Goal: Task Accomplishment & Management: Manage account settings

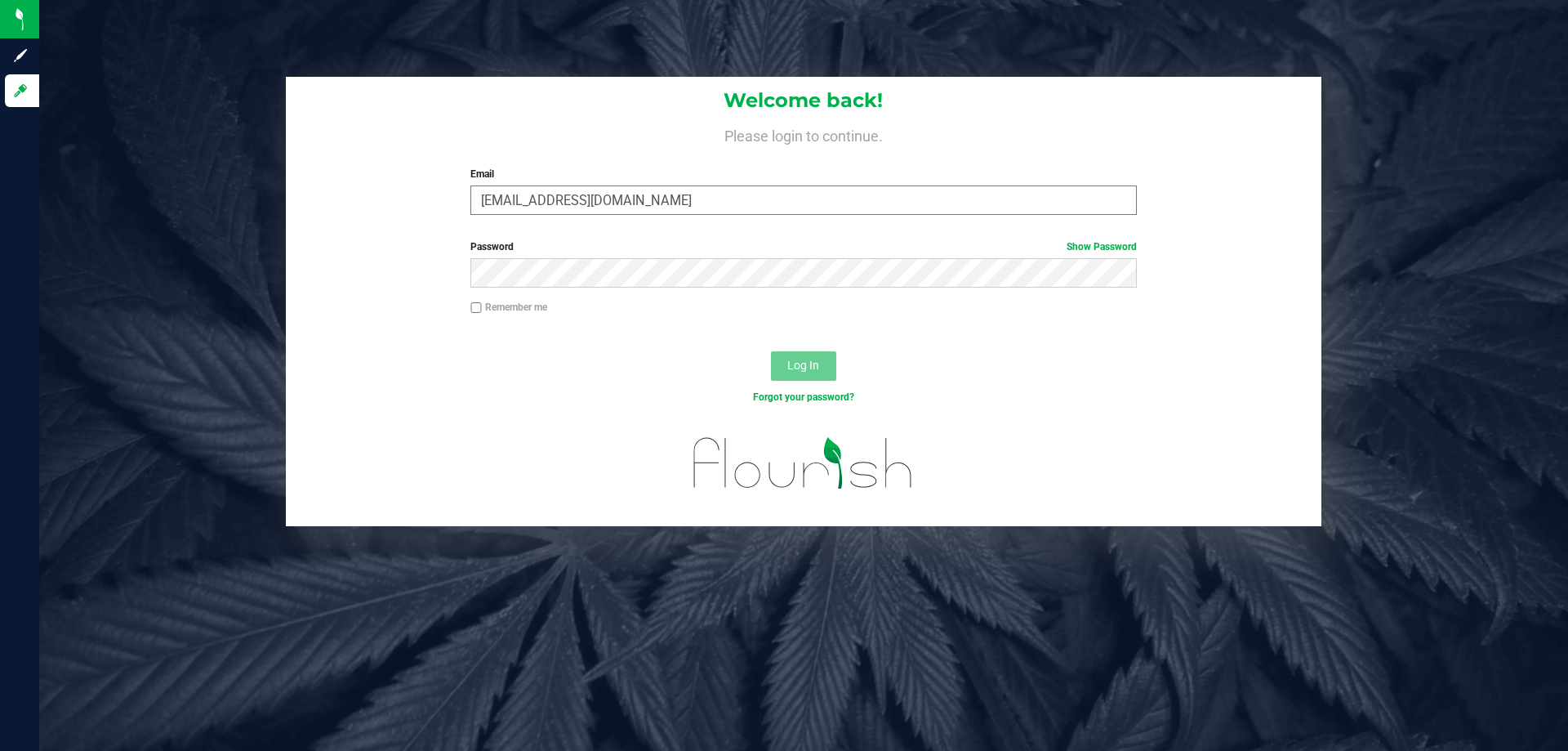
type input "[EMAIL_ADDRESS][DOMAIN_NAME]"
click at [770, 351] on button "Log In" at bounding box center [803, 366] width 65 height 30
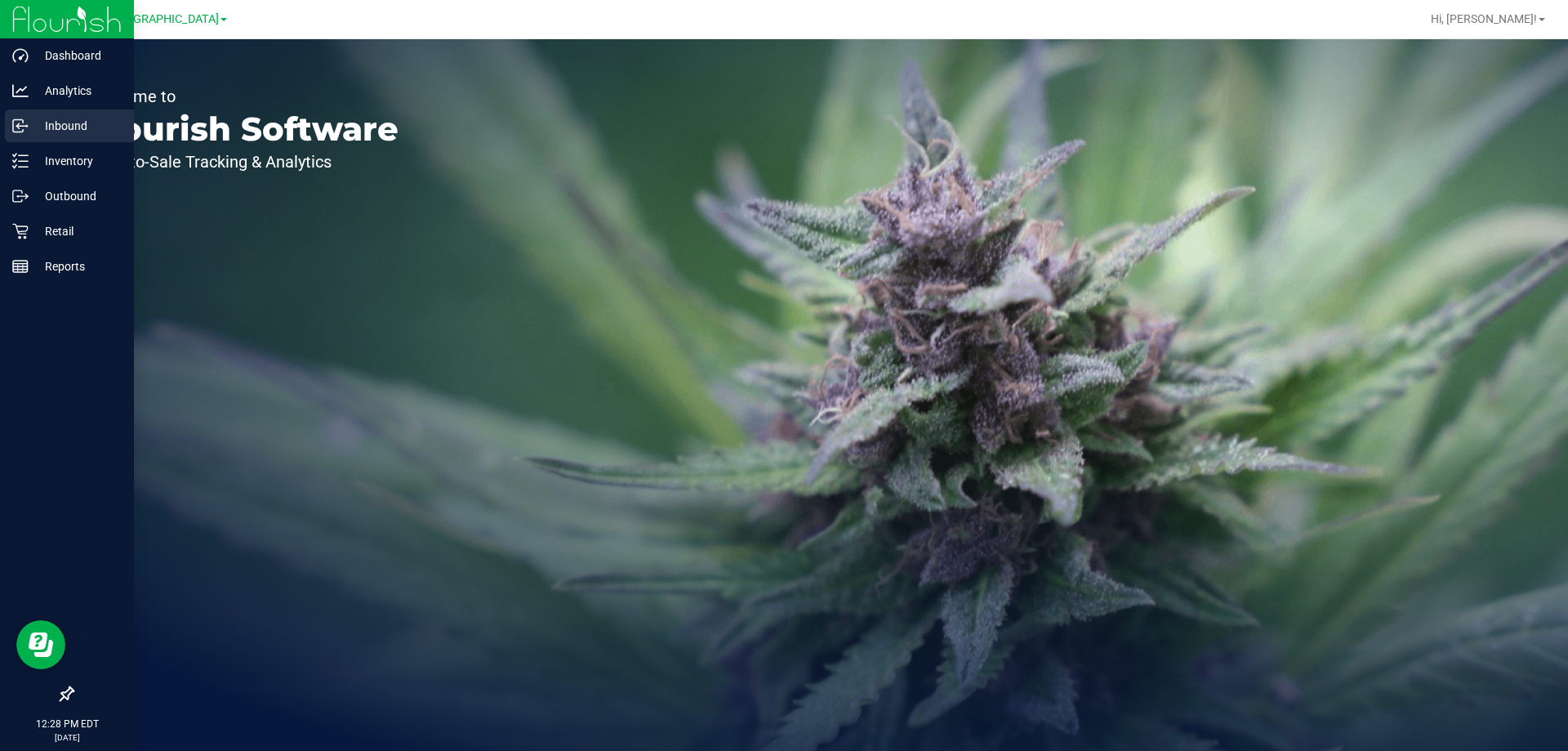
click at [42, 132] on p "Inbound" at bounding box center [77, 125] width 98 height 20
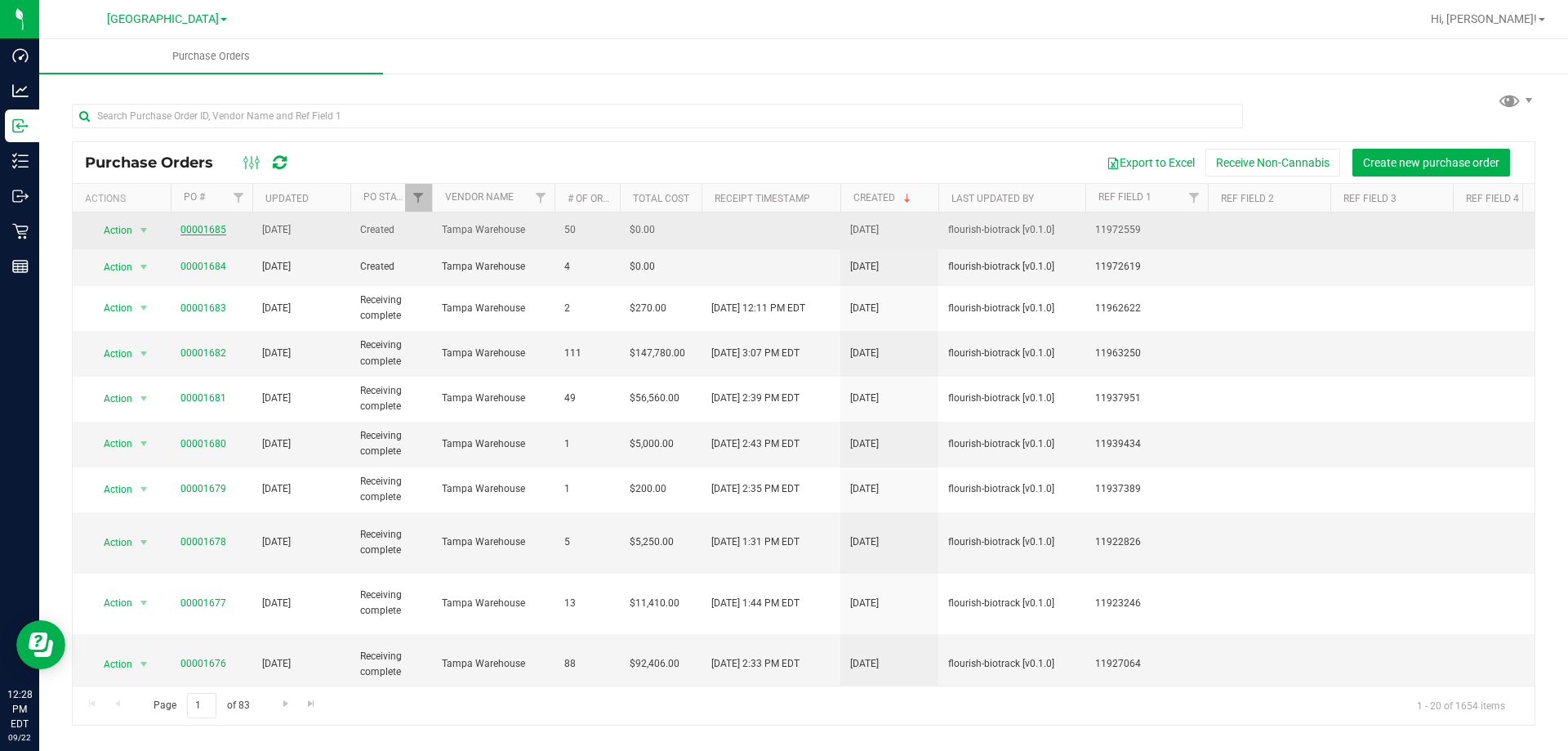
click at [202, 229] on link "00001685" at bounding box center [202, 229] width 46 height 11
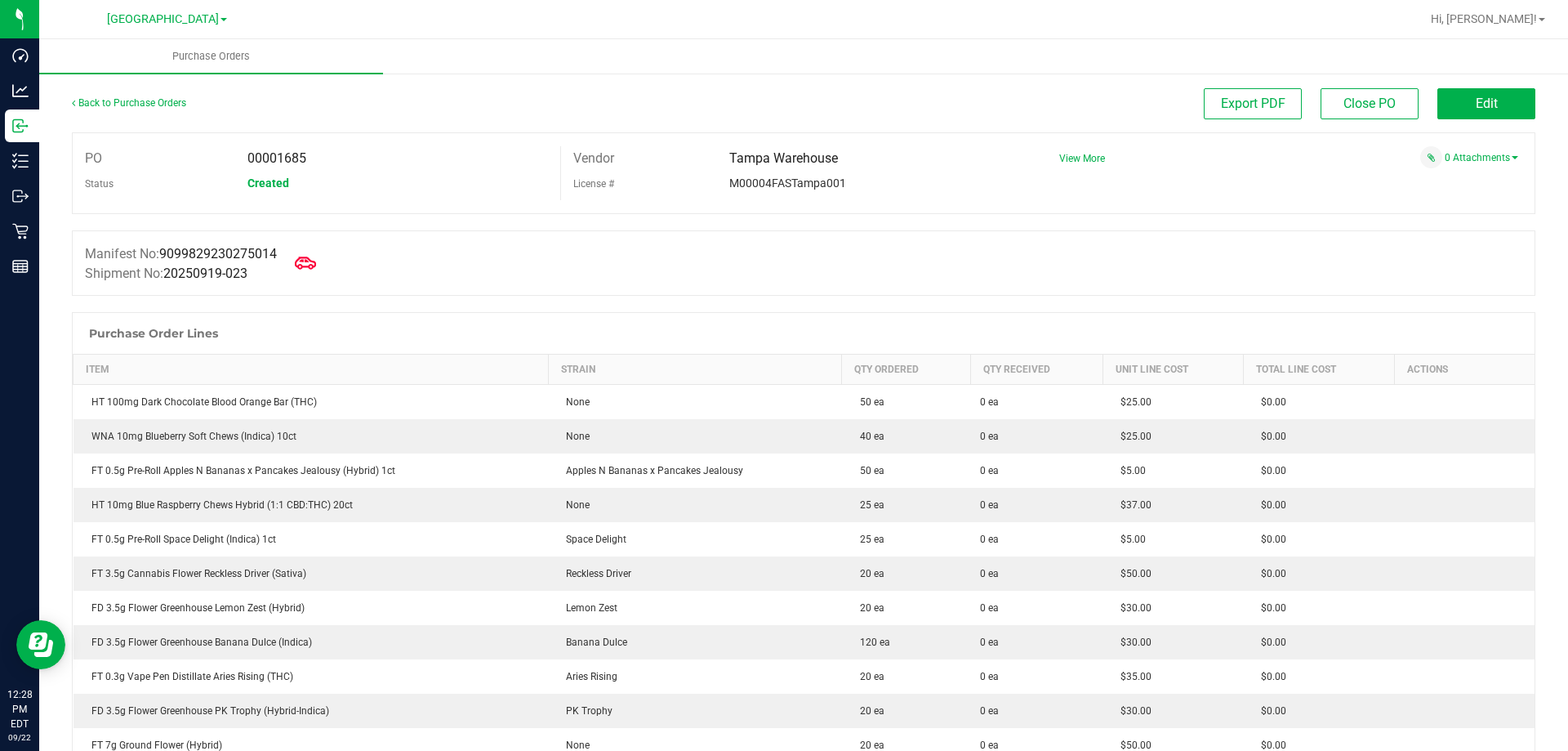
click at [313, 259] on icon at bounding box center [305, 263] width 21 height 21
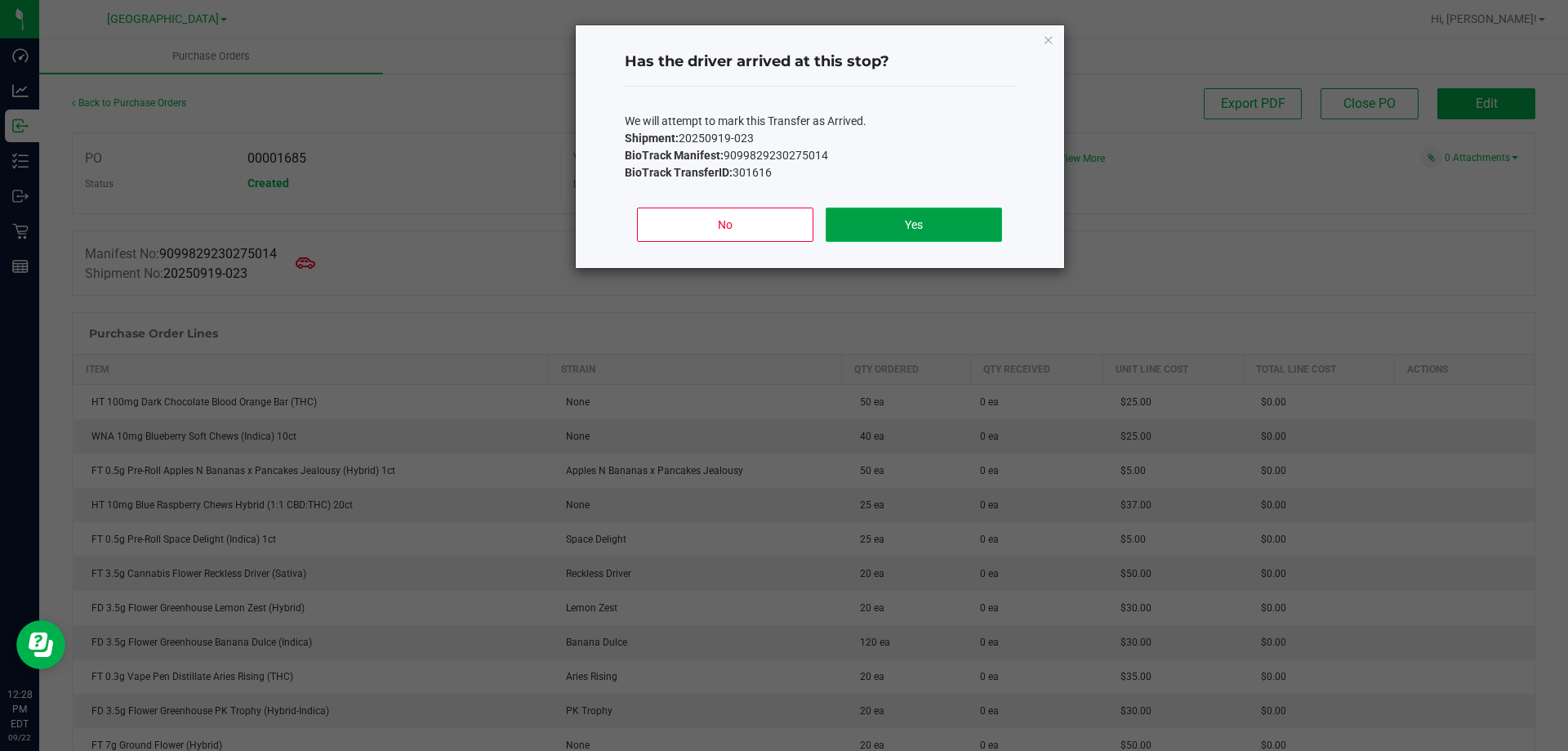
click at [879, 227] on button "Yes" at bounding box center [913, 224] width 175 height 35
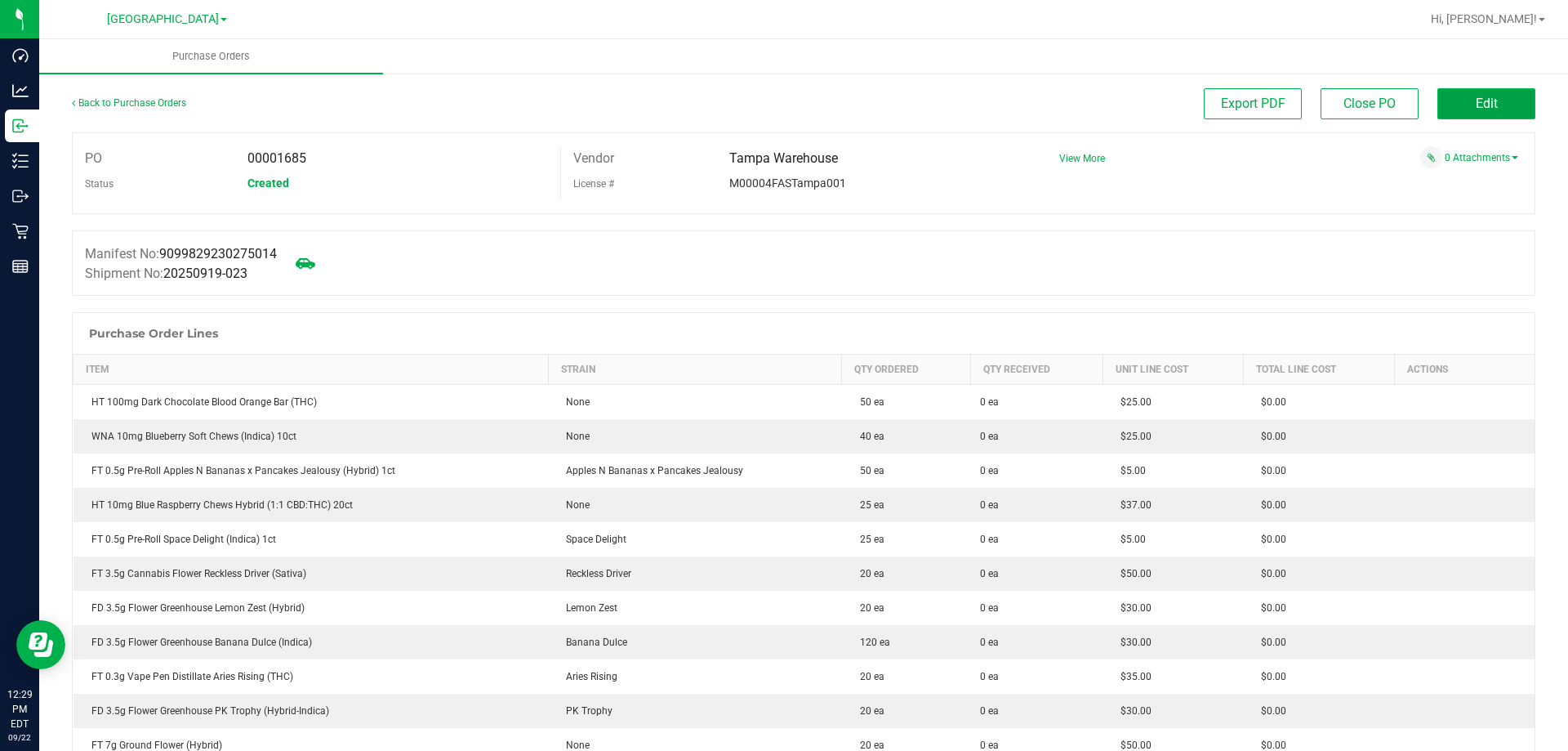
click at [1476, 95] on span "Edit" at bounding box center [1487, 103] width 22 height 16
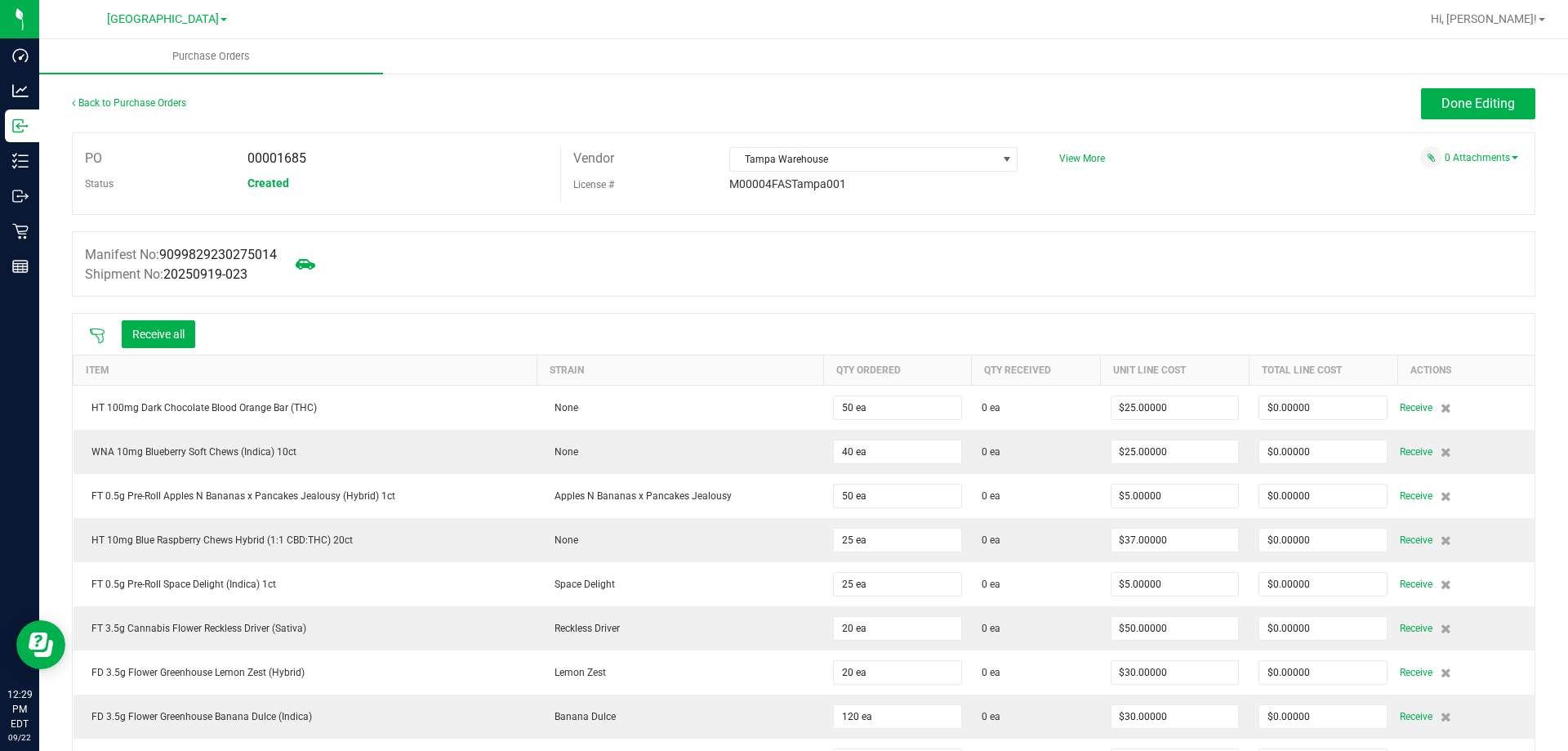
click at [93, 336] on icon at bounding box center [97, 336] width 17 height 17
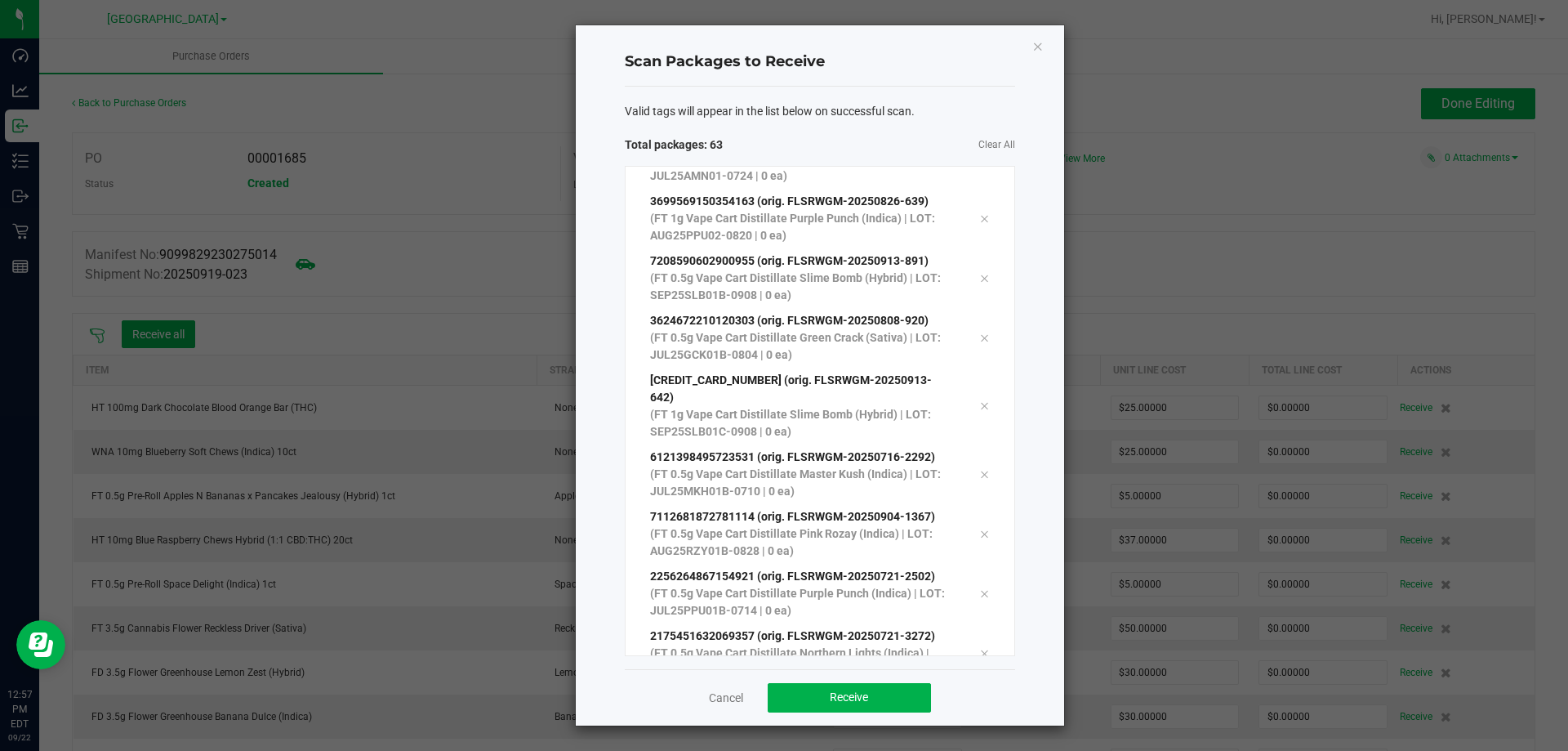
scroll to position [3249, 0]
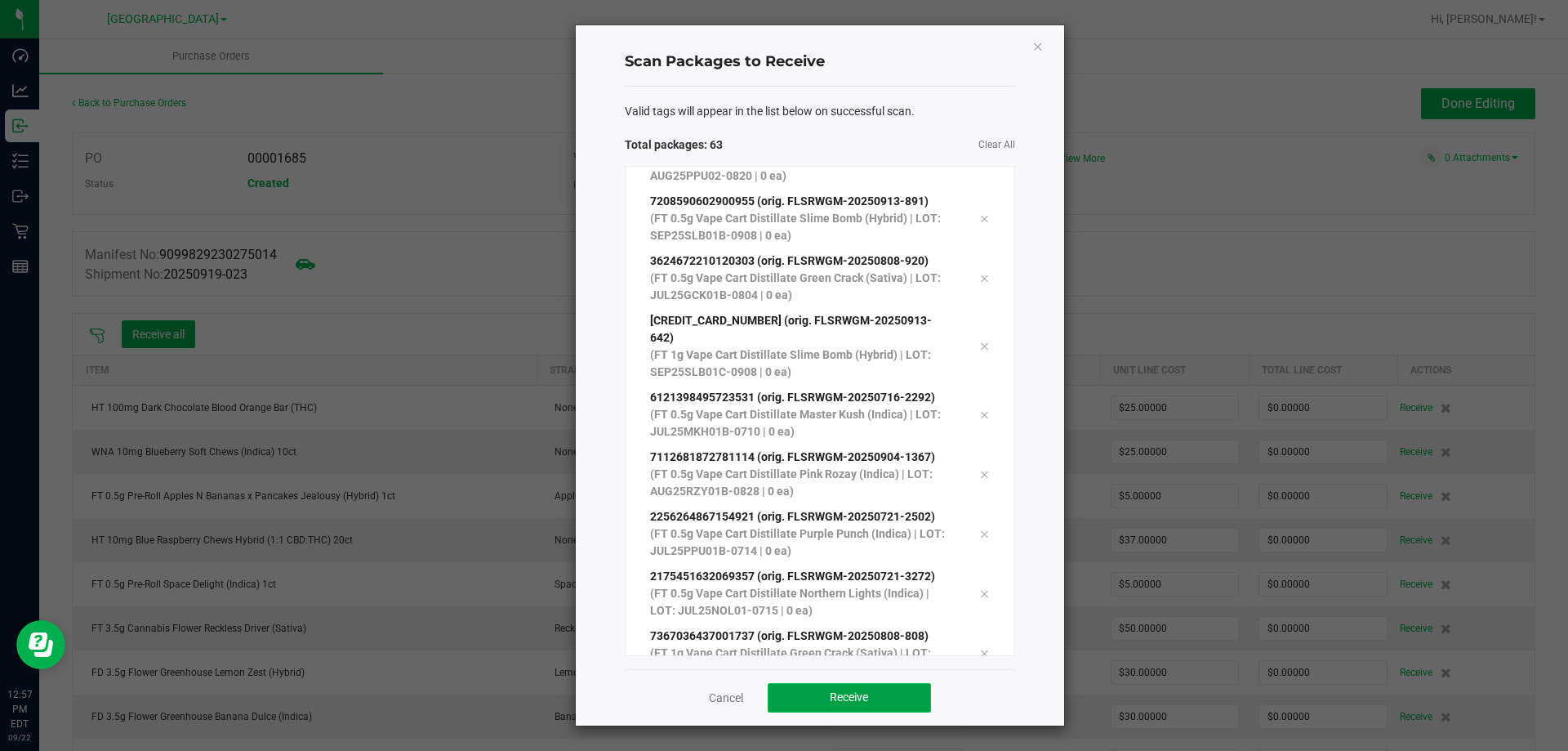
click at [853, 697] on span "Receive" at bounding box center [848, 697] width 38 height 13
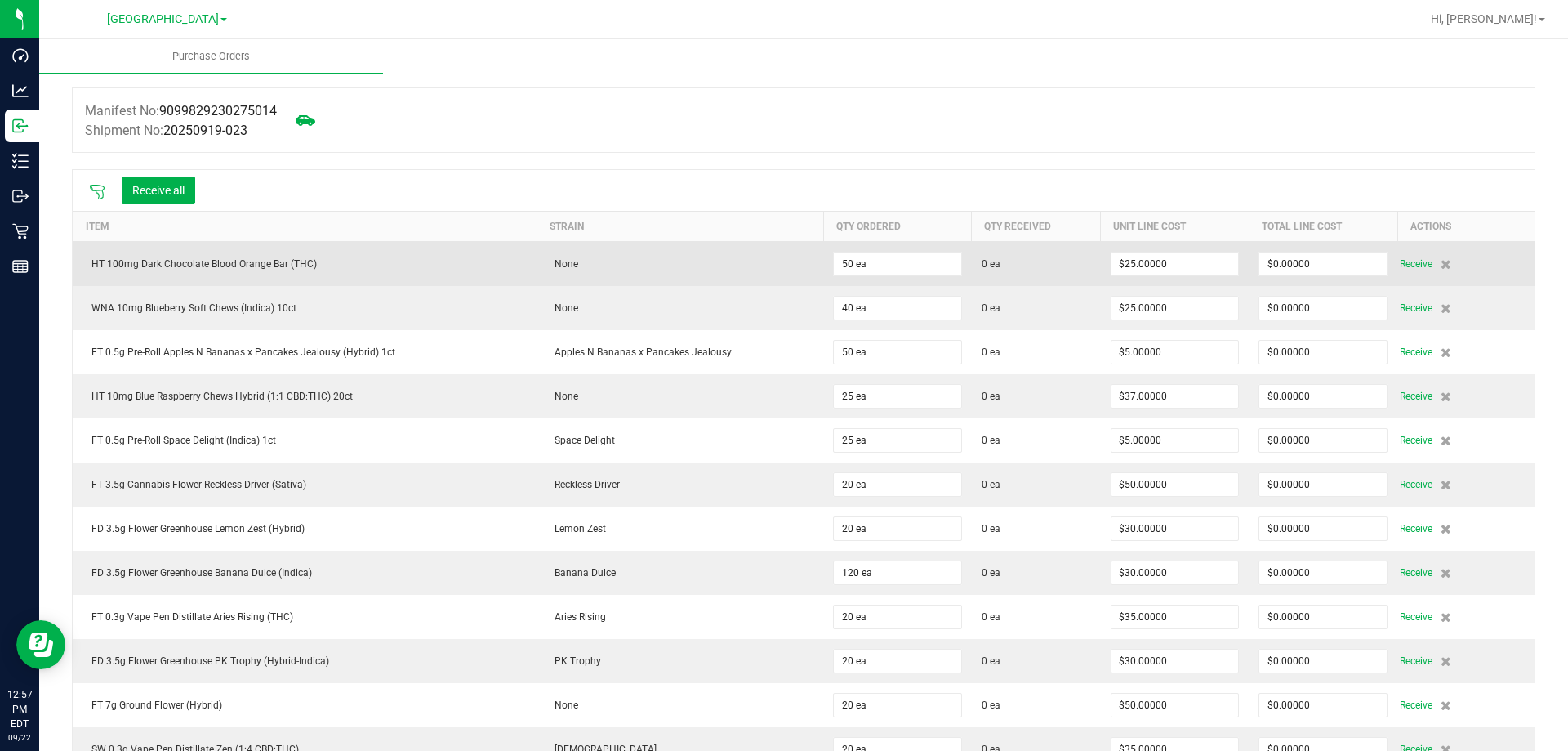
scroll to position [0, 0]
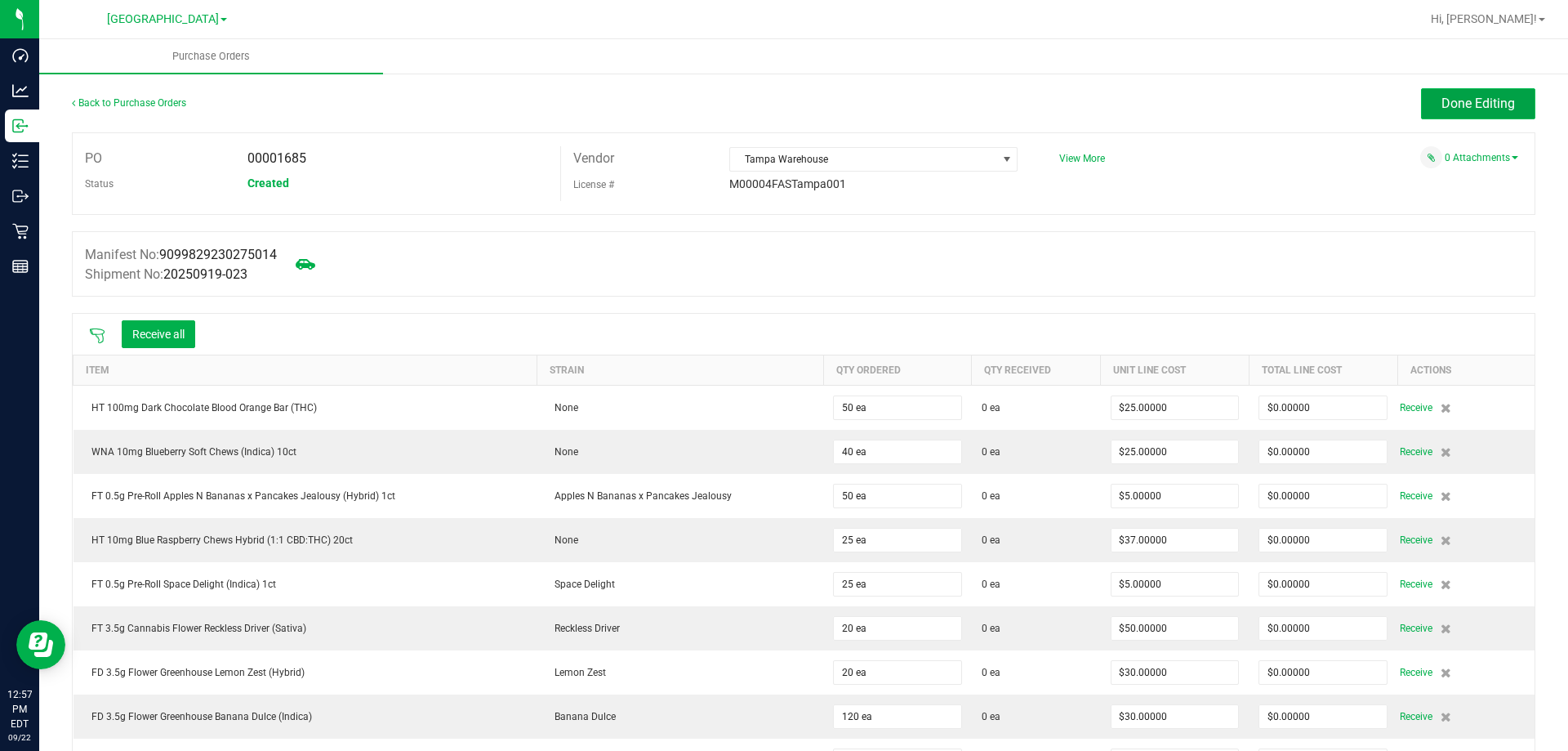
drag, startPoint x: 1453, startPoint y: 93, endPoint x: 1453, endPoint y: 104, distance: 11.0
click at [1453, 104] on button "Done Editing" at bounding box center [1478, 104] width 115 height 31
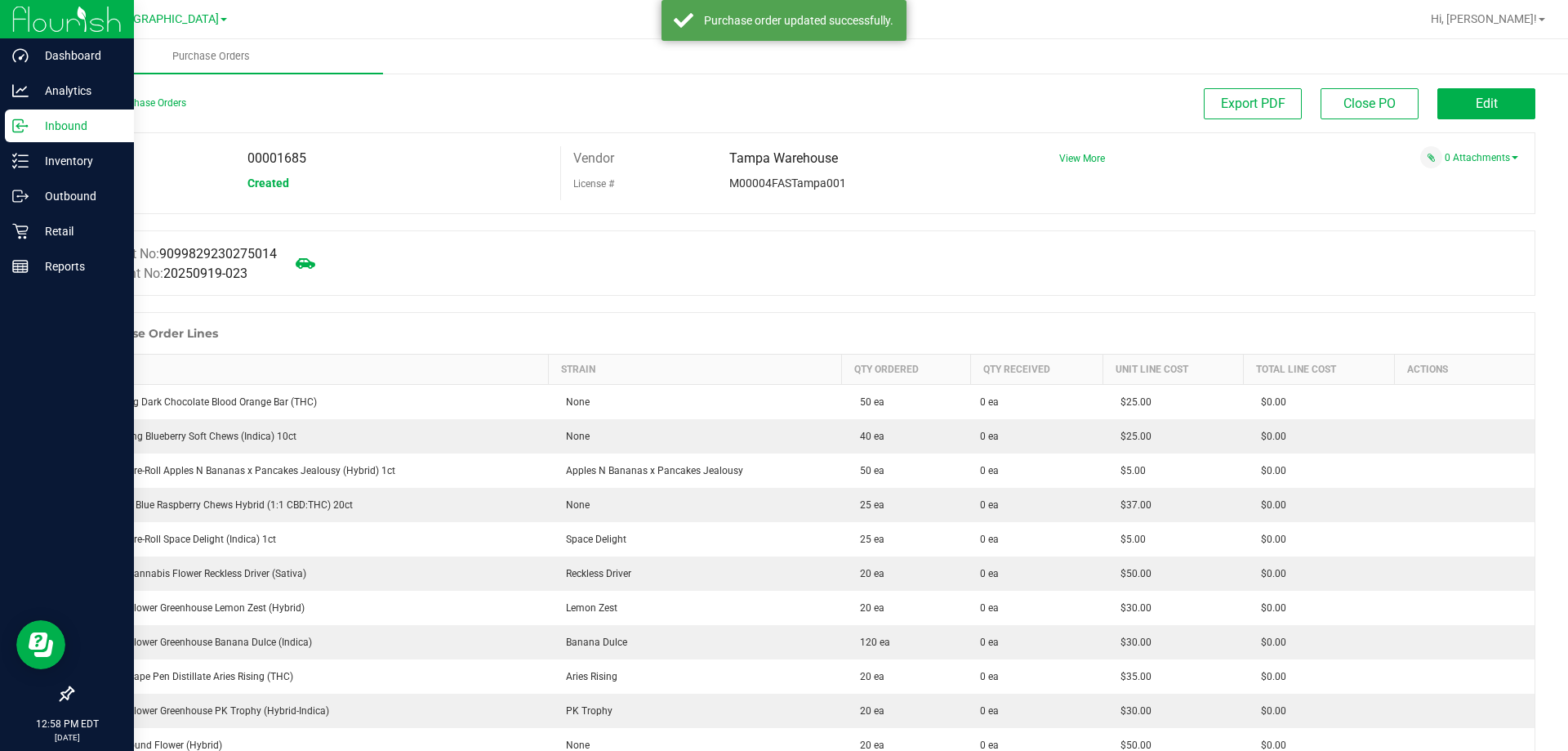
click at [55, 123] on p "Inbound" at bounding box center [77, 125] width 98 height 20
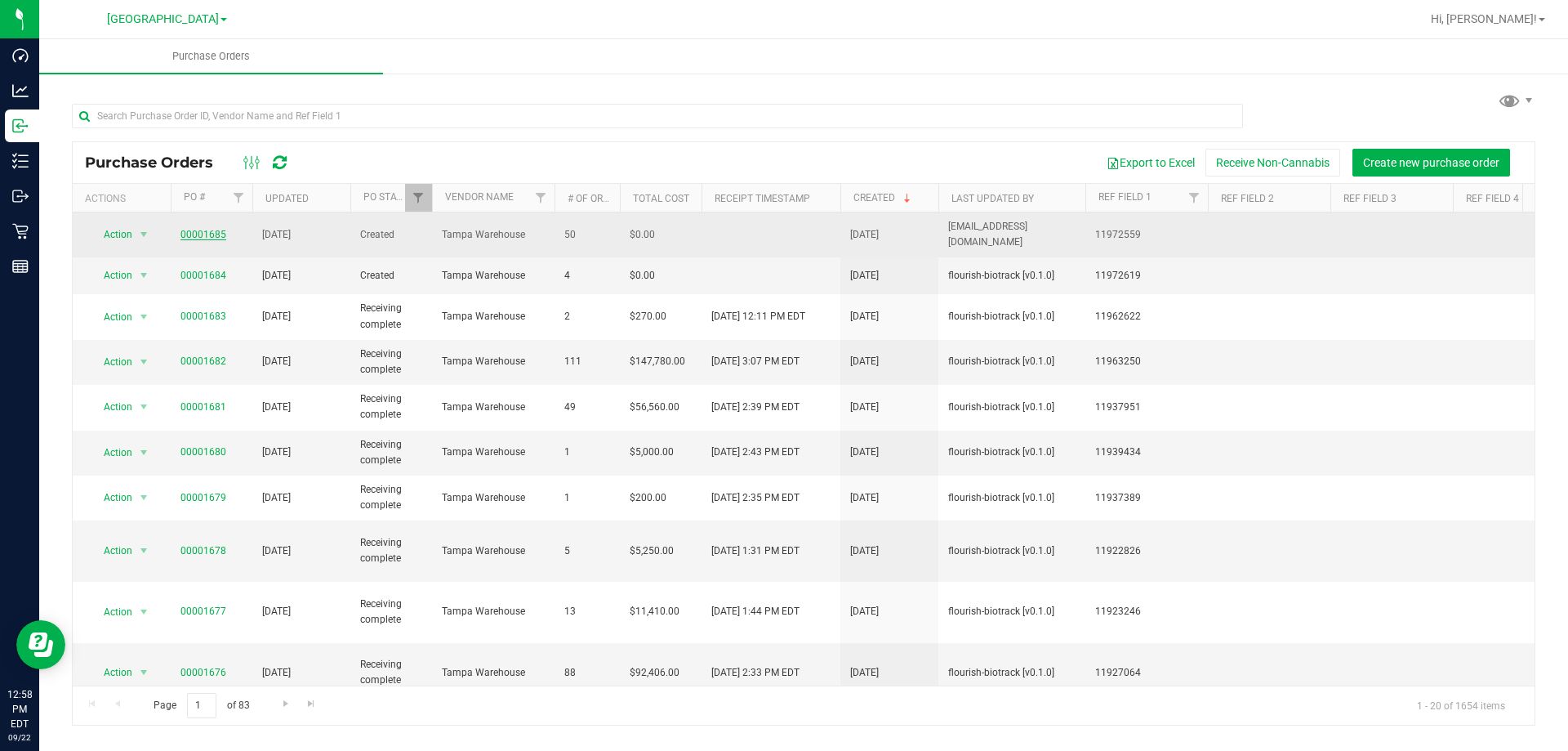
click at [200, 229] on link "00001685" at bounding box center [202, 234] width 46 height 11
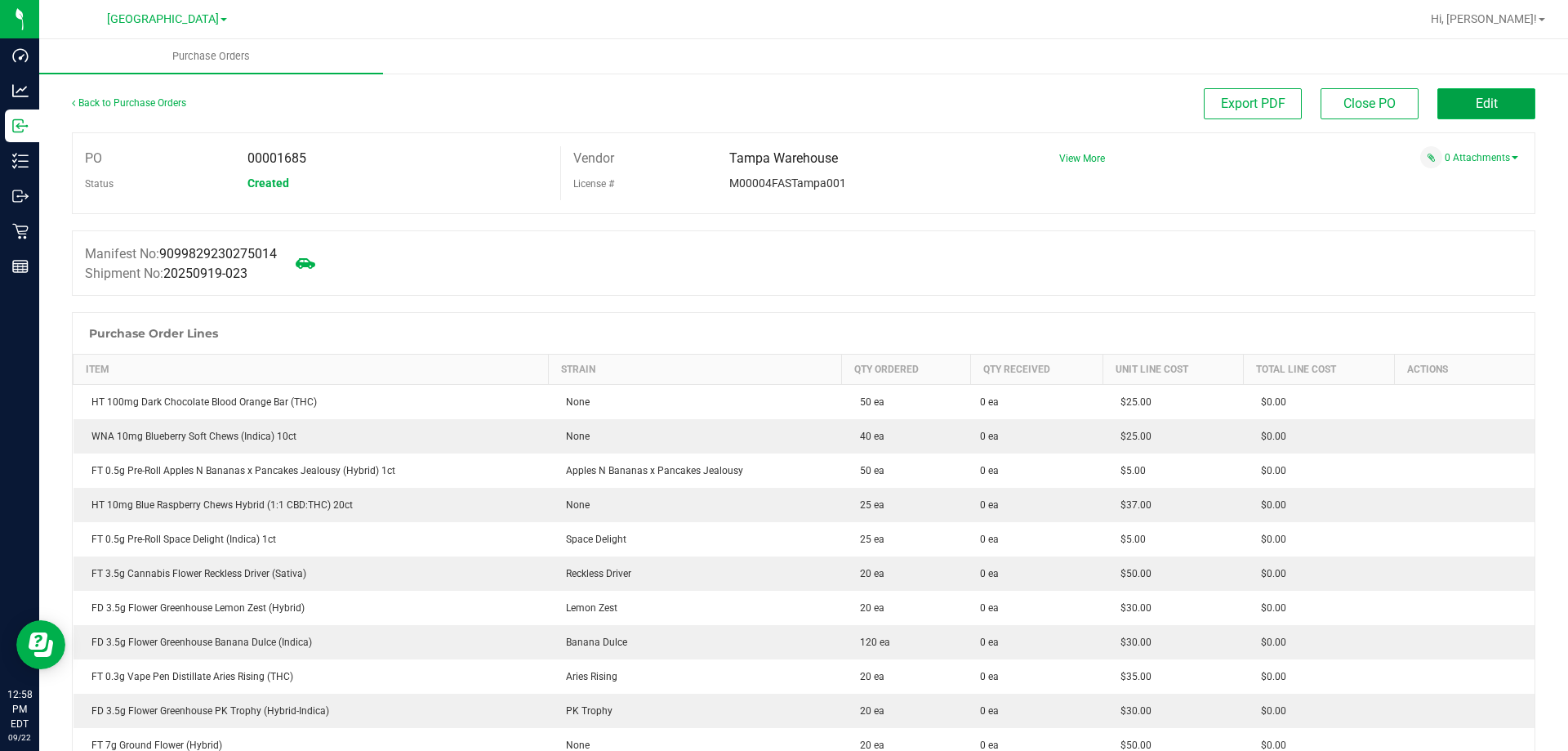
click at [1476, 95] on span "Edit" at bounding box center [1487, 103] width 22 height 16
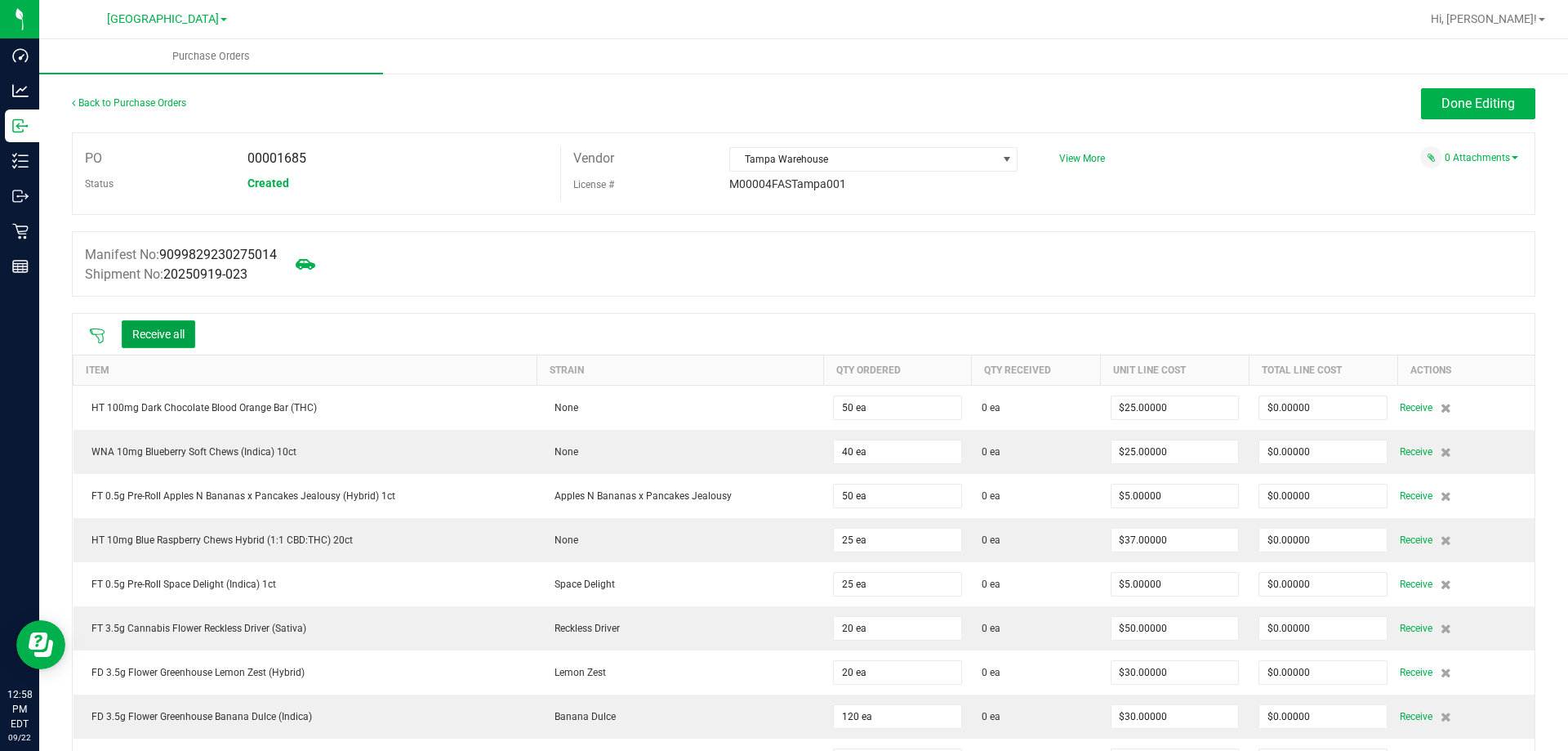
click at [160, 338] on button "Receive all" at bounding box center [158, 334] width 74 height 28
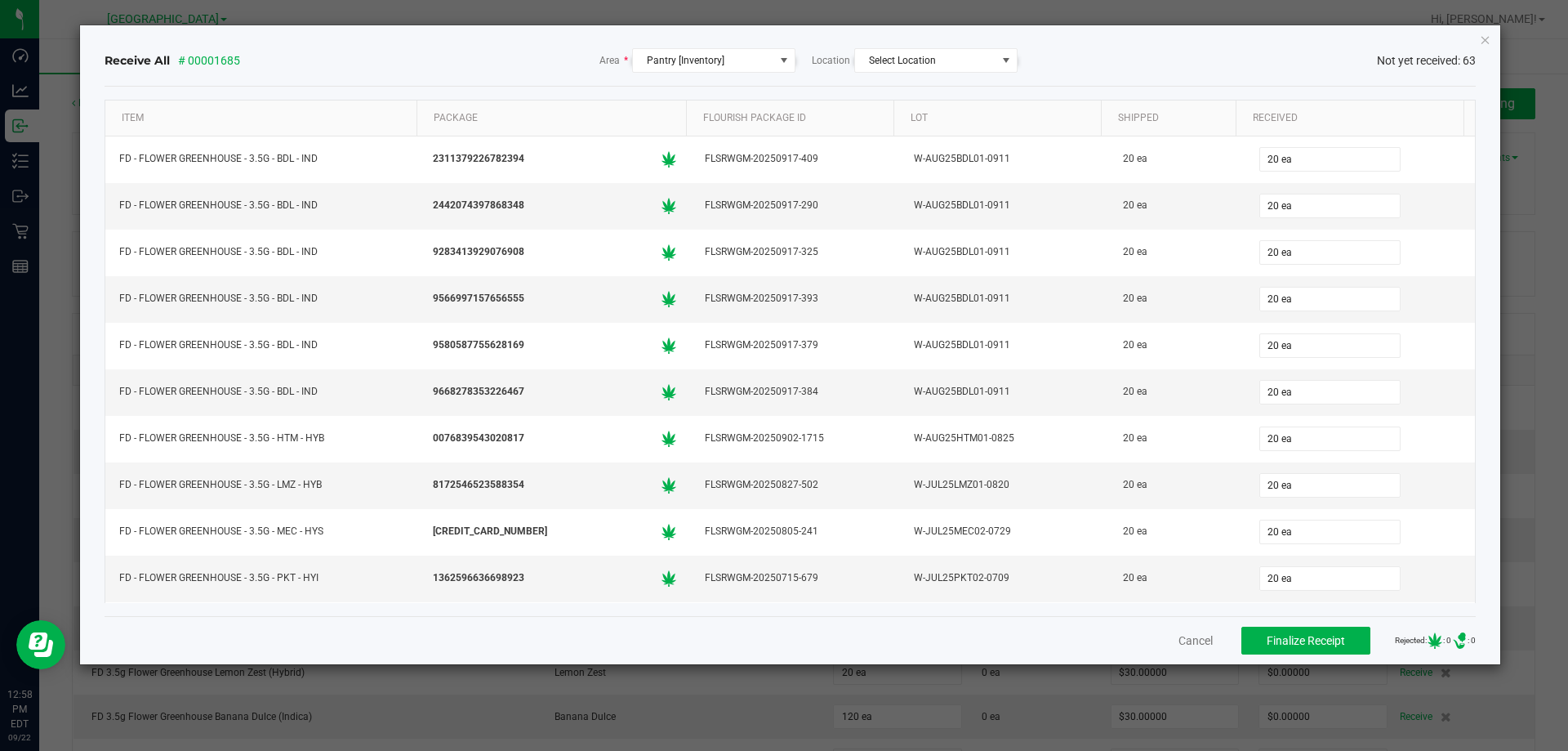
click at [1046, 634] on div "Cancel Finalize Receipt Rejected: : 0 .st0{ } : 0" at bounding box center [790, 640] width 1372 height 49
click at [1297, 641] on span "Finalize Receipt" at bounding box center [1306, 640] width 78 height 13
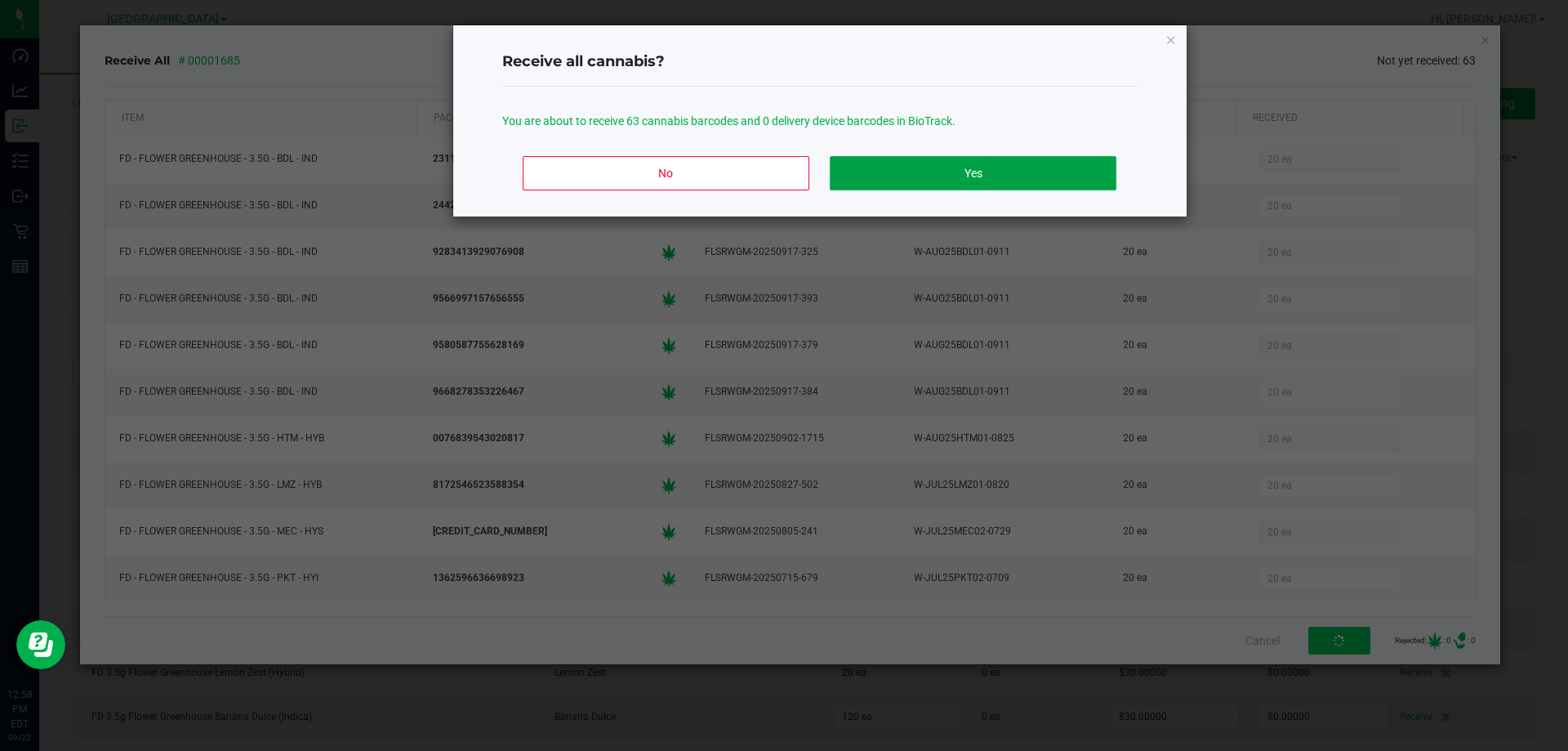
click at [997, 169] on button "Yes" at bounding box center [972, 173] width 285 height 35
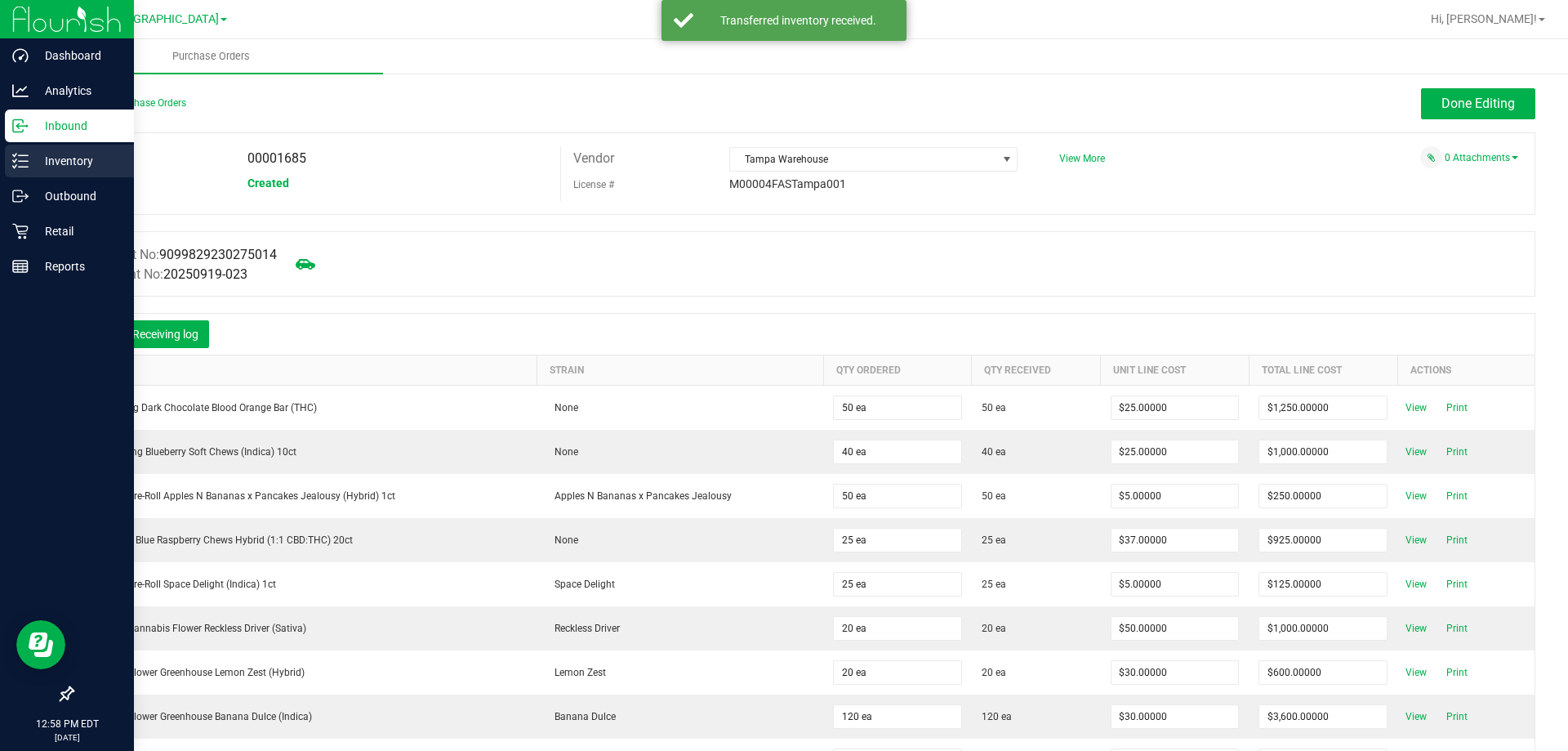
click at [63, 160] on p "Inventory" at bounding box center [77, 160] width 98 height 20
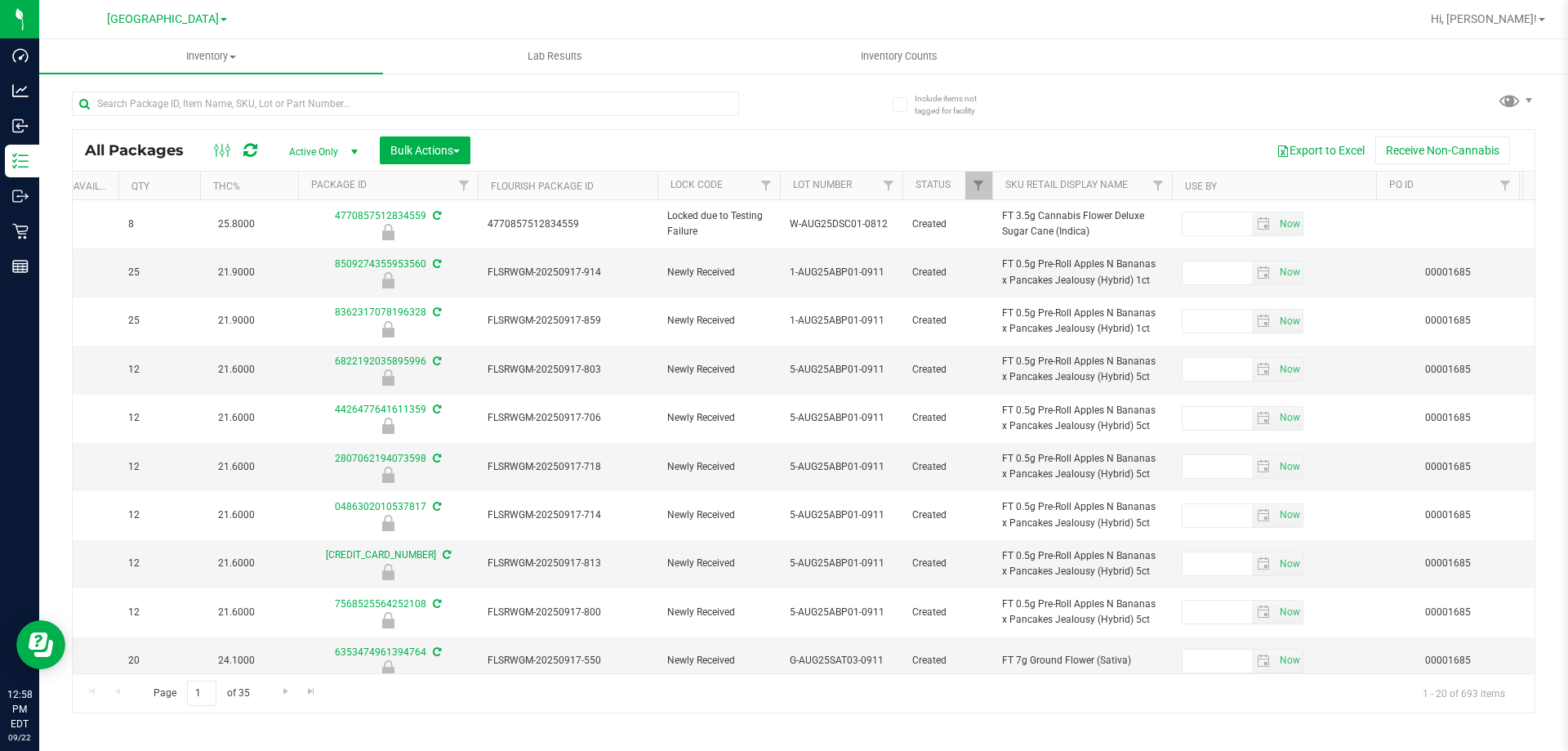
scroll to position [0, 382]
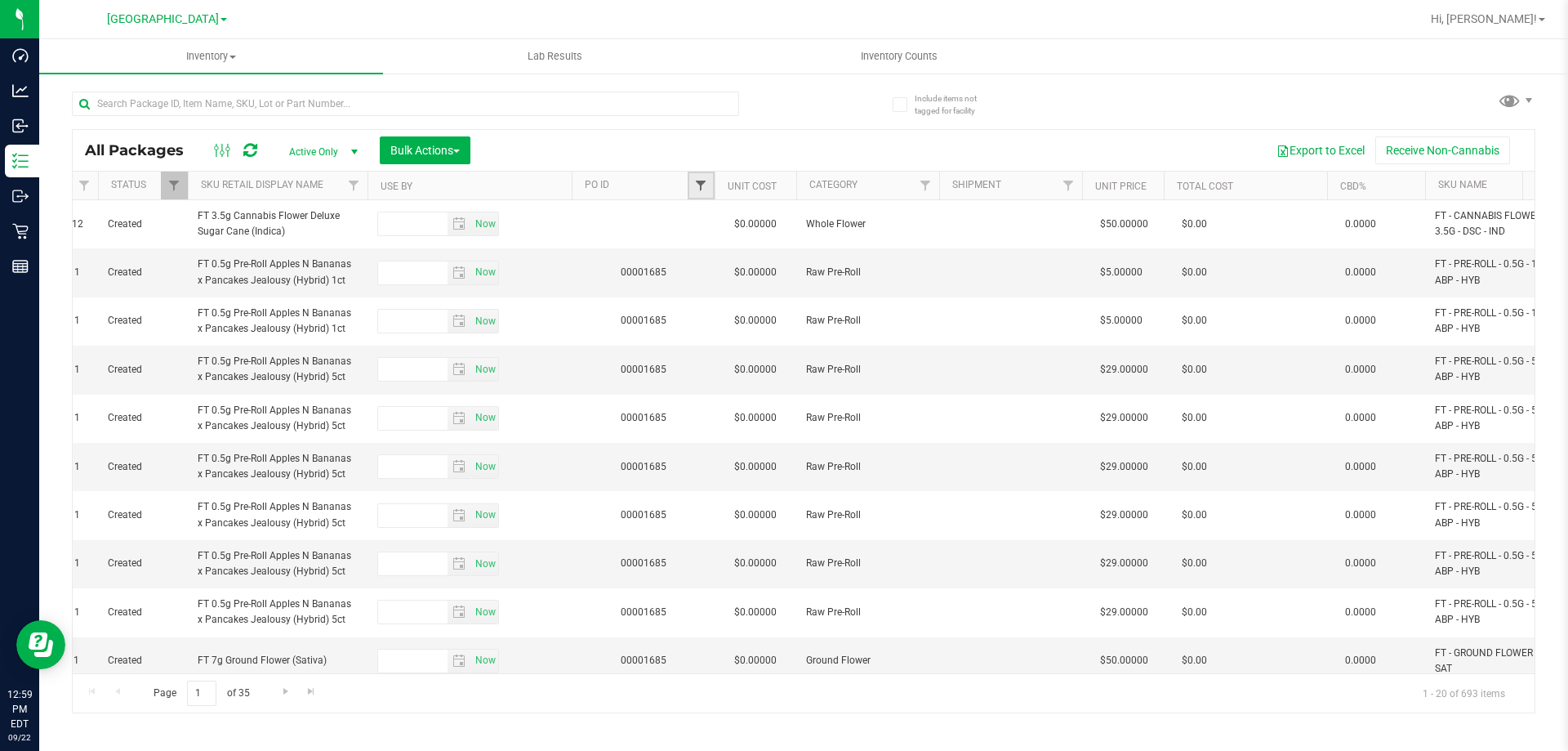
click at [703, 180] on span "Filter" at bounding box center [701, 186] width 13 height 13
type input "1685"
click at [809, 131] on div "All Packages Active Only Active Only Lab Samples Locked All External Internal B…" at bounding box center [803, 150] width 1462 height 41
click at [699, 185] on span "Filter" at bounding box center [701, 186] width 13 height 13
click at [756, 258] on button "Filter" at bounding box center [737, 264] width 78 height 36
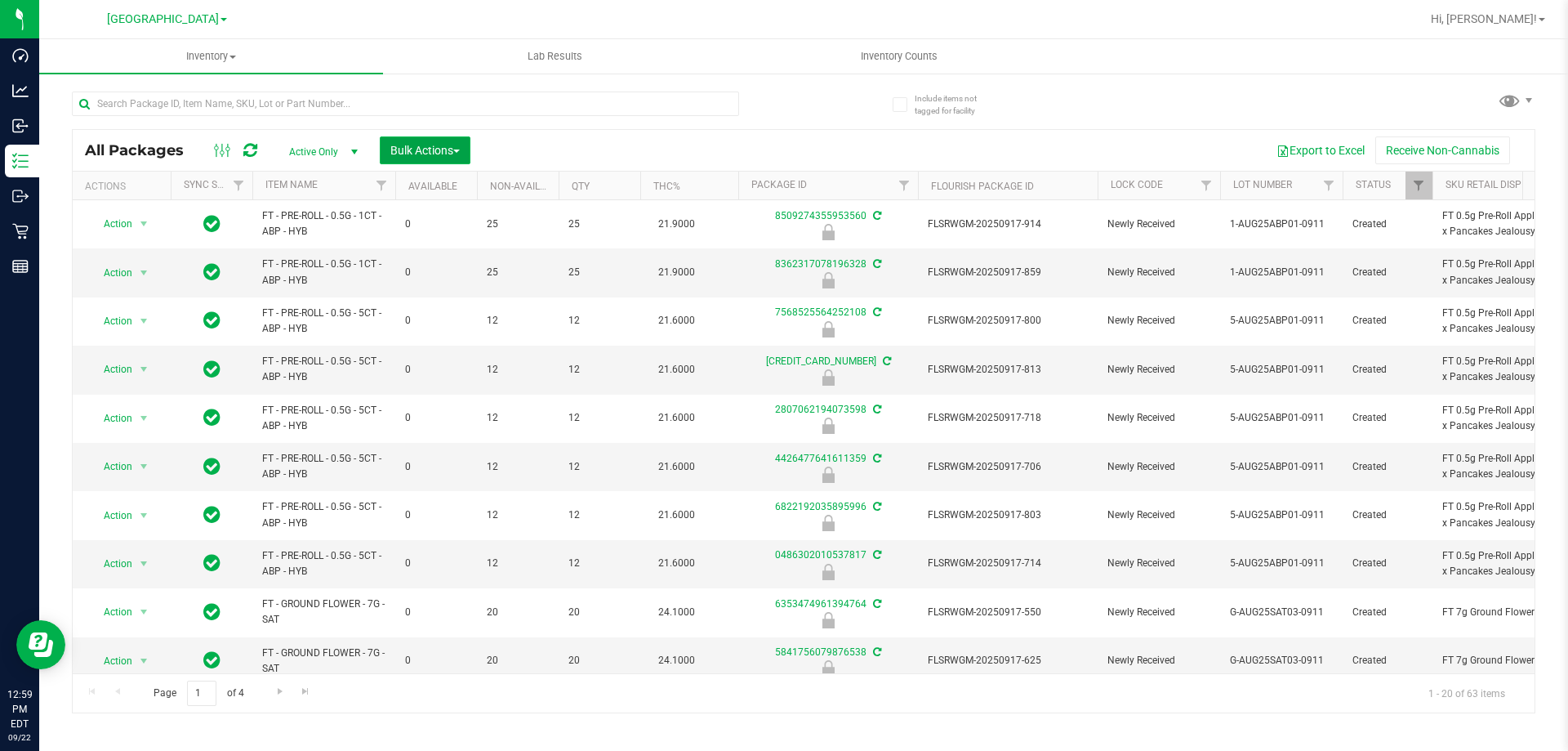
click at [393, 147] on span "Bulk Actions" at bounding box center [424, 150] width 69 height 13
click at [455, 305] on span "Lock/Unlock packages" at bounding box center [446, 307] width 112 height 13
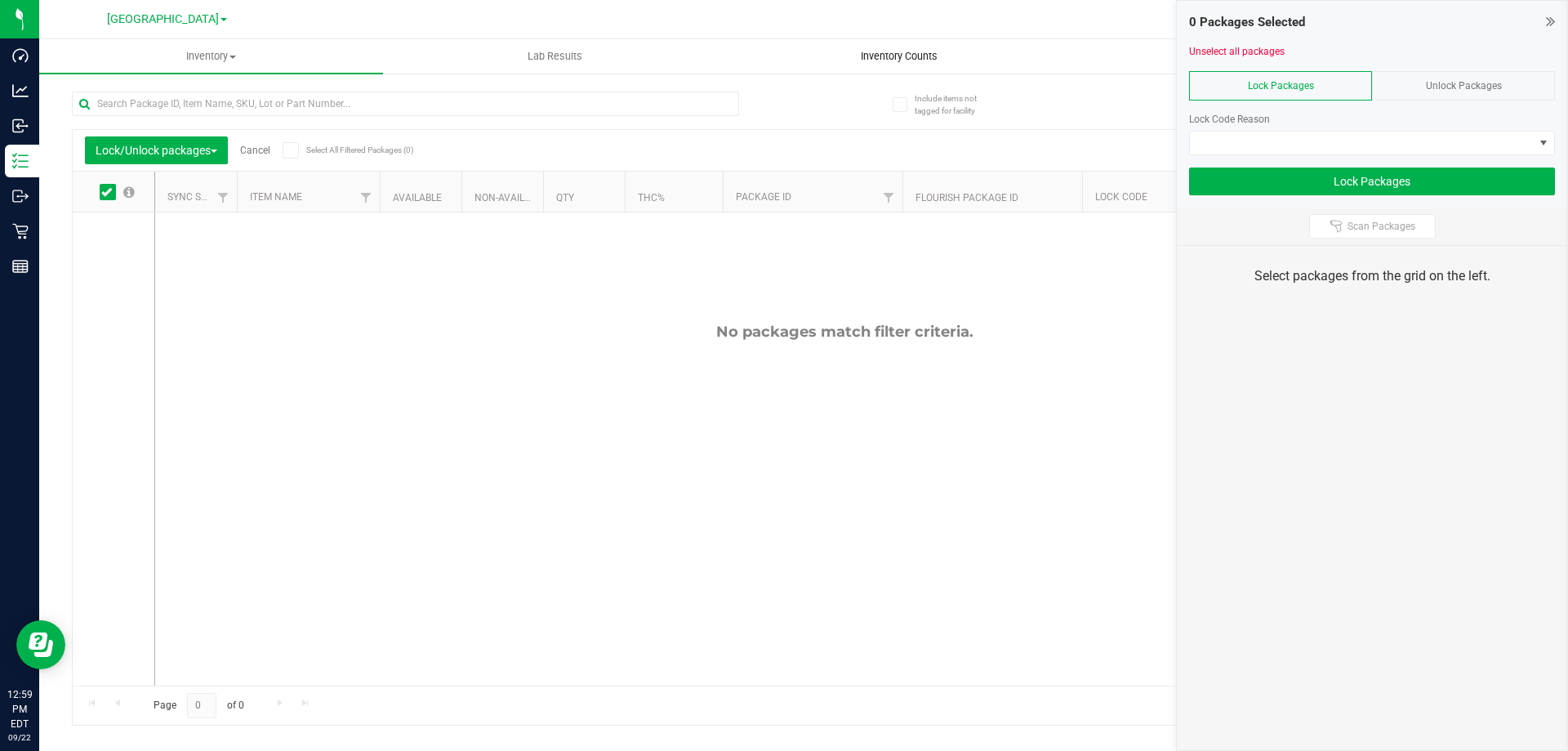
click at [1042, 46] on uib-tab-heading "Inventory Counts" at bounding box center [898, 56] width 342 height 33
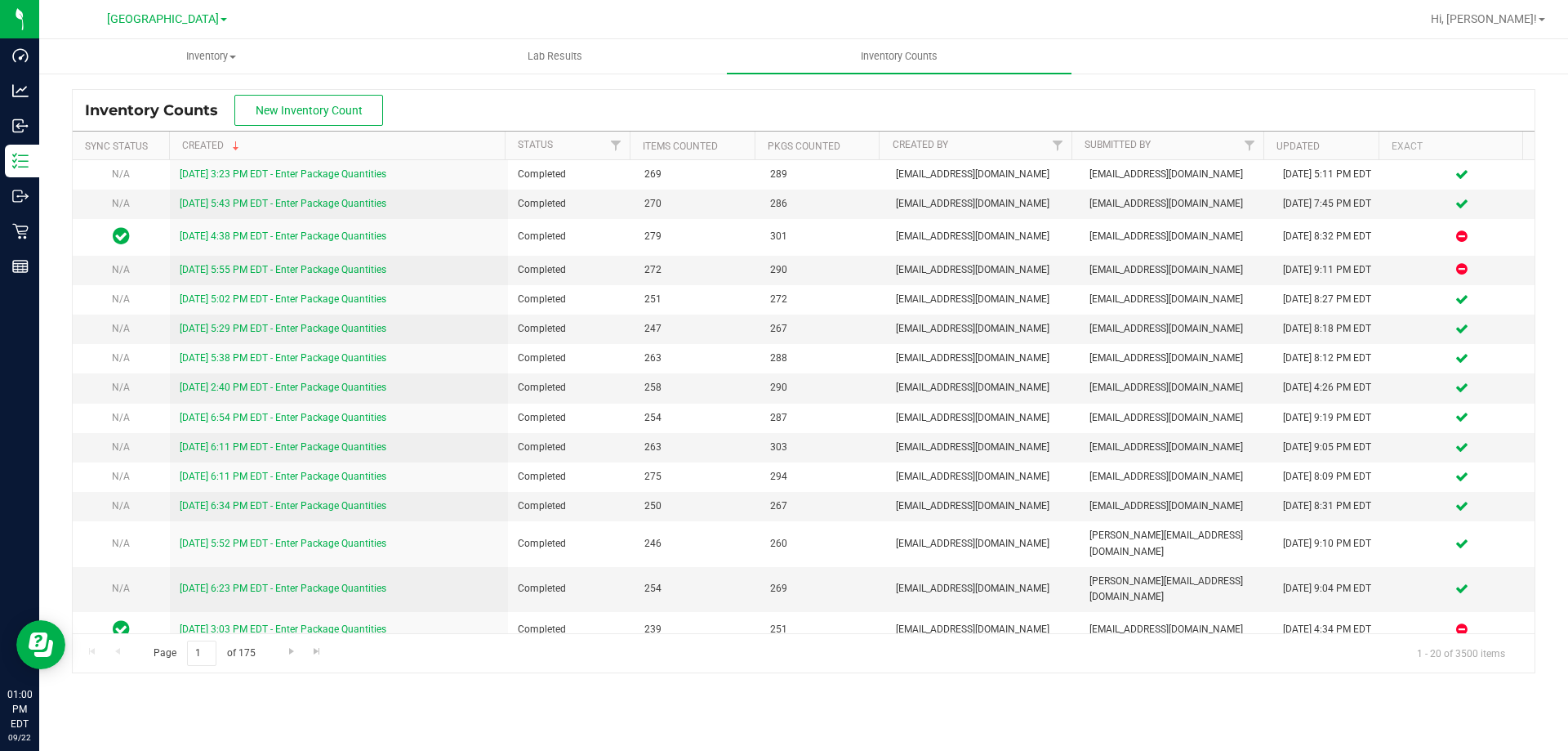
click at [835, 101] on div "Inventory Counts New Inventory Count" at bounding box center [803, 110] width 1462 height 41
click at [224, 50] on span "Inventory" at bounding box center [211, 57] width 342 height 15
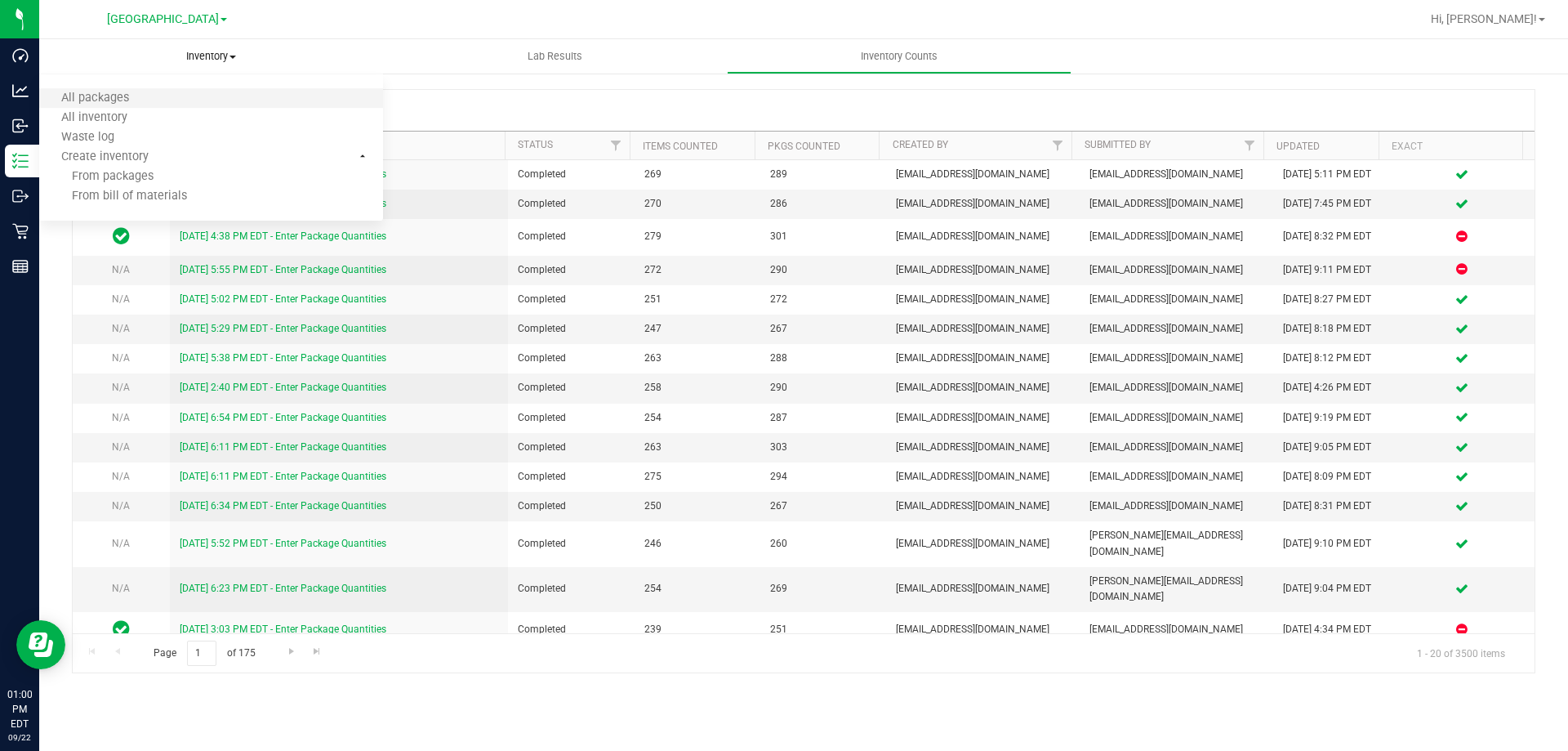
click at [172, 104] on li "All packages" at bounding box center [211, 98] width 344 height 20
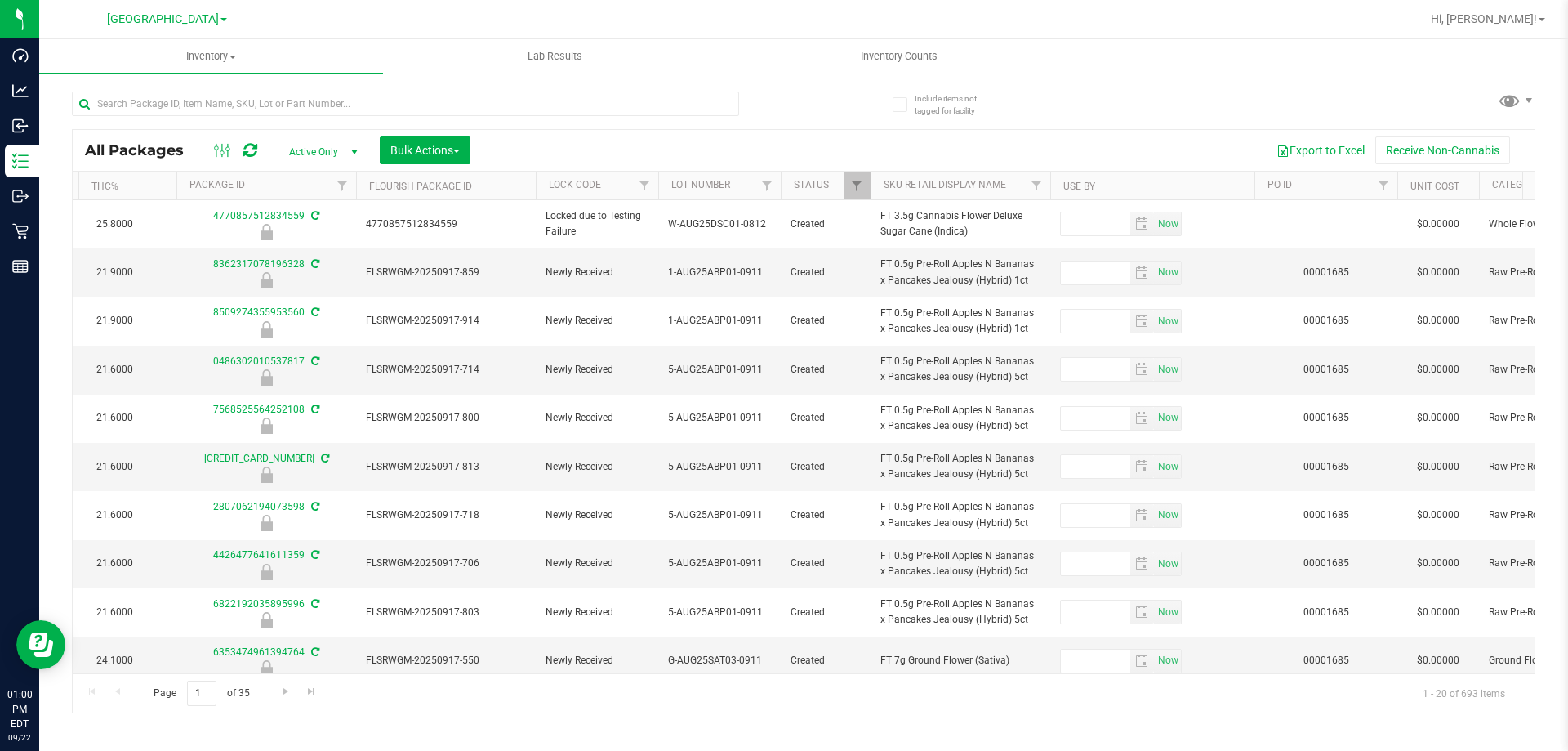
scroll to position [0, 594]
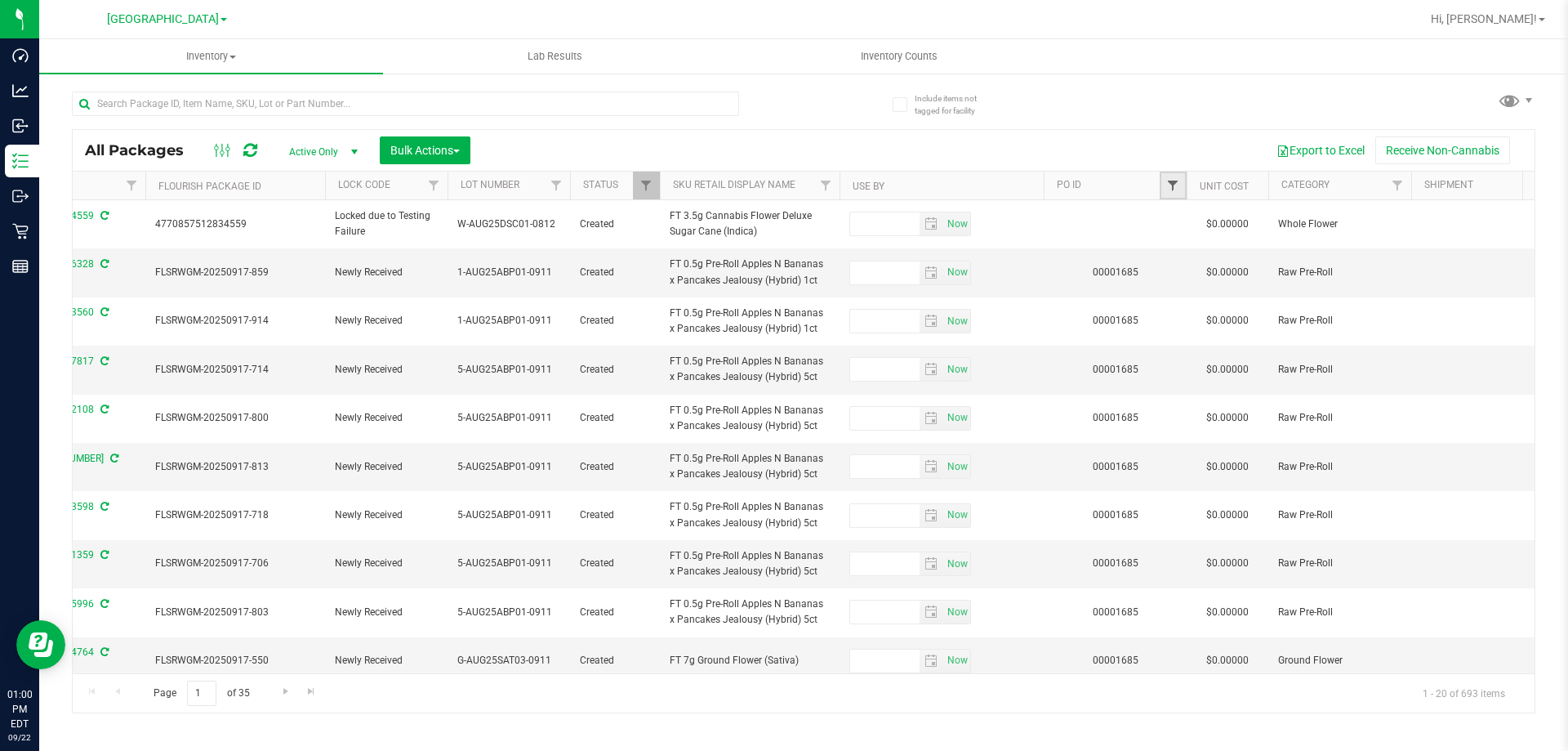
click at [1169, 185] on span "Filter" at bounding box center [1173, 186] width 13 height 13
type input "1685"
click at [1196, 273] on button "Filter" at bounding box center [1209, 264] width 78 height 36
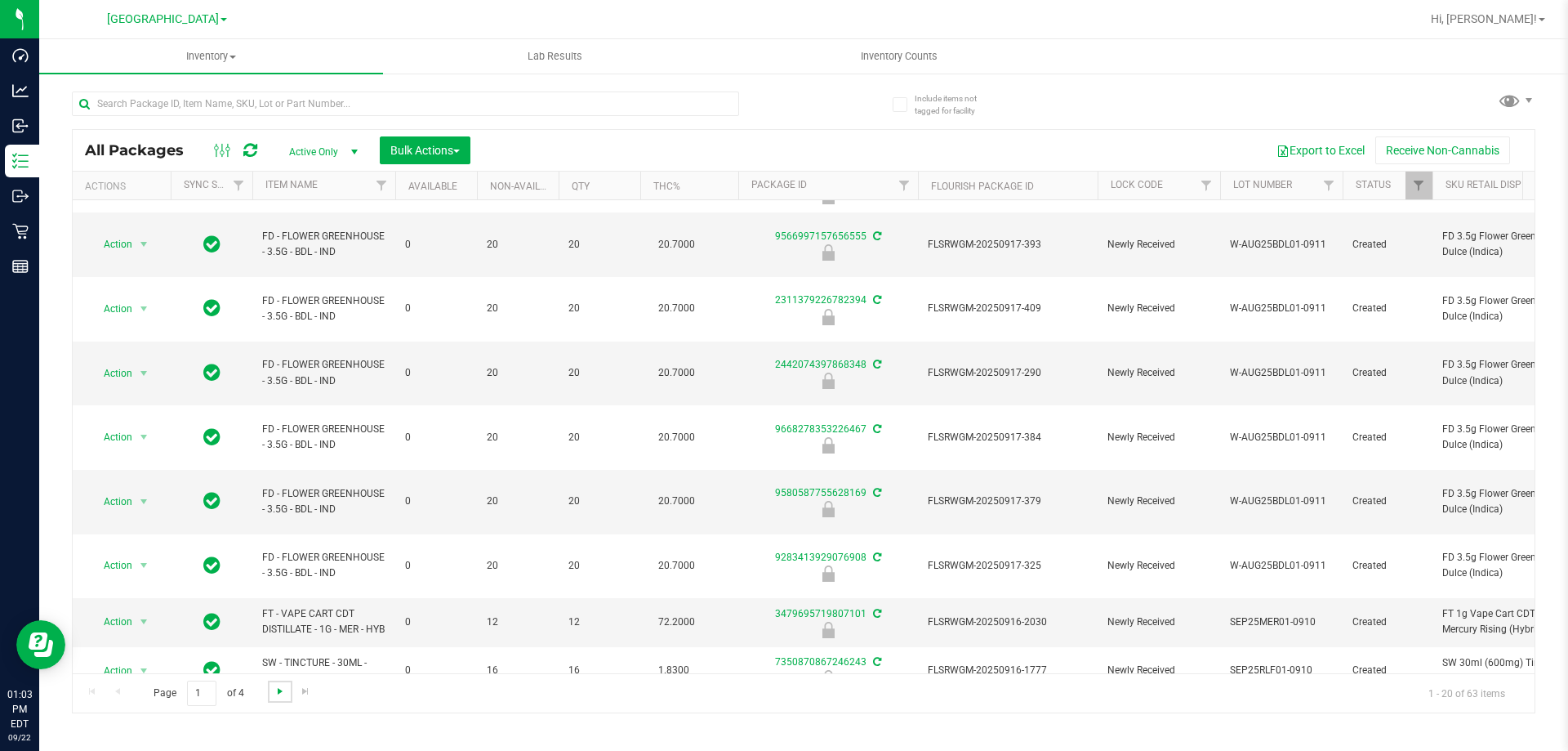
click at [284, 690] on span "Go to the next page" at bounding box center [280, 691] width 13 height 13
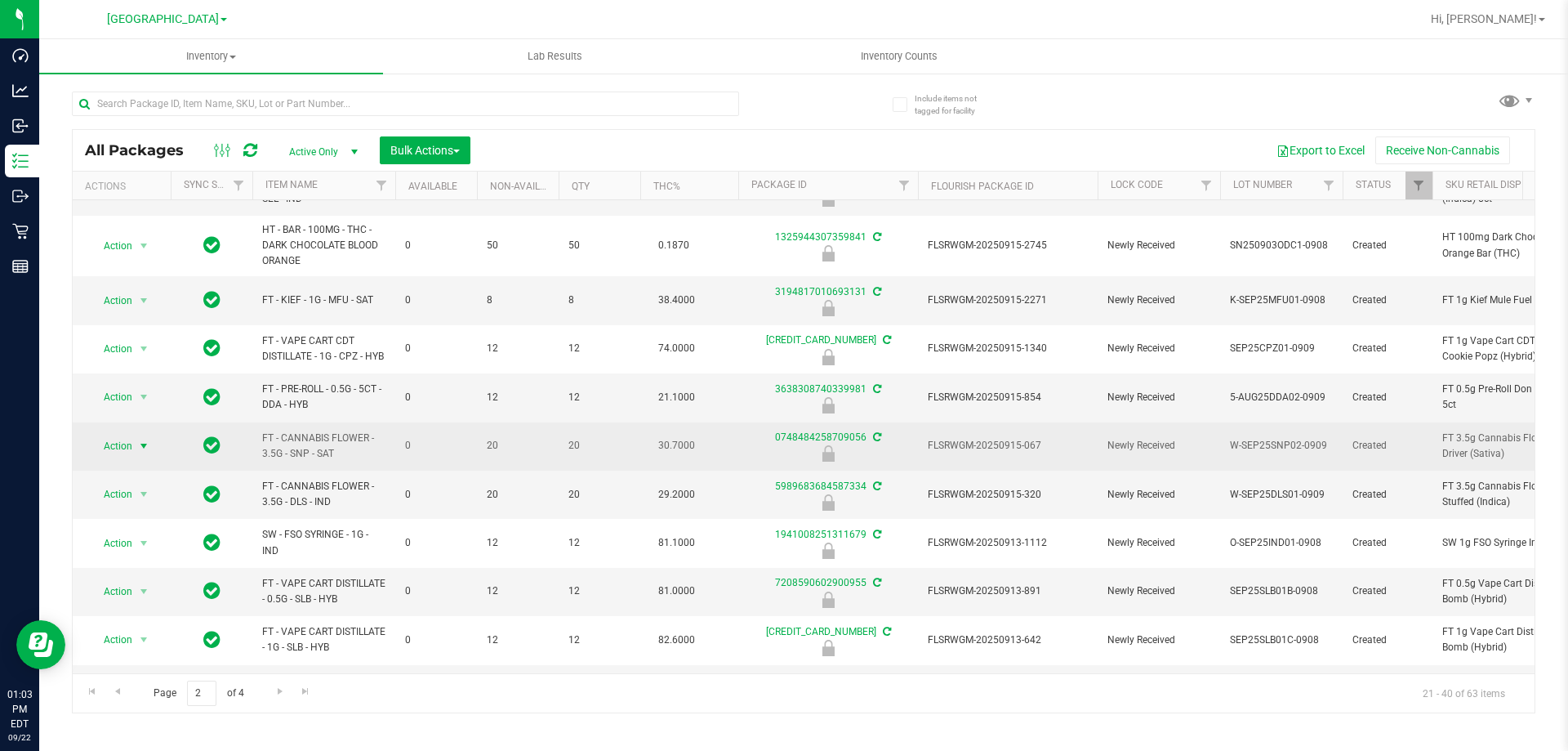
click at [137, 443] on span "select" at bounding box center [144, 446] width 13 height 13
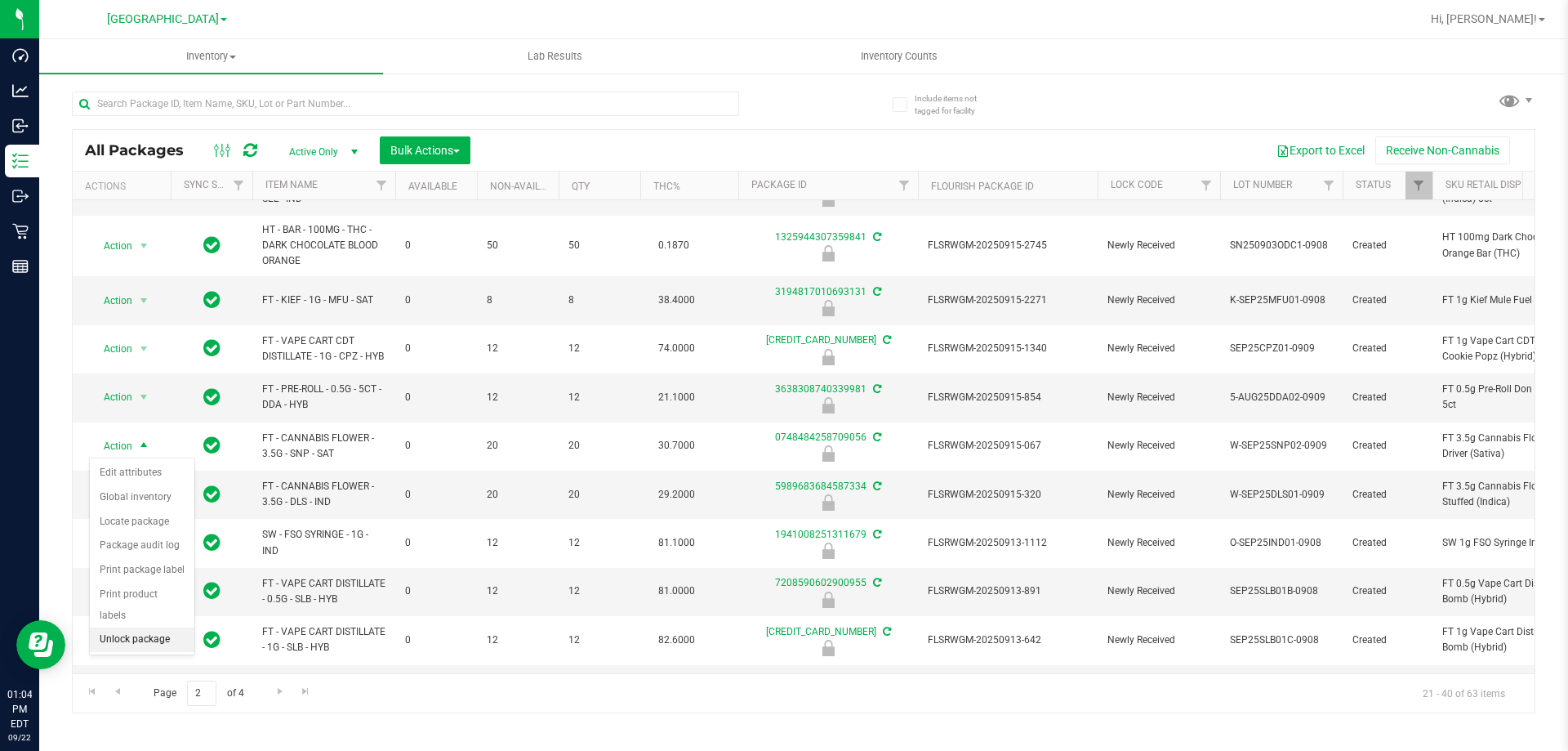
click at [163, 627] on li "Unlock package" at bounding box center [142, 639] width 104 height 24
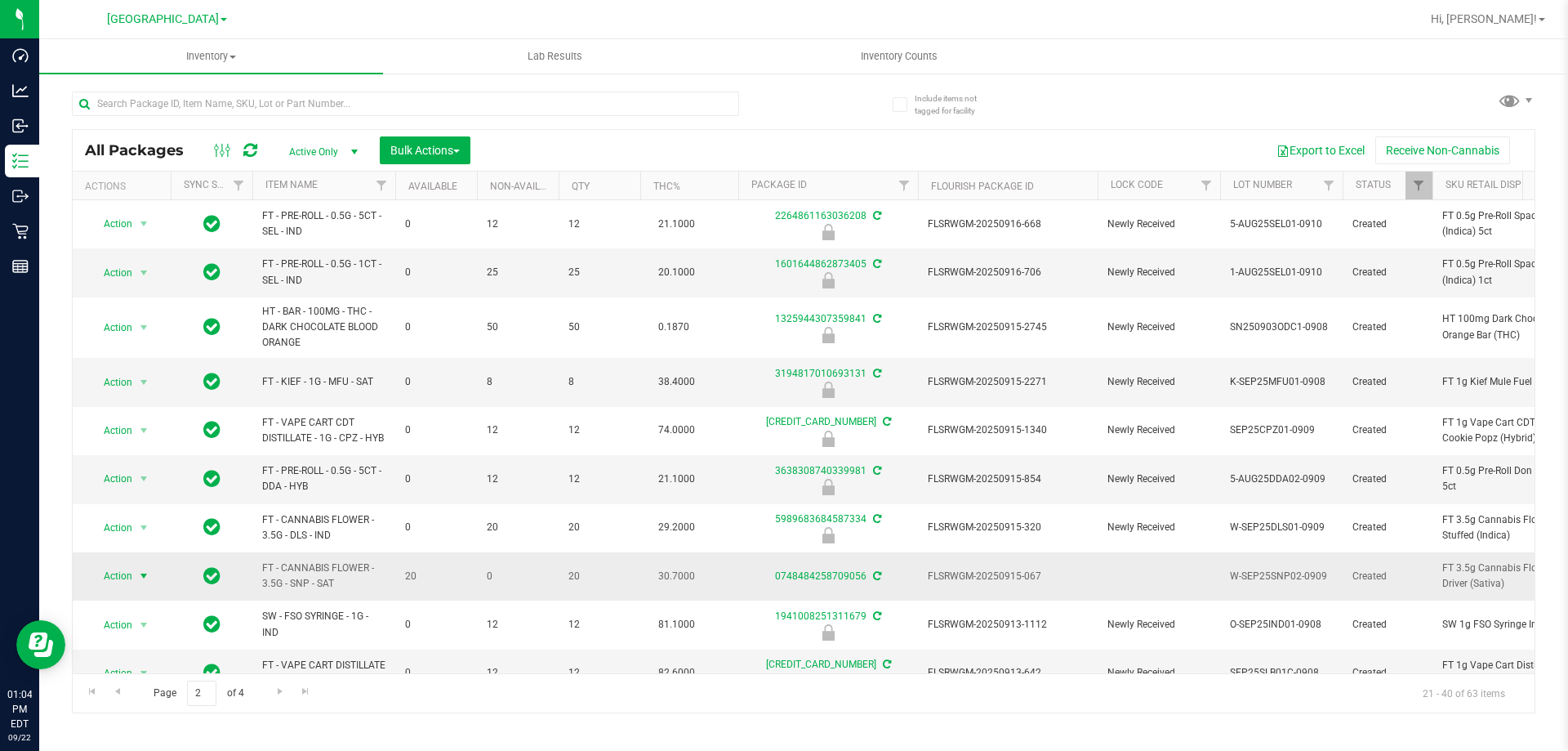
click at [143, 575] on span "select" at bounding box center [144, 576] width 13 height 13
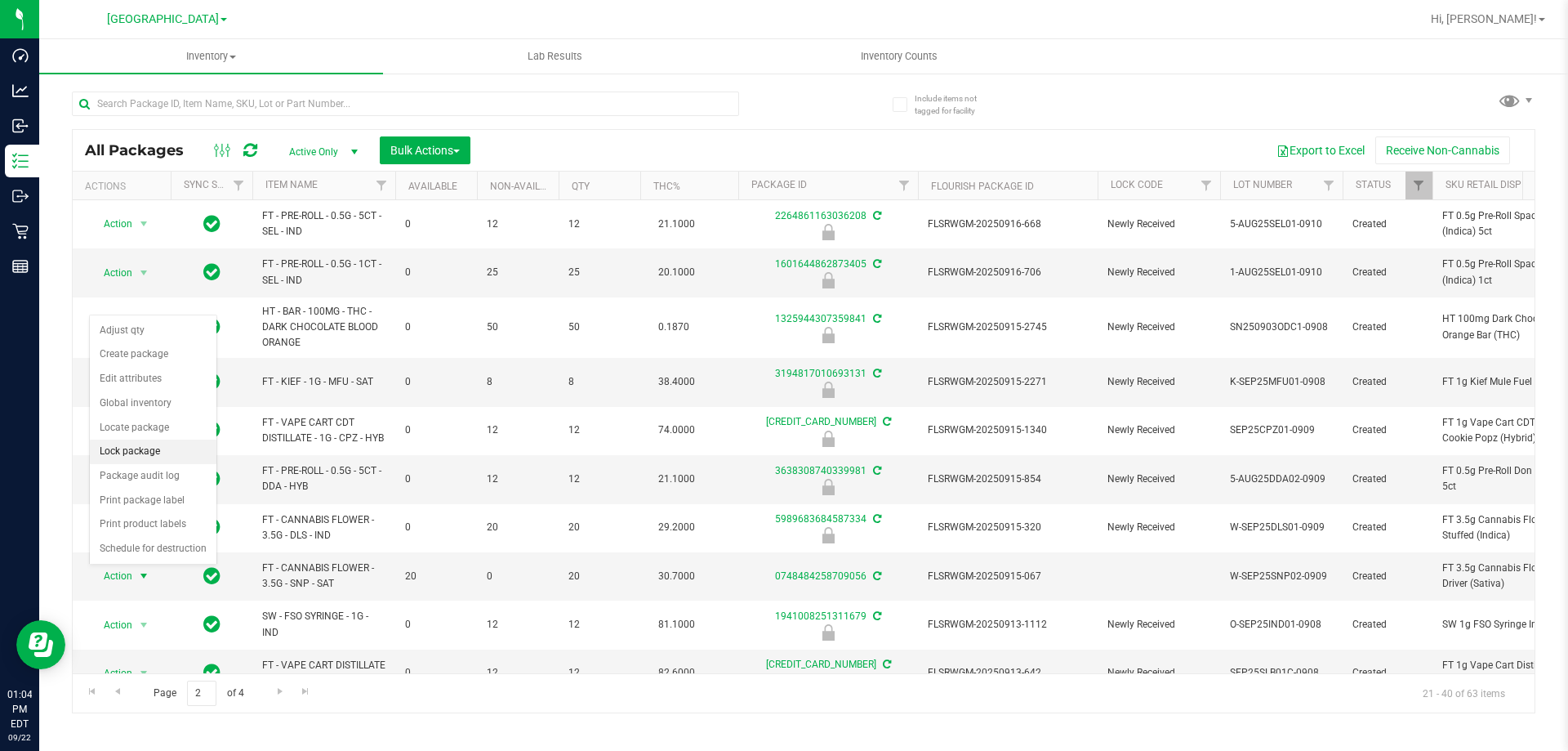
click at [146, 455] on li "Lock package" at bounding box center [153, 452] width 127 height 24
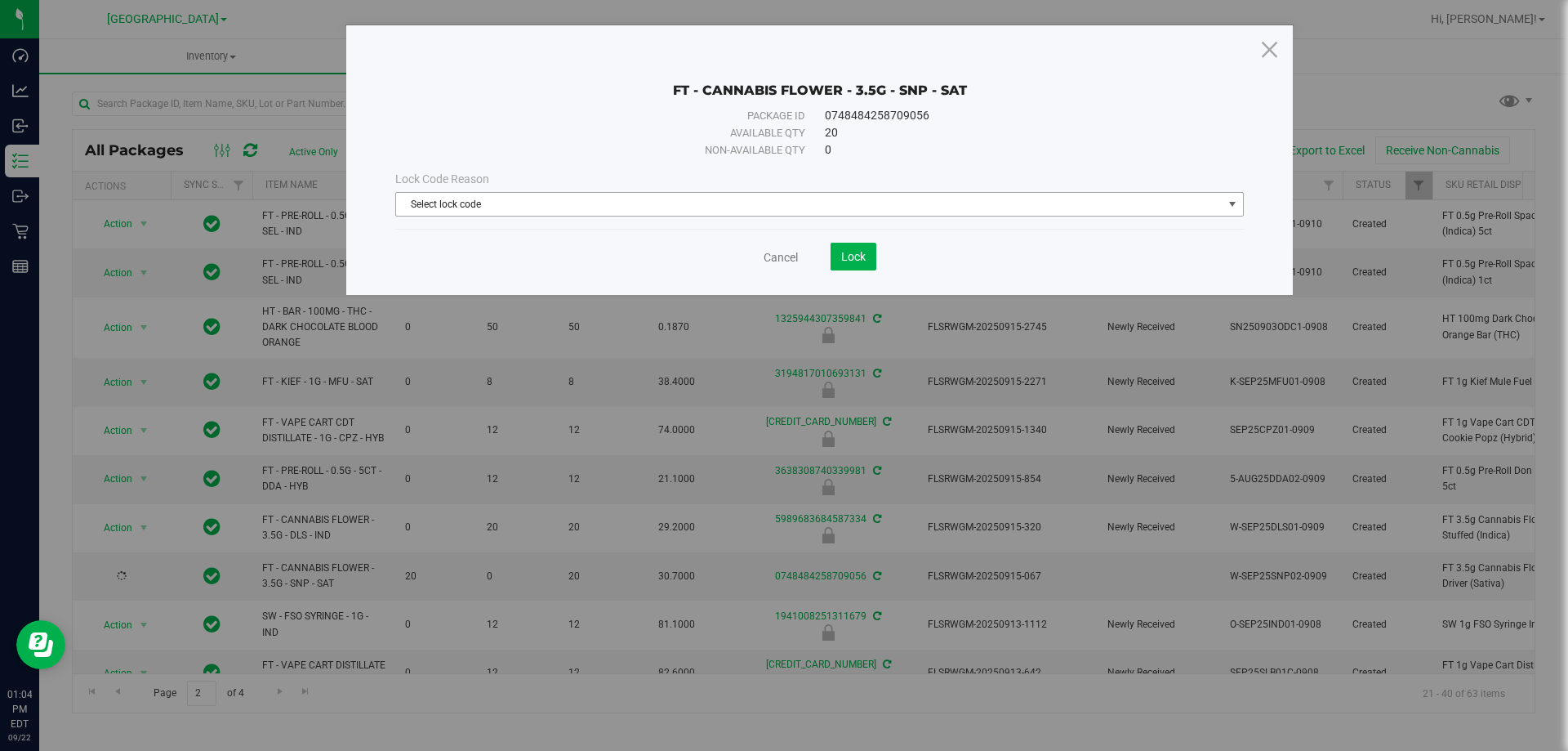
click at [562, 199] on span "Select lock code" at bounding box center [810, 204] width 826 height 23
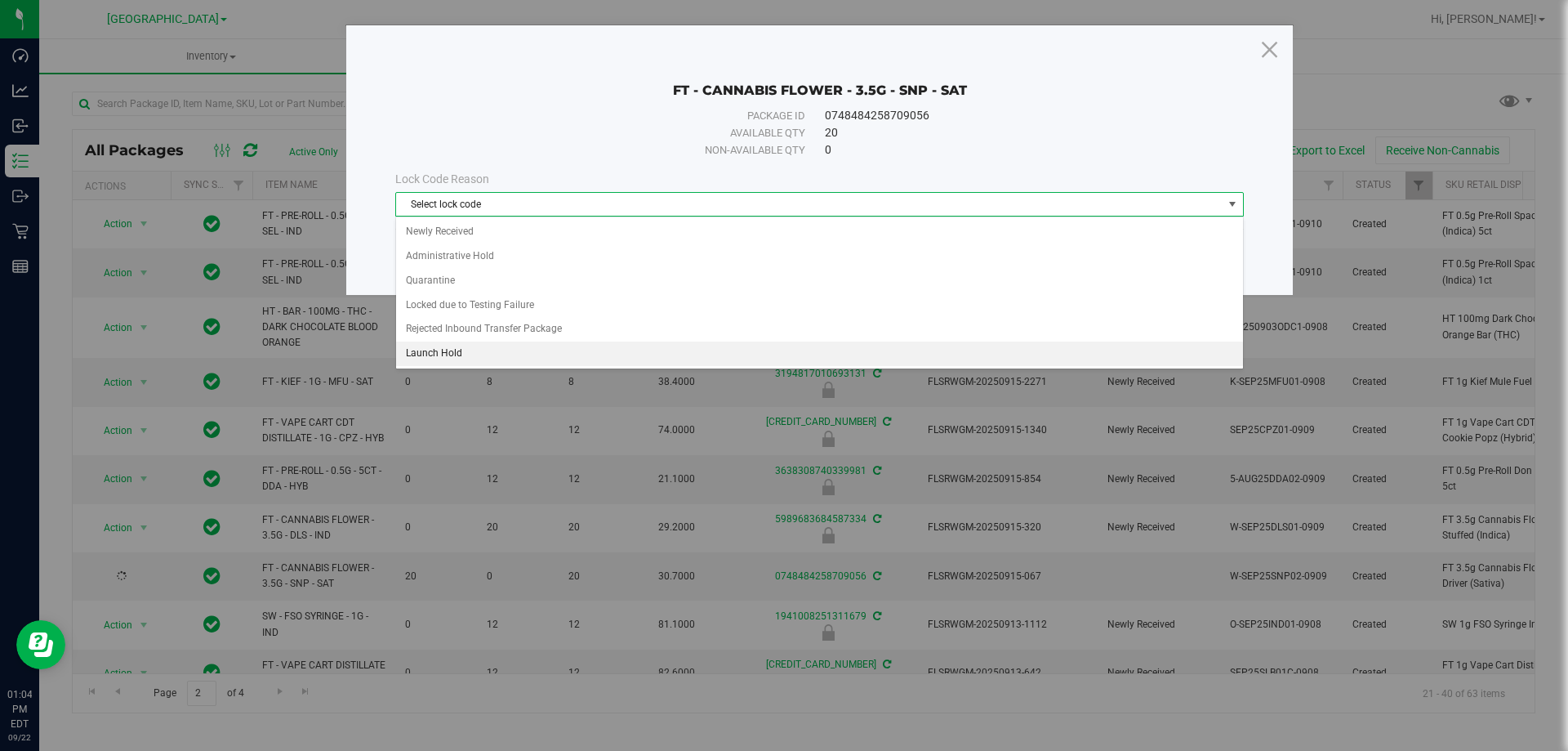
click at [489, 348] on li "Launch Hold" at bounding box center [820, 354] width 847 height 24
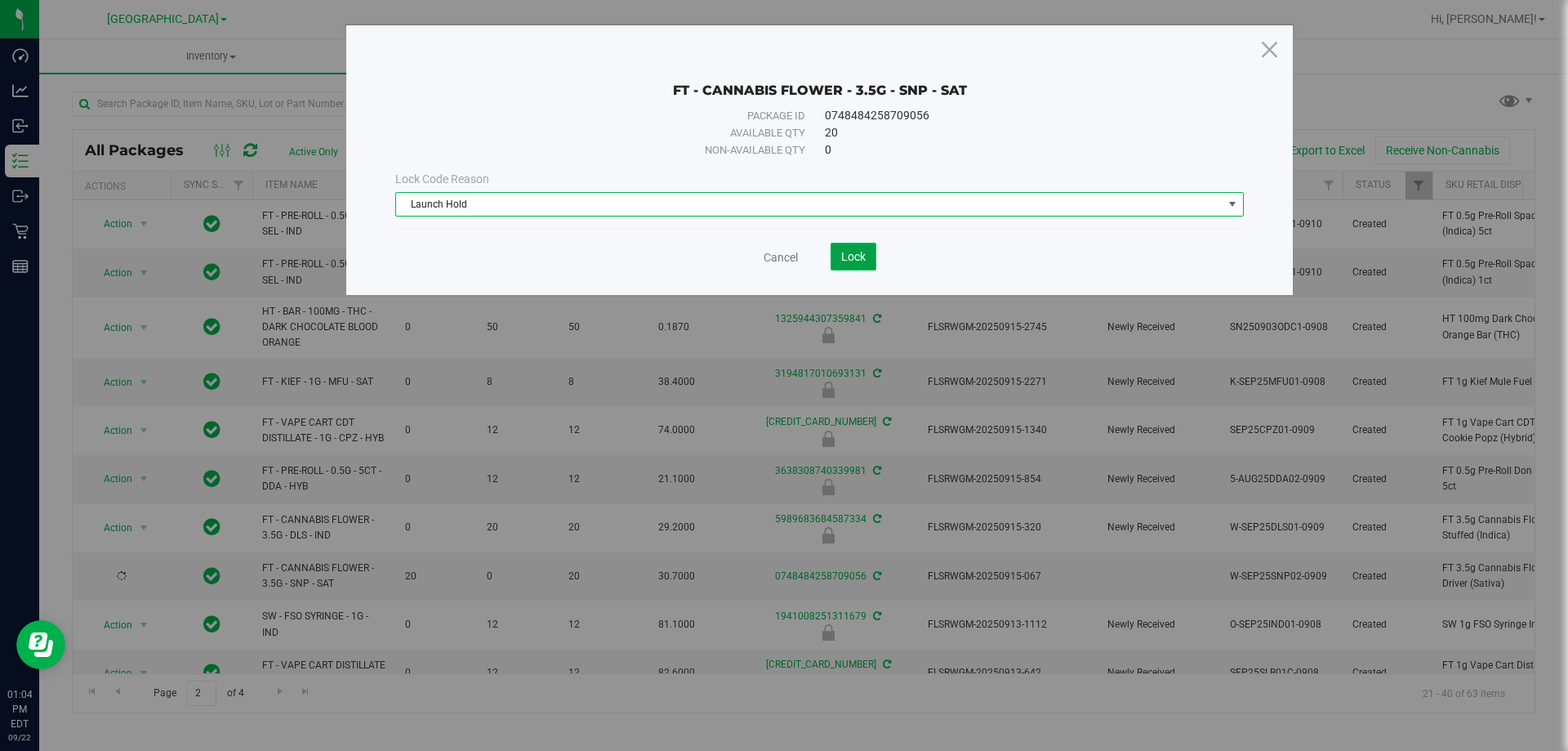
click at [850, 251] on span "Lock" at bounding box center [853, 257] width 24 height 13
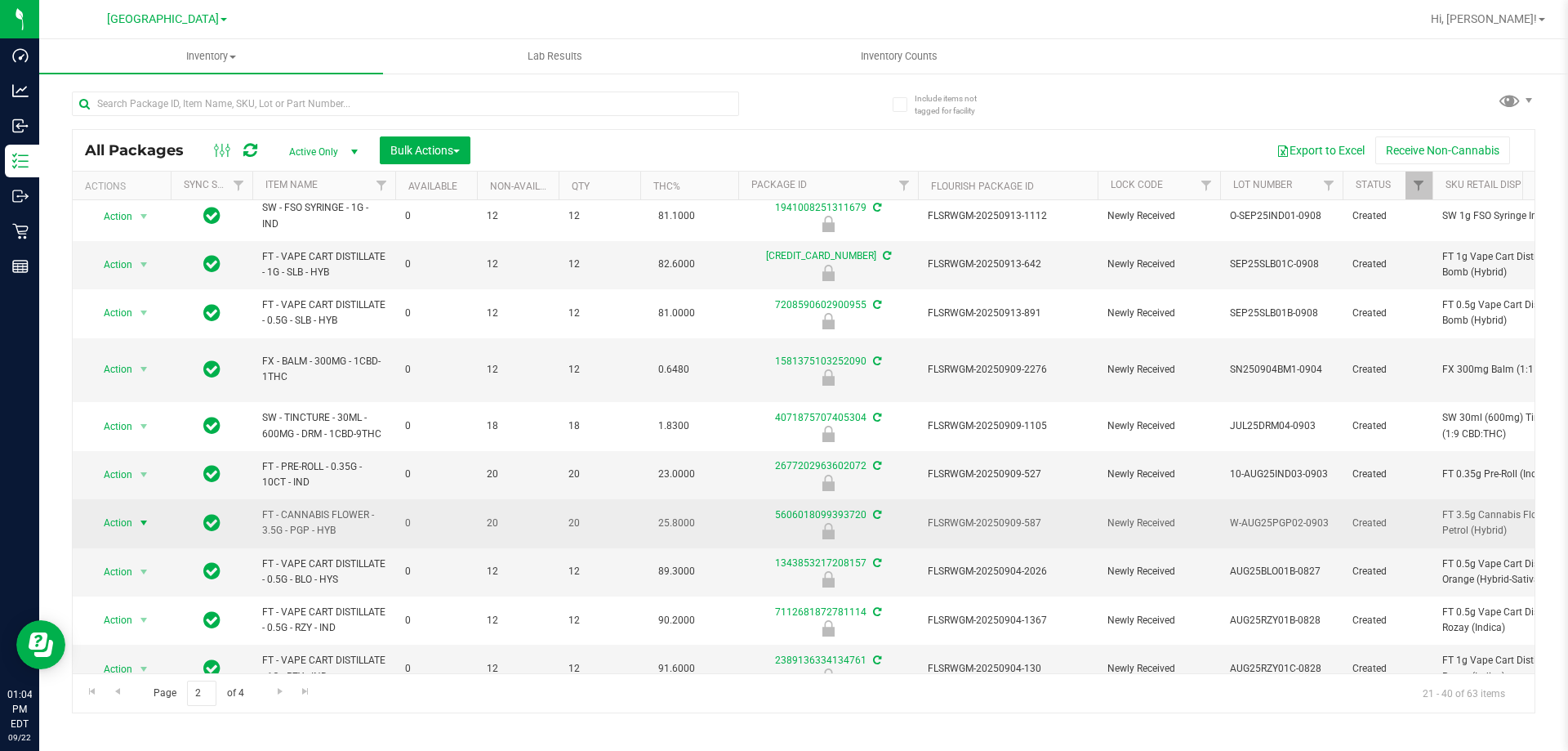
click at [140, 516] on span "select" at bounding box center [144, 522] width 13 height 13
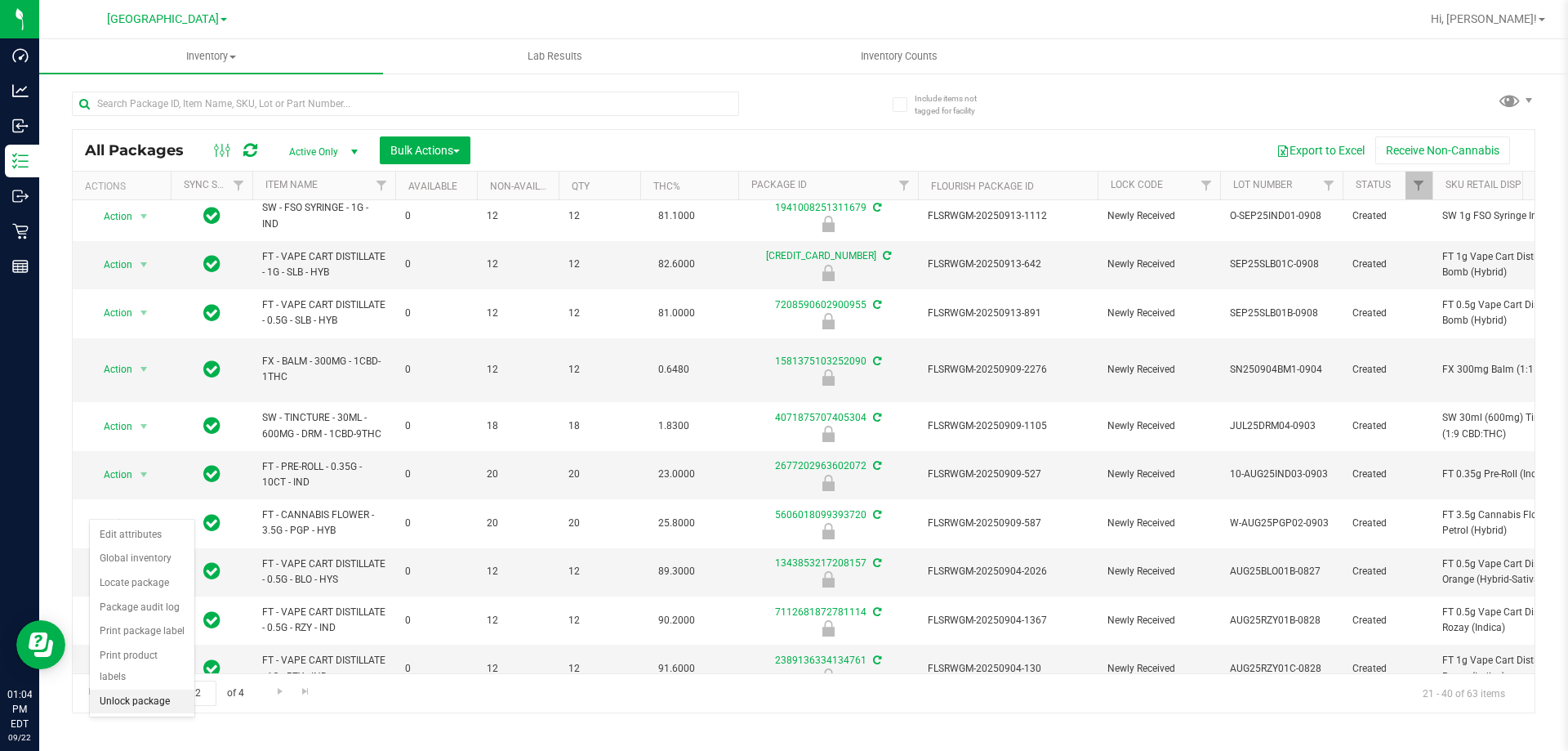
click at [143, 689] on li "Unlock package" at bounding box center [142, 702] width 104 height 24
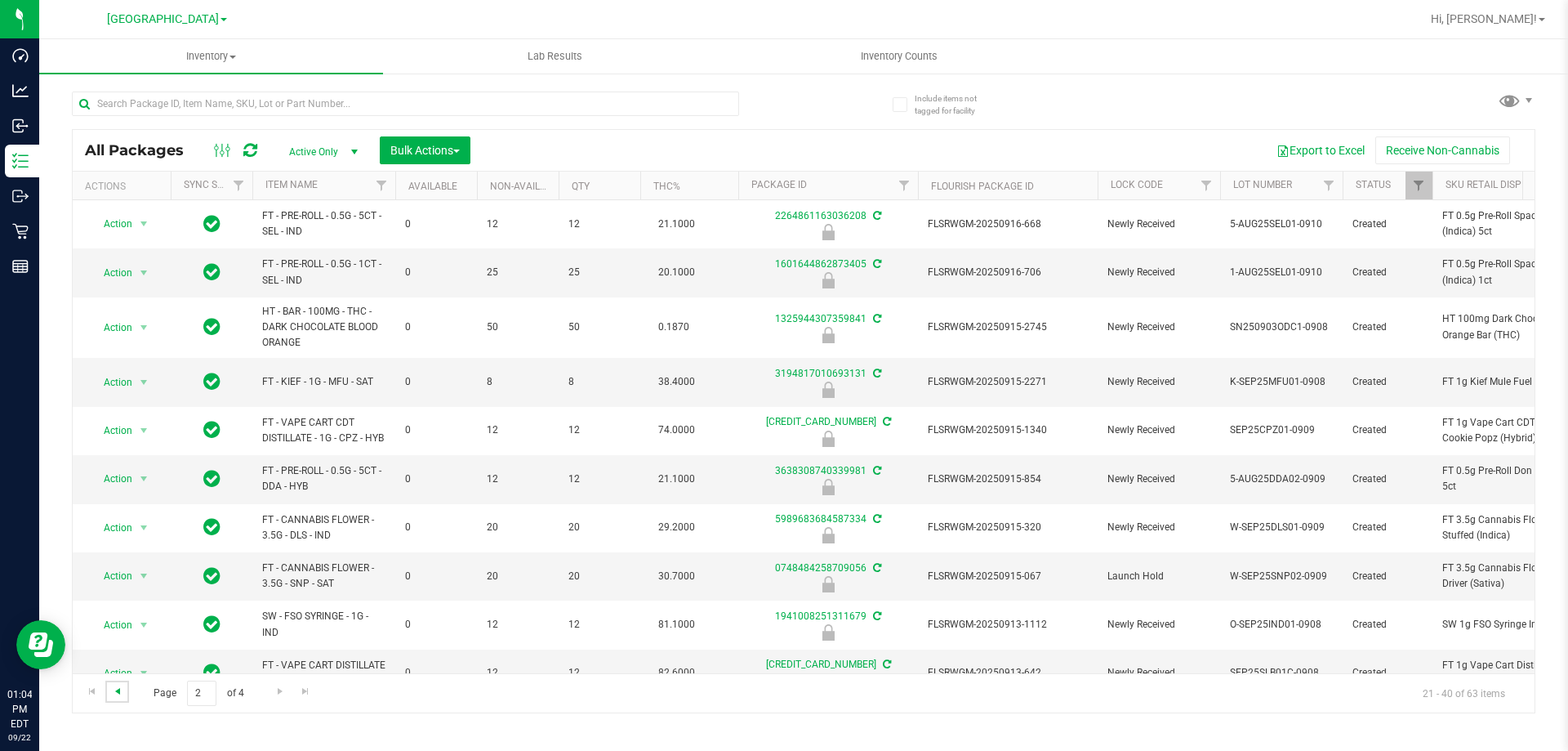
click at [118, 688] on span "Go to the previous page" at bounding box center [118, 691] width 13 height 13
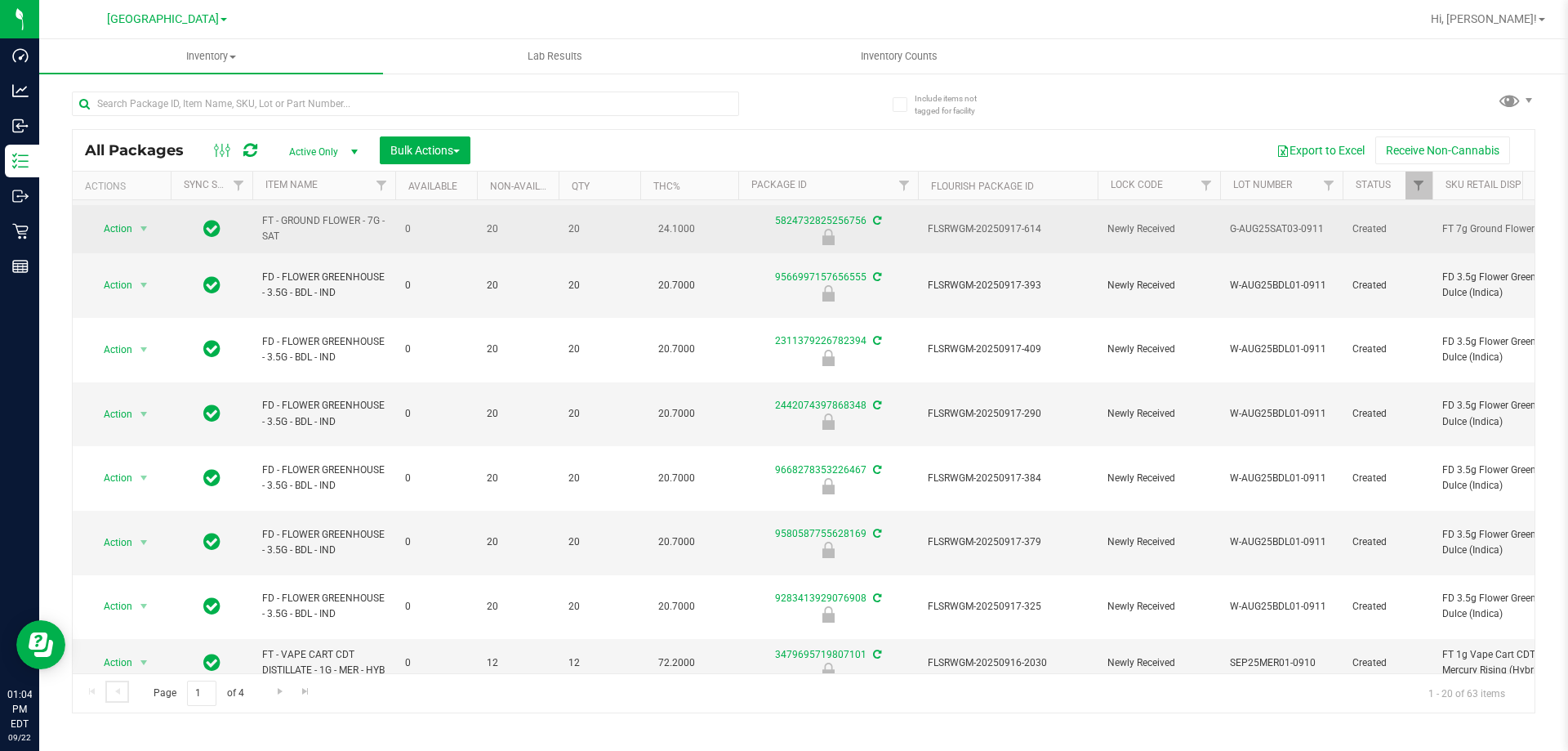
scroll to position [522, 0]
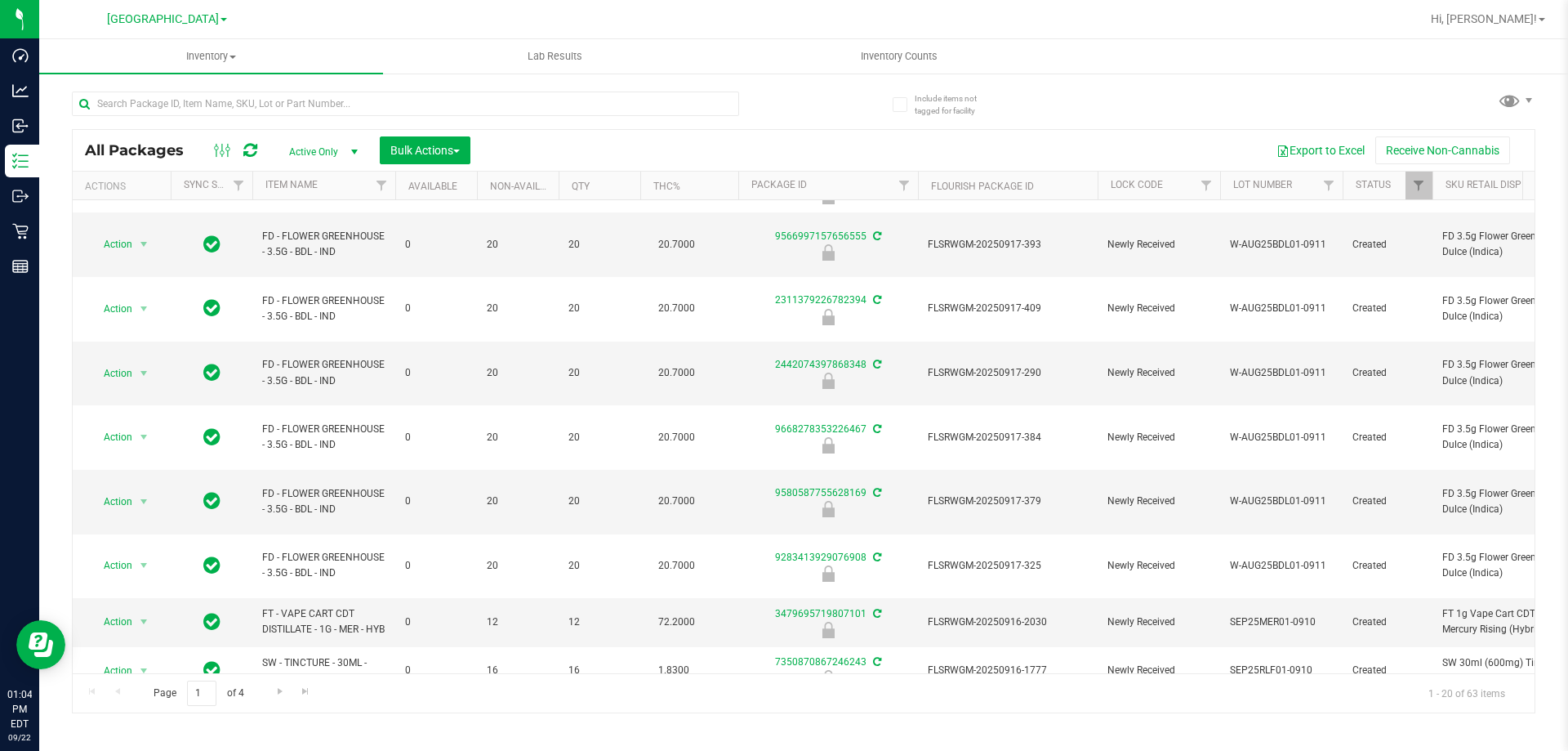
click at [430, 192] on th "Available" at bounding box center [437, 186] width 82 height 29
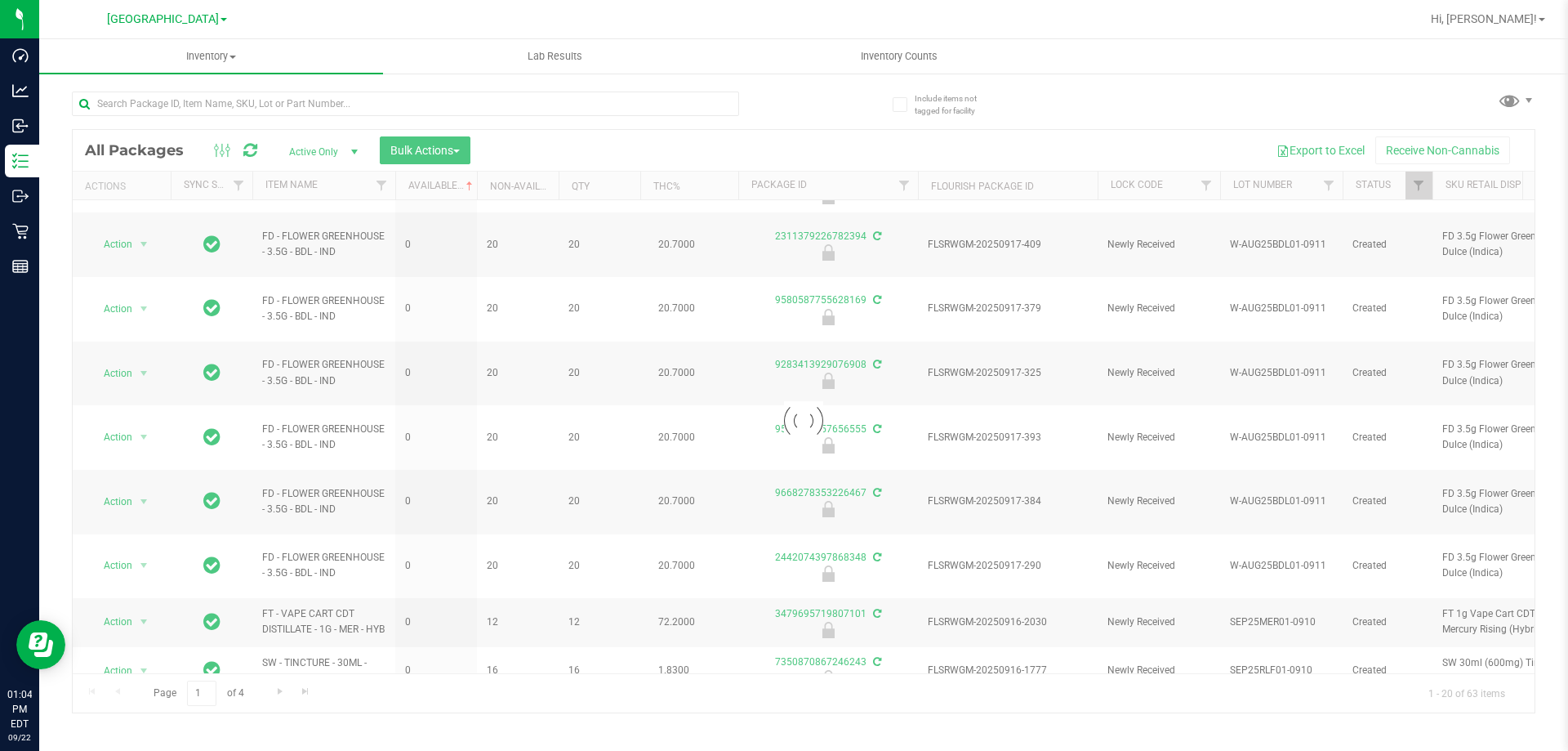
scroll to position [0, 0]
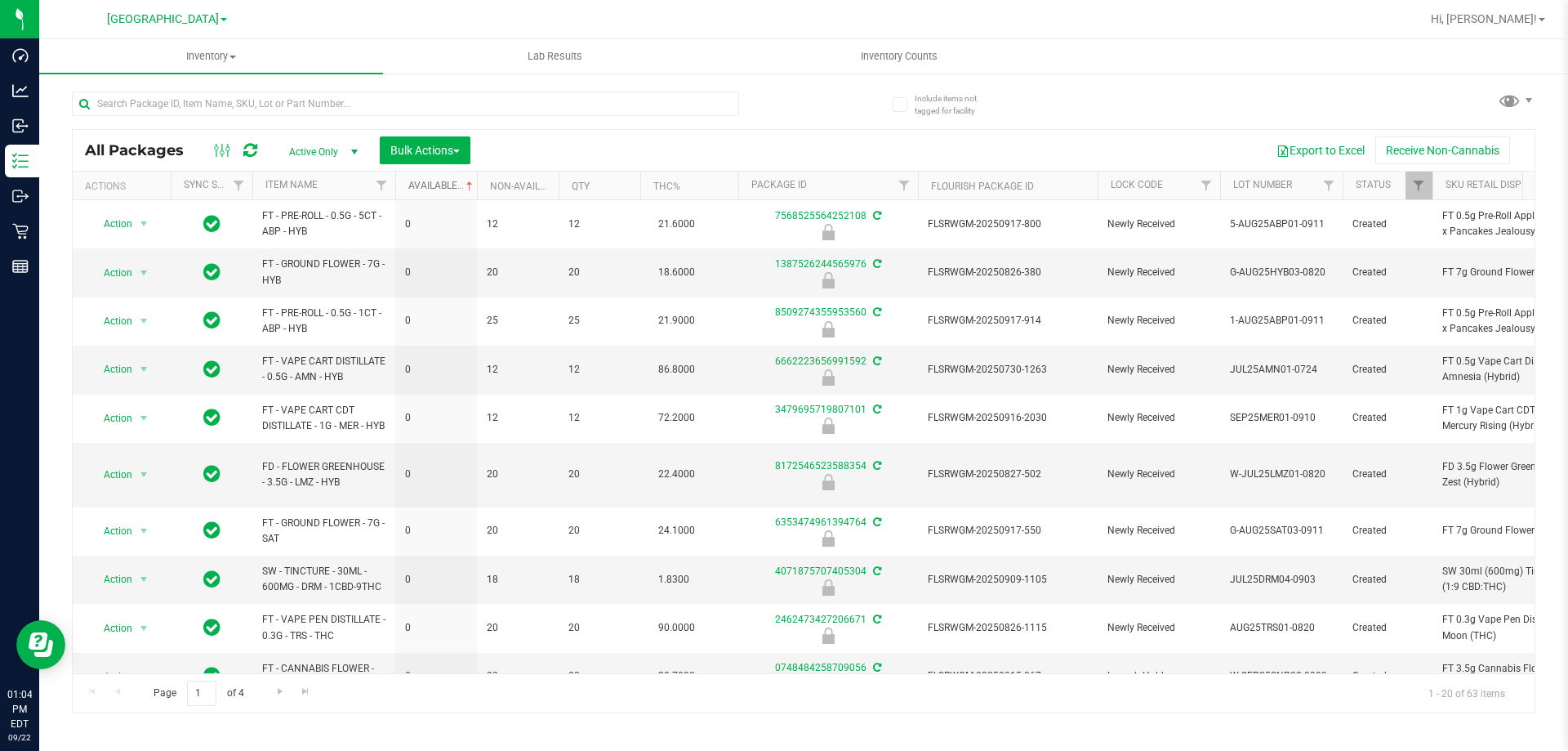
click at [437, 187] on link "Available" at bounding box center [442, 186] width 68 height 11
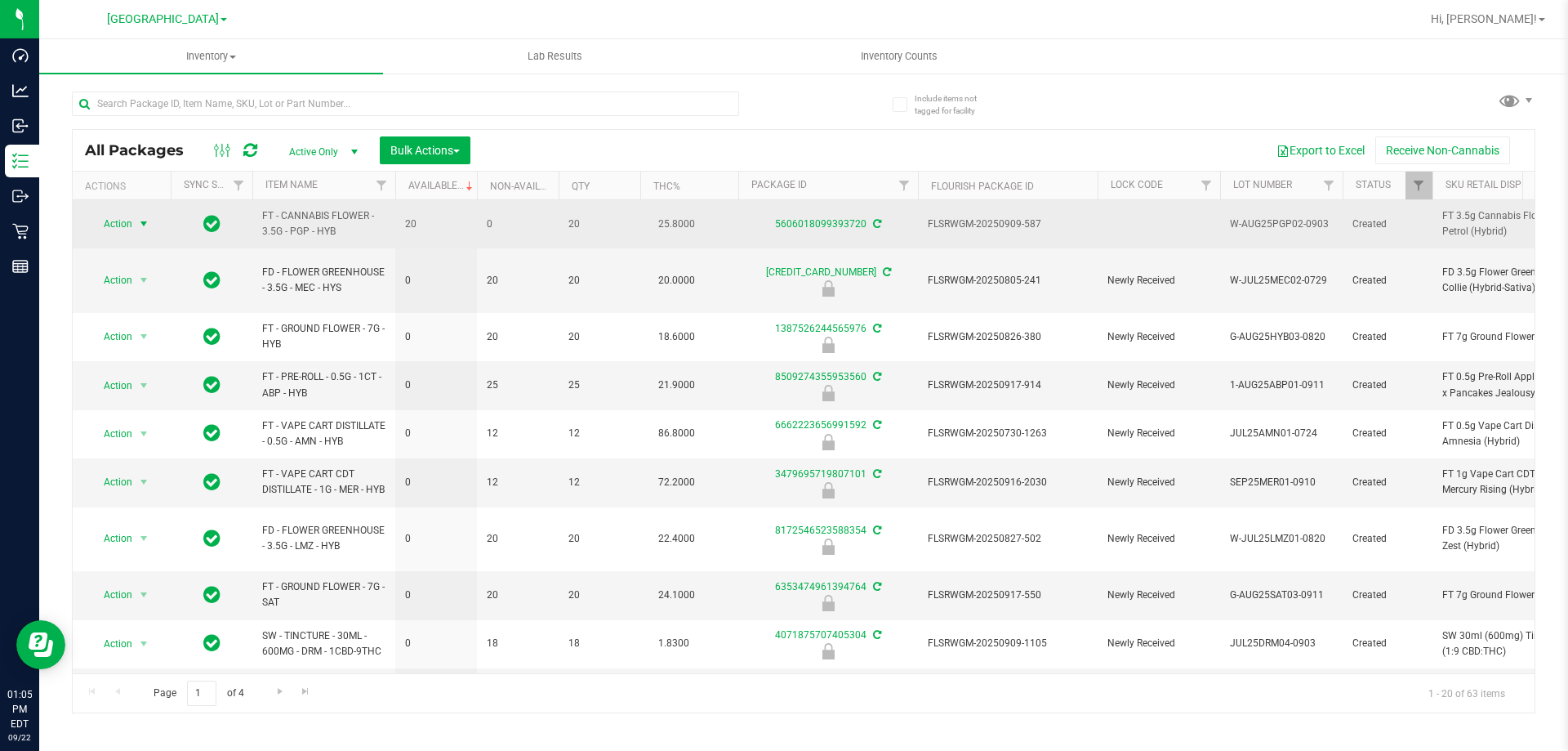
click at [140, 226] on span "select" at bounding box center [144, 224] width 13 height 13
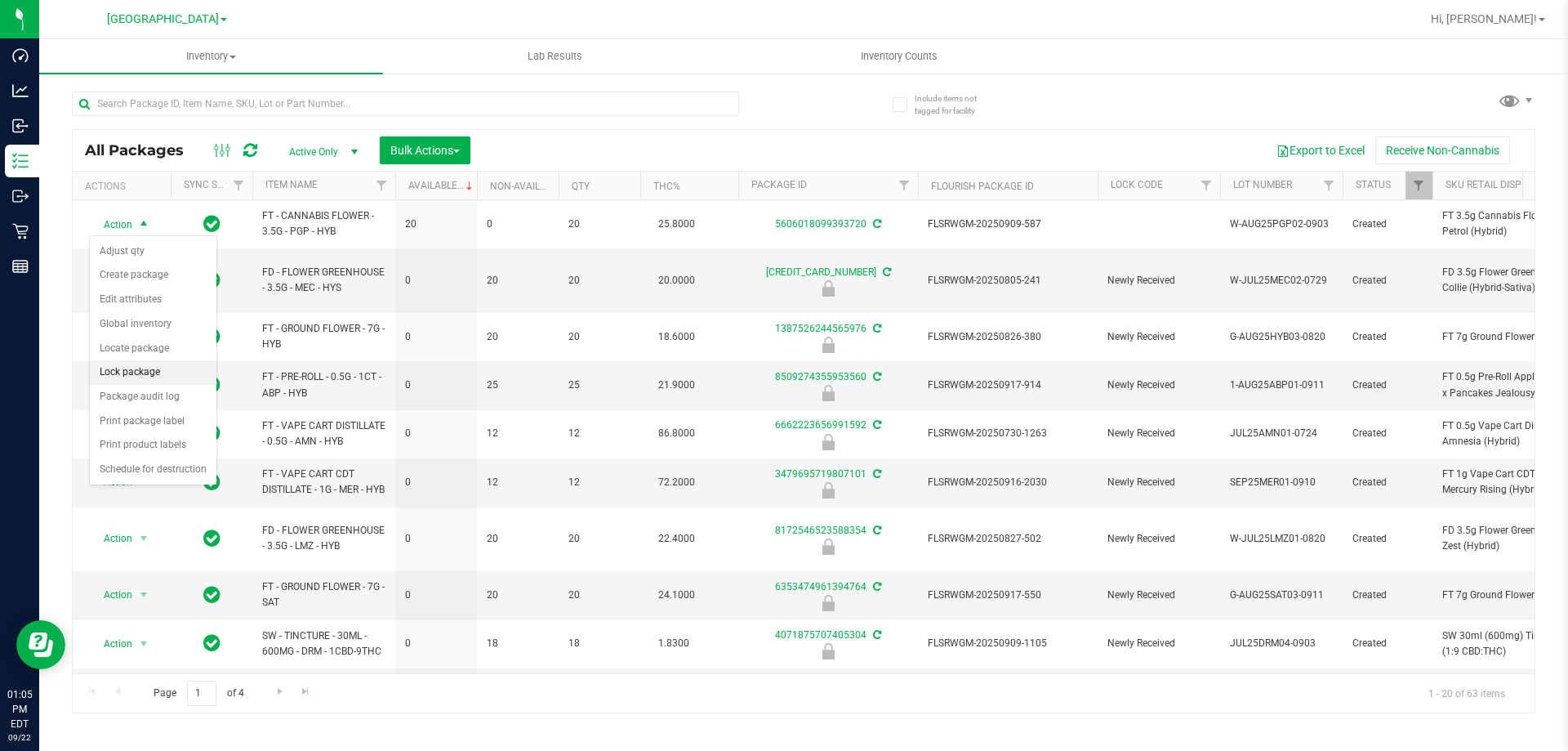
click at [161, 369] on li "Lock package" at bounding box center [153, 372] width 127 height 24
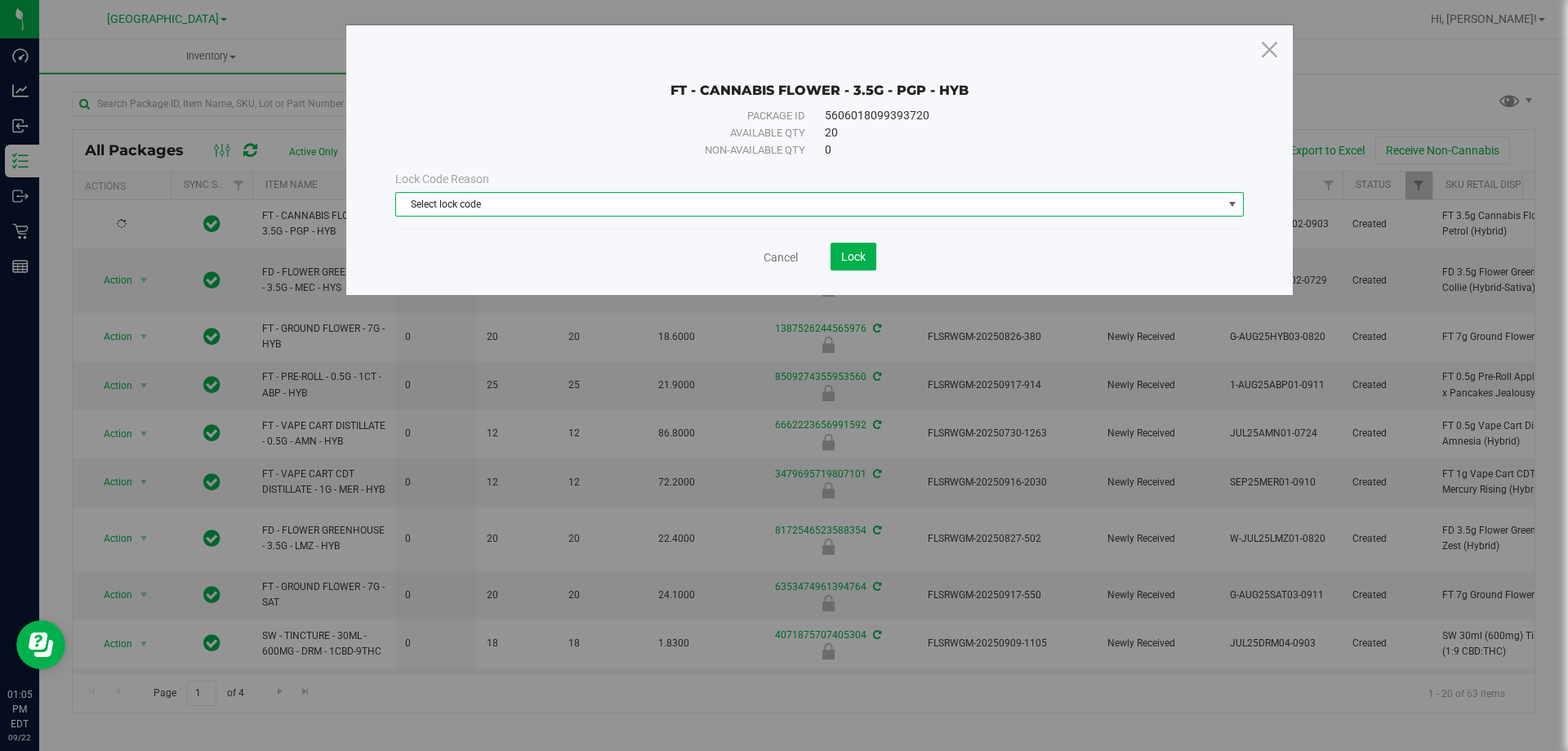
click at [590, 206] on span "Select lock code" at bounding box center [810, 204] width 826 height 23
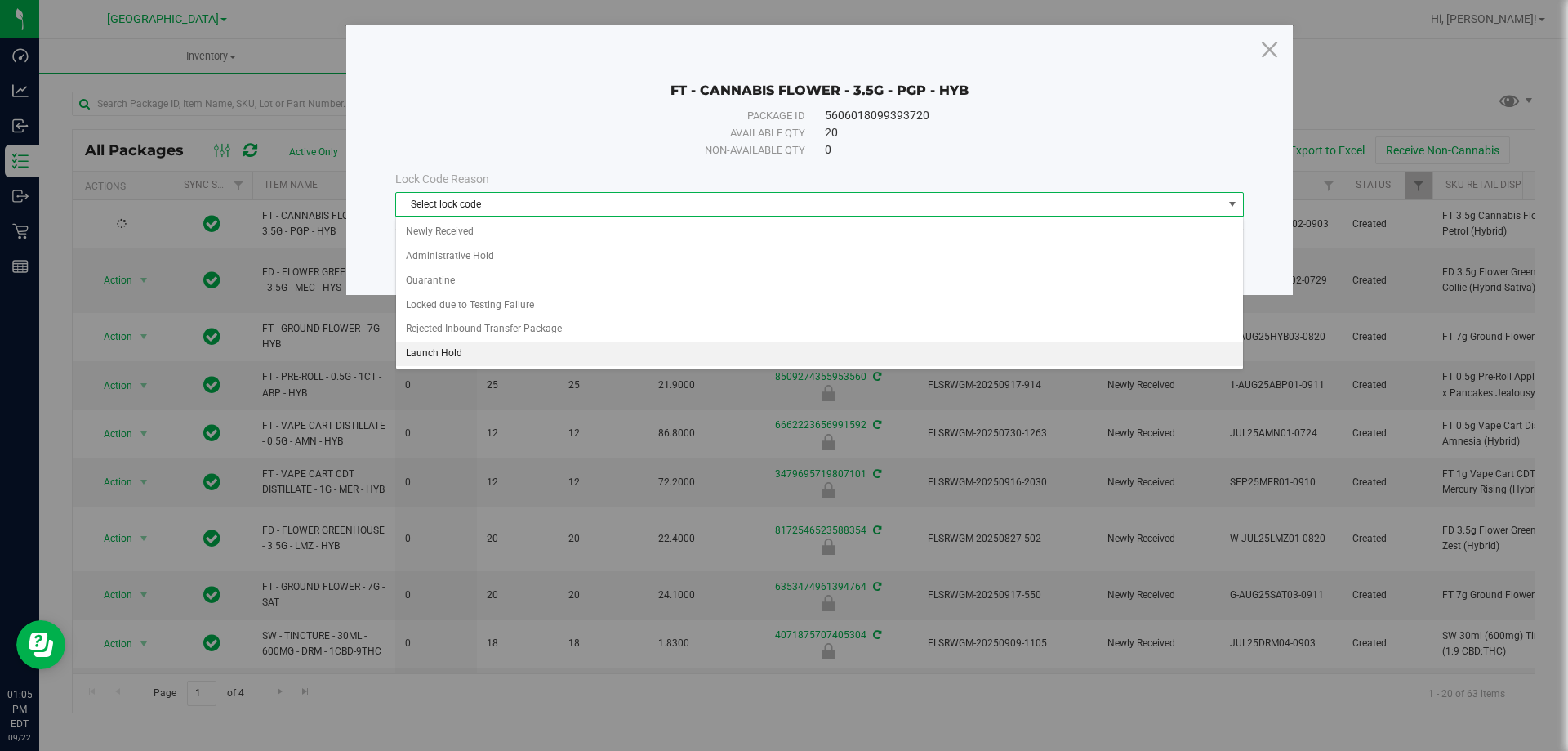
click at [524, 351] on li "Launch Hold" at bounding box center [820, 354] width 847 height 24
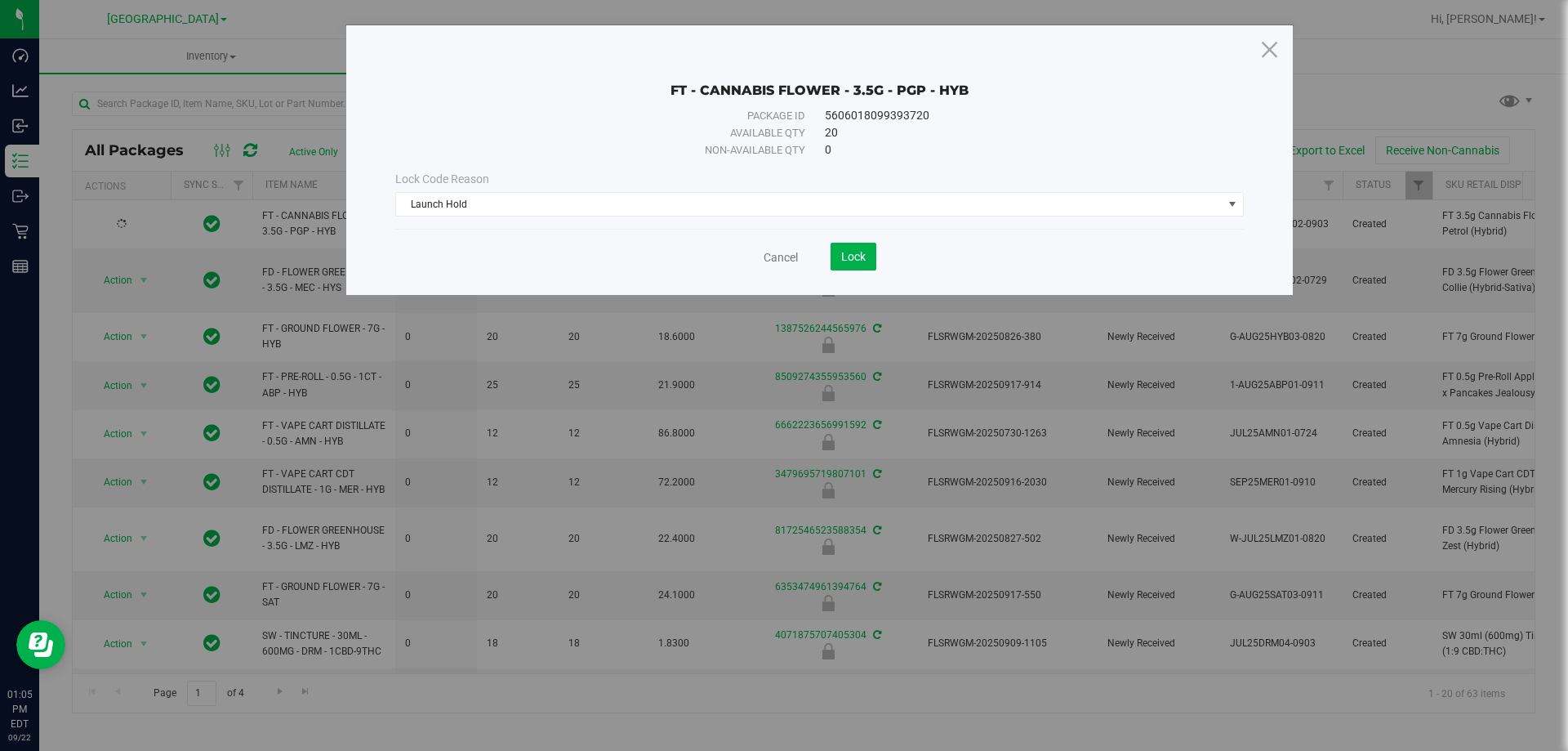
click at [840, 242] on div "Cancel Lock" at bounding box center [820, 250] width 849 height 40
click at [848, 256] on span "Lock" at bounding box center [853, 257] width 24 height 13
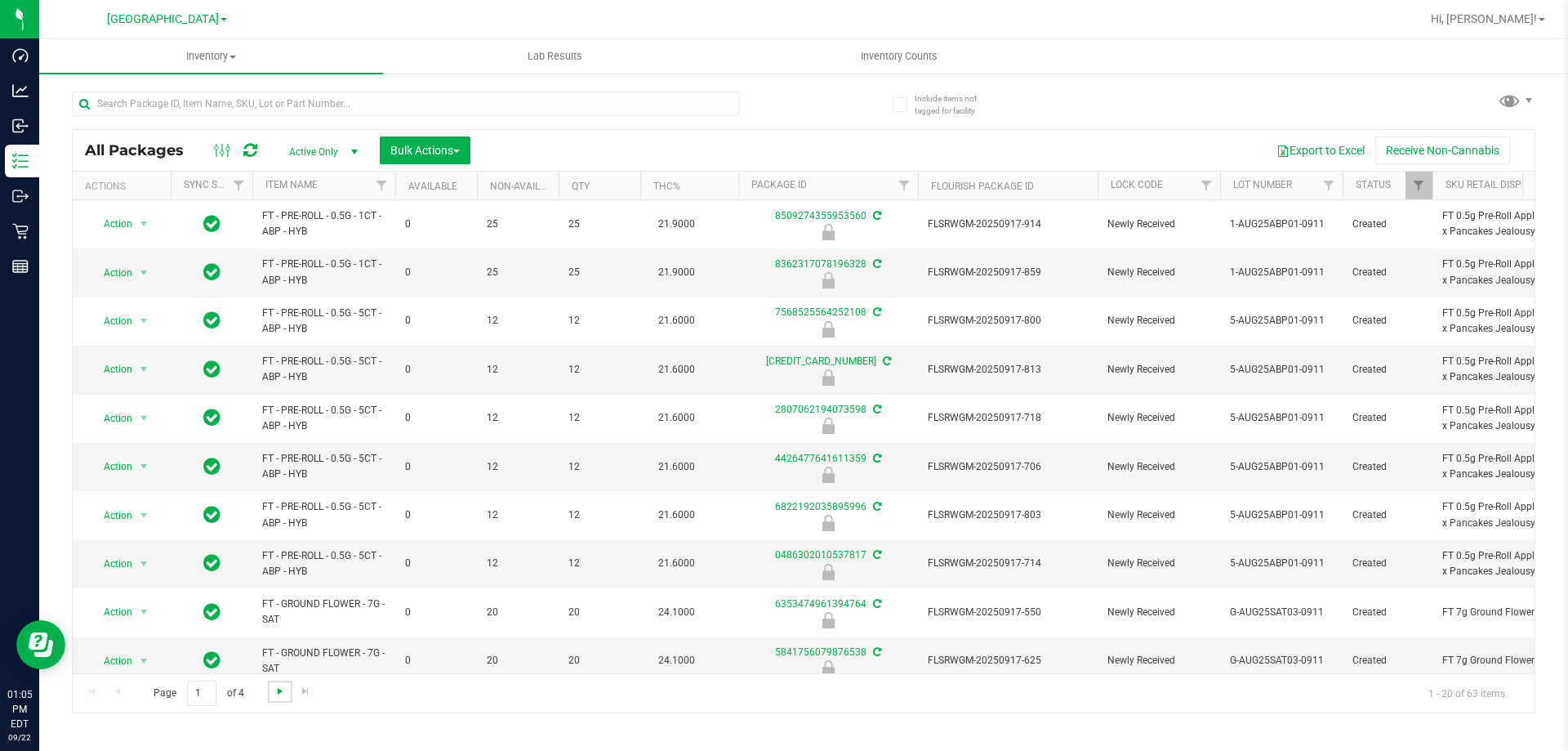
click at [283, 689] on span "Go to the next page" at bounding box center [280, 691] width 13 height 13
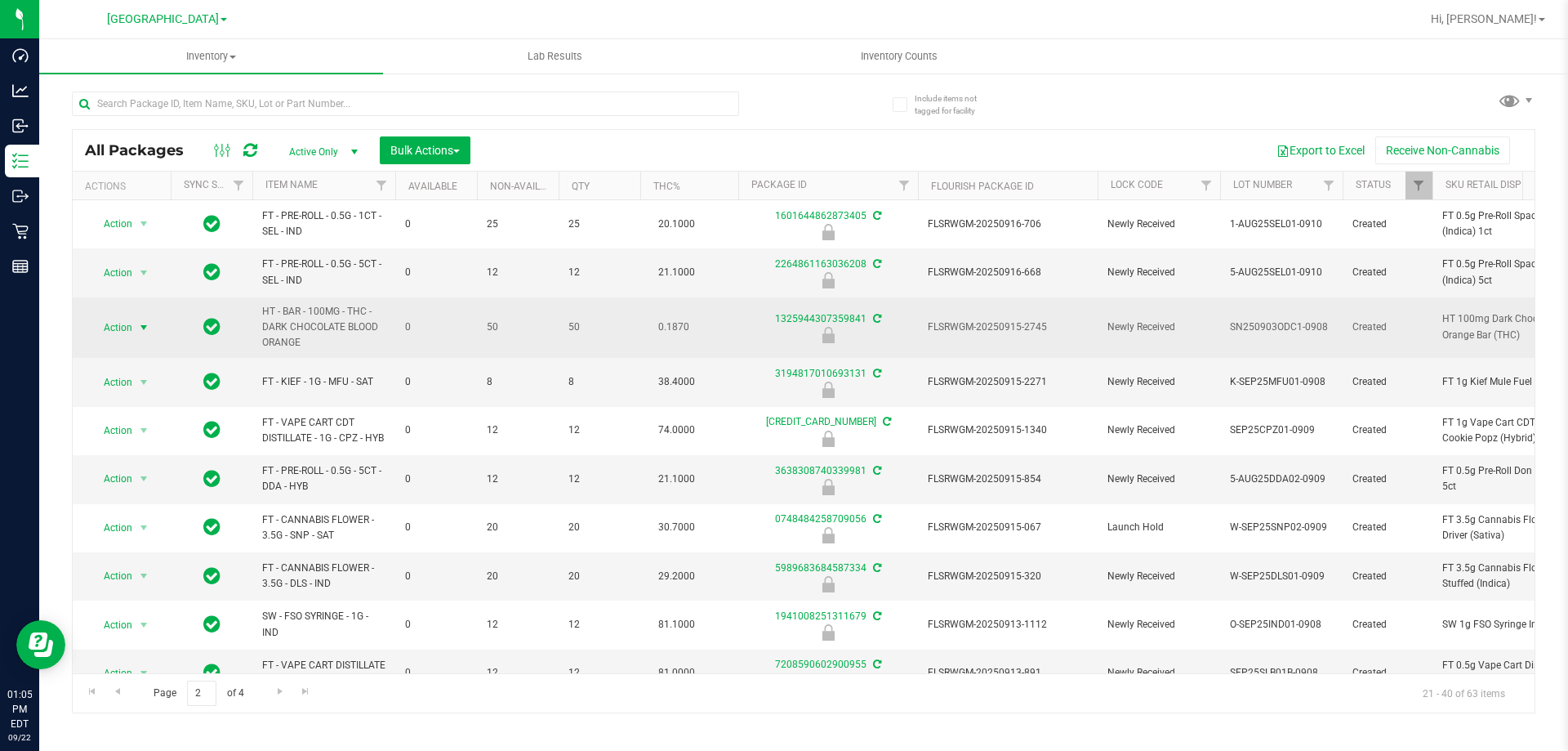
click at [142, 328] on span "select" at bounding box center [144, 327] width 13 height 13
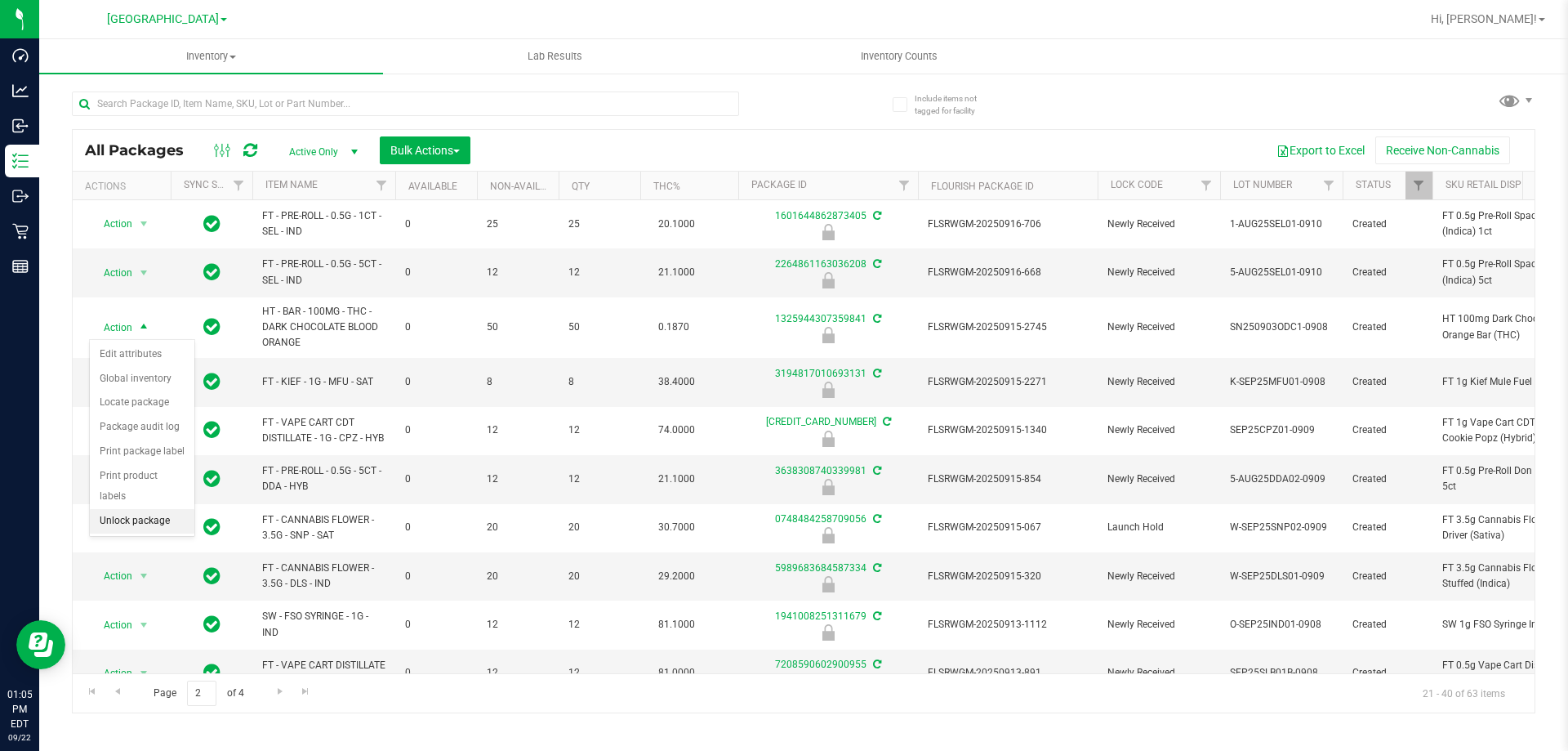
click at [157, 508] on li "Unlock package" at bounding box center [142, 521] width 104 height 24
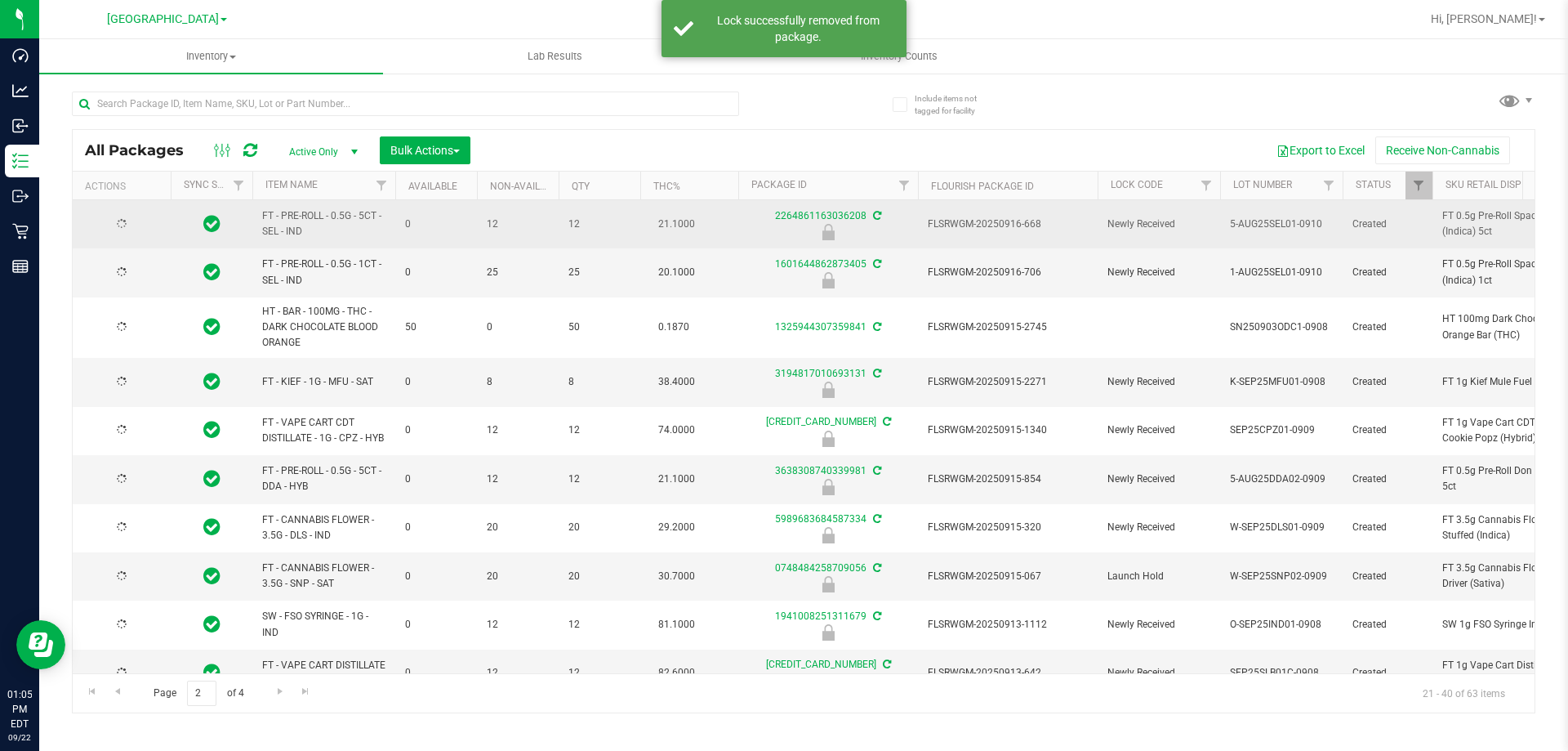
type input "[DATE]"
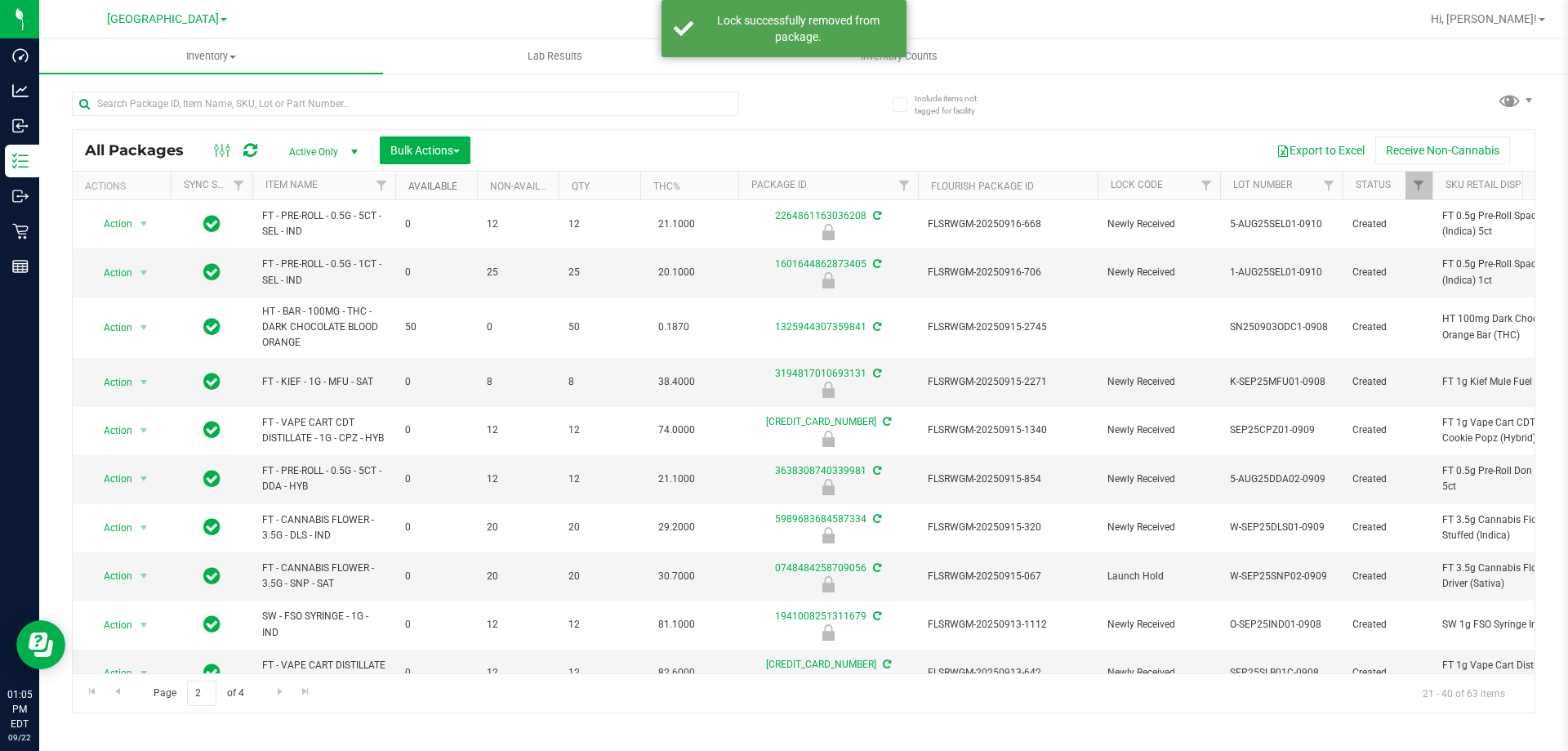
click at [443, 184] on link "Available" at bounding box center [433, 186] width 49 height 11
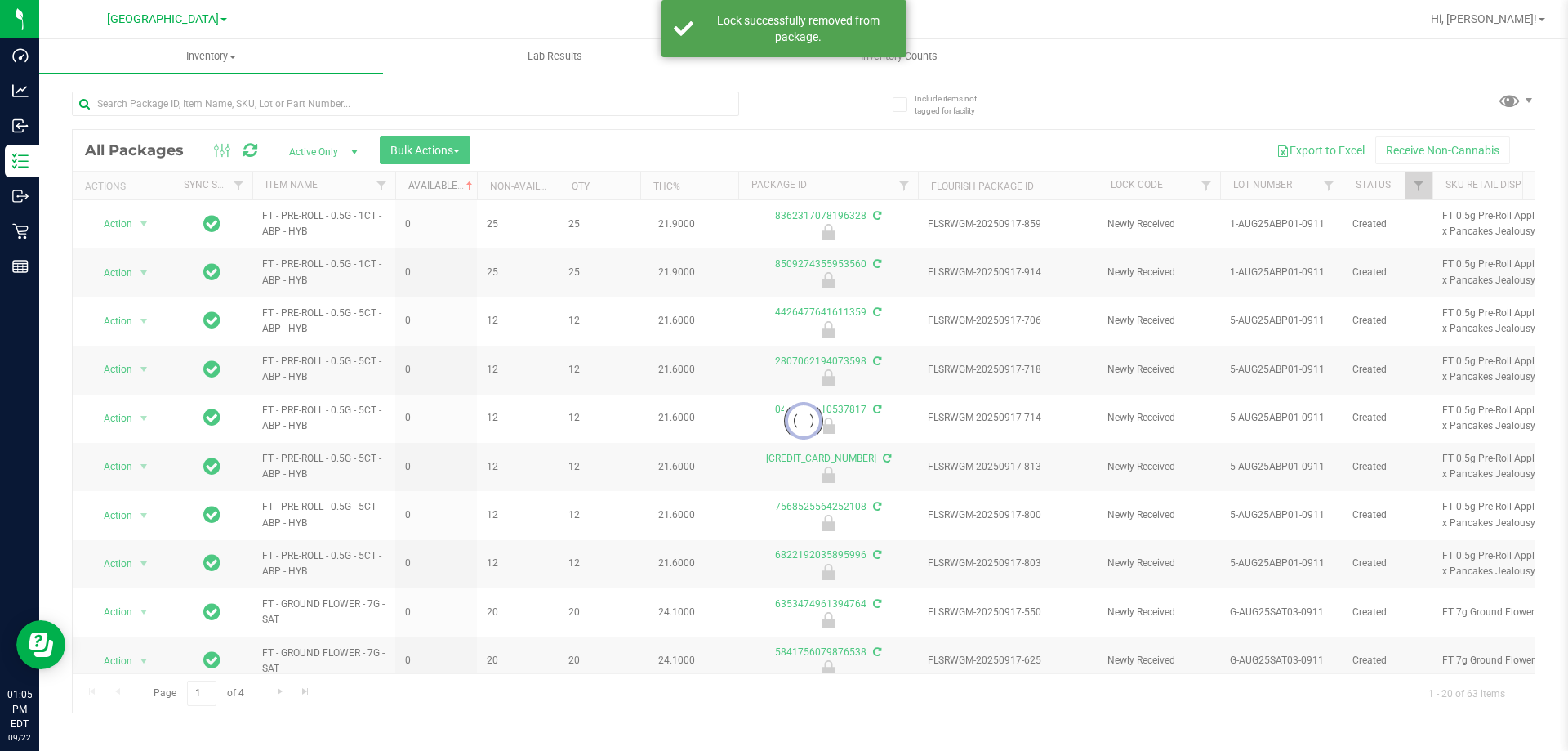
click at [443, 184] on link "Available" at bounding box center [442, 186] width 68 height 11
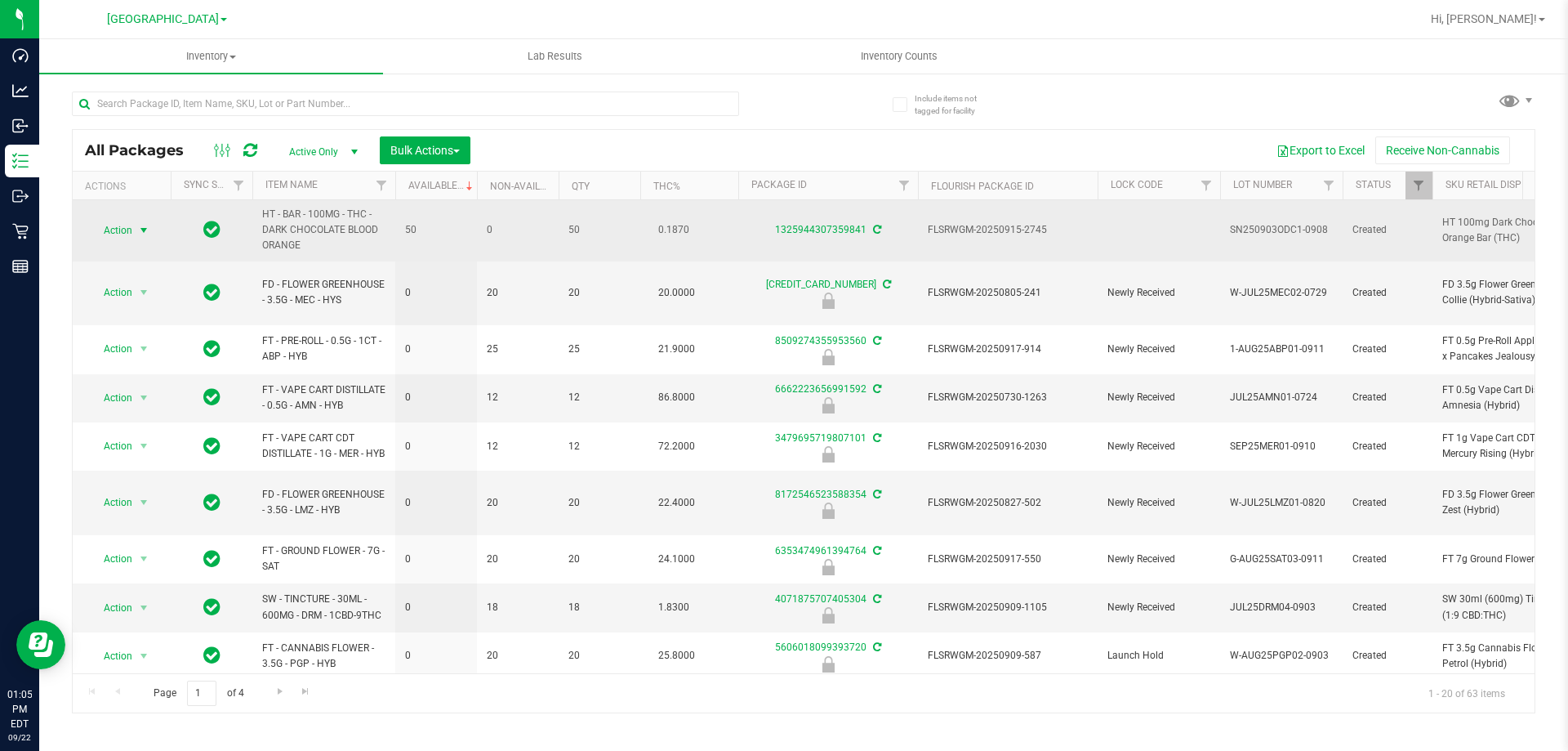
click at [144, 230] on span "select" at bounding box center [144, 230] width 13 height 13
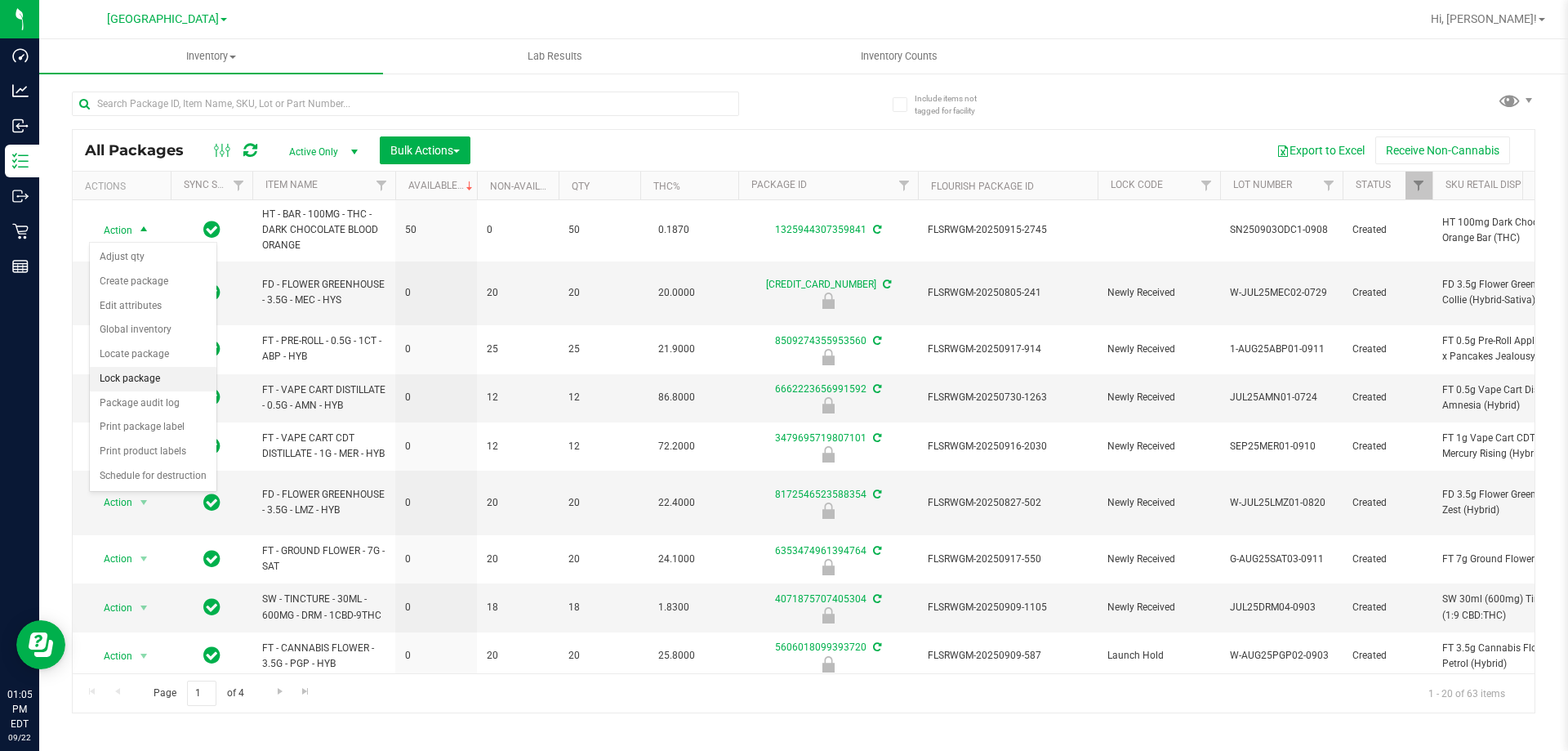
click at [141, 377] on li "Lock package" at bounding box center [153, 379] width 127 height 24
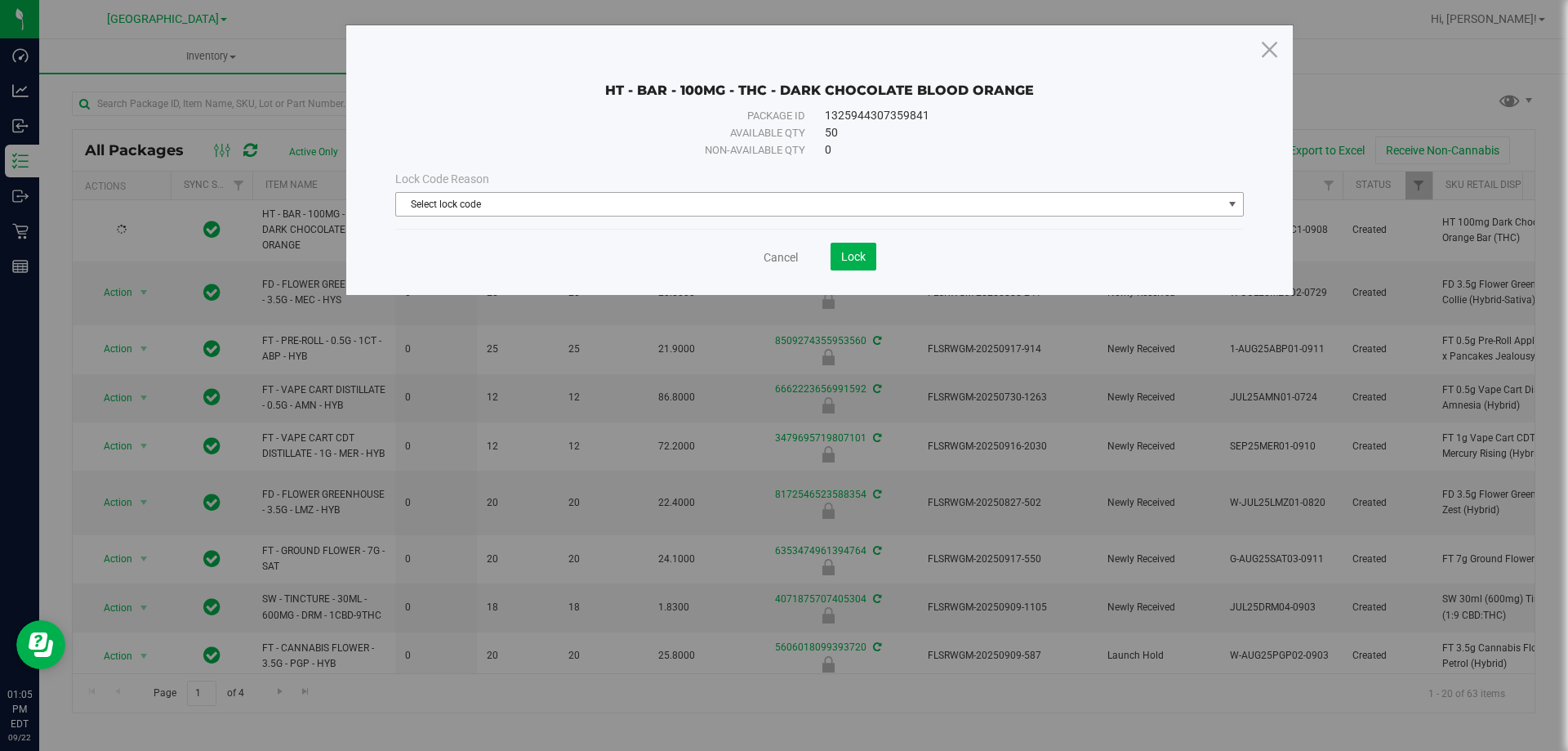
click at [545, 214] on span "Select lock code" at bounding box center [810, 204] width 826 height 23
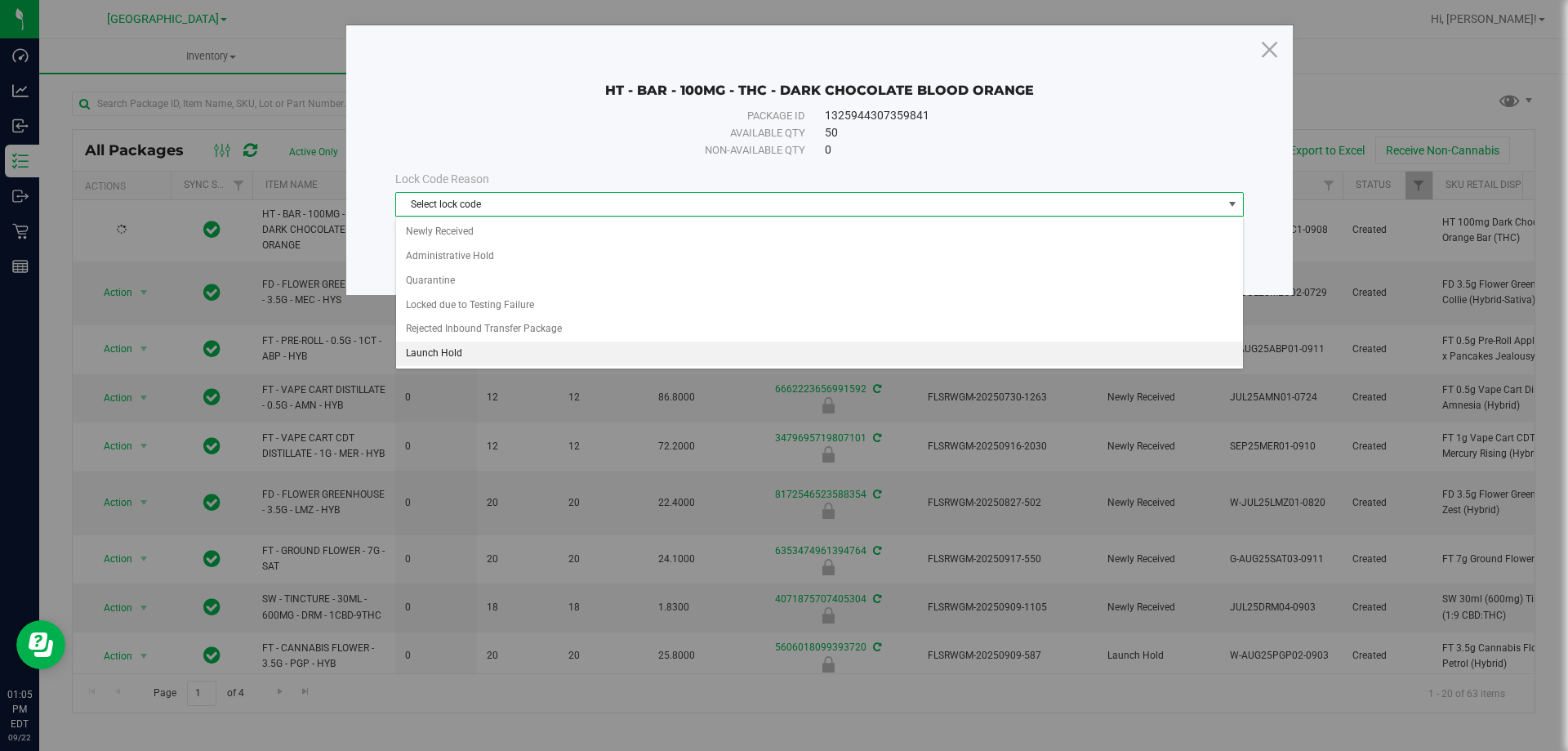
click at [502, 350] on li "Launch Hold" at bounding box center [820, 354] width 847 height 24
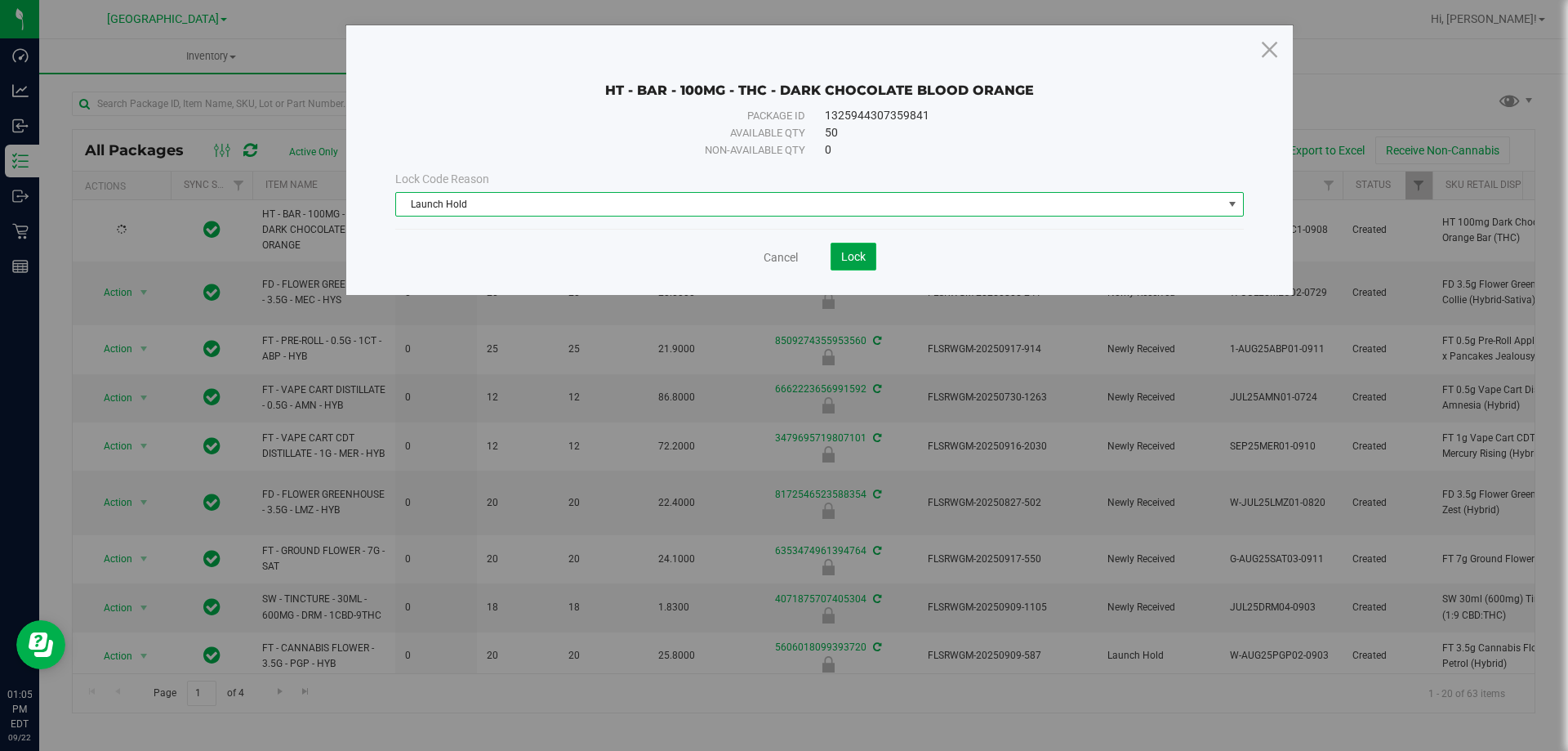
click at [853, 247] on button "Lock" at bounding box center [853, 257] width 46 height 28
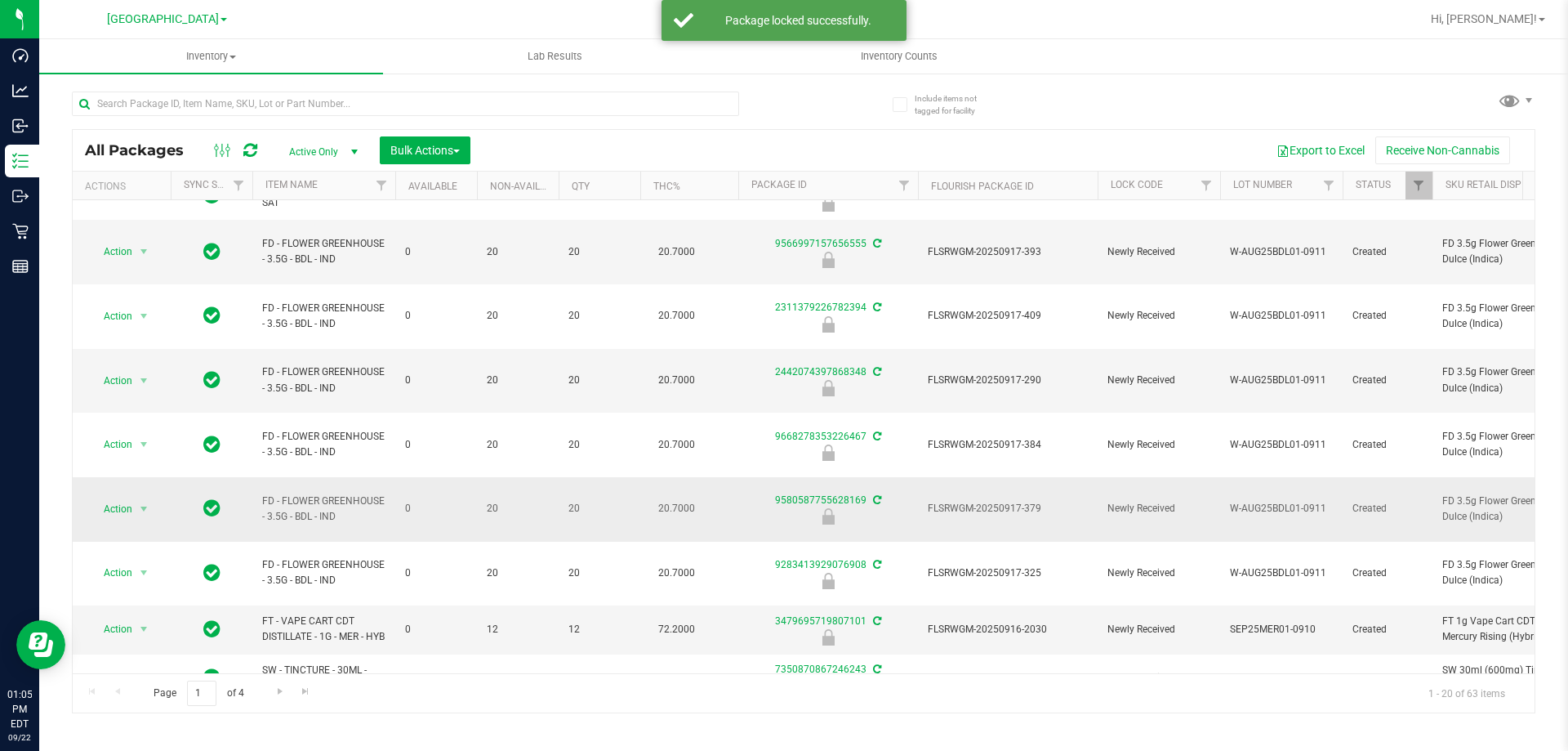
scroll to position [522, 0]
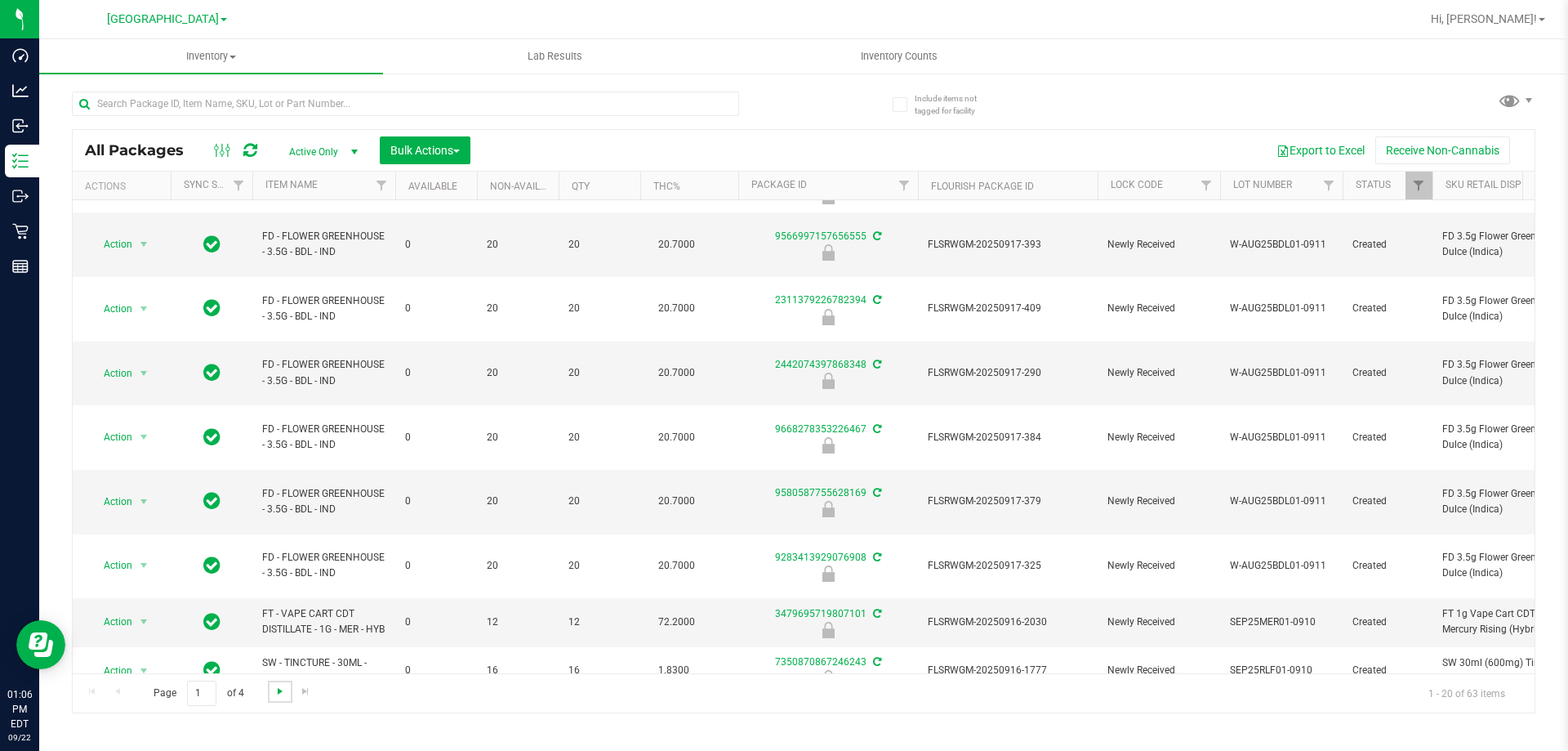
click at [276, 685] on span "Go to the next page" at bounding box center [280, 691] width 13 height 13
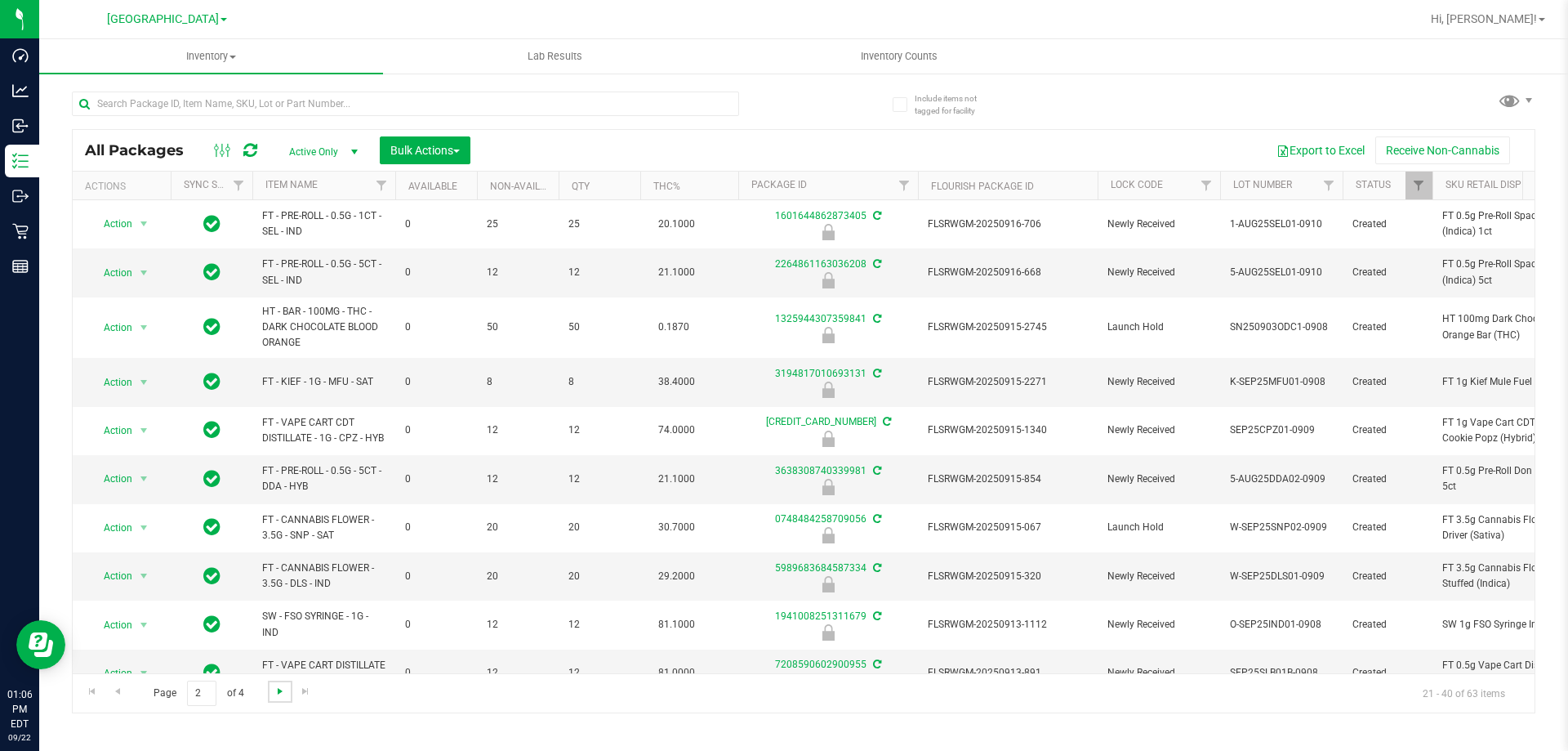
click at [281, 685] on span "Go to the next page" at bounding box center [280, 691] width 13 height 13
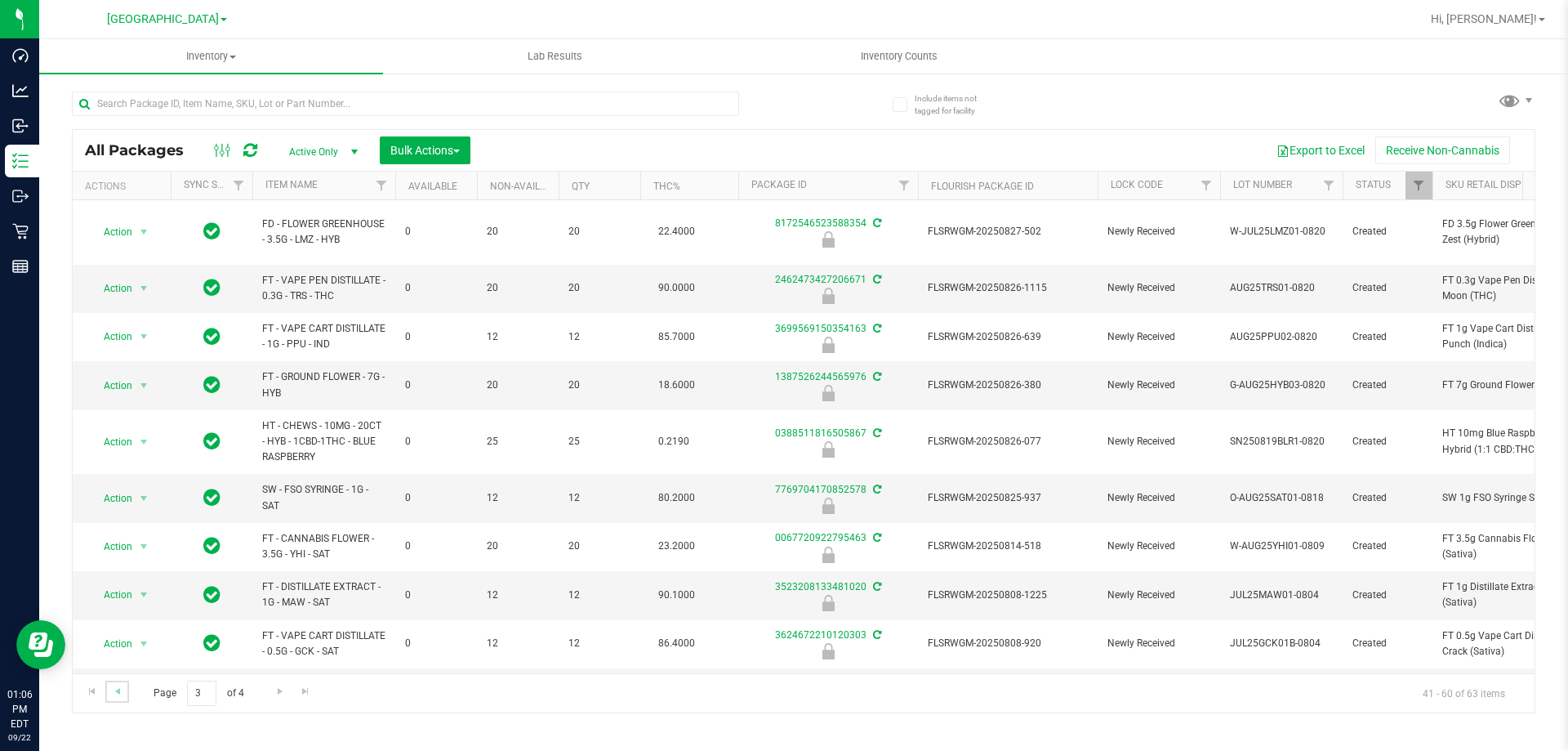
click at [109, 690] on link "Go to the previous page" at bounding box center [117, 691] width 23 height 22
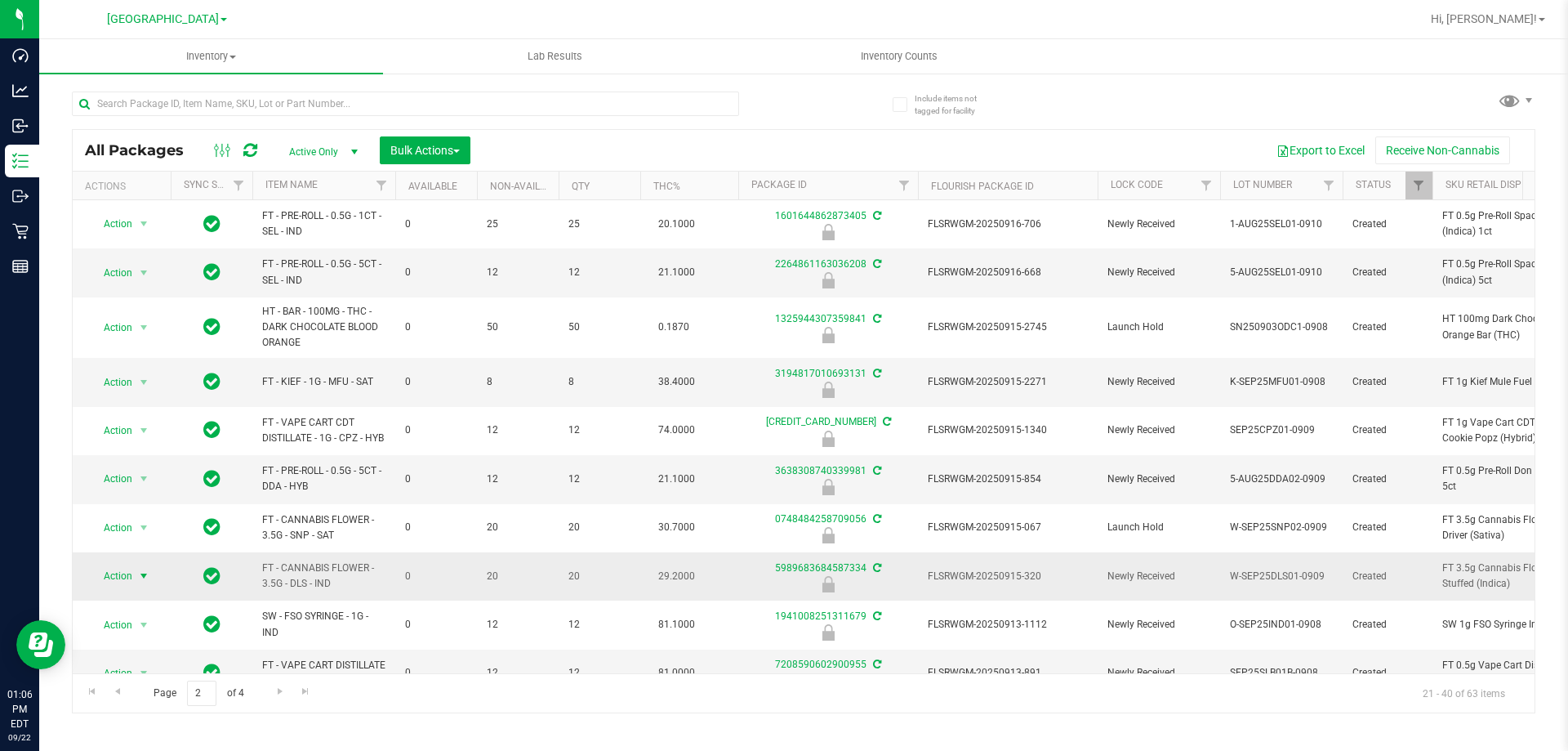
click at [134, 574] on span "select" at bounding box center [145, 576] width 21 height 23
click at [123, 558] on li "Unlock package" at bounding box center [142, 570] width 104 height 24
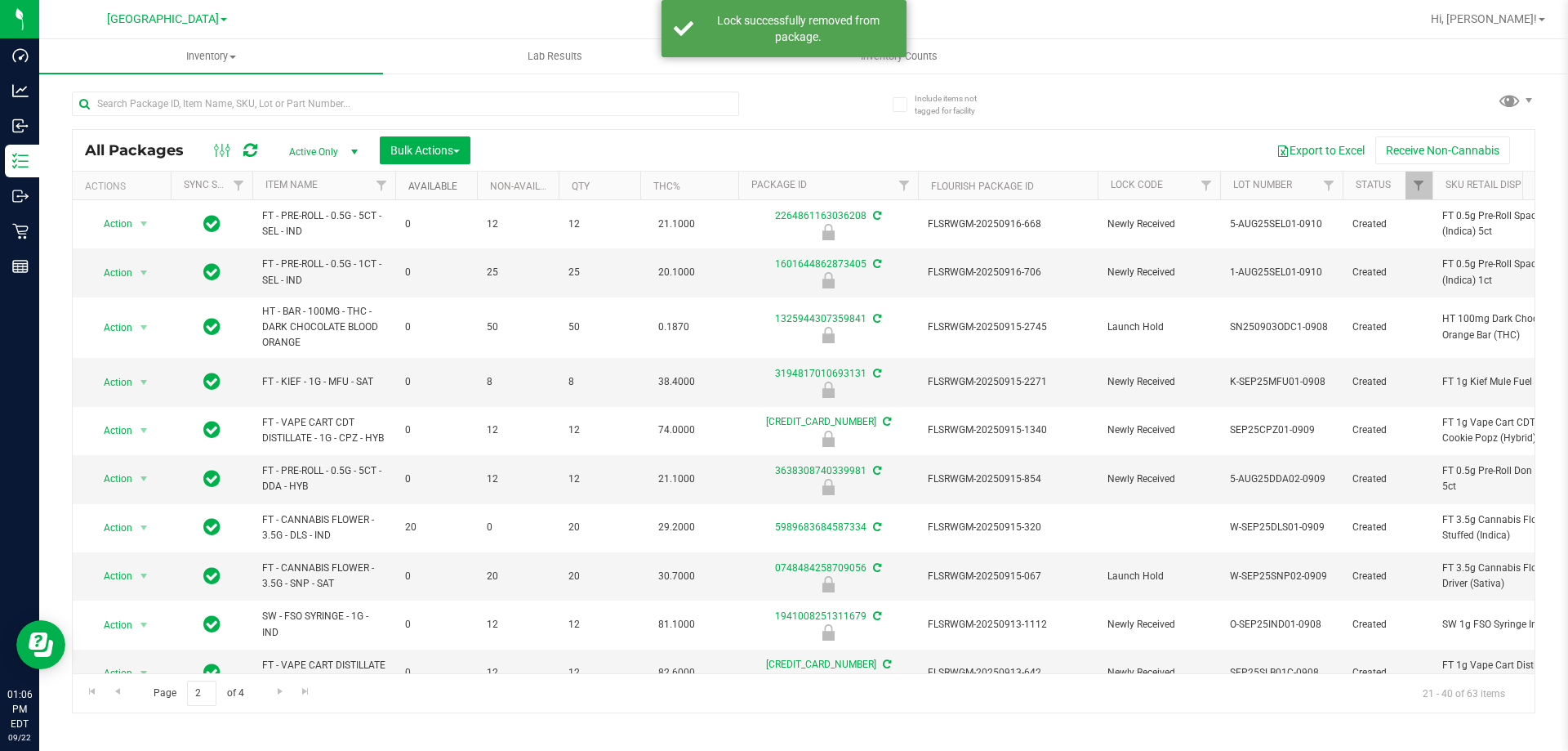
click at [456, 187] on link "Available" at bounding box center [433, 186] width 49 height 11
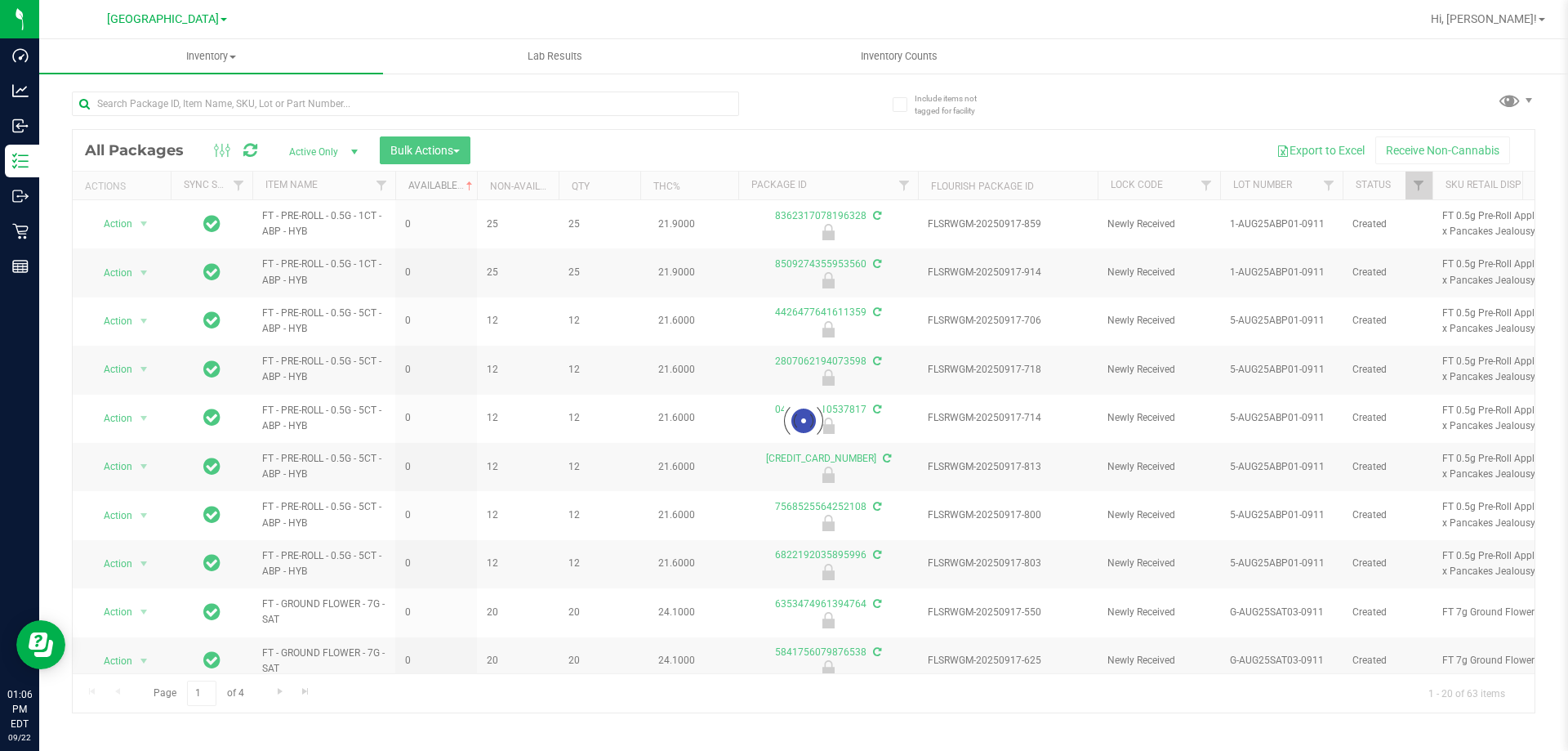
click at [456, 187] on link "Available" at bounding box center [442, 186] width 68 height 11
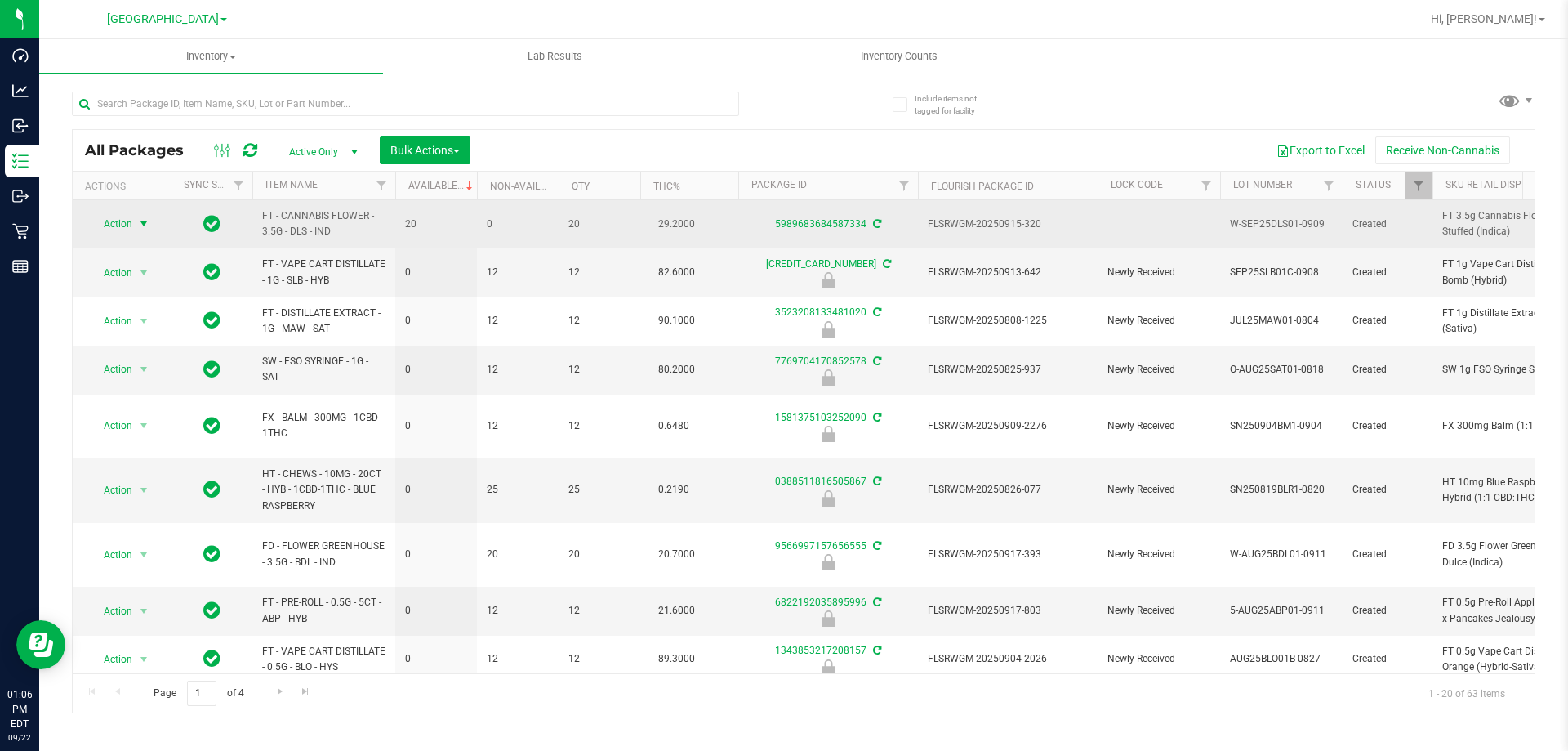
click at [132, 225] on span "Action" at bounding box center [110, 224] width 44 height 23
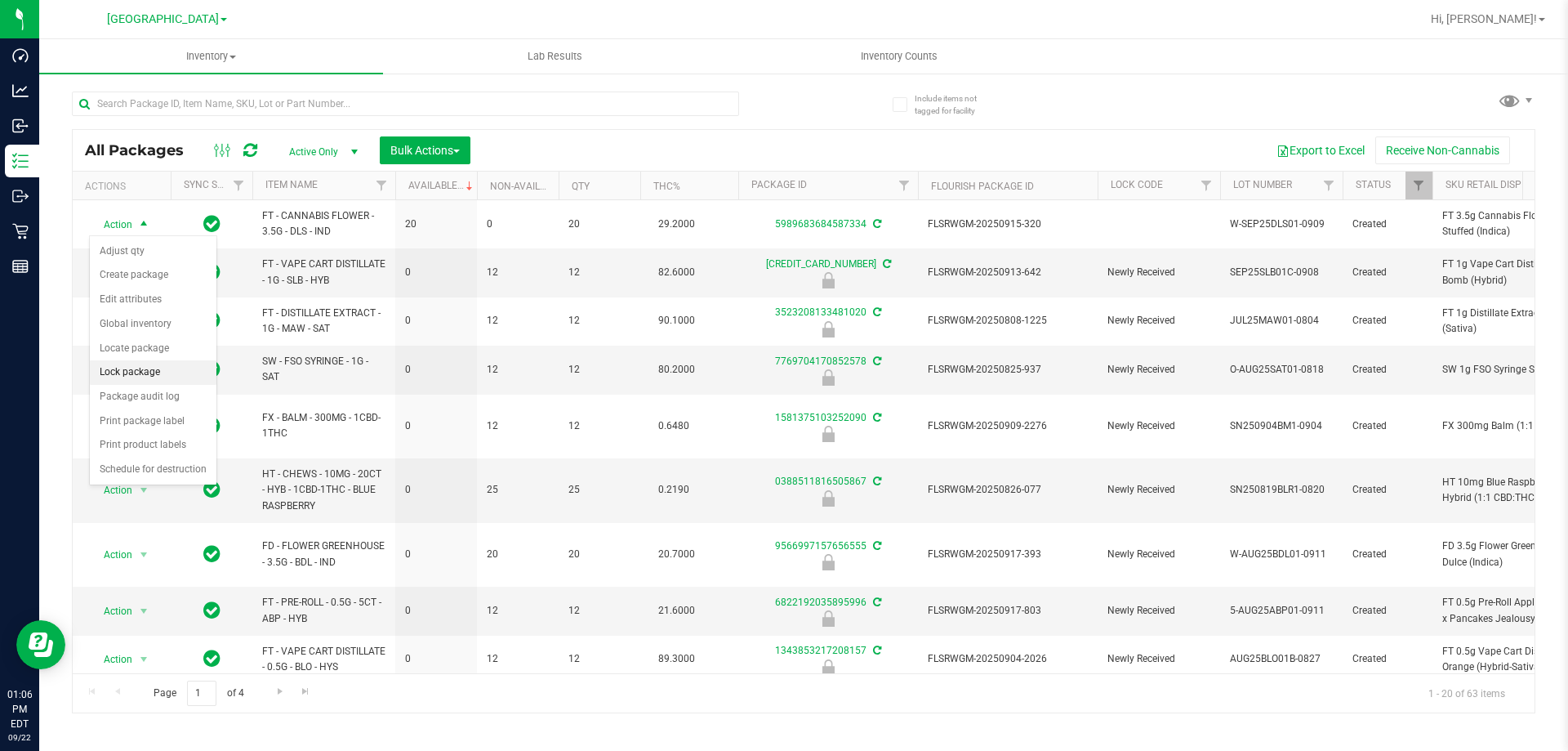
click at [137, 370] on li "Lock package" at bounding box center [153, 372] width 127 height 24
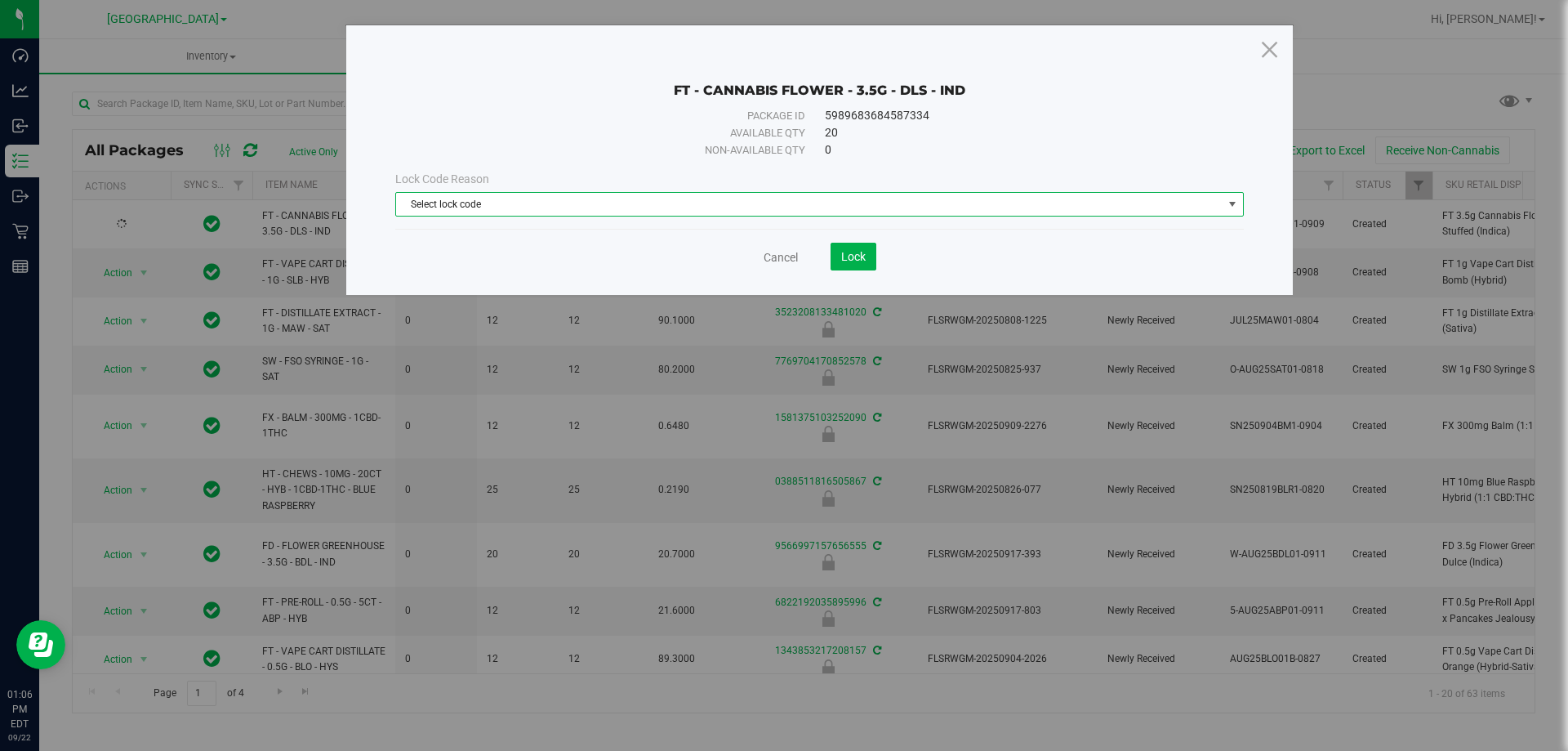
click at [687, 201] on span "Select lock code" at bounding box center [810, 204] width 826 height 23
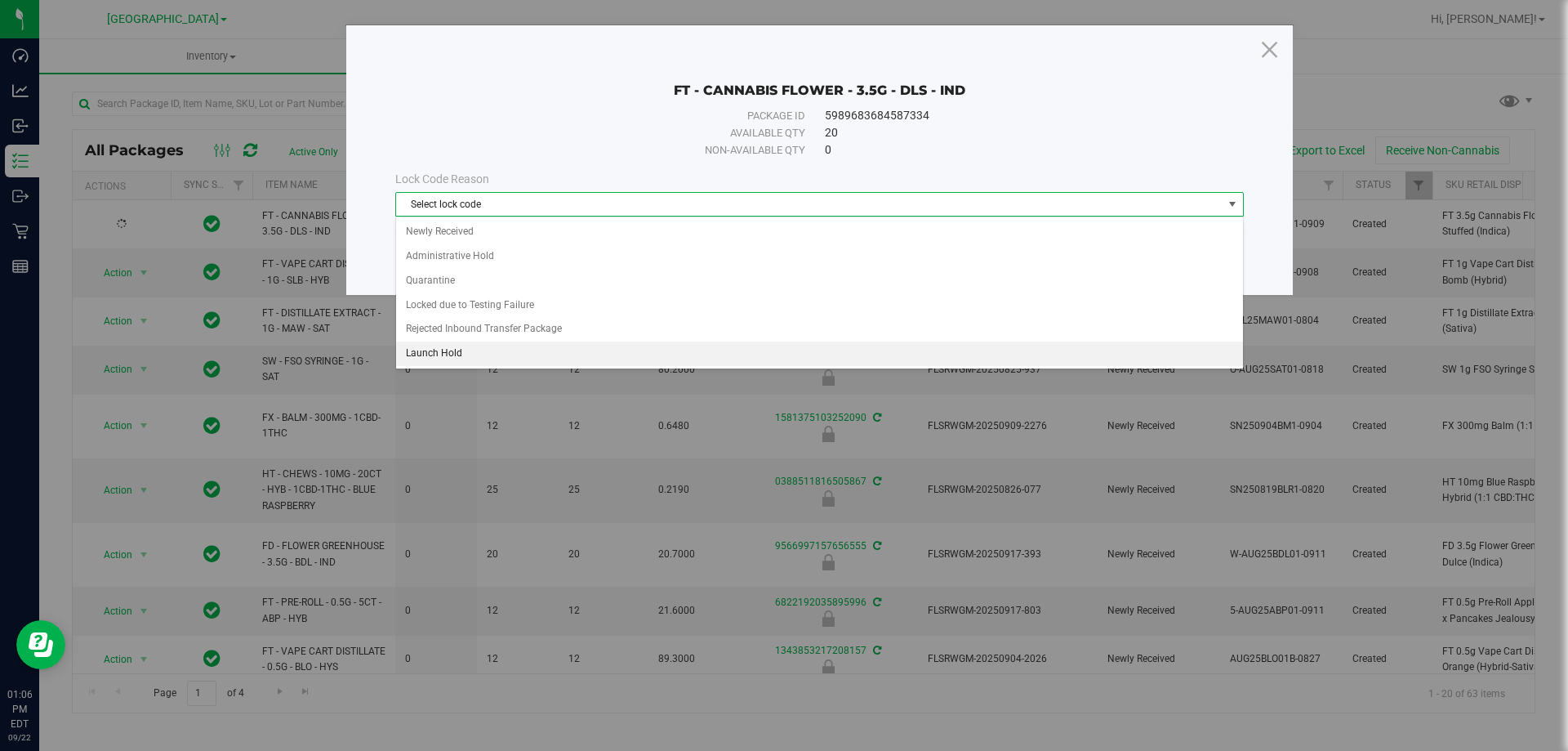
click at [600, 354] on li "Launch Hold" at bounding box center [820, 354] width 847 height 24
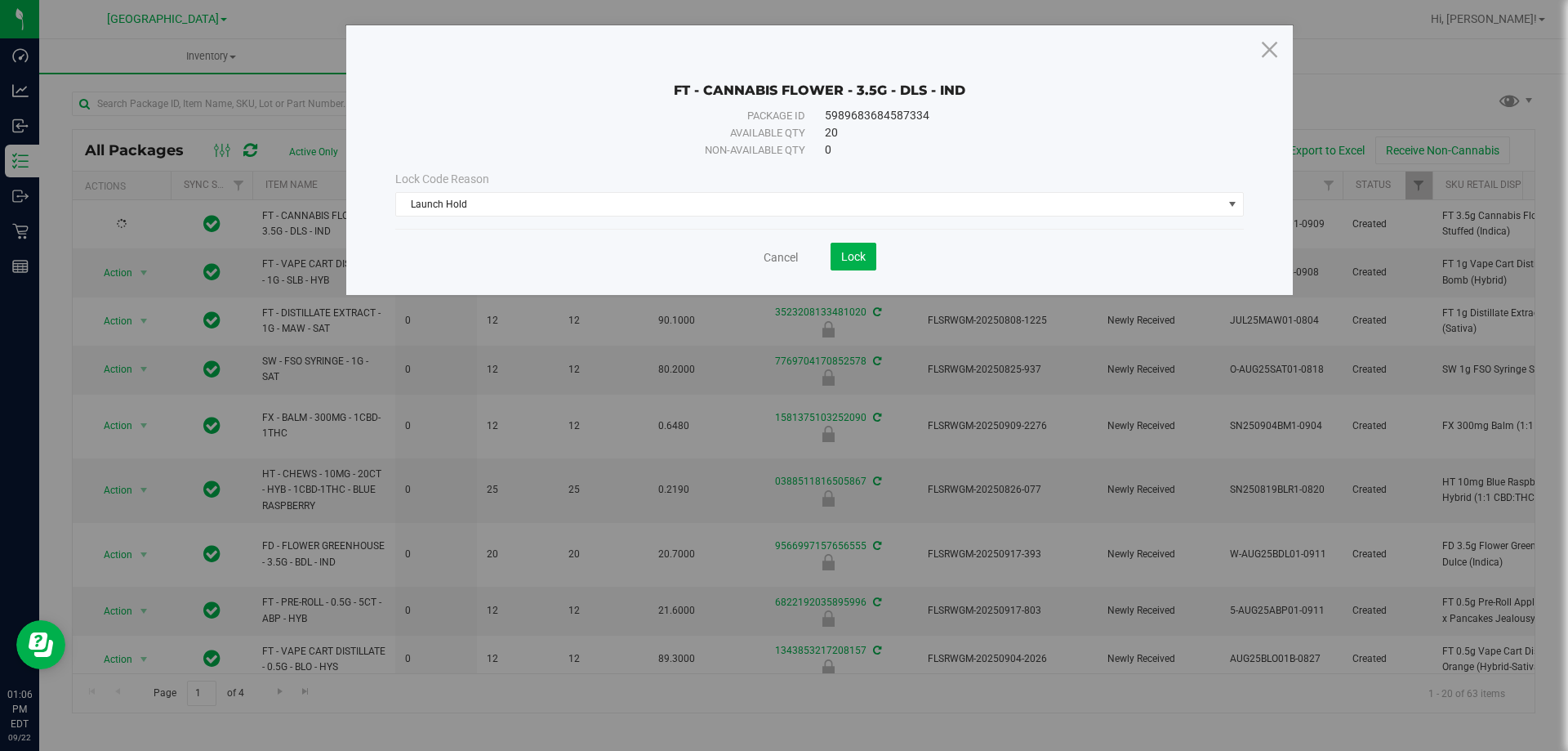
click at [852, 240] on div "Cancel Lock" at bounding box center [820, 250] width 849 height 40
click at [855, 260] on span "Lock" at bounding box center [853, 257] width 24 height 13
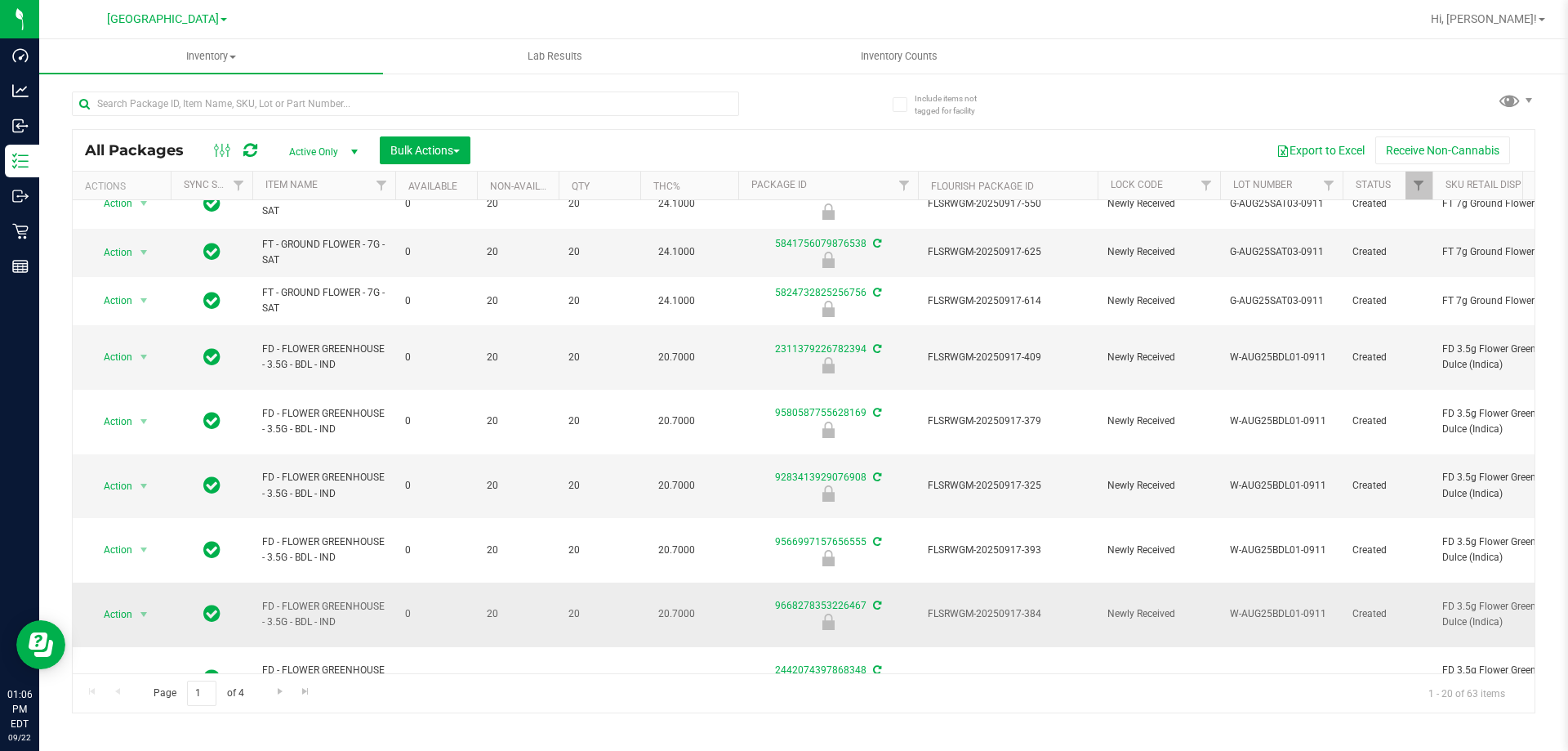
scroll to position [522, 0]
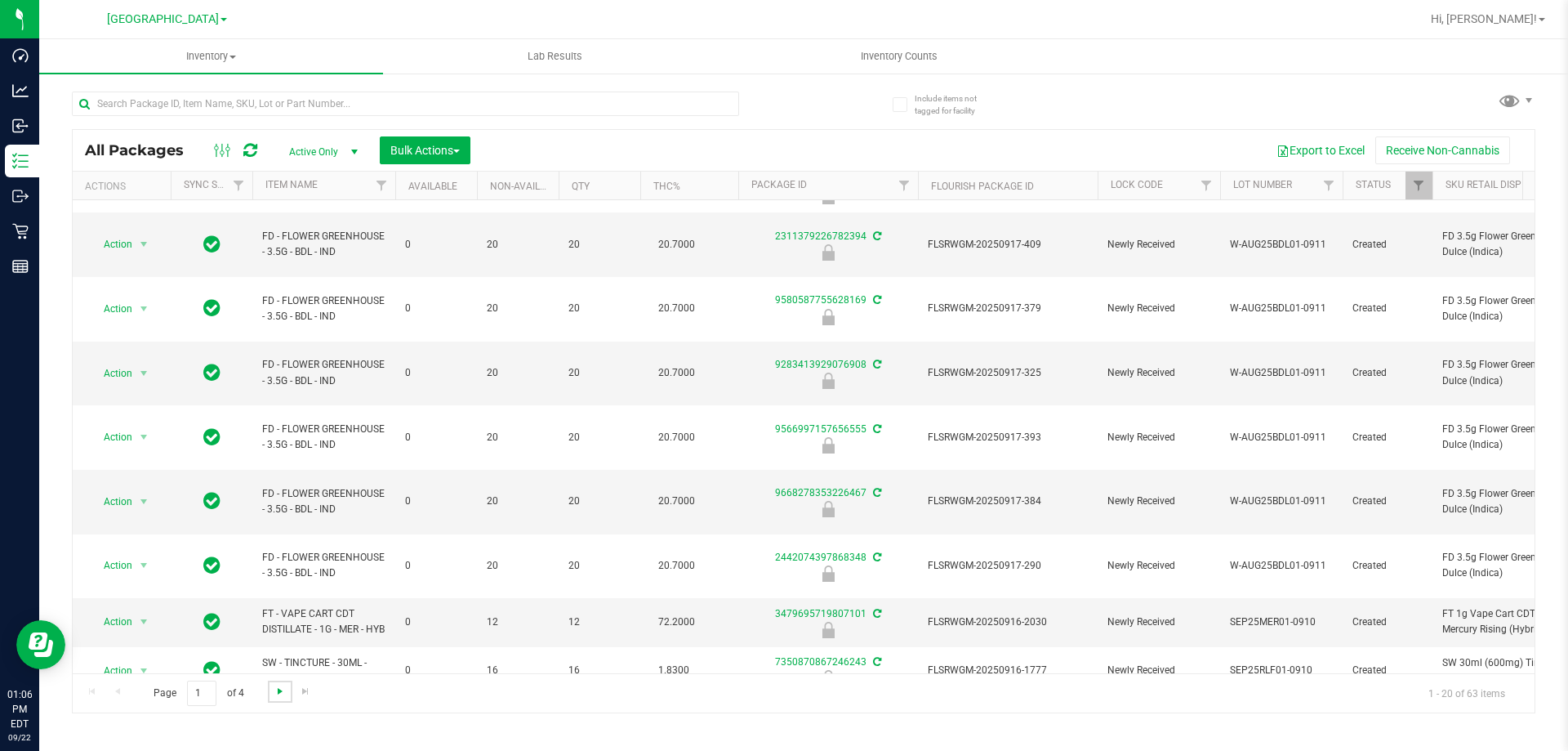
click at [284, 695] on span "Go to the next page" at bounding box center [280, 691] width 13 height 13
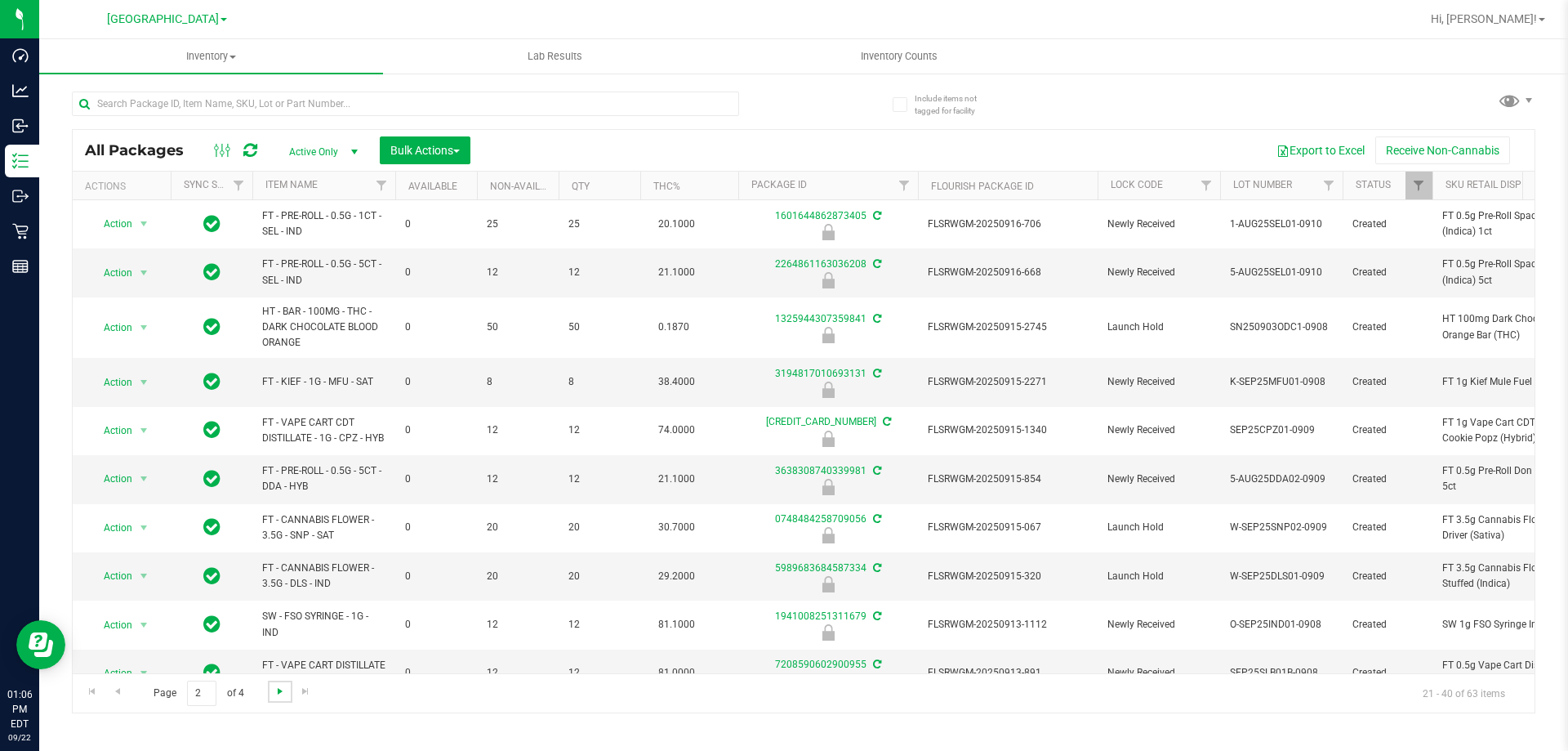
click at [284, 695] on span "Go to the next page" at bounding box center [280, 691] width 13 height 13
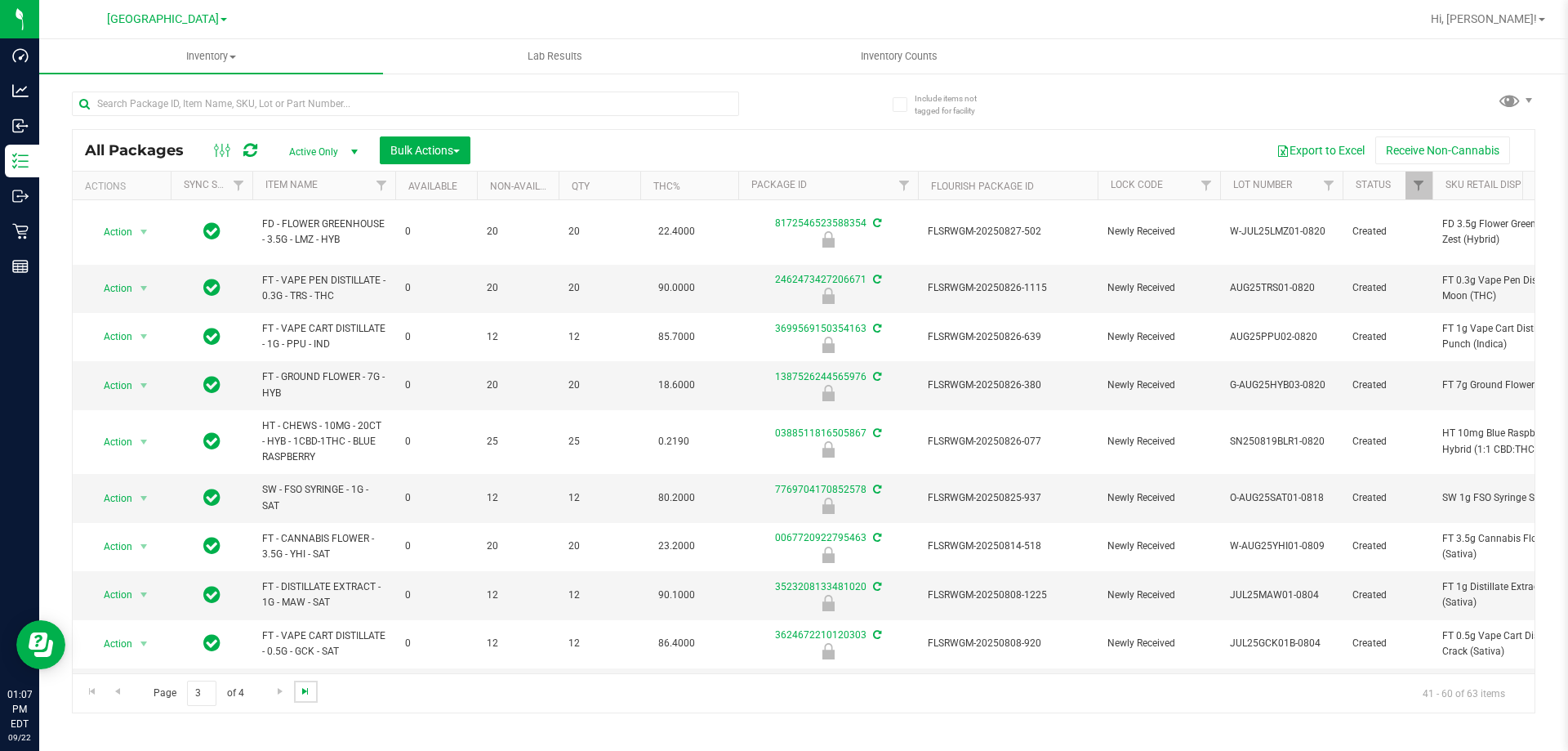
click at [306, 688] on span "Go to the last page" at bounding box center [305, 691] width 13 height 13
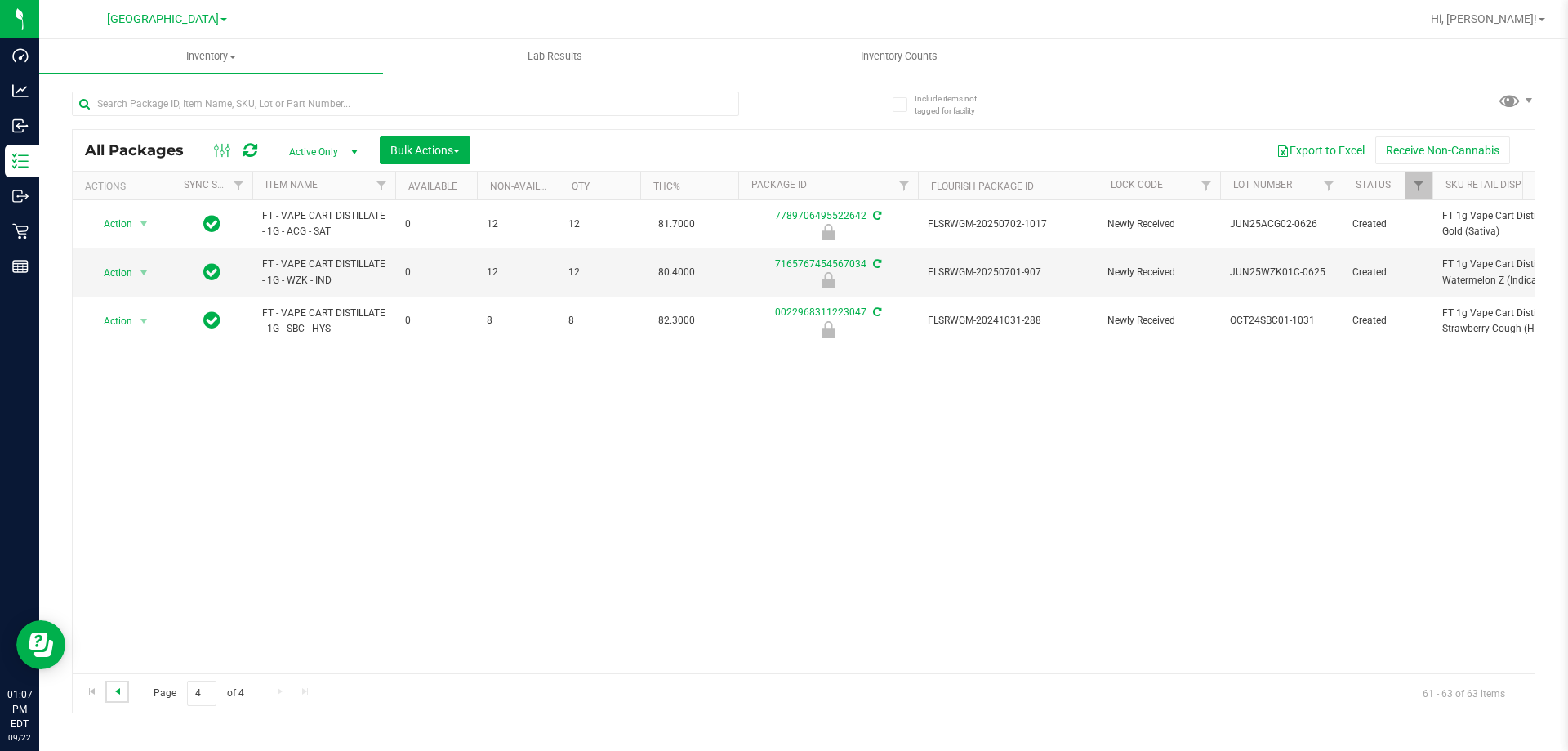
click at [119, 689] on span "Go to the previous page" at bounding box center [118, 691] width 13 height 13
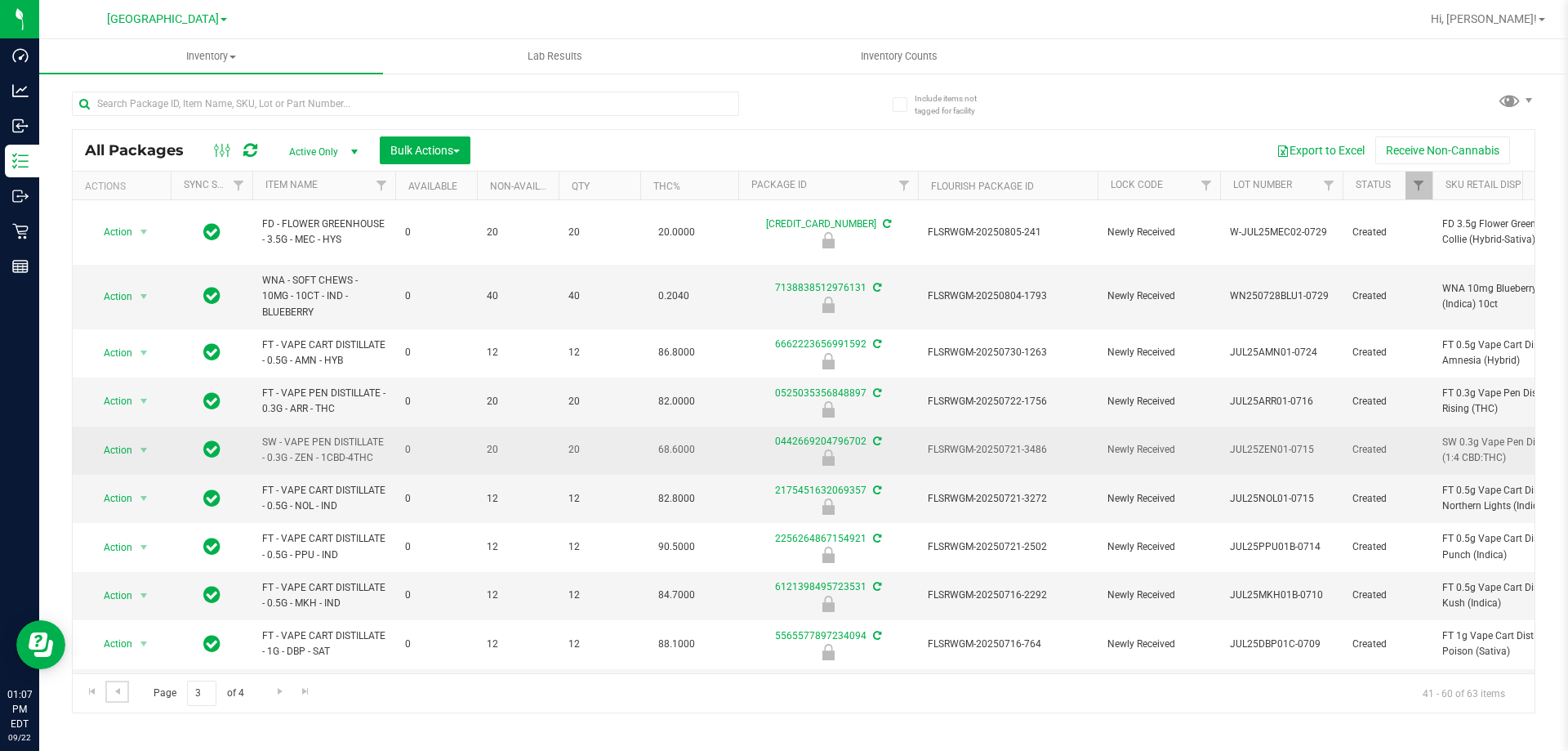
scroll to position [541, 0]
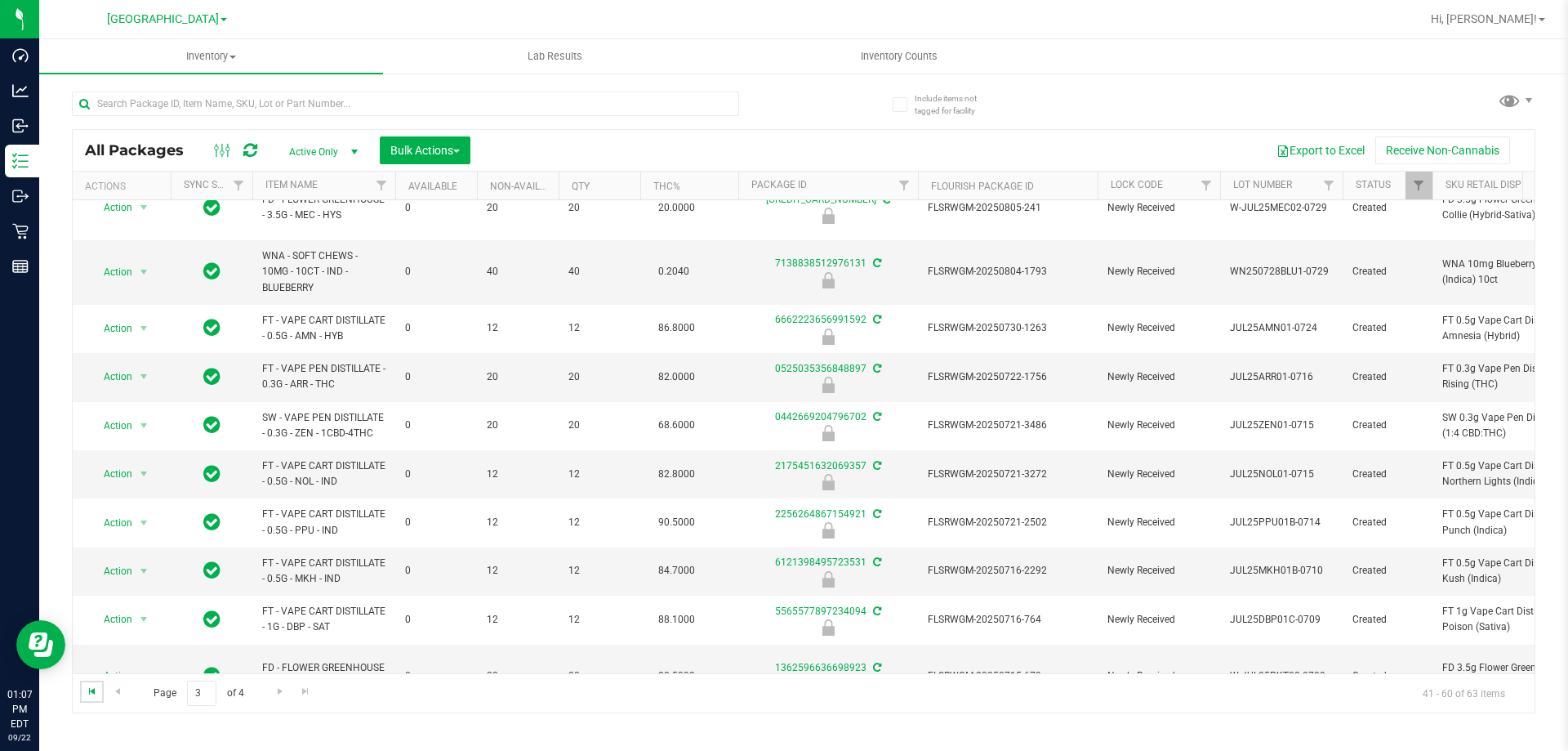
click at [96, 690] on span "Go to the first page" at bounding box center [92, 691] width 13 height 13
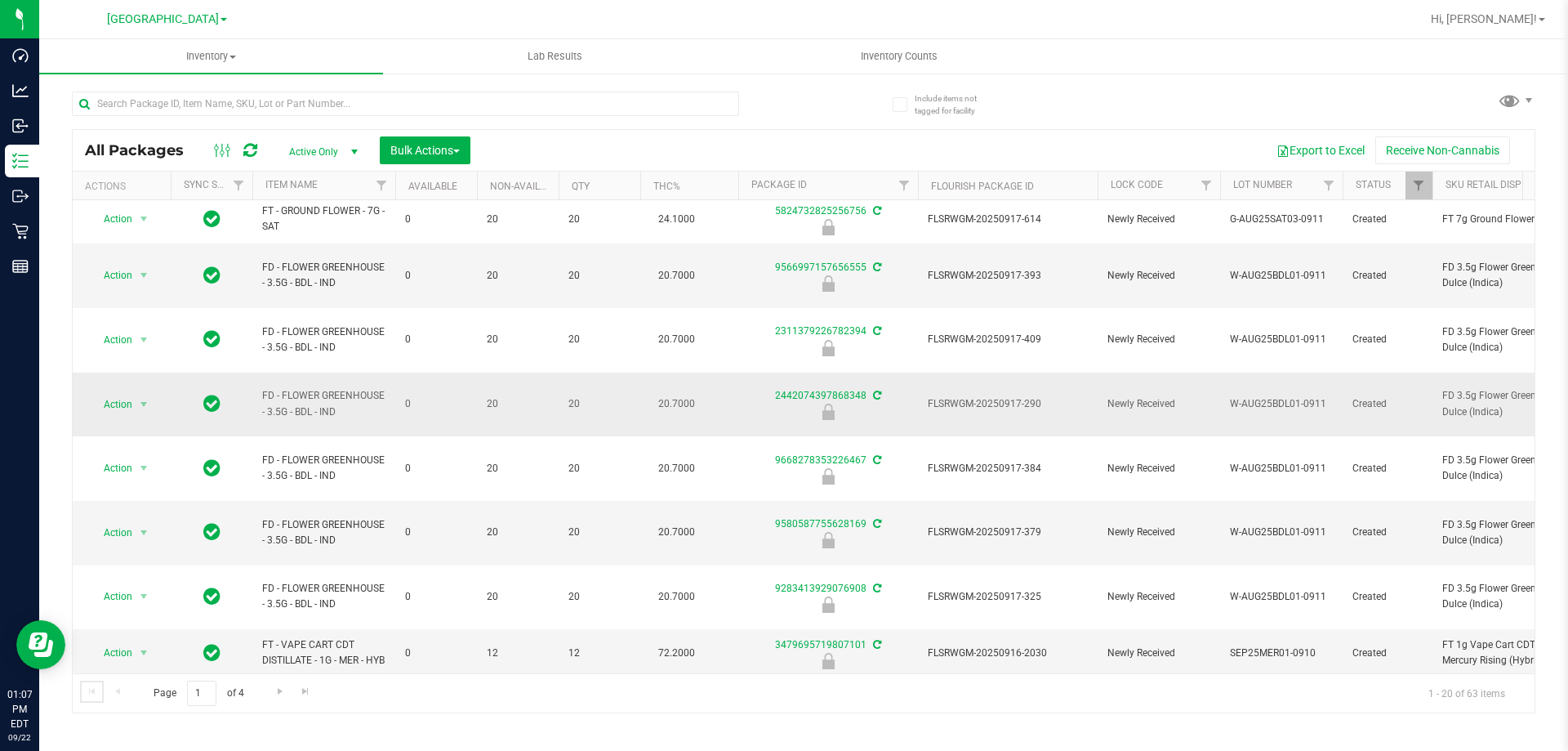
scroll to position [522, 0]
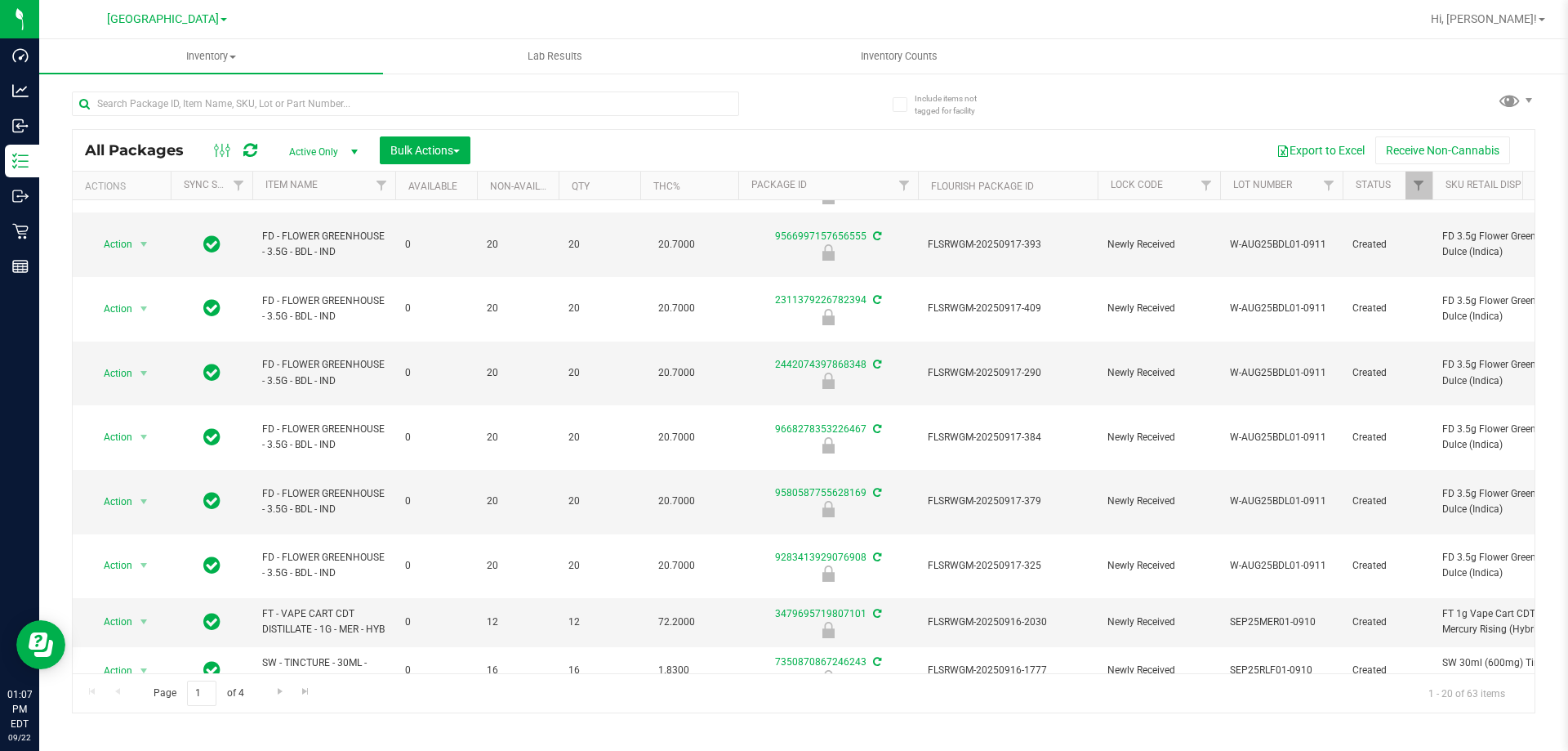
click at [116, 687] on div "Page 1 of 4 1 - 20 of 63 items" at bounding box center [803, 692] width 1462 height 39
click at [281, 685] on span "Go to the next page" at bounding box center [280, 691] width 13 height 13
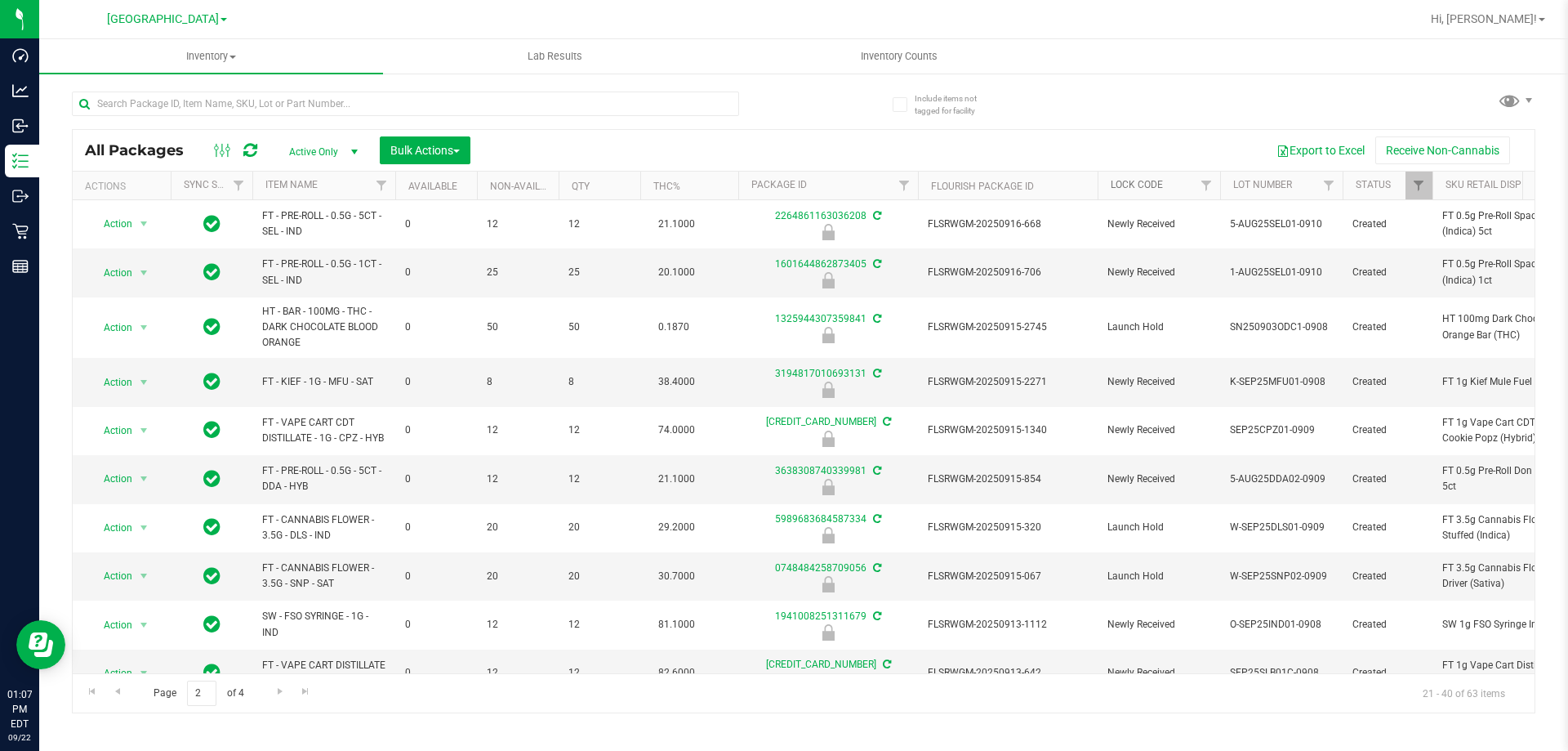
click at [1154, 180] on link "Lock Code" at bounding box center [1137, 185] width 52 height 11
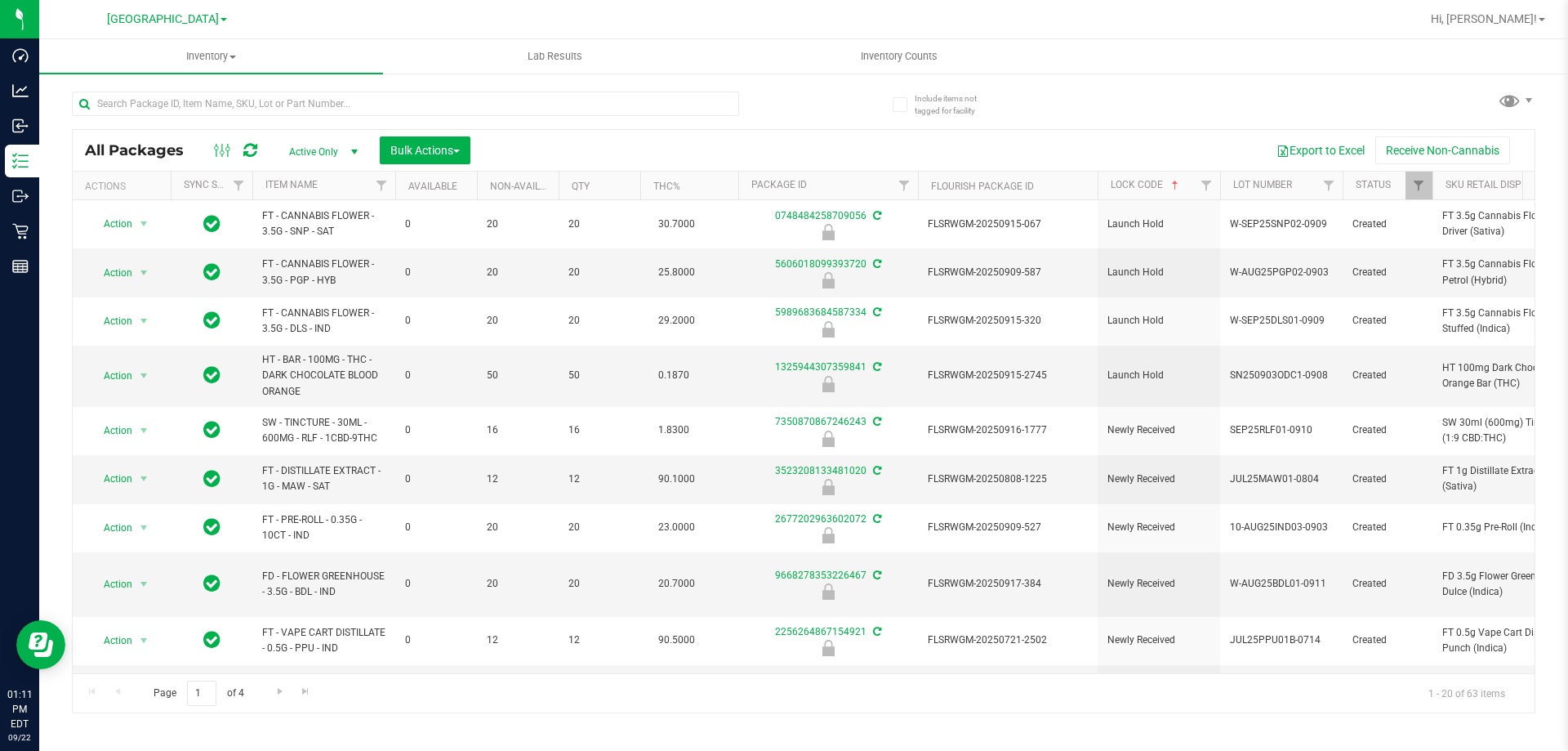
click at [570, 190] on th "Qty" at bounding box center [600, 186] width 82 height 29
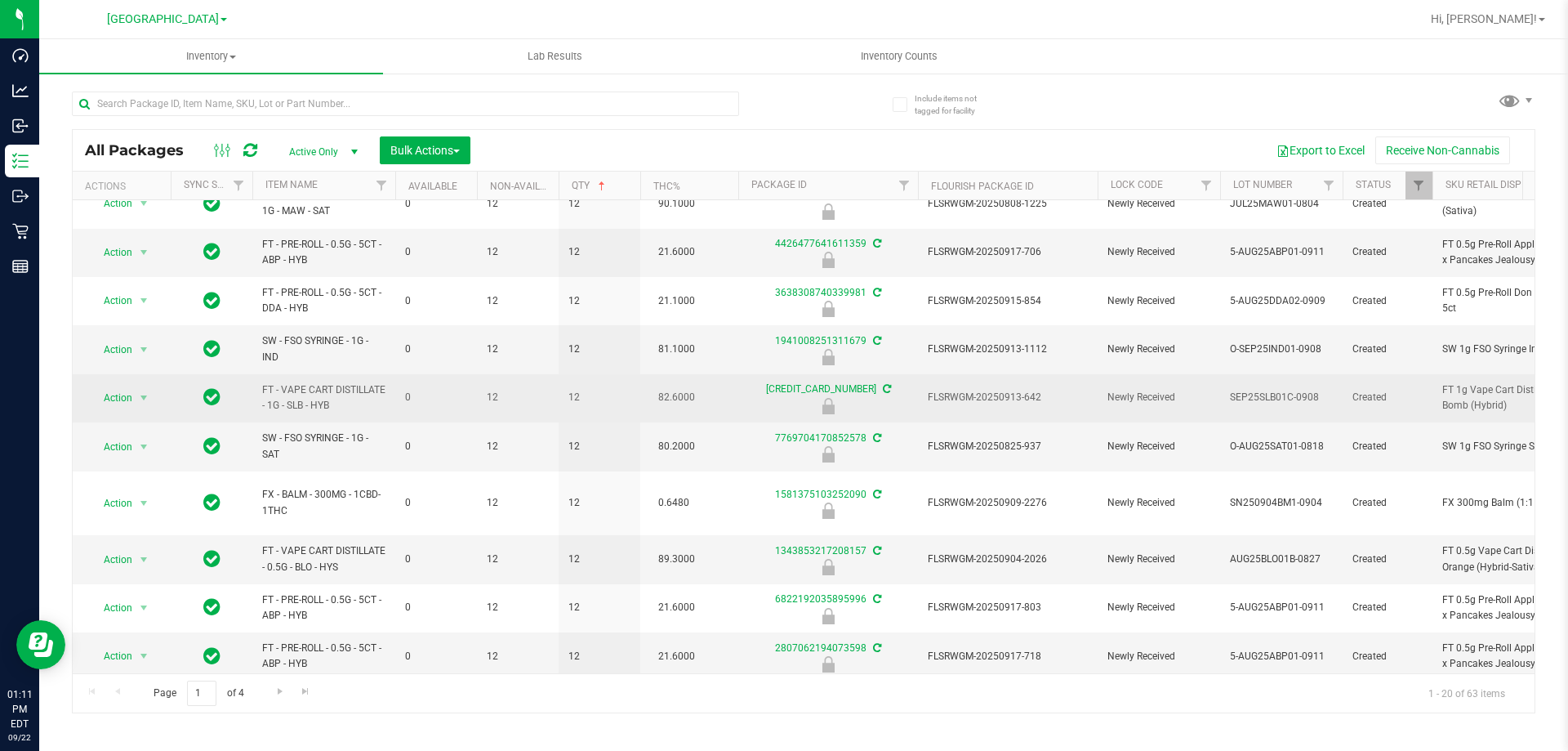
scroll to position [490, 0]
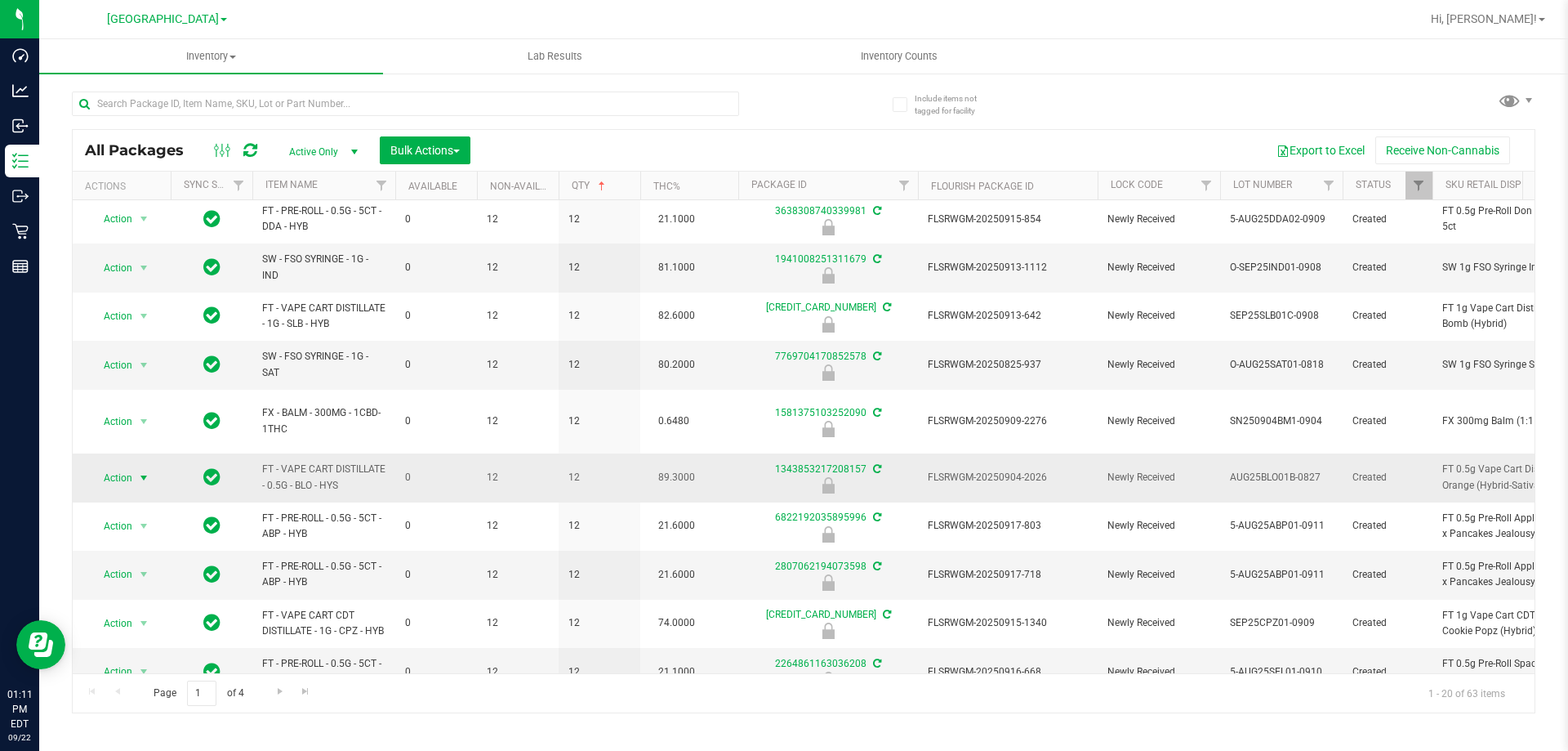
click at [141, 471] on span "select" at bounding box center [144, 478] width 13 height 13
click at [142, 644] on li "Unlock package" at bounding box center [142, 656] width 104 height 24
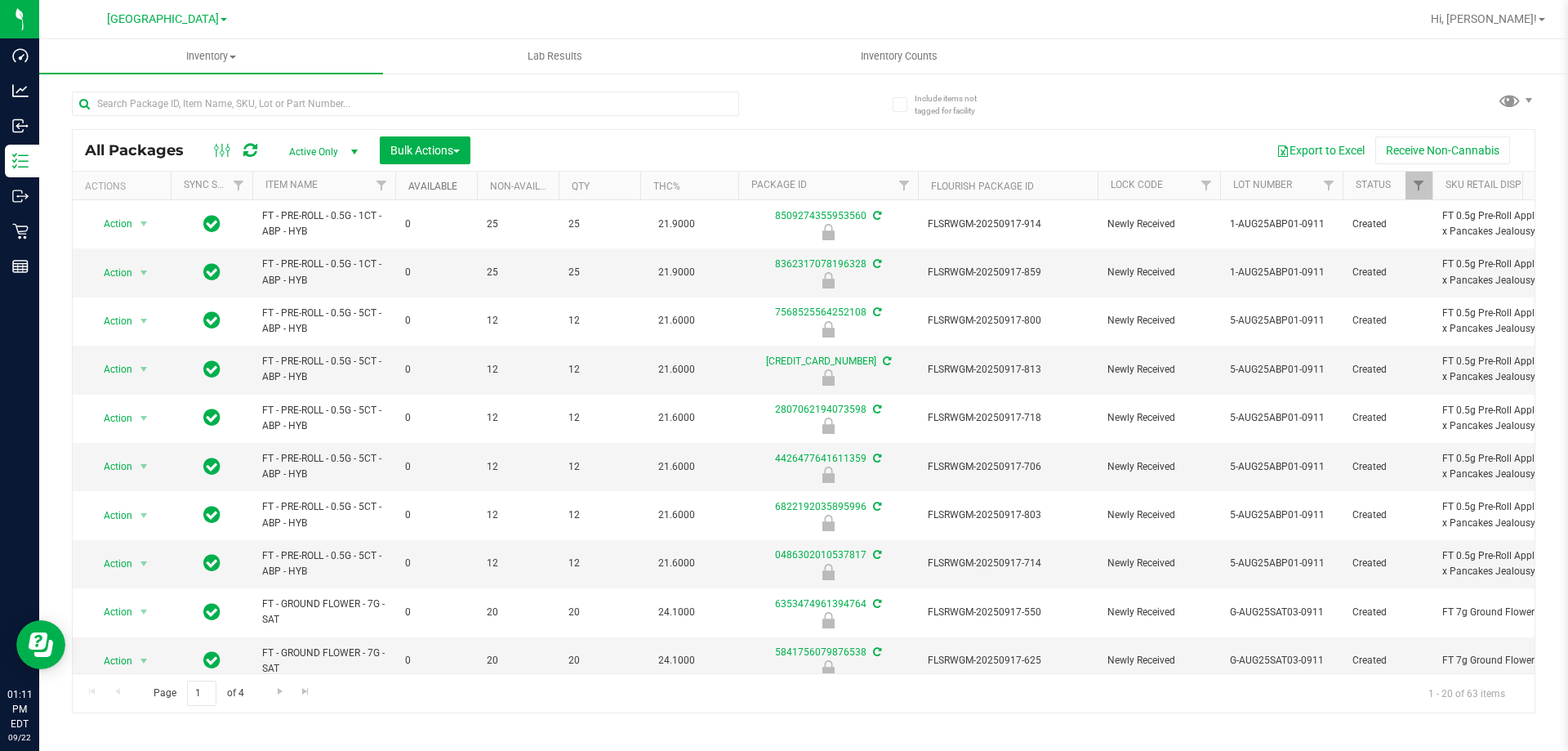
click at [426, 190] on link "Available" at bounding box center [433, 186] width 49 height 11
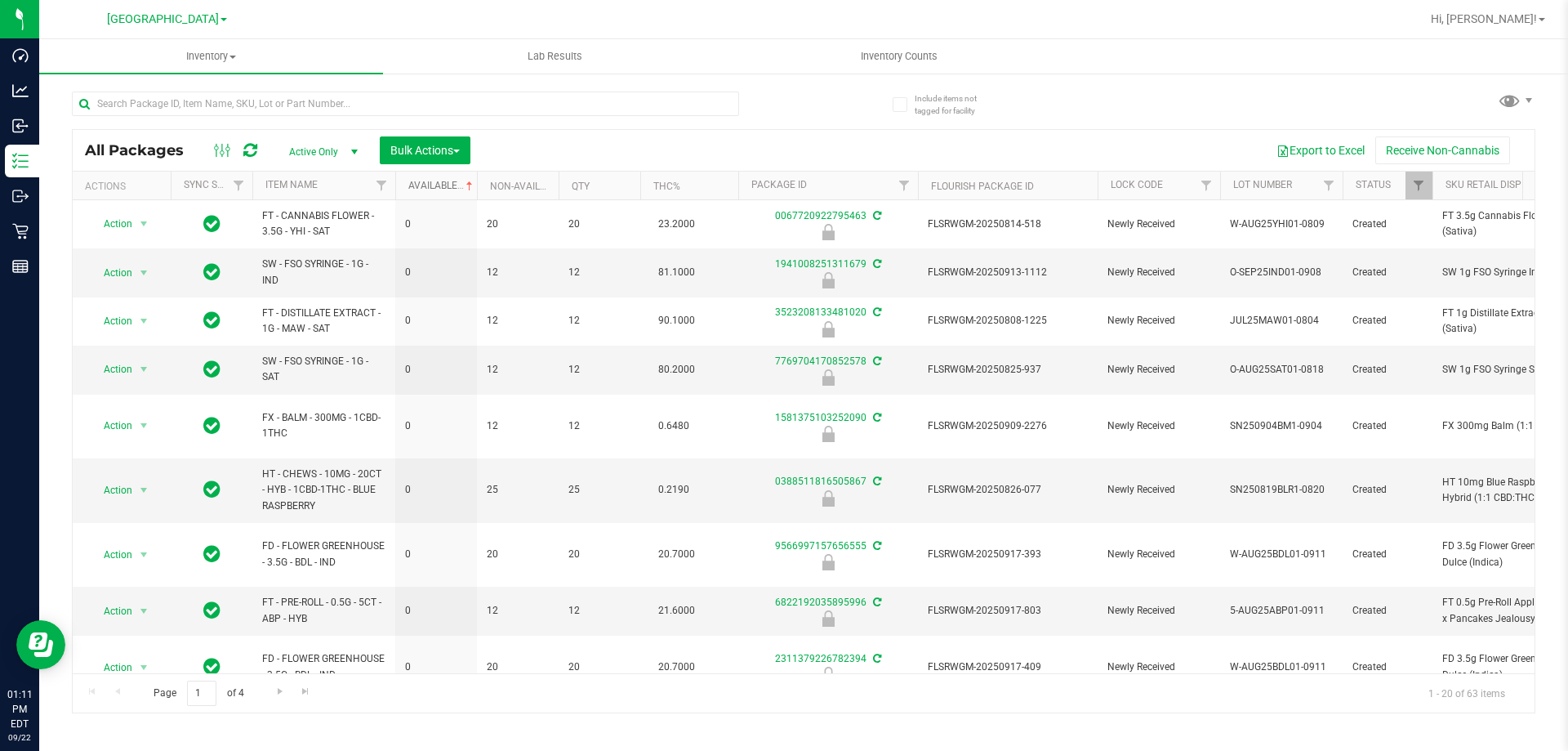
click at [428, 188] on link "Available" at bounding box center [442, 186] width 68 height 11
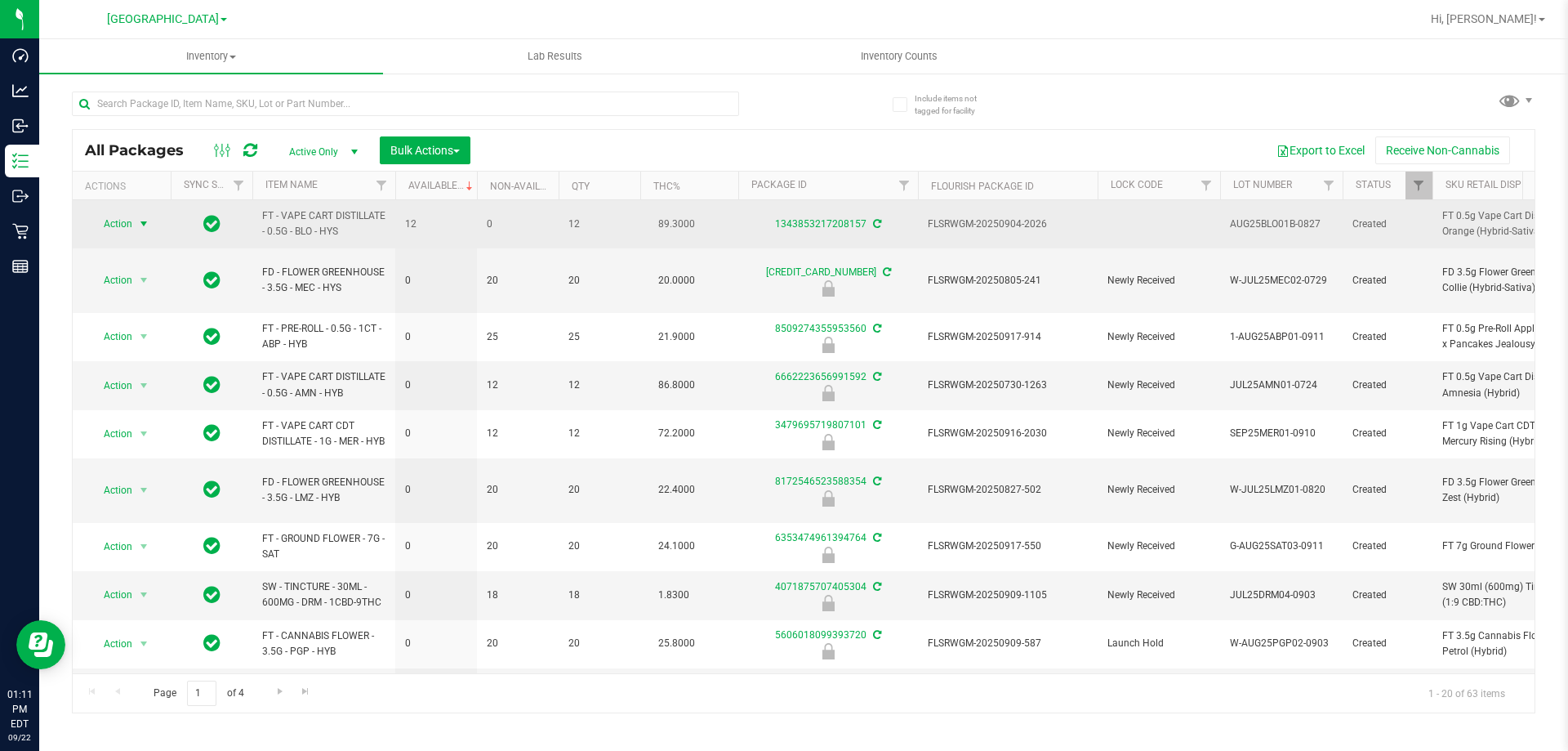
click at [139, 216] on span "select" at bounding box center [145, 224] width 21 height 23
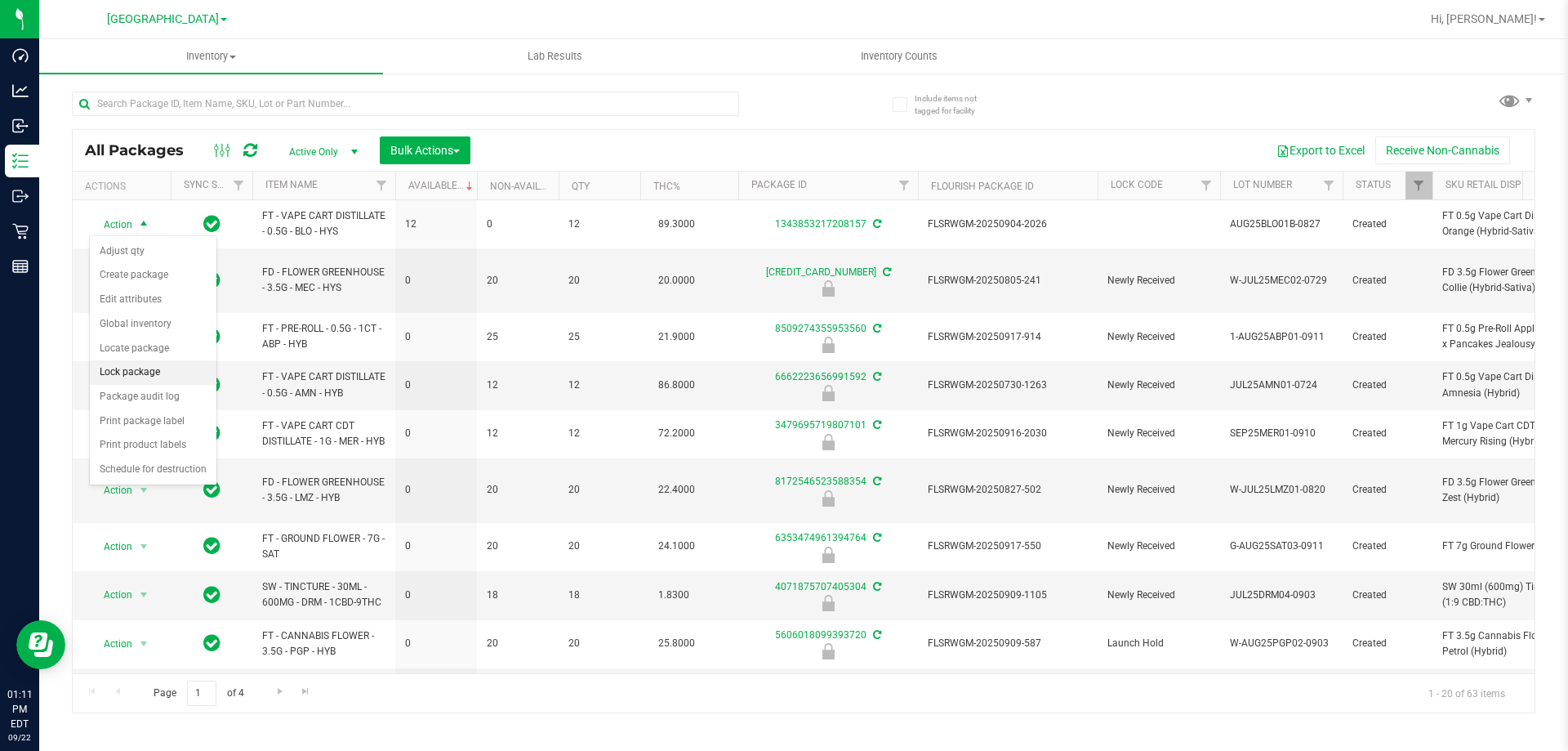
click at [137, 370] on li "Lock package" at bounding box center [153, 372] width 127 height 24
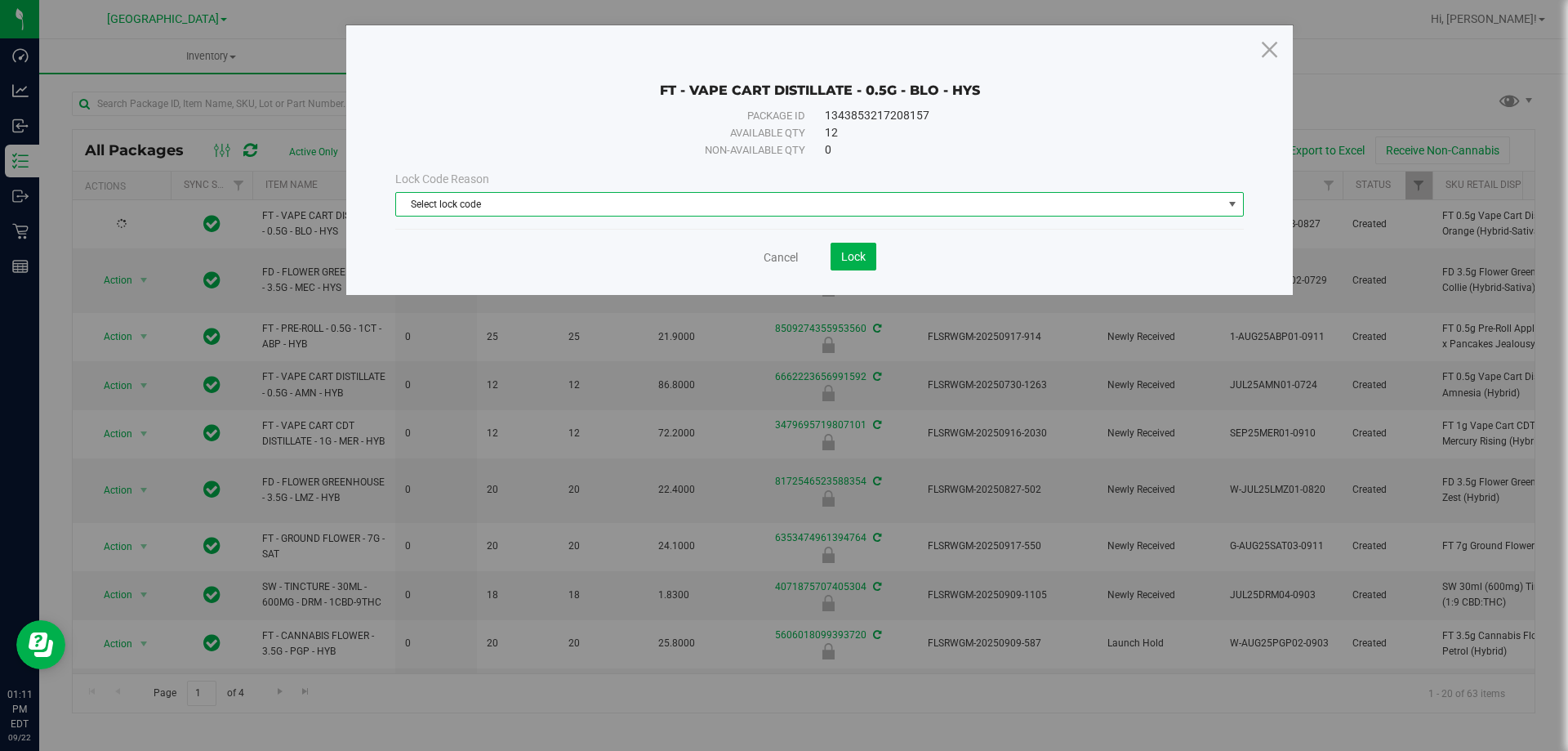
click at [625, 208] on span "Select lock code" at bounding box center [810, 204] width 826 height 23
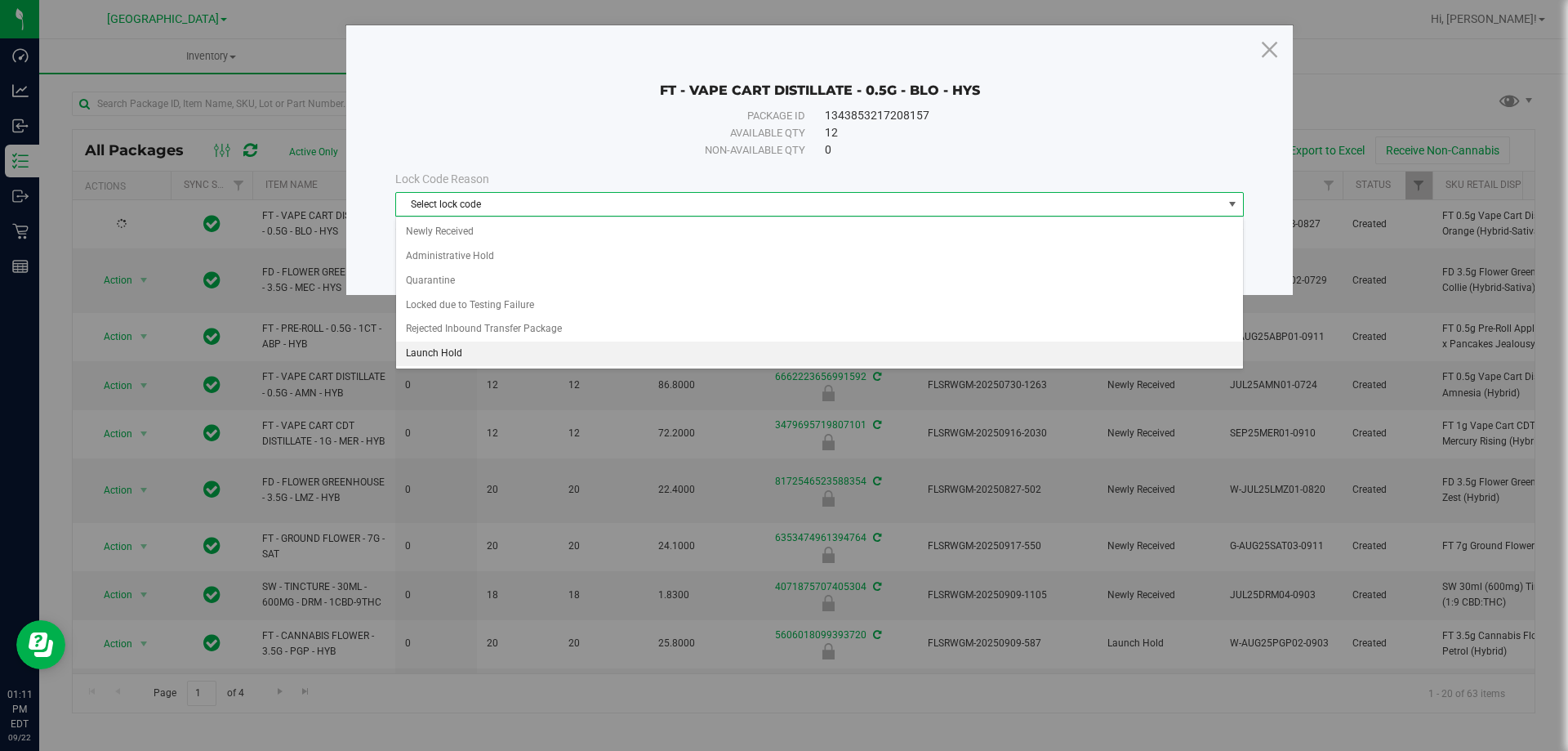
click at [568, 348] on li "Launch Hold" at bounding box center [820, 354] width 847 height 24
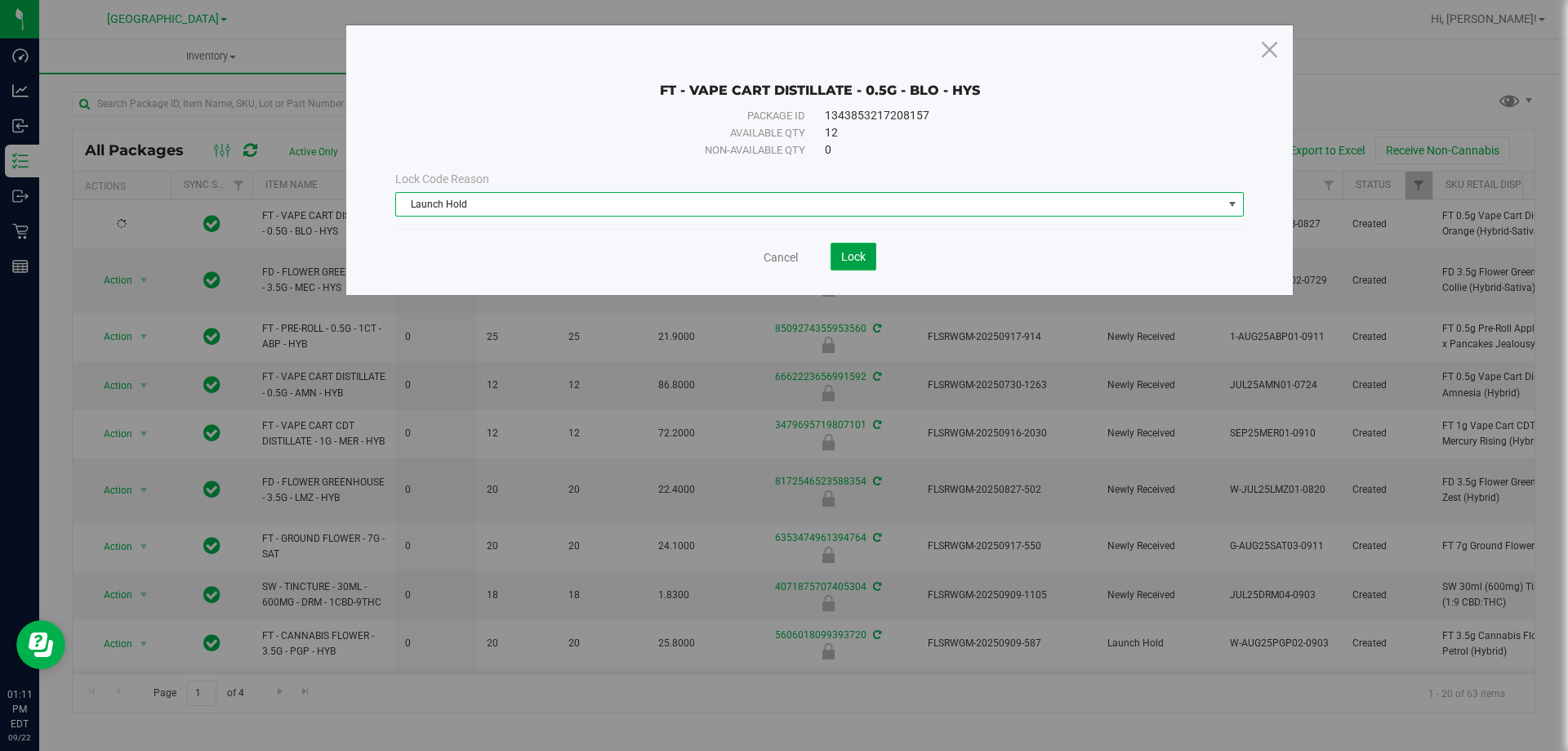
click at [843, 258] on span "Lock" at bounding box center [853, 257] width 24 height 13
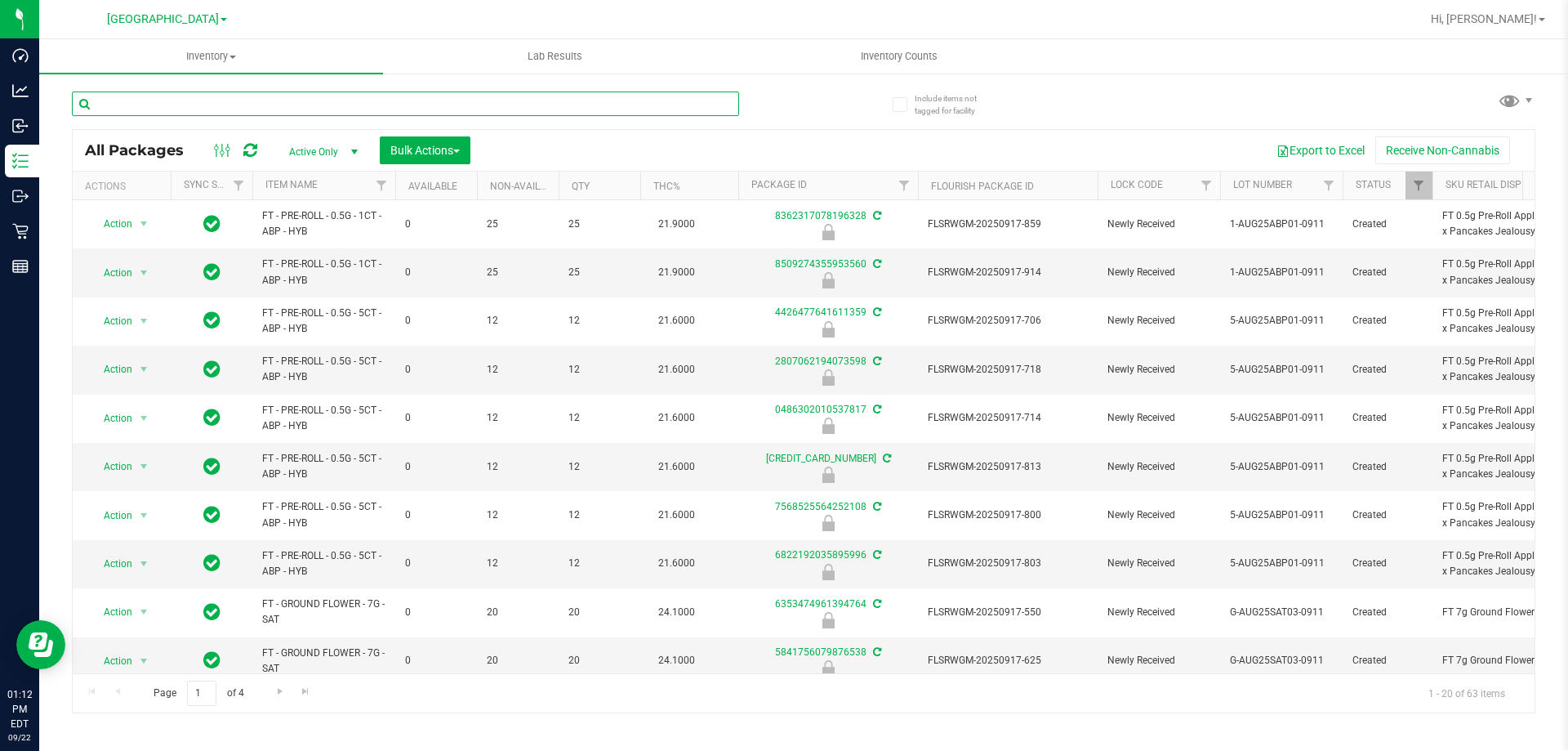
click at [435, 107] on input "text" at bounding box center [405, 104] width 667 height 24
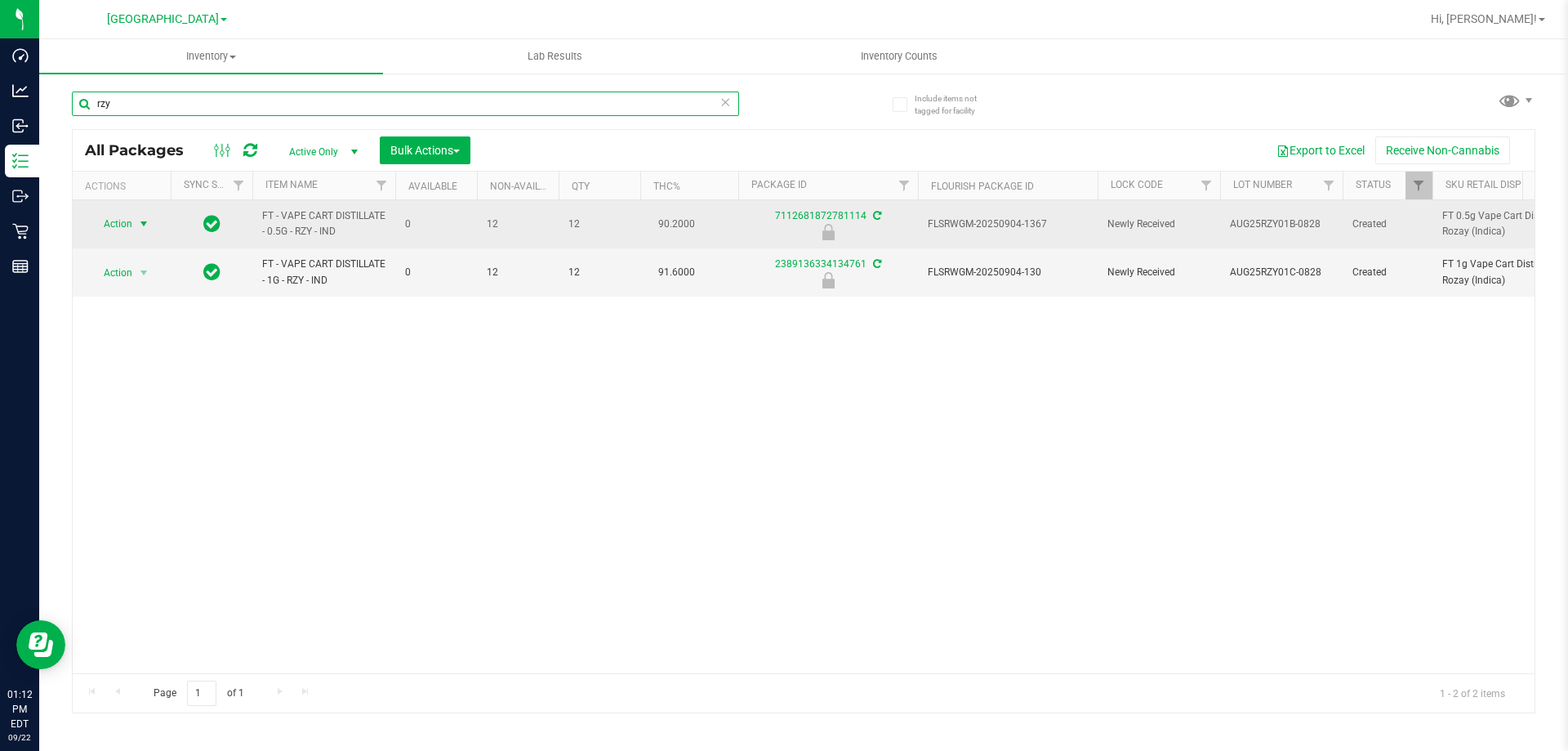
type input "rzy"
click at [137, 227] on span "select" at bounding box center [144, 224] width 13 height 13
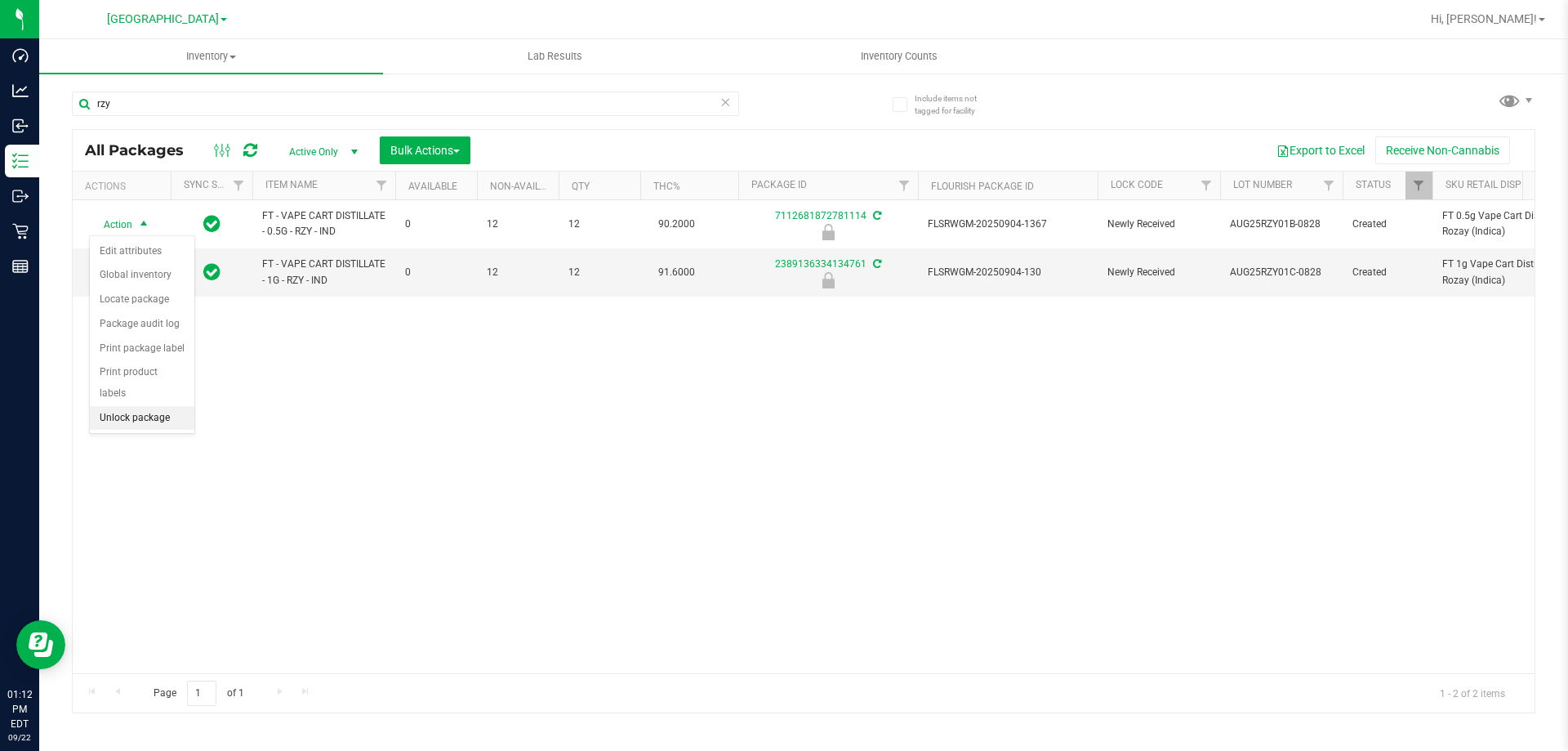
click at [132, 406] on li "Unlock package" at bounding box center [142, 418] width 104 height 24
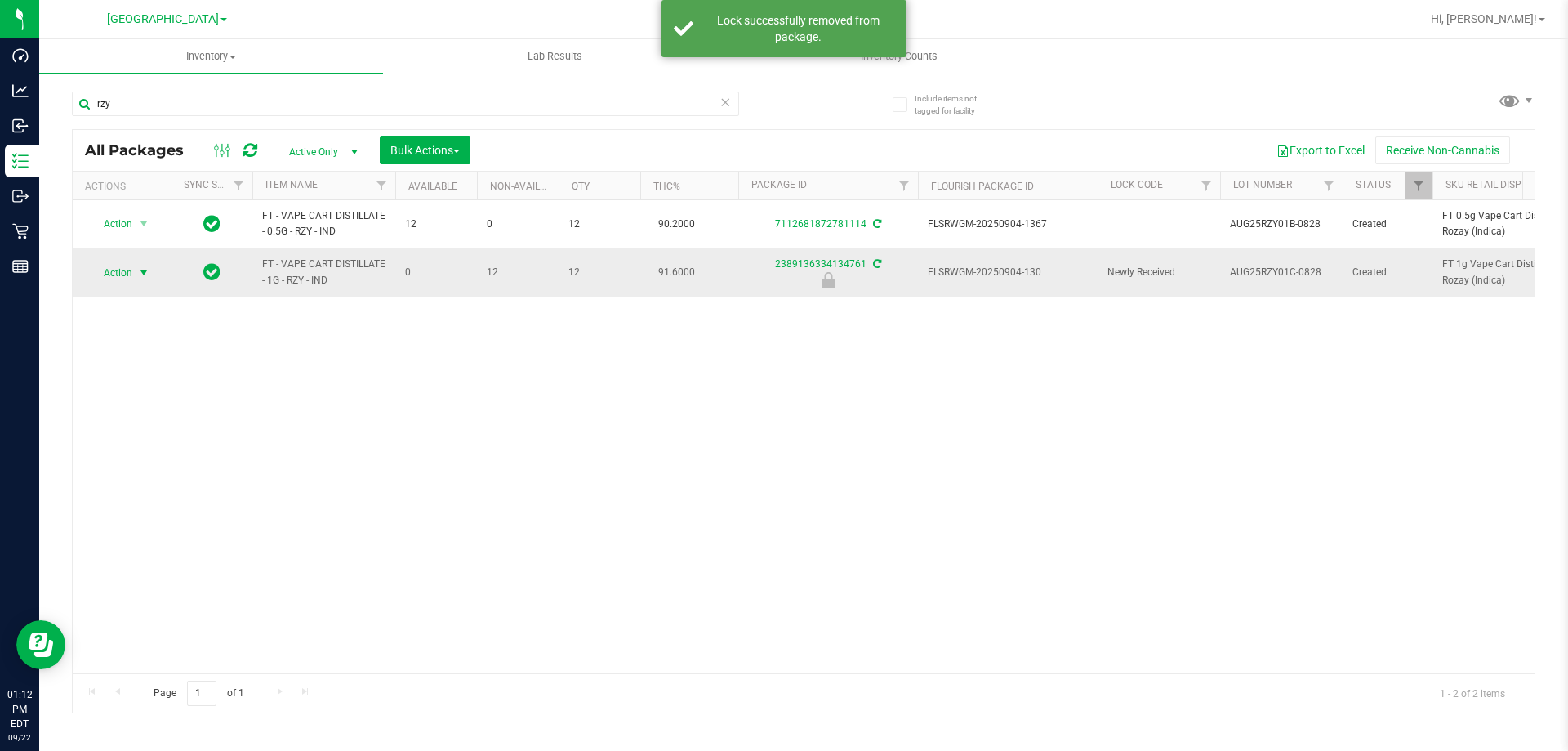
click at [145, 275] on span "select" at bounding box center [144, 272] width 13 height 13
click at [135, 454] on li "Unlock package" at bounding box center [142, 466] width 104 height 24
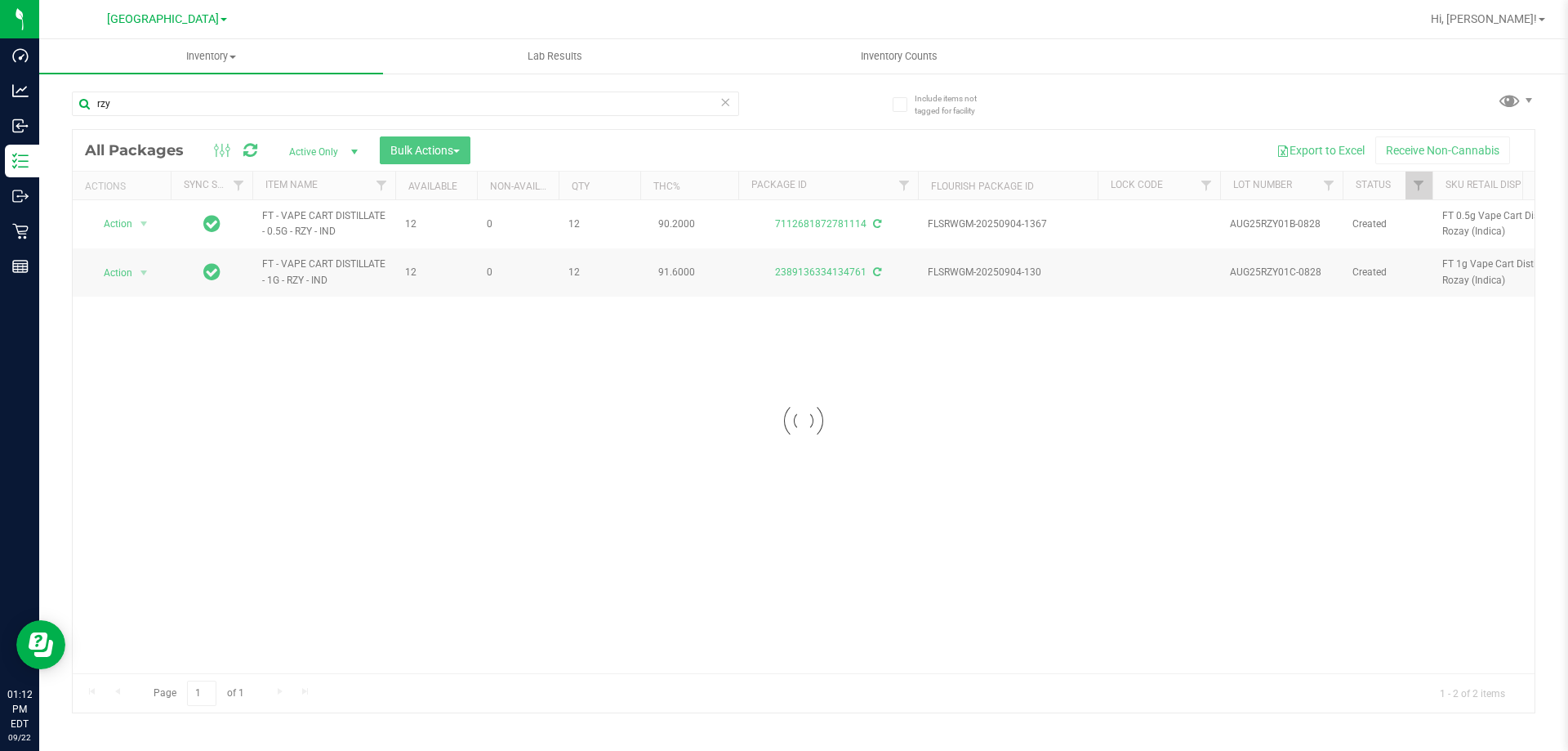
drag, startPoint x: 389, startPoint y: 160, endPoint x: 397, endPoint y: 154, distance: 10.0
click at [397, 154] on div at bounding box center [803, 421] width 1462 height 582
click at [425, 154] on span "Bulk Actions" at bounding box center [424, 150] width 69 height 13
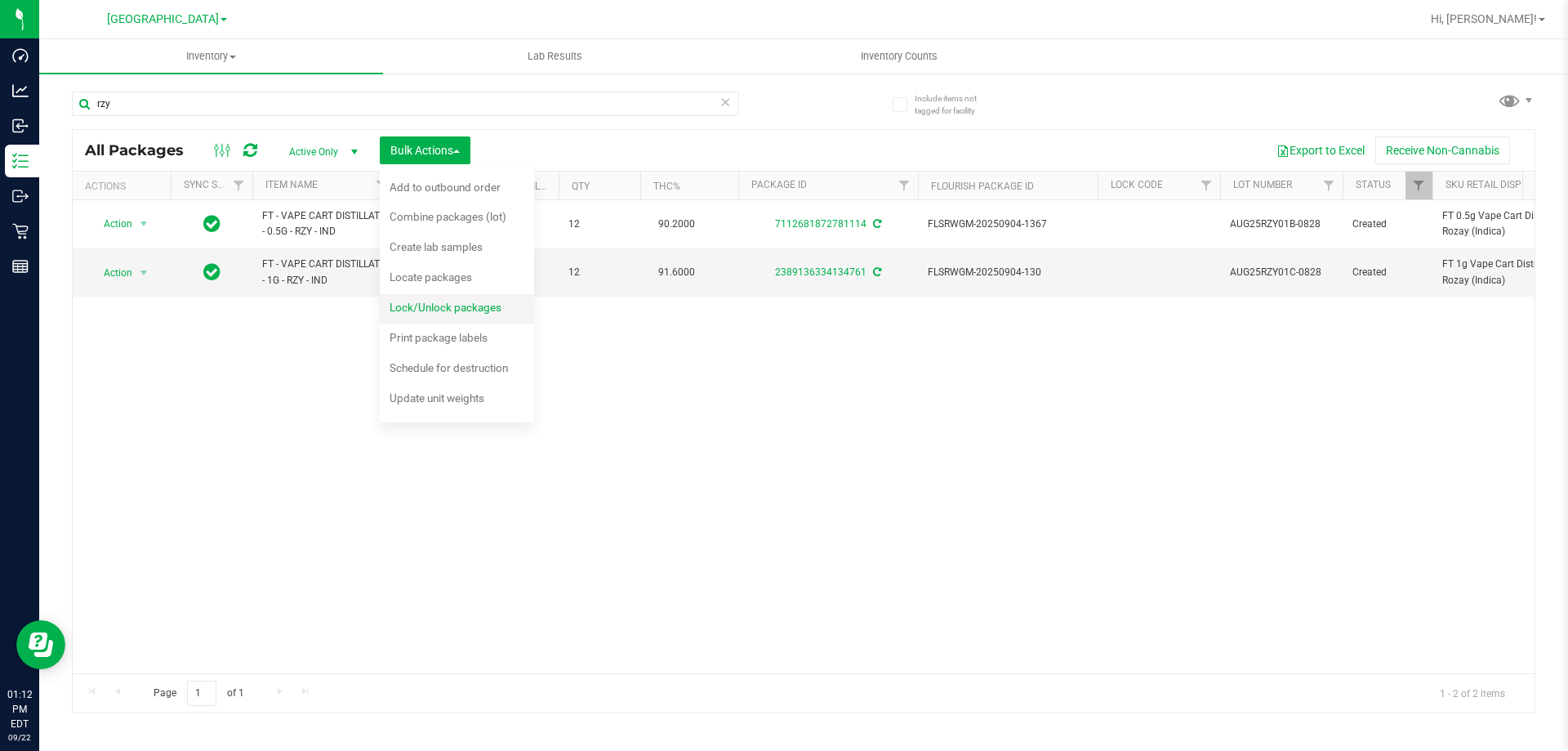
click at [437, 305] on span "Lock/Unlock packages" at bounding box center [446, 307] width 112 height 13
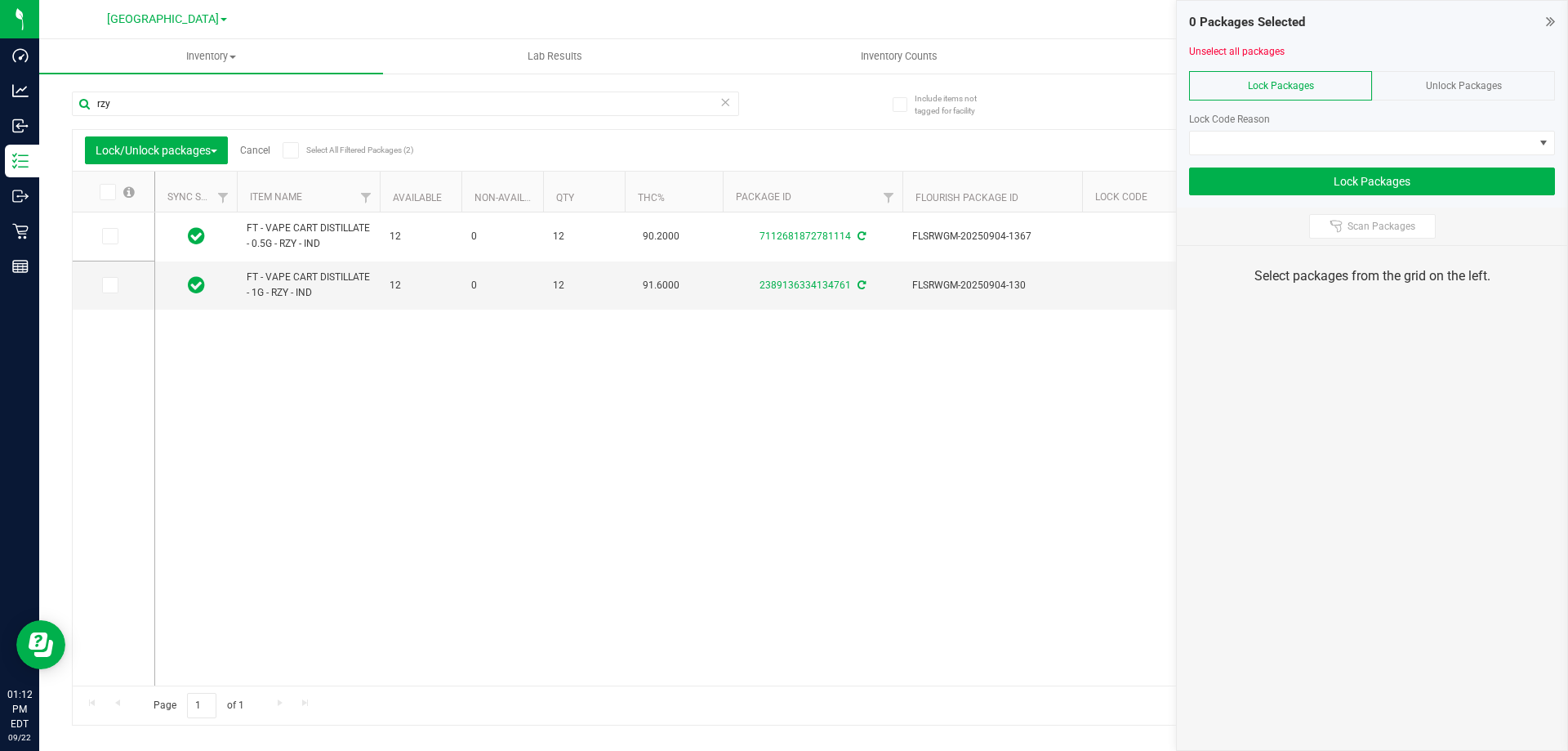
click at [306, 152] on label "Select All Filtered Packages (2)" at bounding box center [335, 150] width 105 height 17
click at [291, 150] on icon at bounding box center [290, 150] width 10 height 0
click at [0, 0] on input "Select All Filtered Packages (2)" at bounding box center [0, 0] width 0 height 0
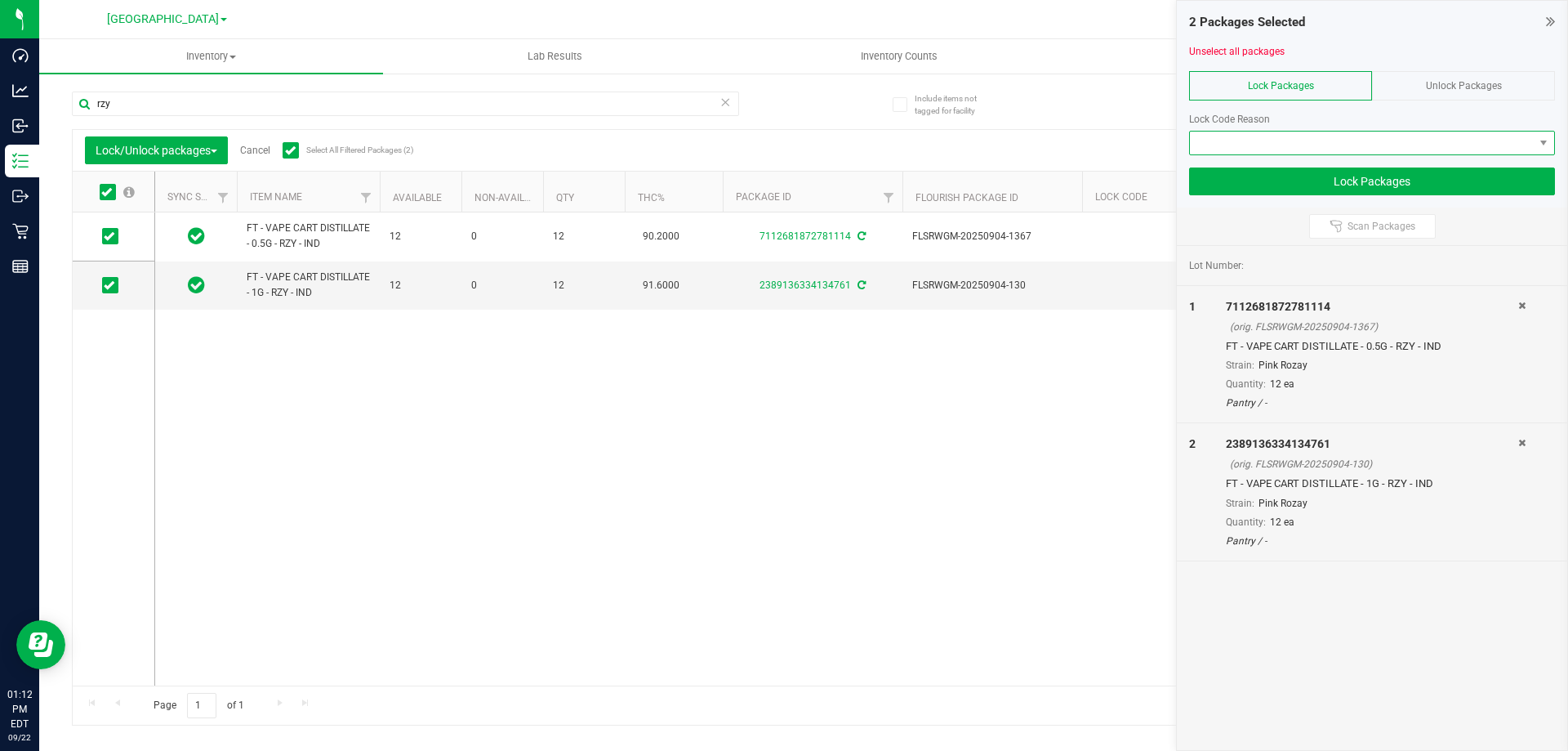
click at [1276, 134] on span at bounding box center [1362, 143] width 344 height 23
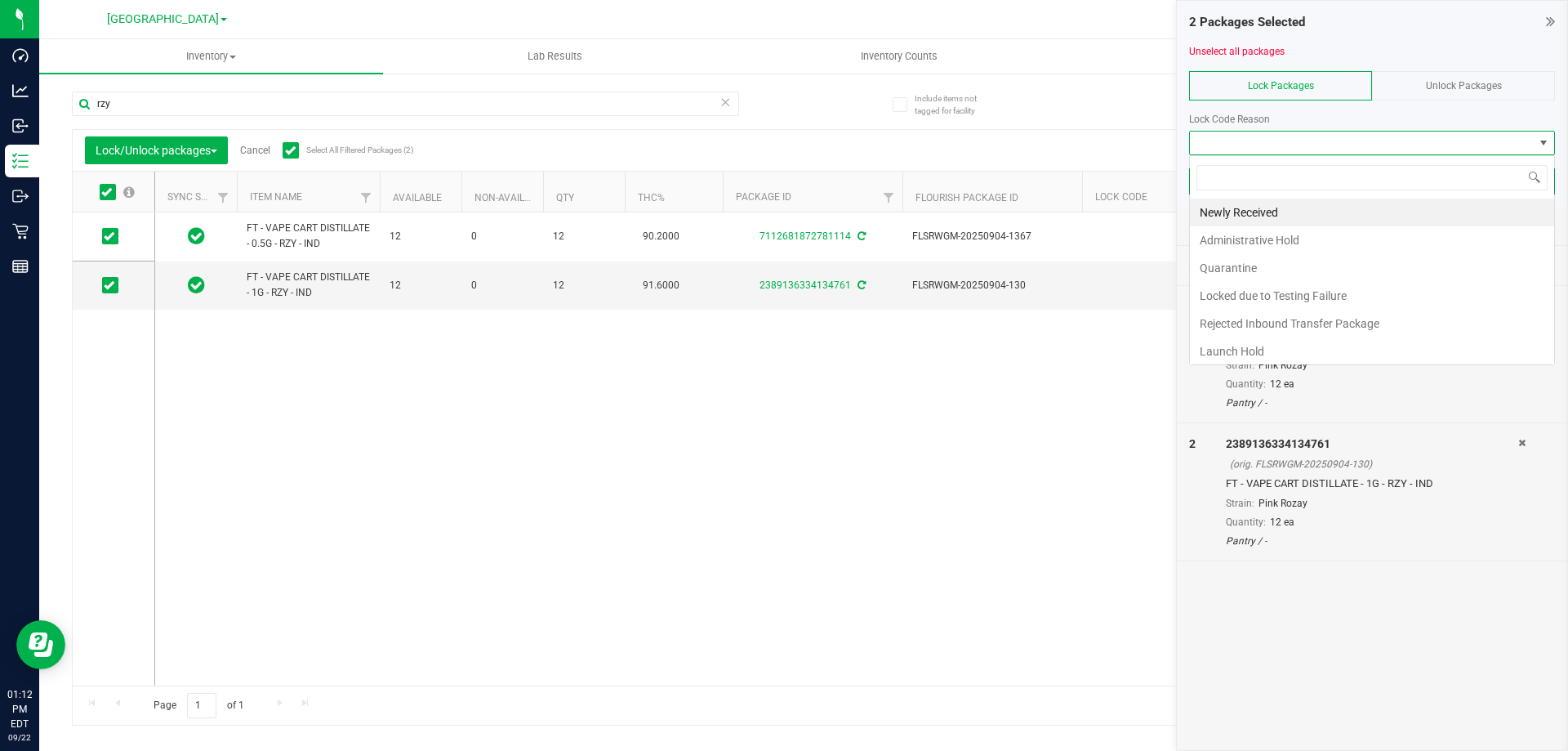
scroll to position [24, 366]
click at [1255, 341] on li "Launch Hold" at bounding box center [1372, 352] width 364 height 28
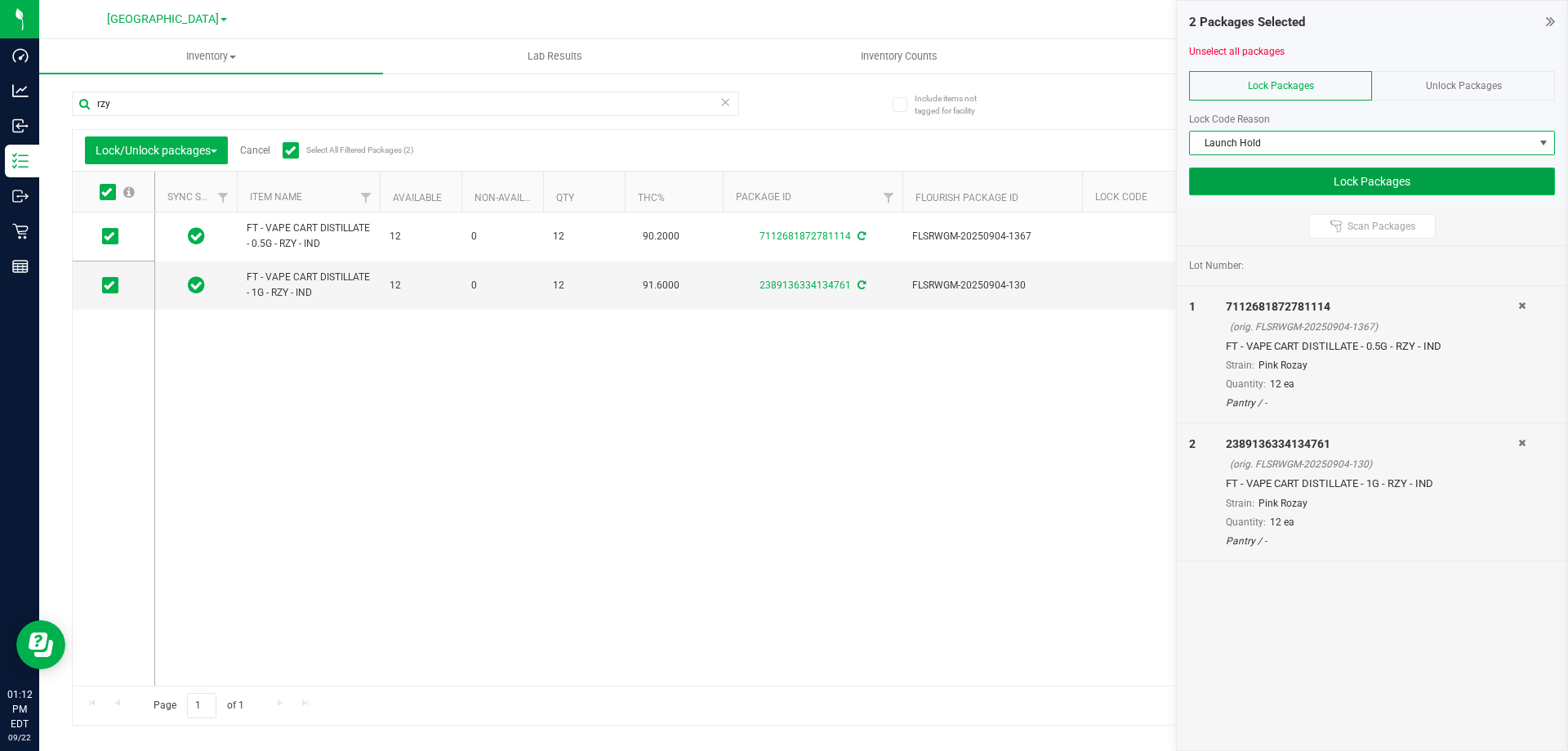
click at [1318, 186] on button "Lock Packages" at bounding box center [1372, 181] width 366 height 28
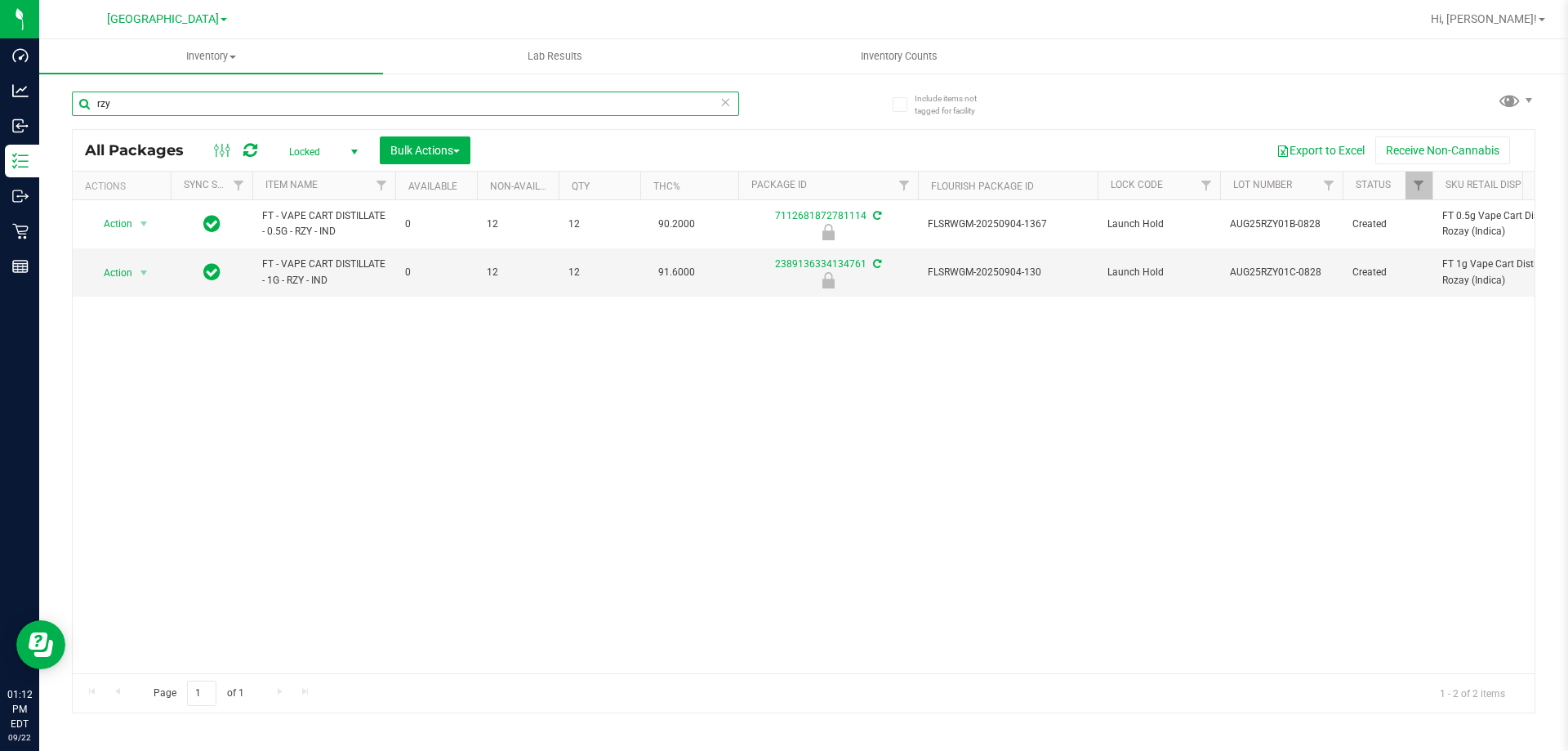
click at [659, 107] on input "rzy" at bounding box center [405, 104] width 667 height 24
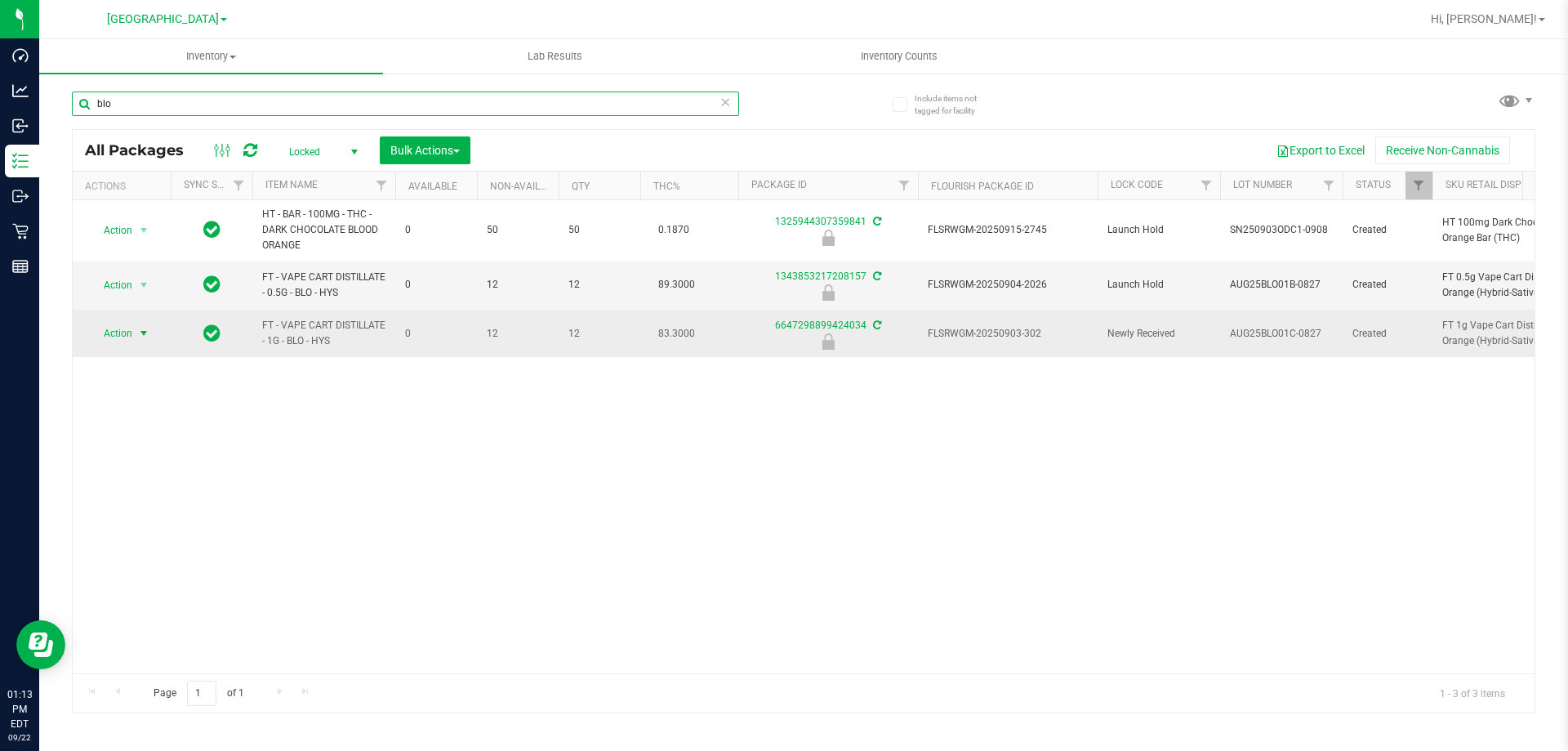
type input "blo"
click at [154, 328] on span "select" at bounding box center [145, 333] width 21 height 23
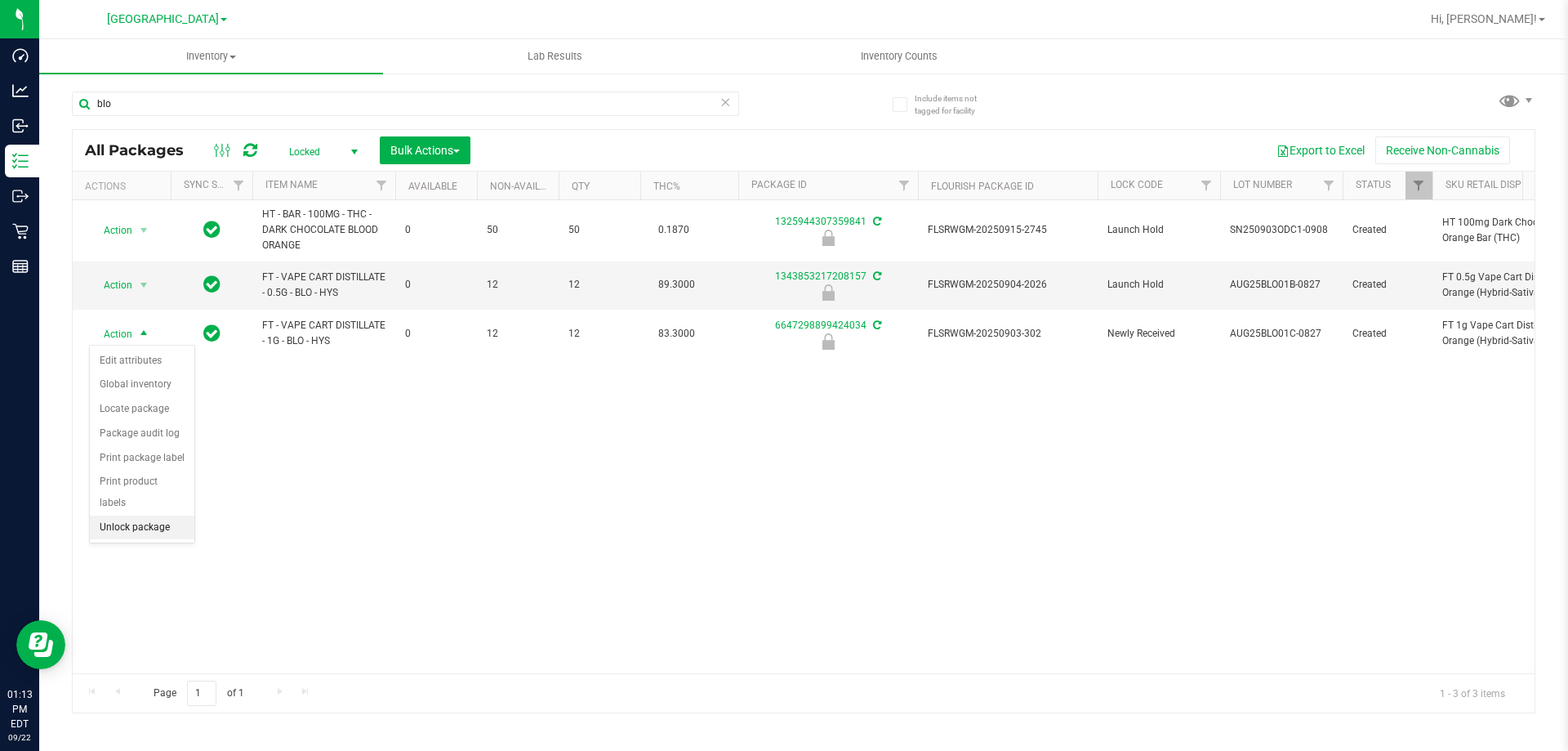
click at [132, 515] on li "Unlock package" at bounding box center [142, 527] width 104 height 24
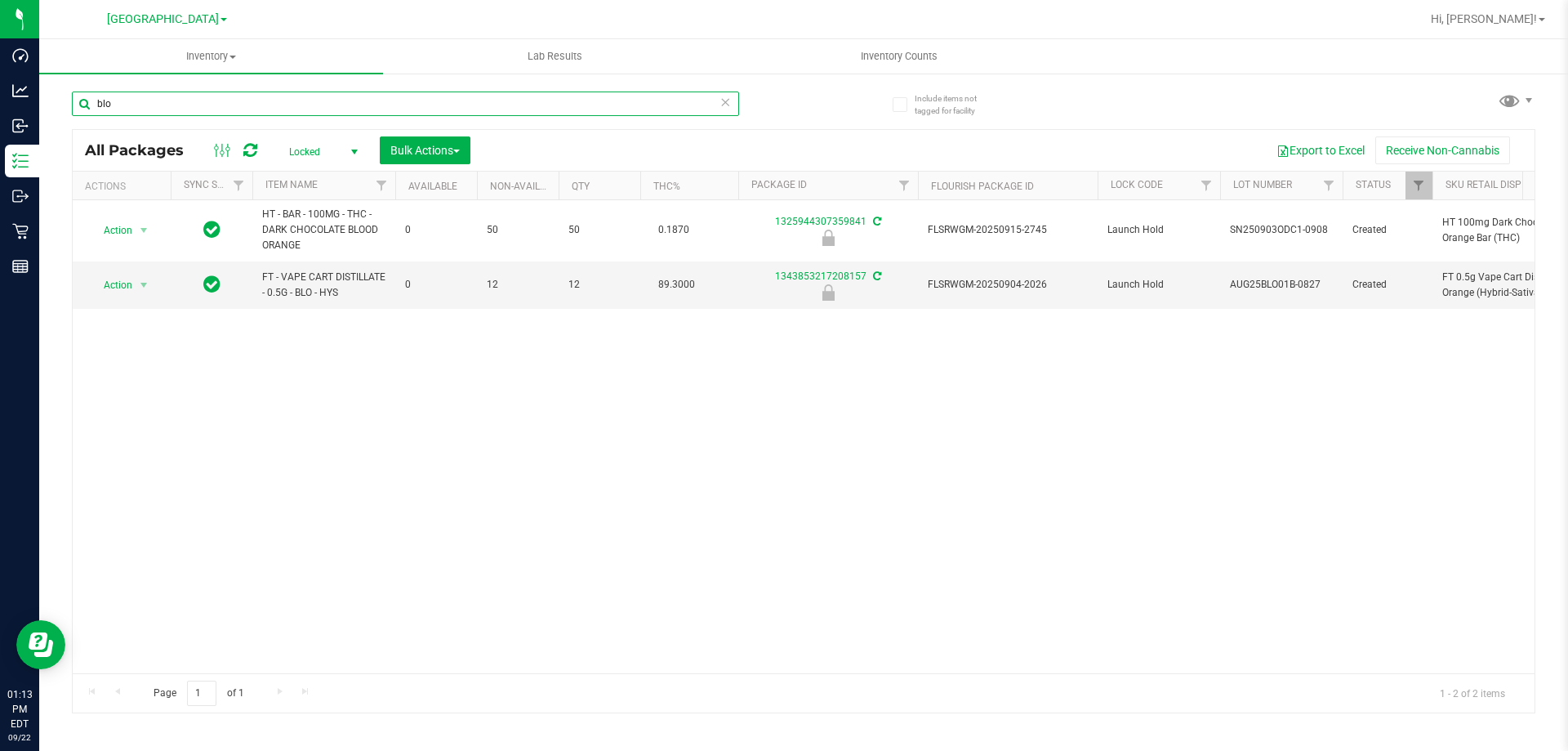
click at [214, 109] on input "blo" at bounding box center [405, 104] width 667 height 24
type input "b"
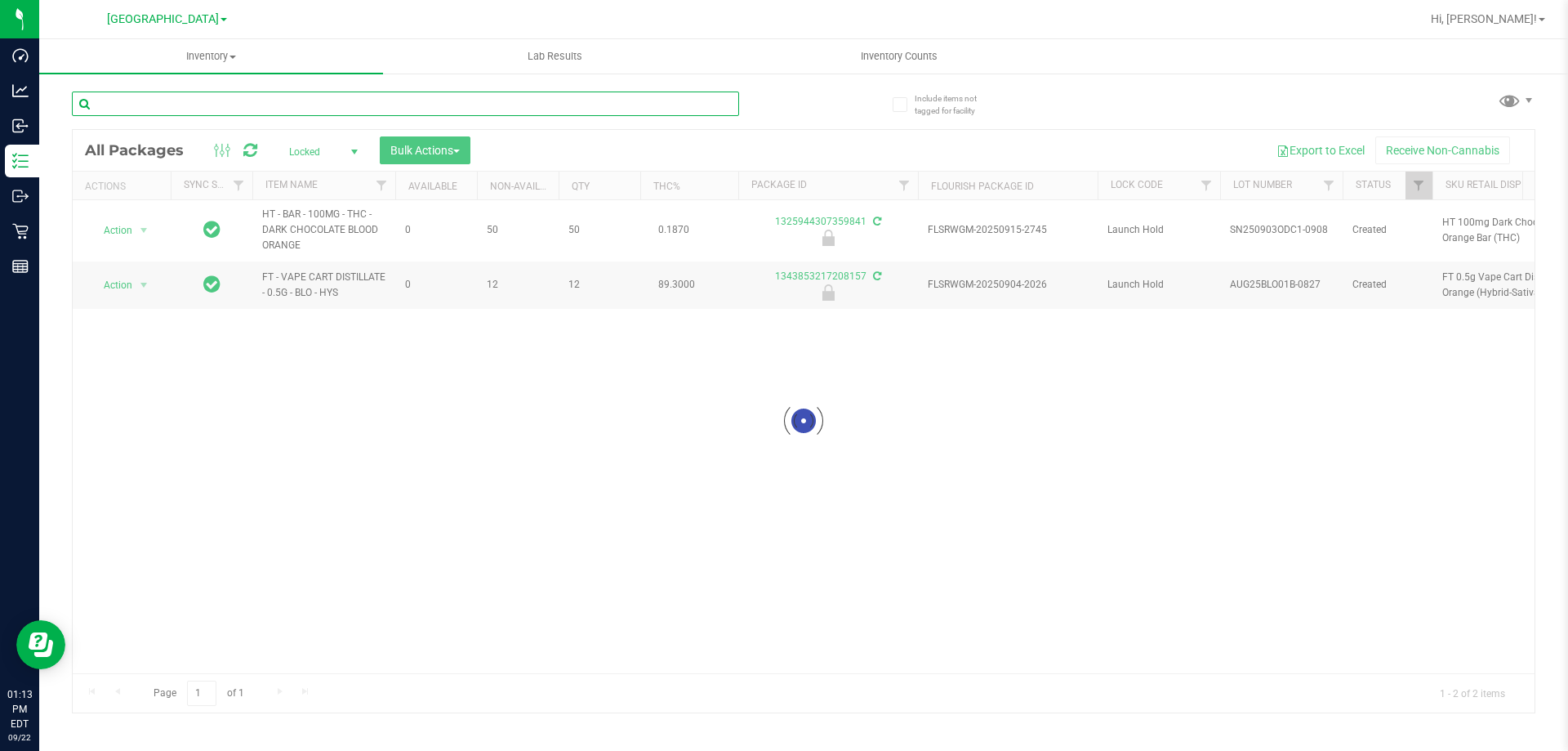
click at [379, 110] on input "text" at bounding box center [405, 104] width 667 height 24
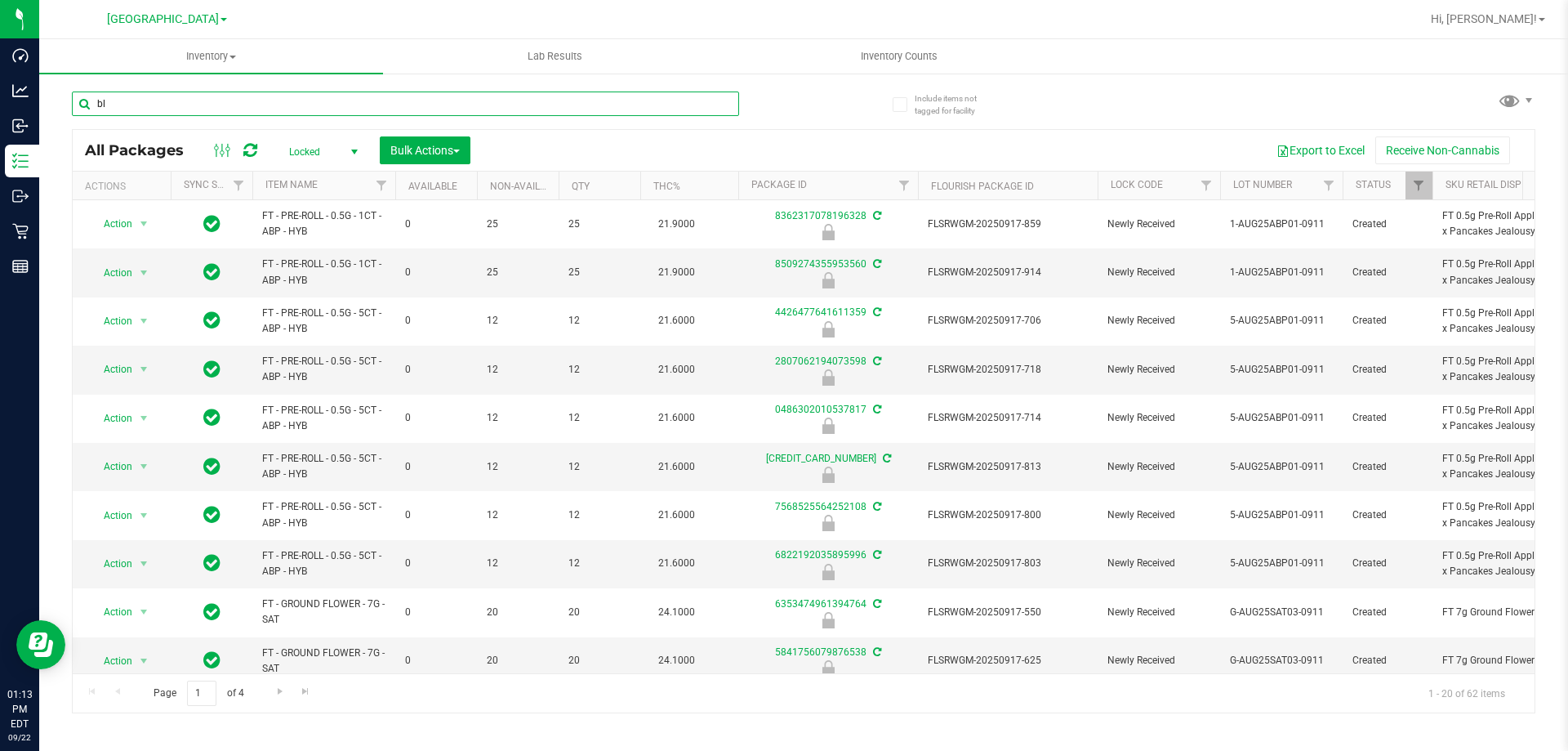
type input "blo"
click at [346, 151] on div "Inventory All packages All inventory Waste log Create inventory Lab Results Inv…" at bounding box center [803, 395] width 1529 height 712
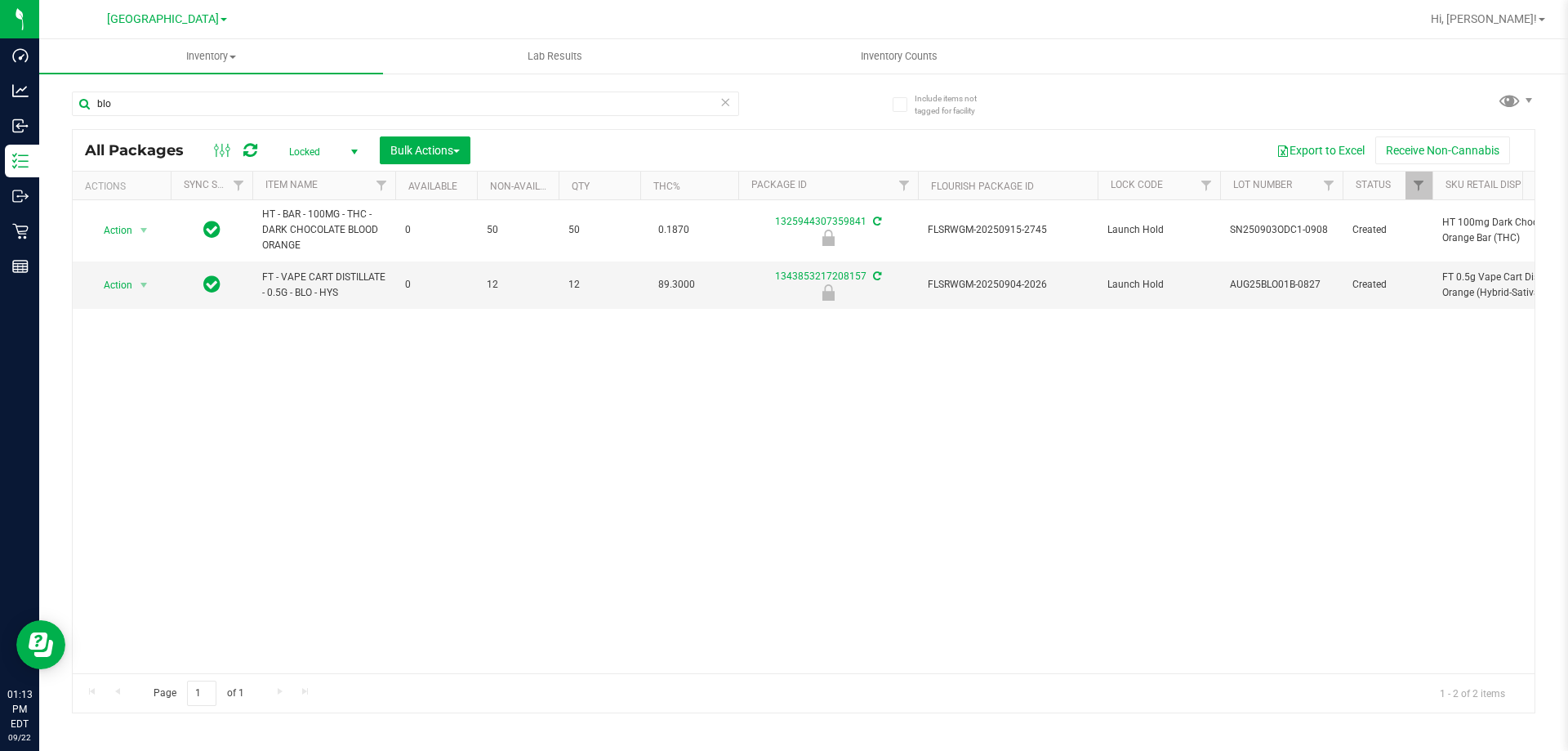
click at [331, 154] on span "Locked" at bounding box center [320, 152] width 90 height 23
click at [333, 172] on li "Active Only" at bounding box center [319, 178] width 89 height 24
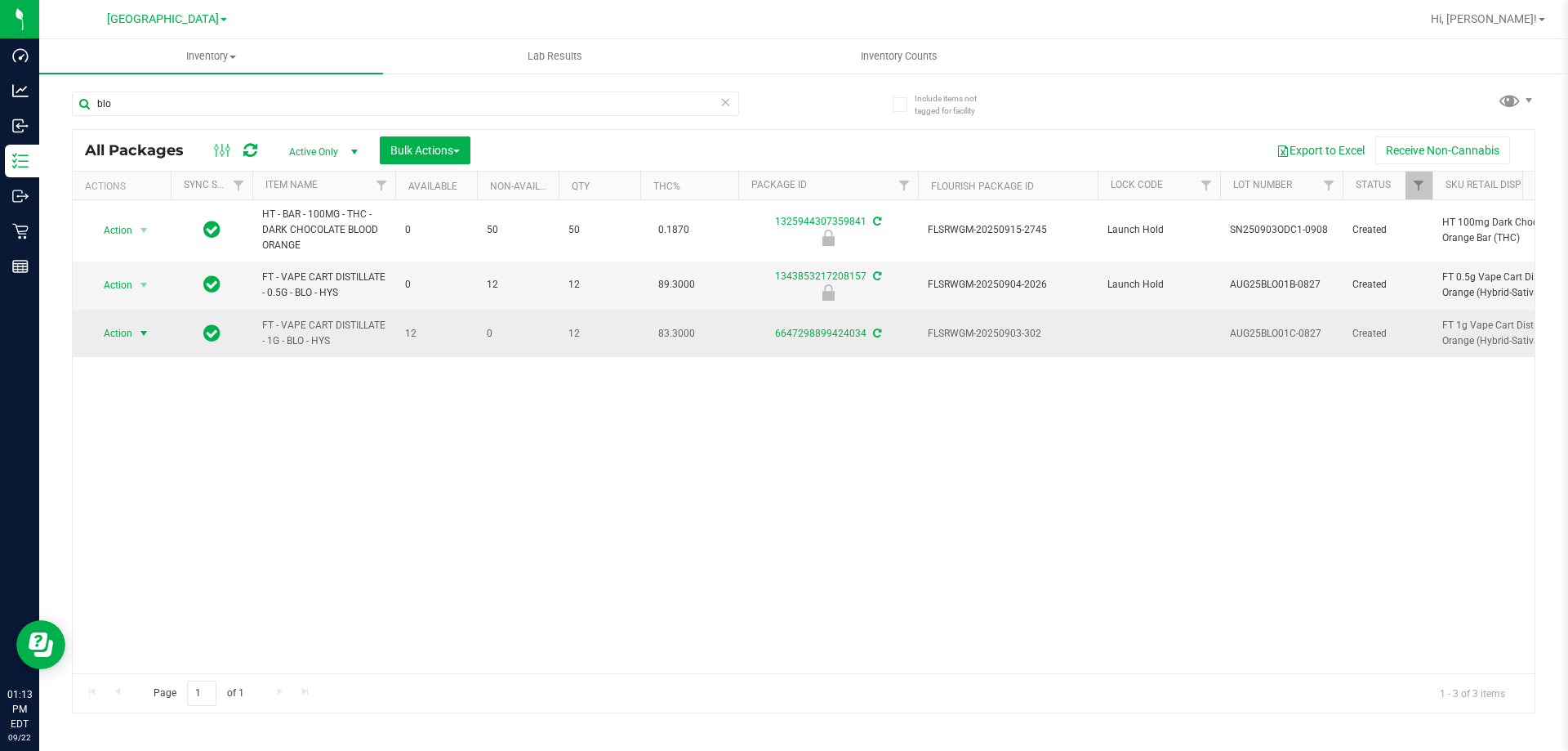
click at [138, 334] on span "select" at bounding box center [144, 333] width 13 height 13
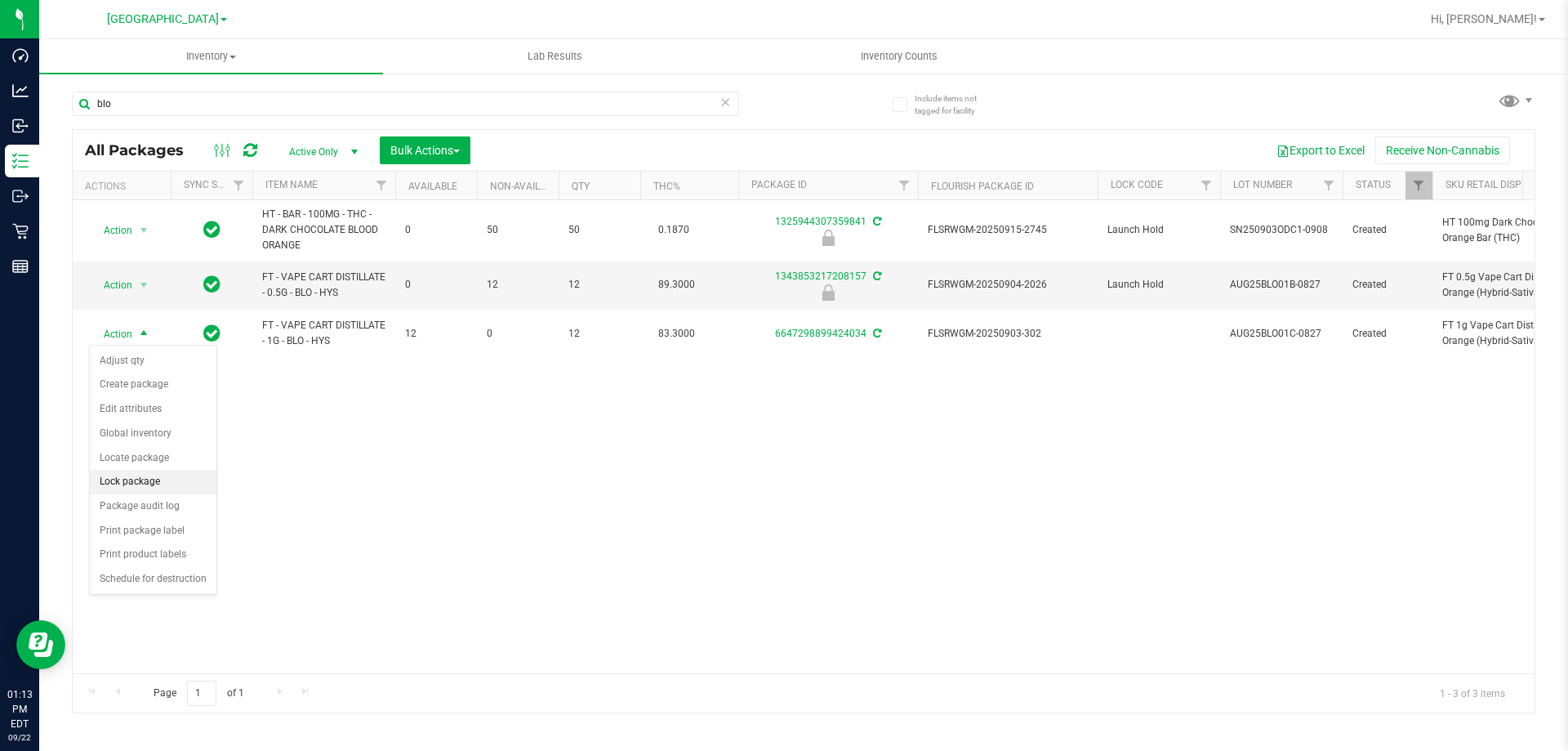
click at [120, 481] on li "Lock package" at bounding box center [153, 481] width 127 height 24
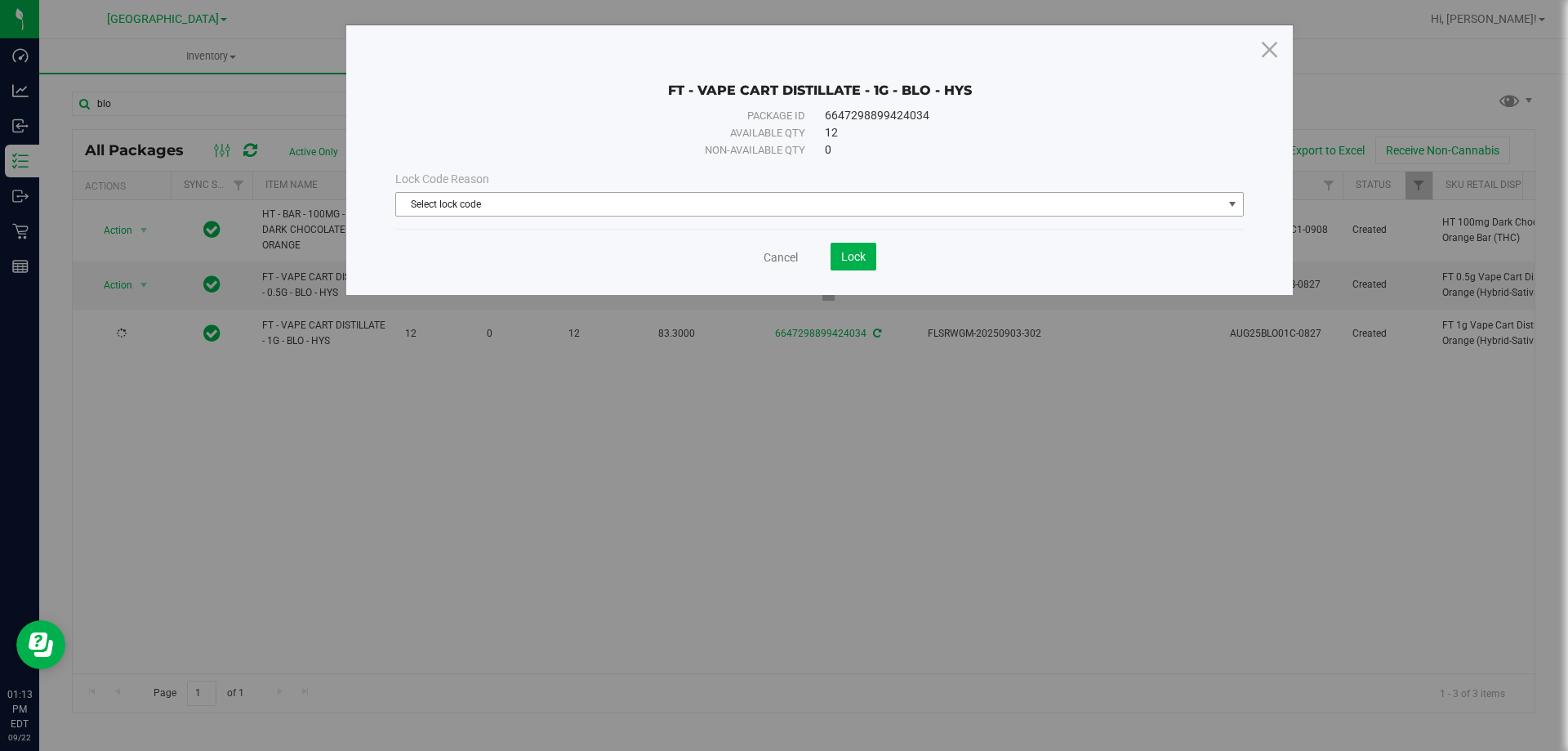
click at [677, 216] on span "Select lock code" at bounding box center [820, 204] width 849 height 24
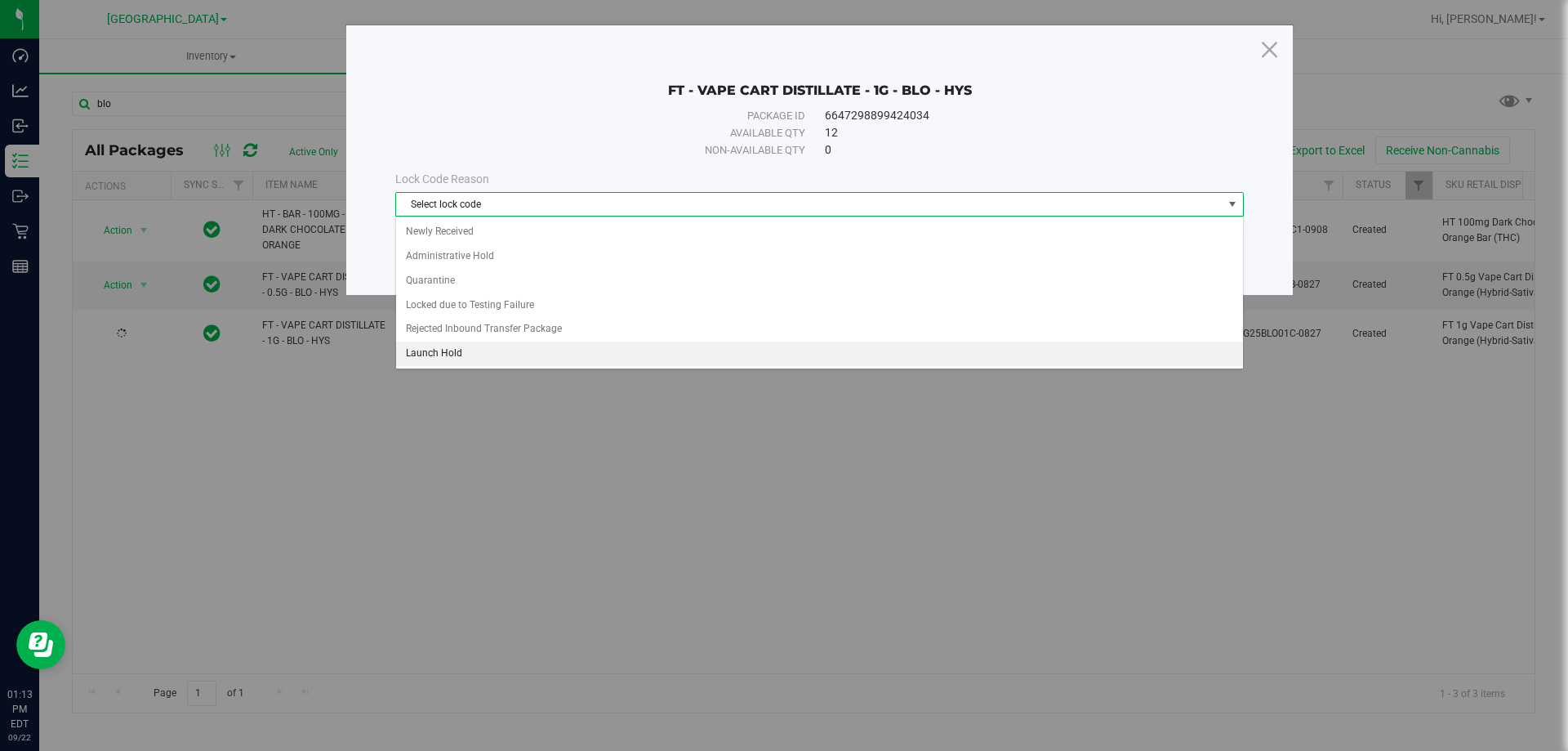
click at [595, 352] on li "Launch Hold" at bounding box center [820, 354] width 847 height 24
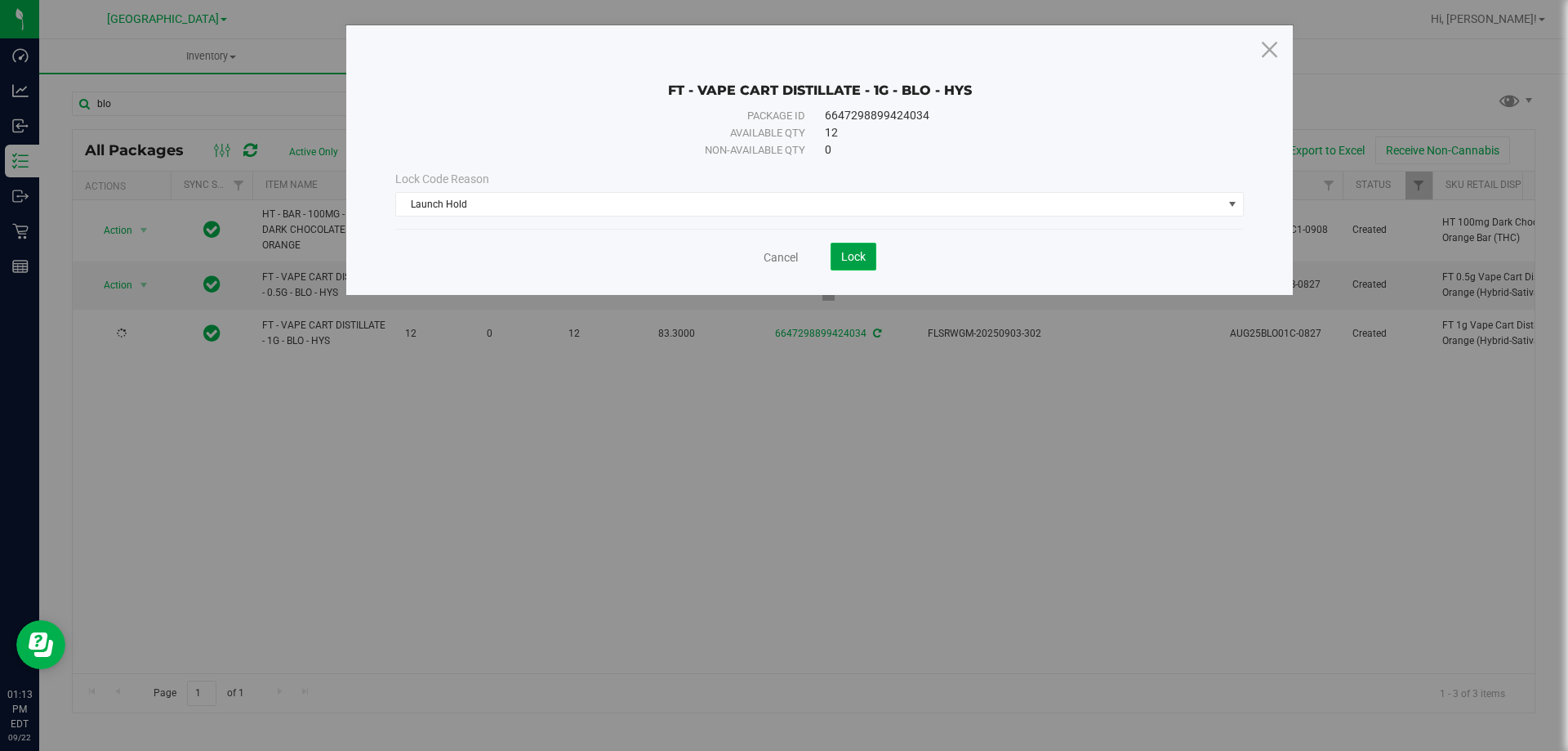
click at [843, 253] on span "Lock" at bounding box center [853, 257] width 24 height 13
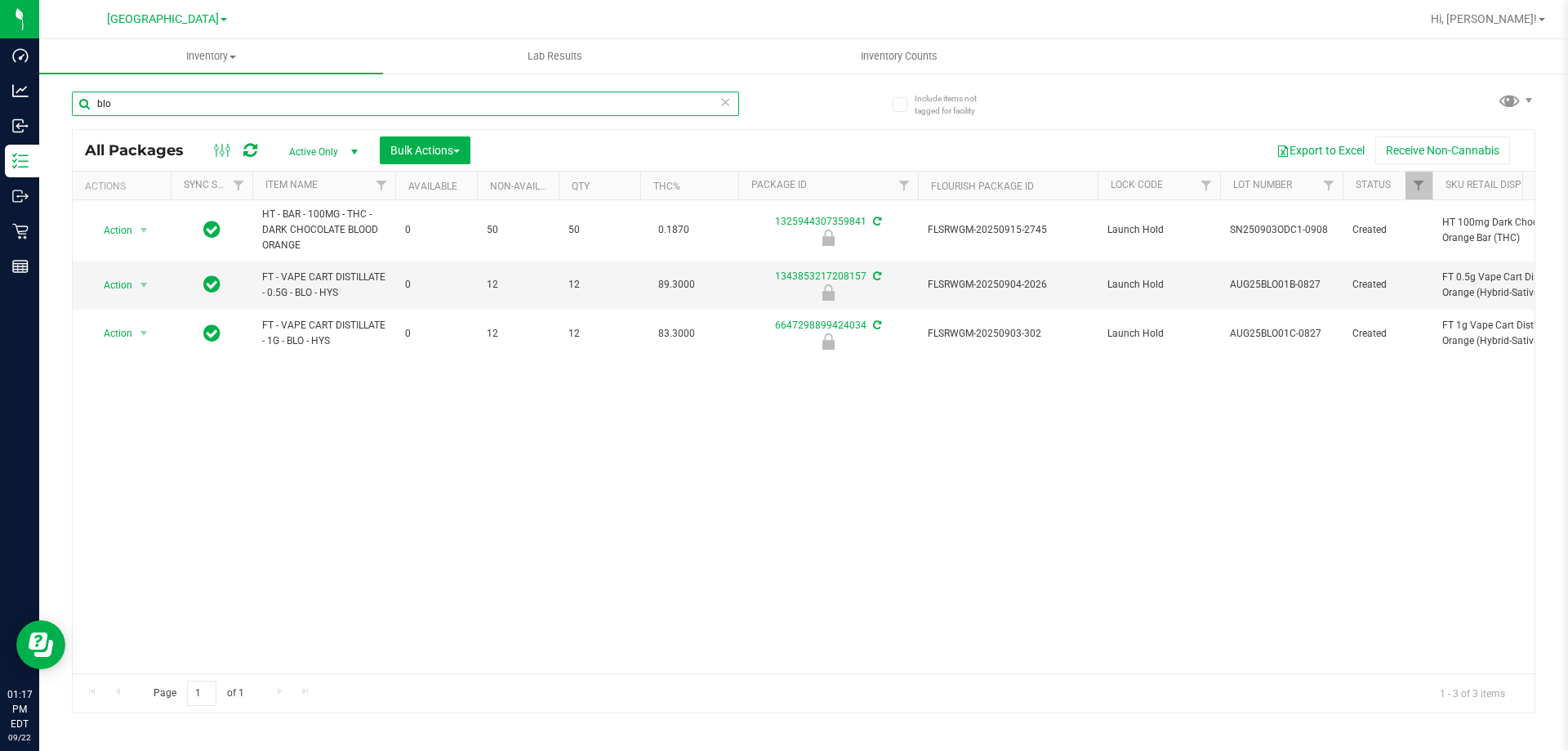
click at [409, 106] on input "blo" at bounding box center [405, 104] width 667 height 24
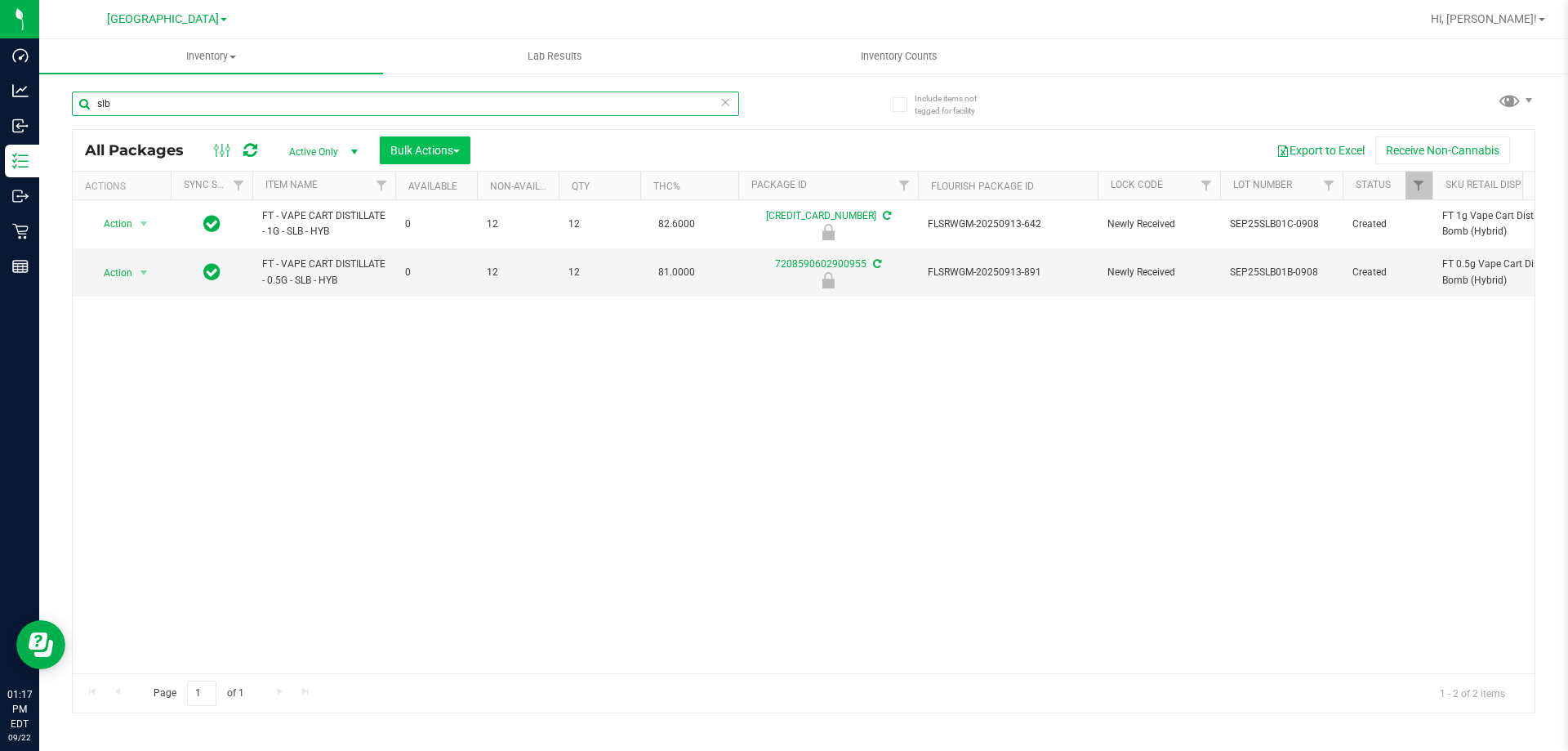
type input "slb"
click at [414, 160] on button "Bulk Actions" at bounding box center [424, 150] width 90 height 28
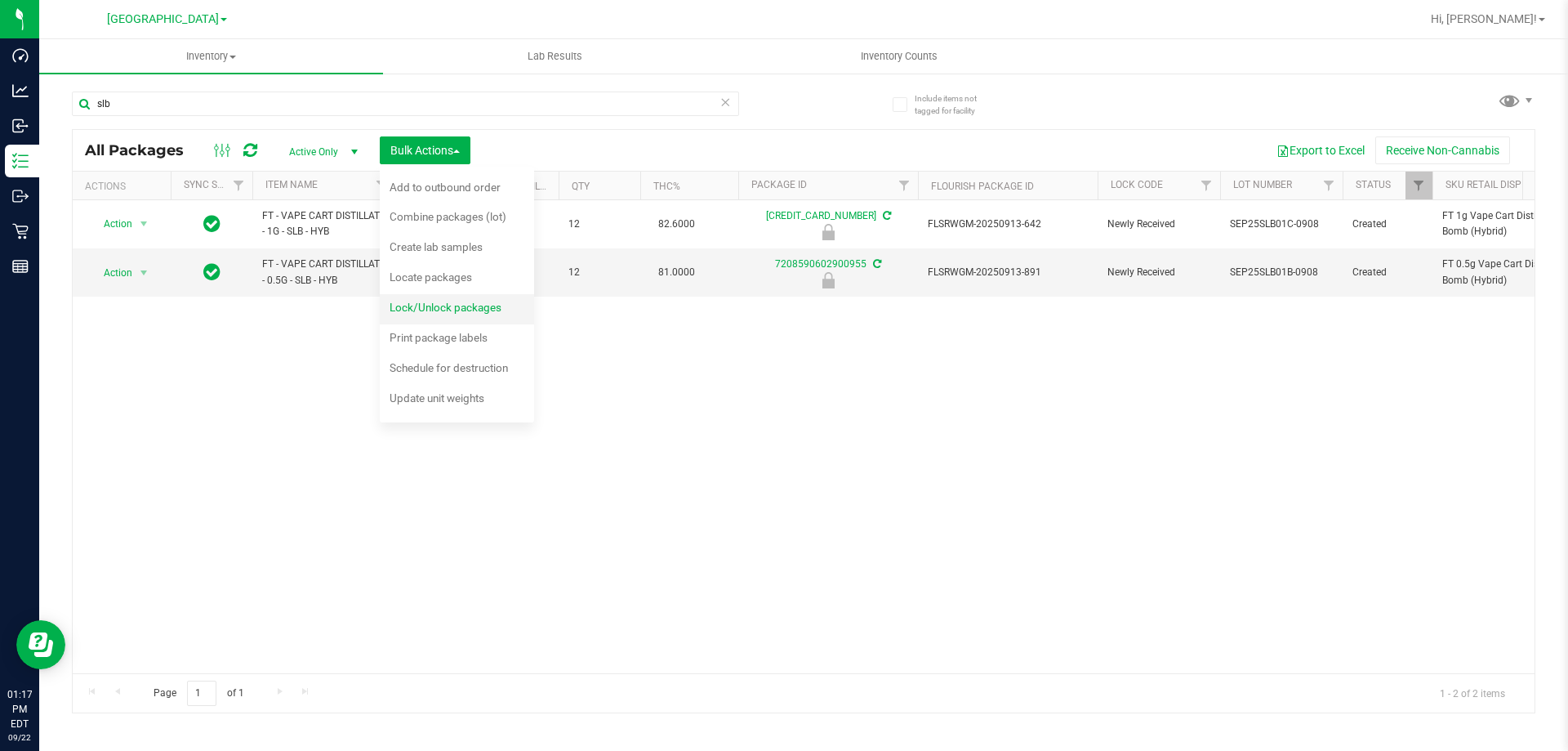
click at [407, 305] on span "Lock/Unlock packages" at bounding box center [446, 307] width 112 height 13
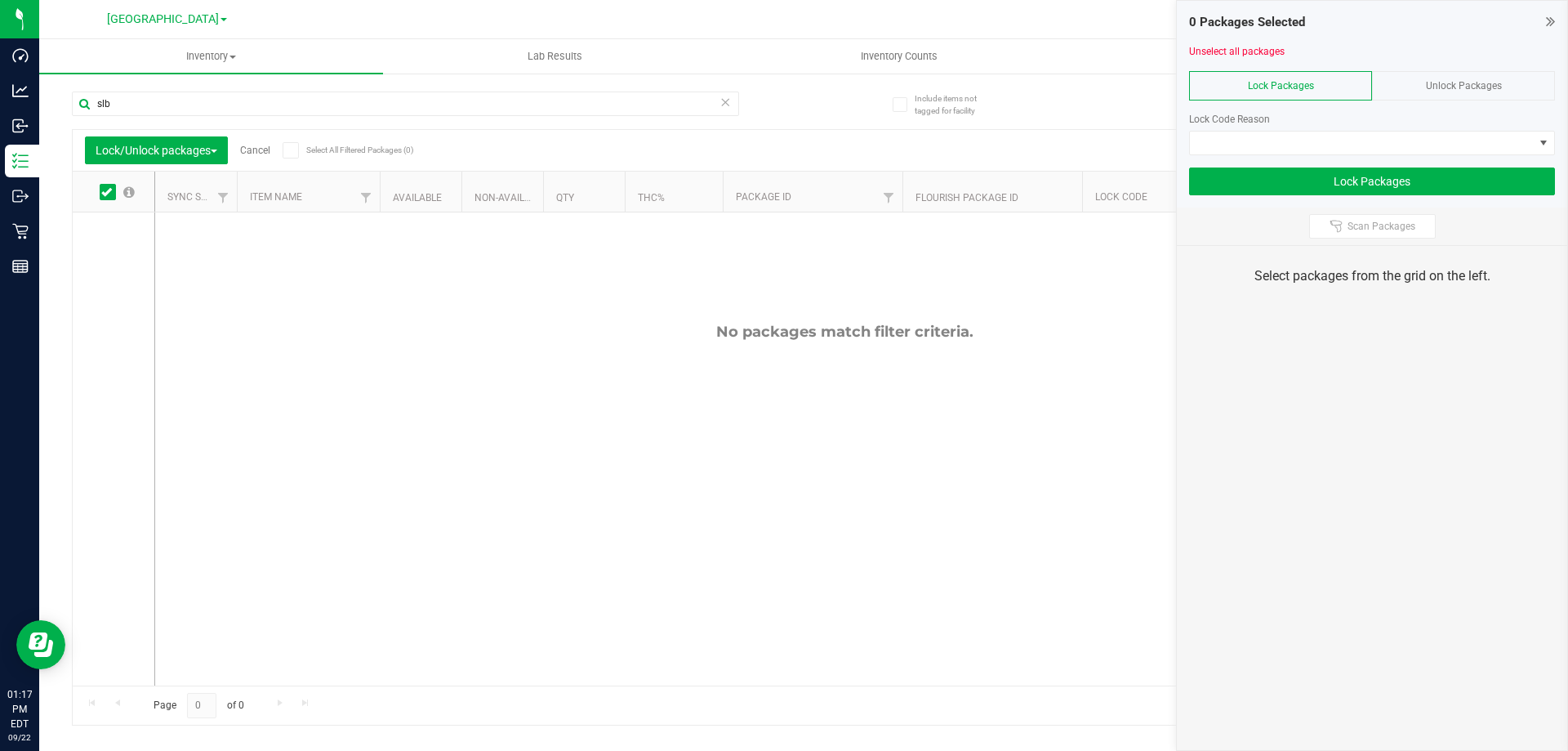
click at [296, 150] on icon at bounding box center [290, 150] width 10 height 0
click at [0, 0] on input "Select All Filtered Packages (0)" at bounding box center [0, 0] width 0 height 0
click at [1197, 142] on span at bounding box center [1362, 143] width 344 height 23
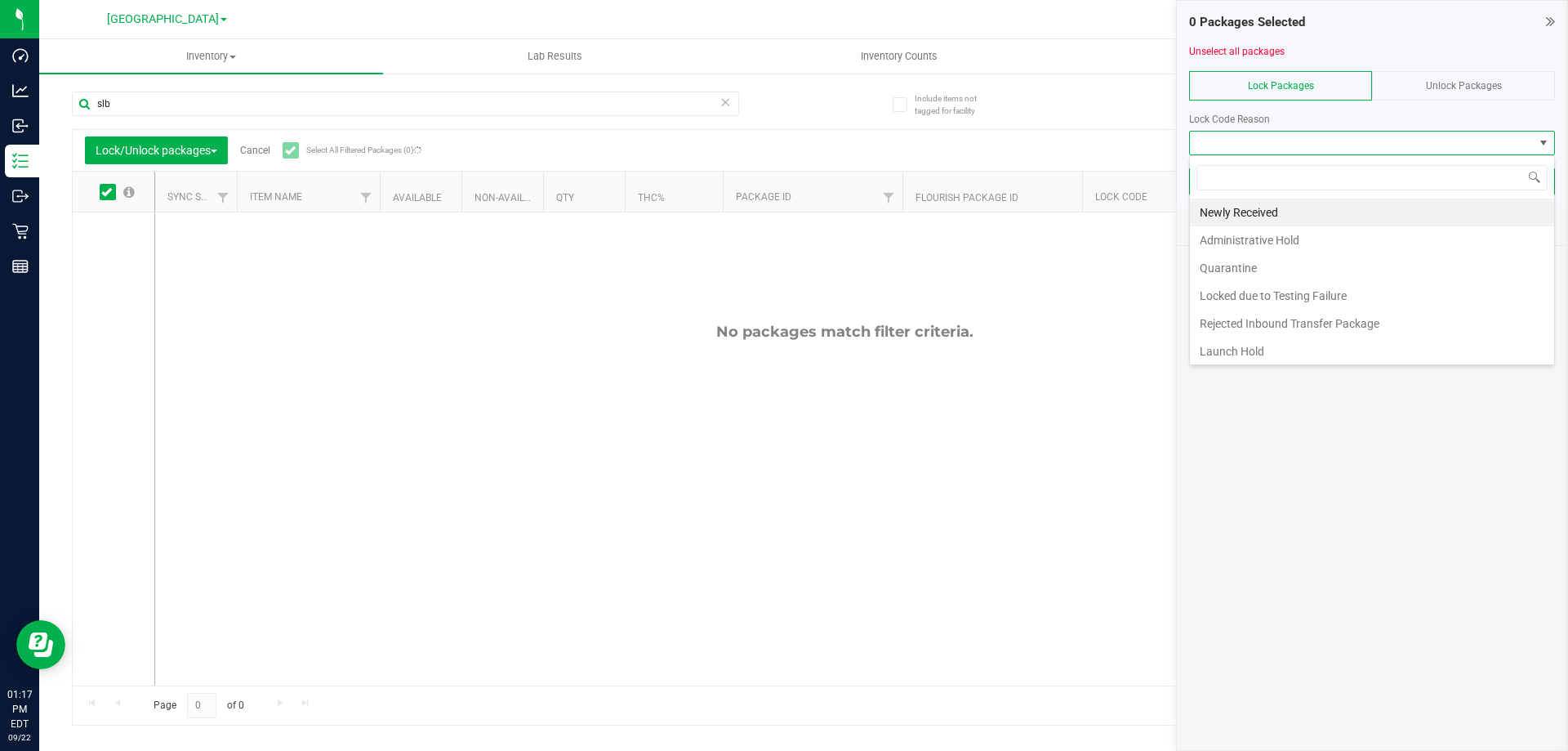
scroll to position [24, 366]
click at [1235, 350] on li "Launch Hold" at bounding box center [1372, 352] width 364 height 28
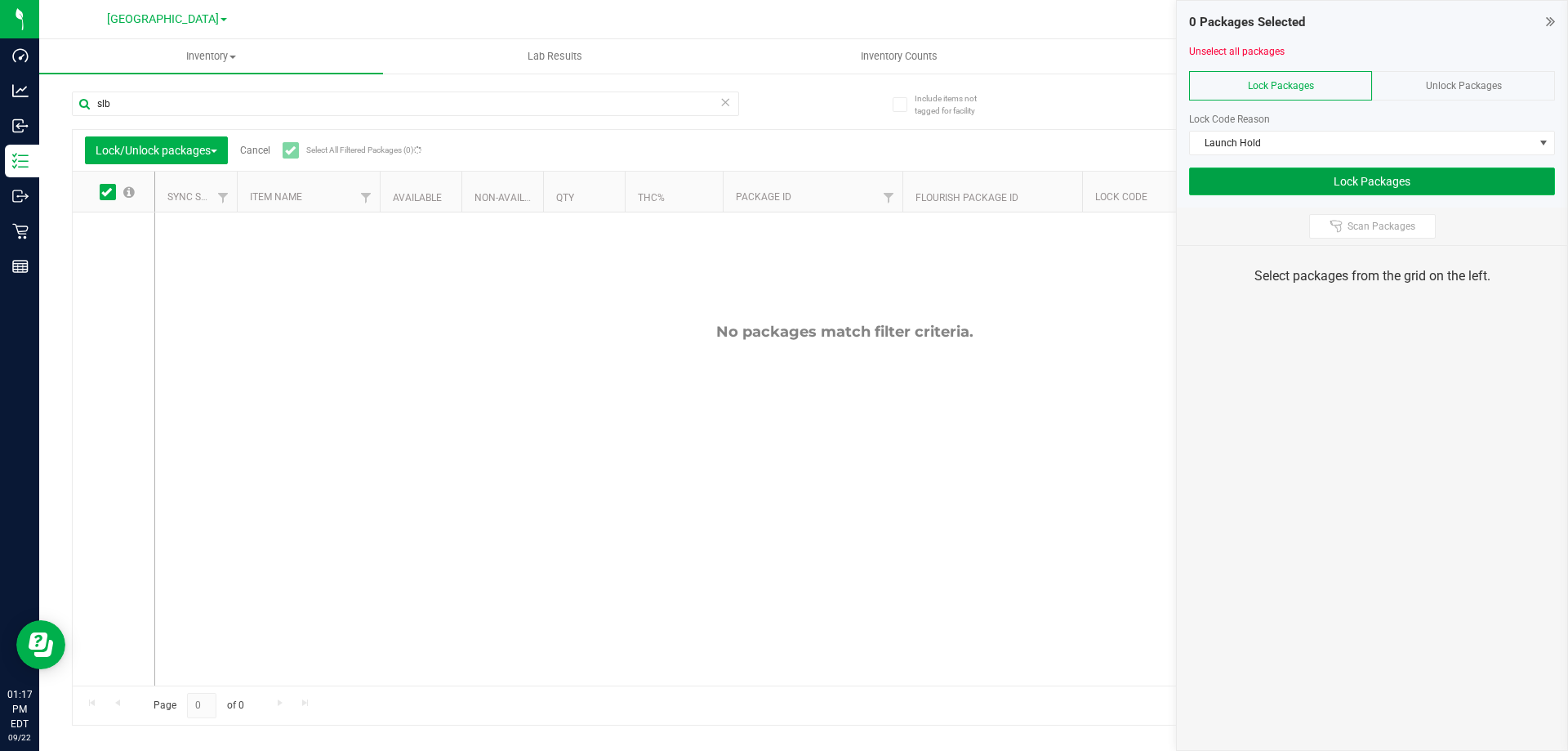
click at [1314, 185] on button "Lock Packages" at bounding box center [1372, 181] width 366 height 28
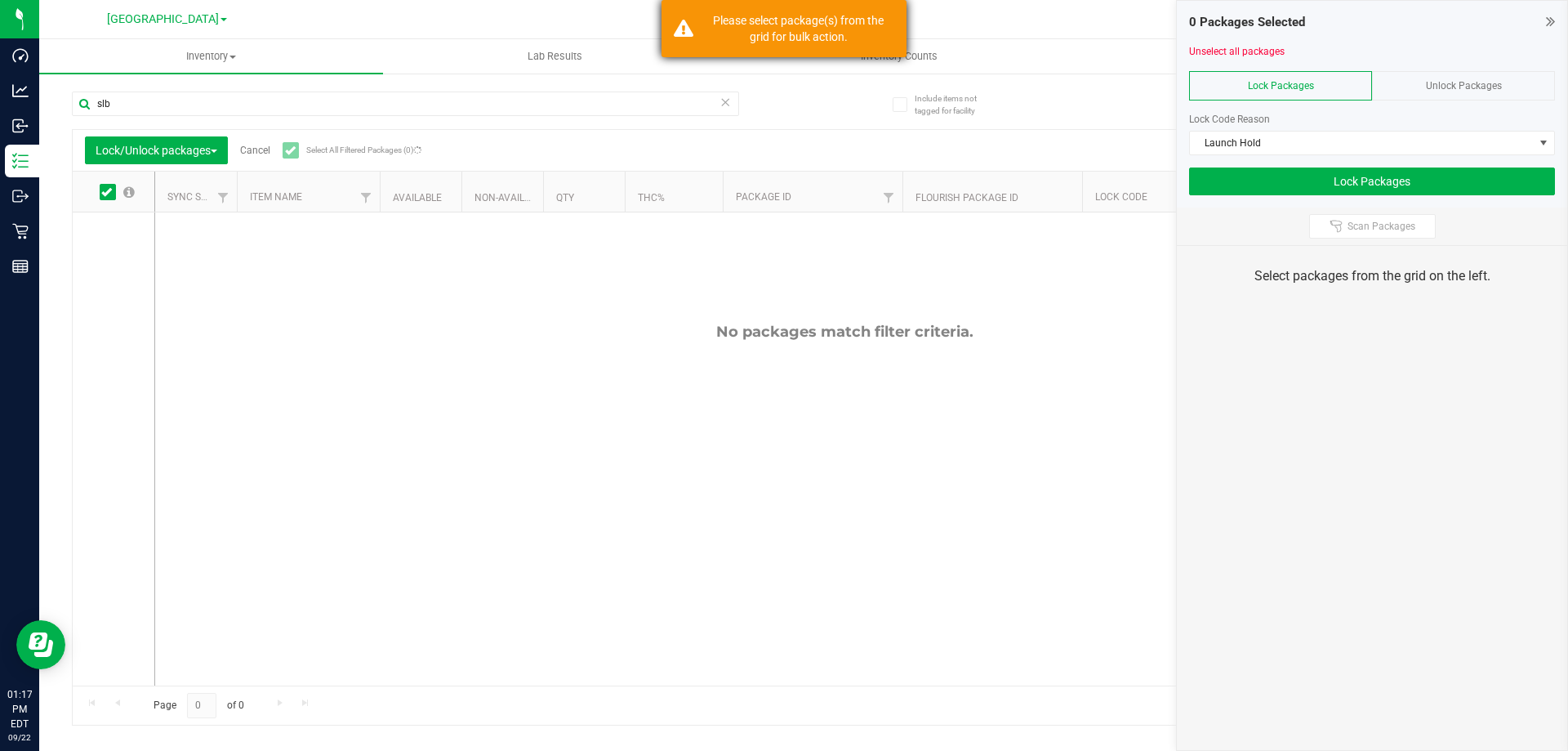
click at [771, 31] on div "Please select package(s) from the grid for bulk action." at bounding box center [798, 28] width 192 height 33
click at [337, 153] on span "Select All Filtered Packages (0)" at bounding box center [347, 150] width 82 height 9
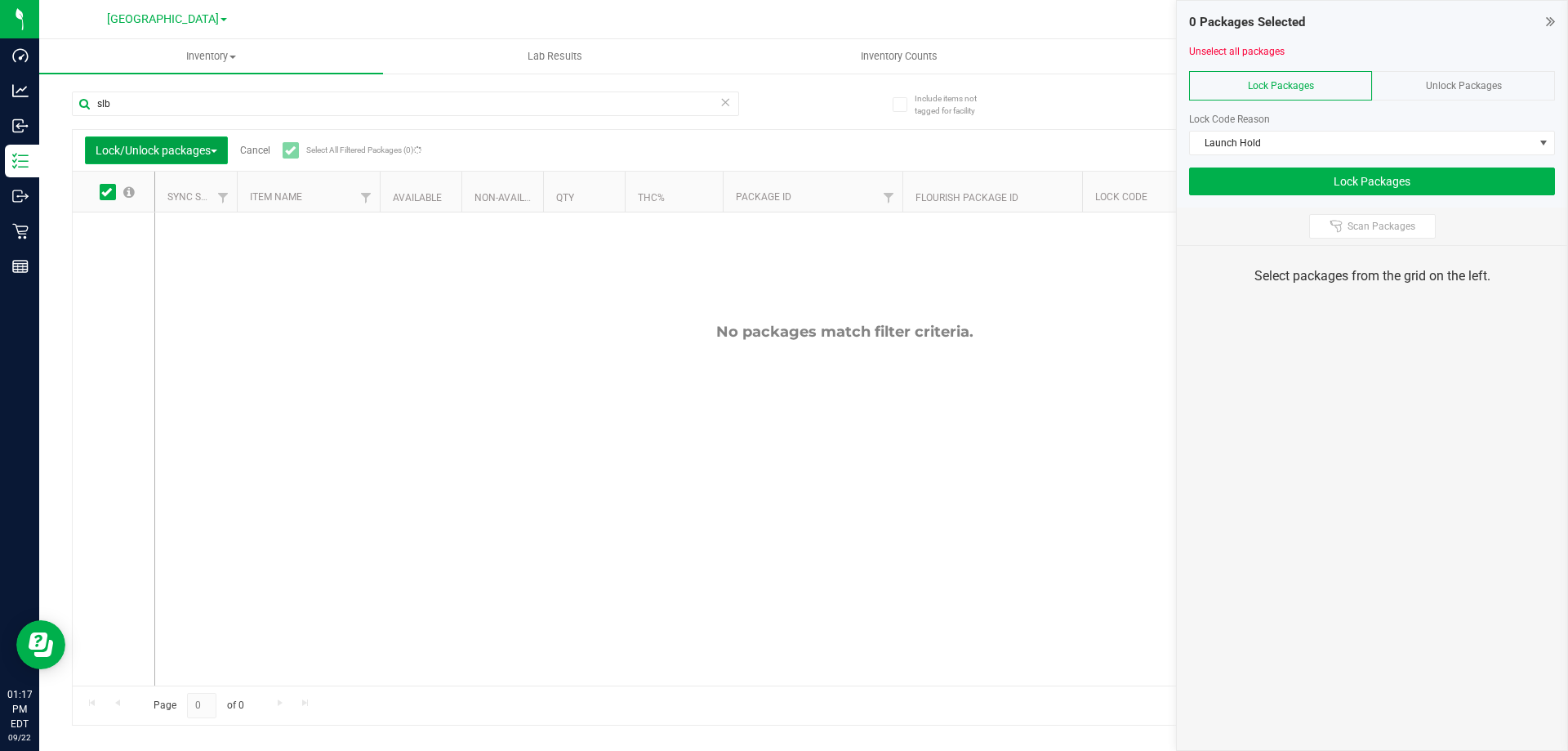
click at [192, 159] on button "Lock/Unlock packages" at bounding box center [156, 150] width 143 height 28
click at [1447, 85] on span "Unlock Packages" at bounding box center [1464, 86] width 76 height 11
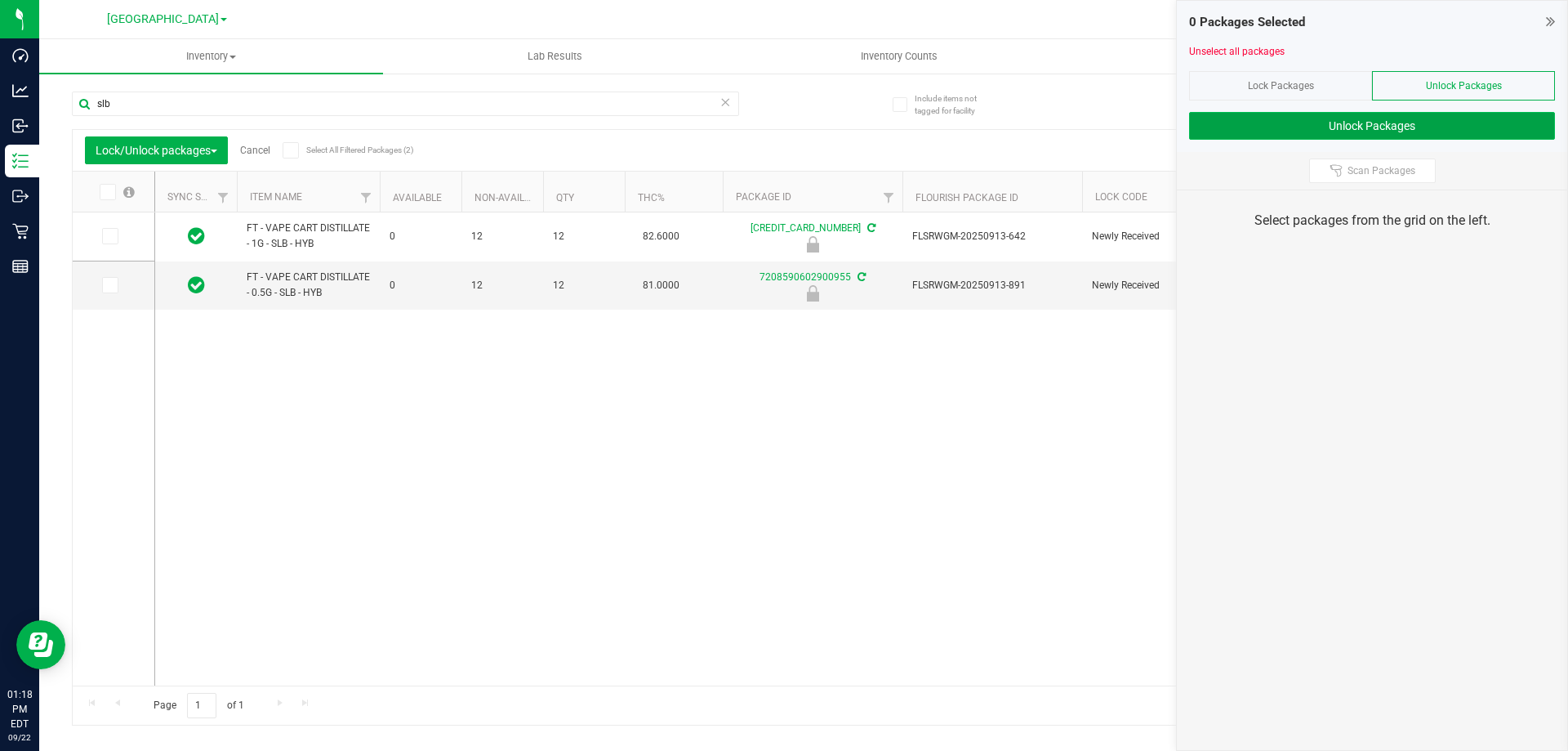
click at [1282, 131] on button "Unlock Packages" at bounding box center [1372, 126] width 366 height 28
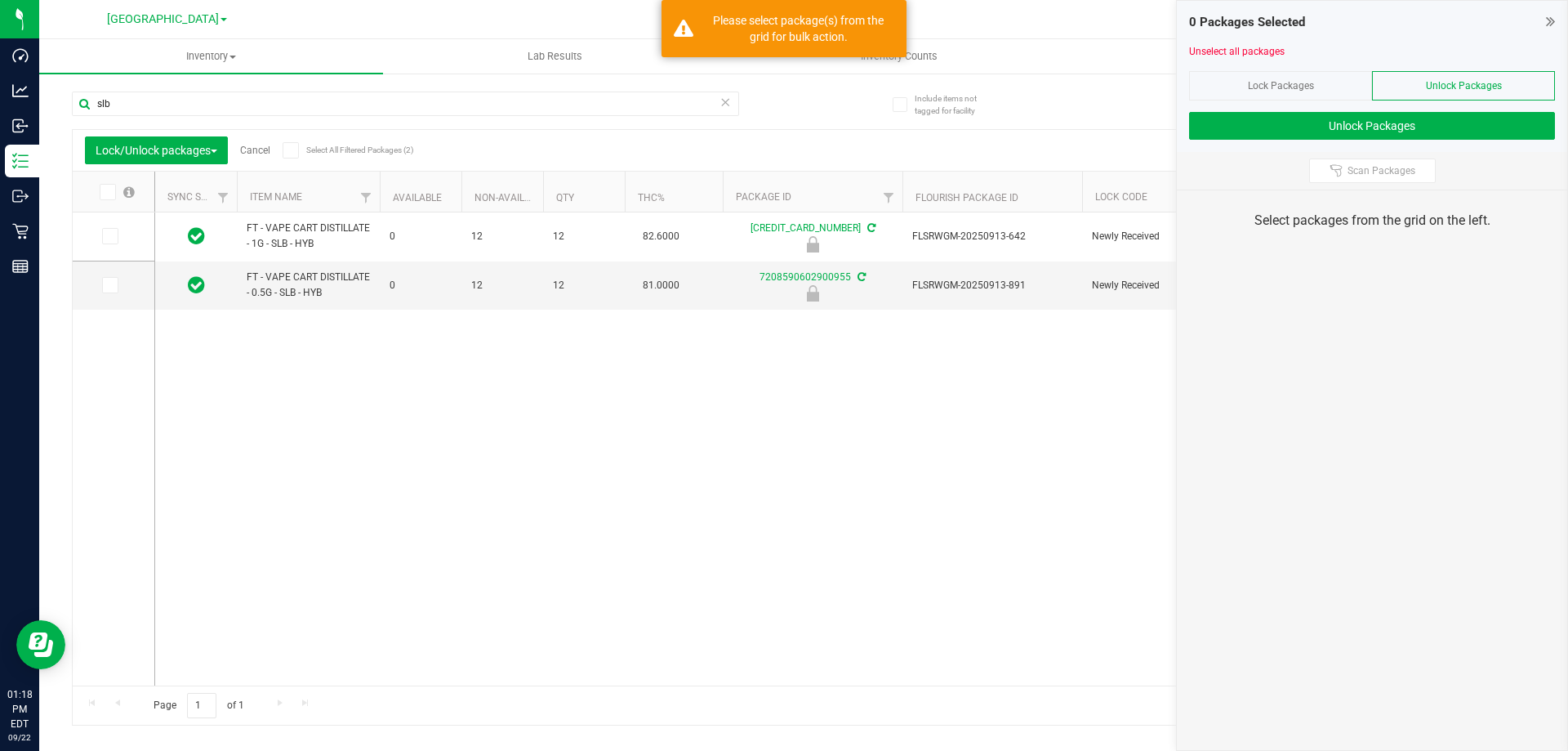
click at [108, 192] on icon at bounding box center [106, 192] width 10 height 0
click at [0, 0] on input "checkbox" at bounding box center [0, 0] width 0 height 0
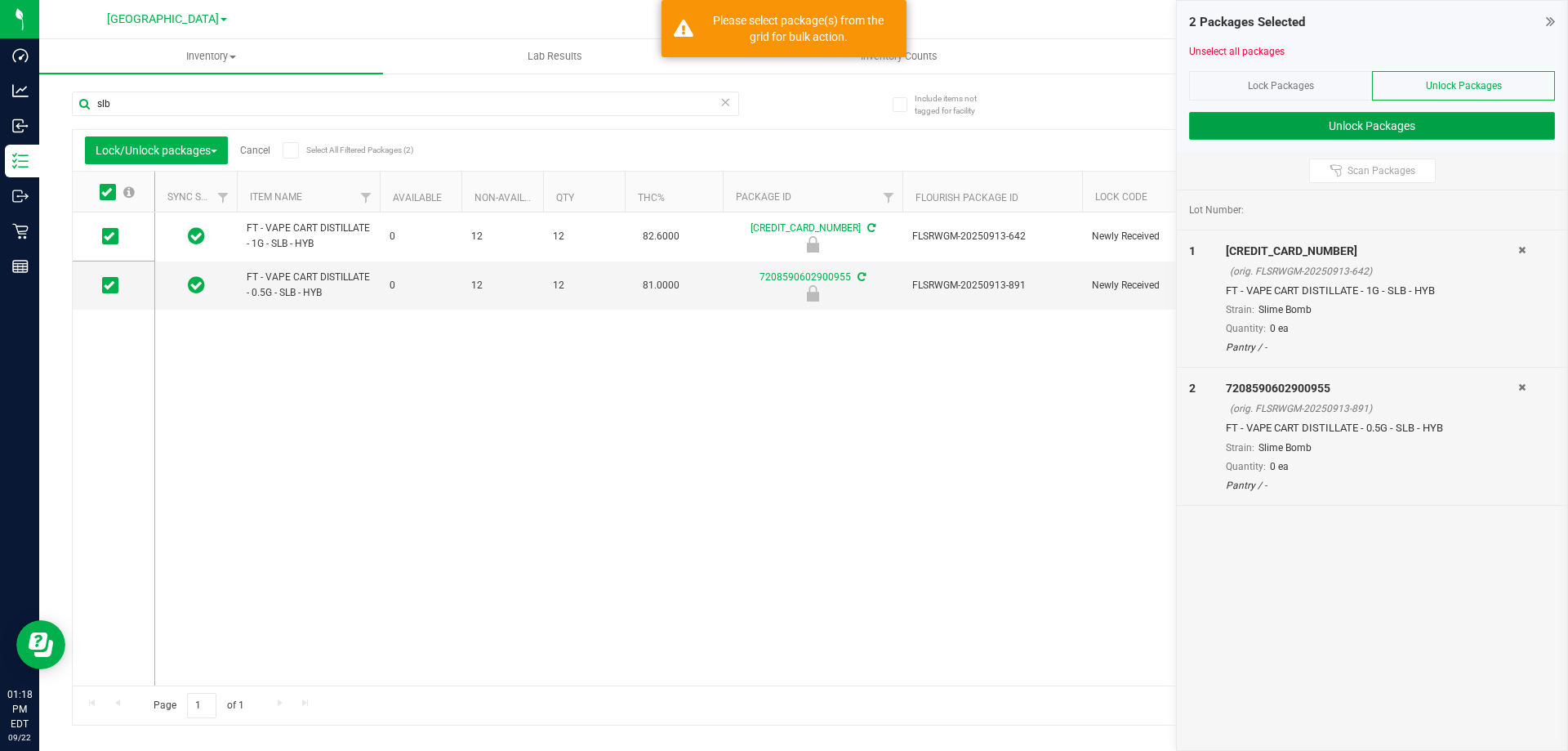
click at [1276, 126] on button "Unlock Packages" at bounding box center [1372, 126] width 366 height 28
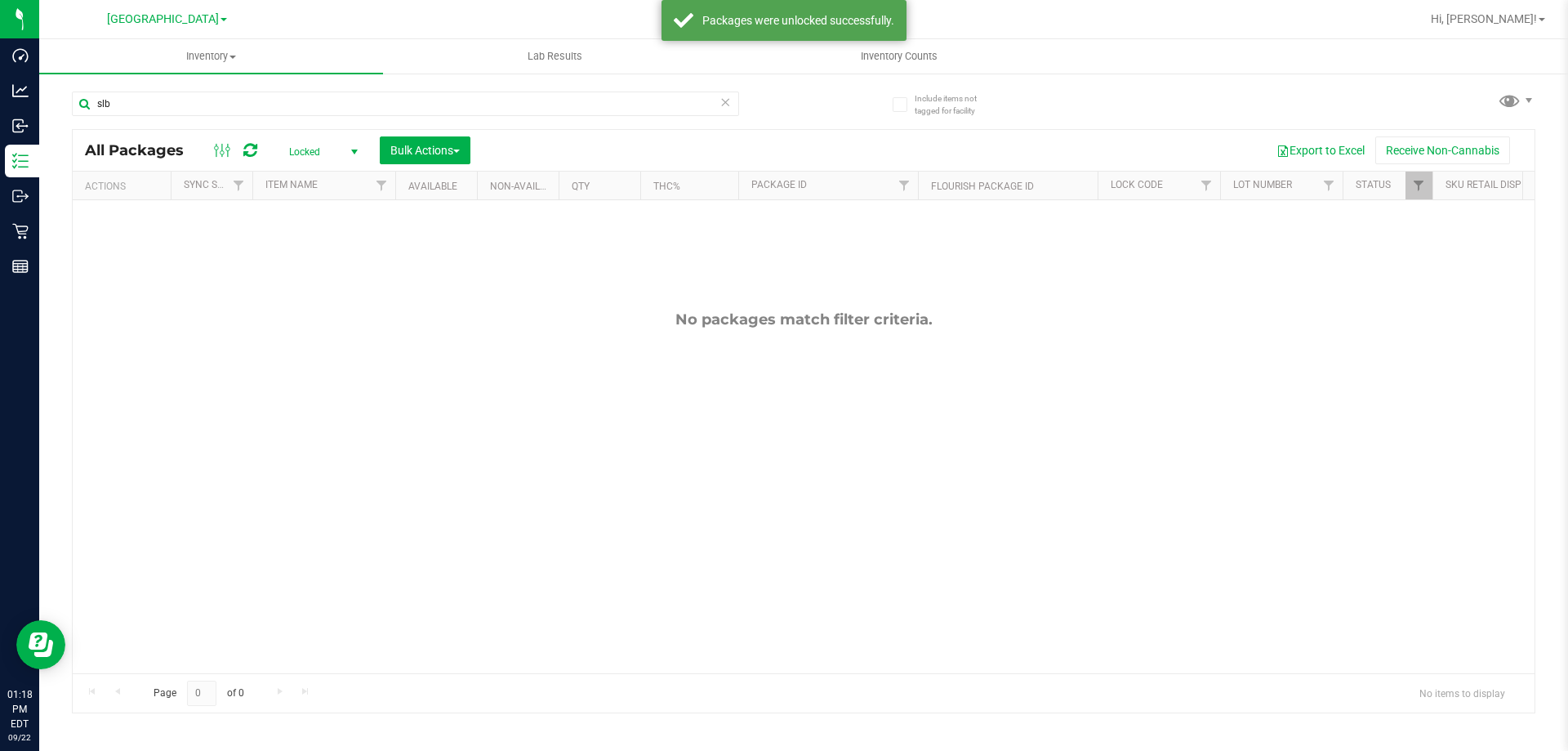
click at [298, 149] on span "Locked" at bounding box center [320, 152] width 90 height 23
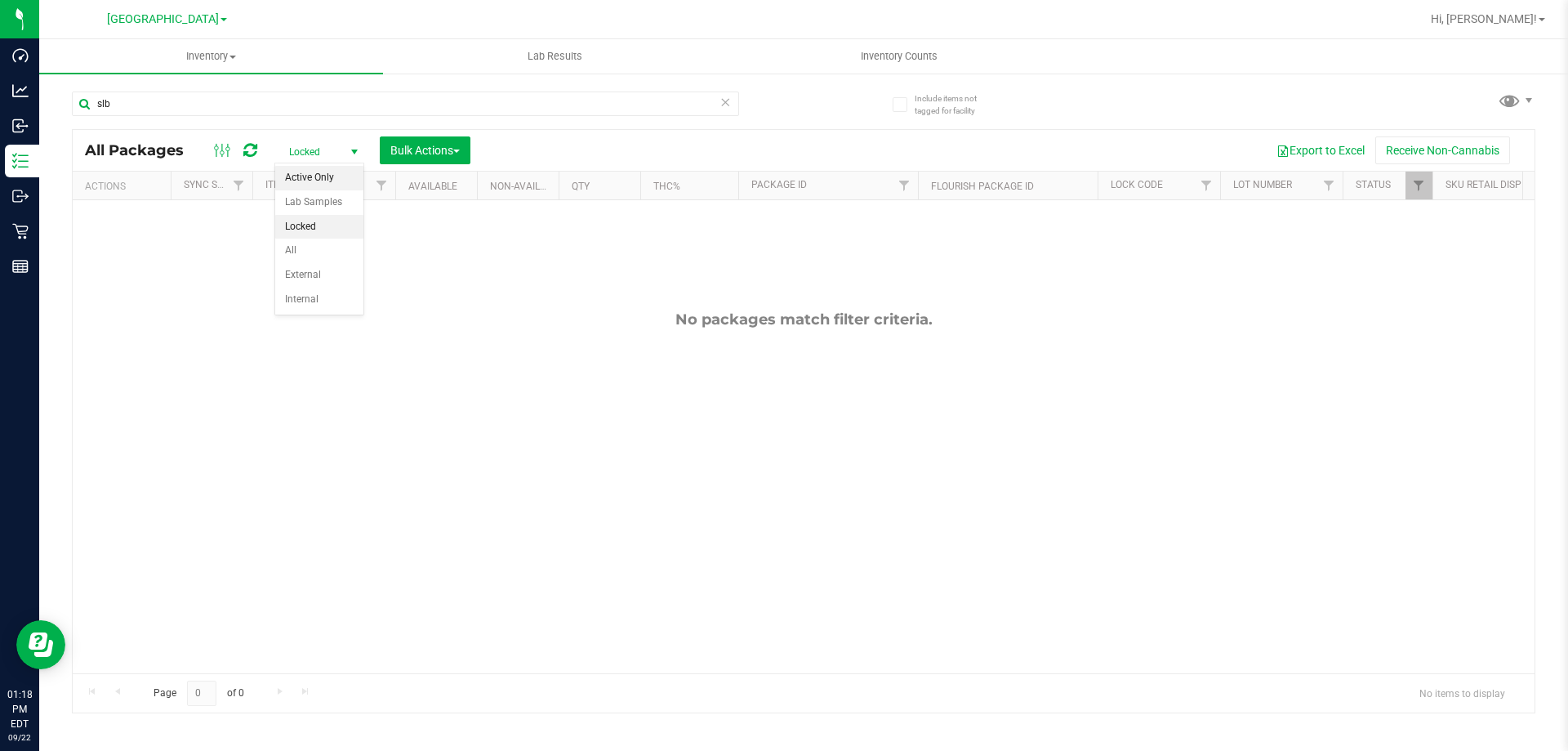
click at [308, 174] on li "Active Only" at bounding box center [319, 178] width 89 height 24
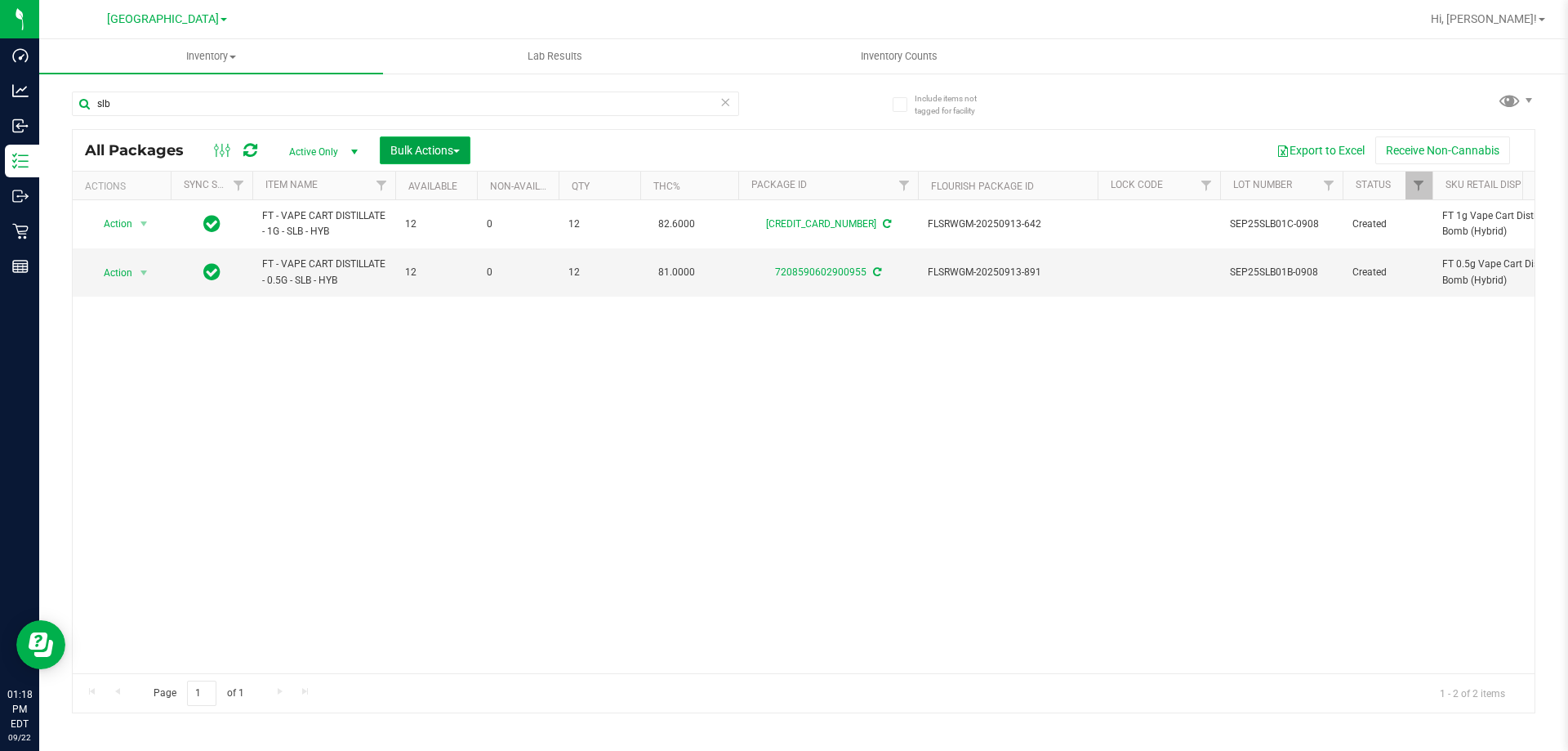
click at [438, 147] on span "Bulk Actions" at bounding box center [424, 150] width 69 height 13
click at [443, 303] on span "Lock/Unlock packages" at bounding box center [446, 307] width 112 height 13
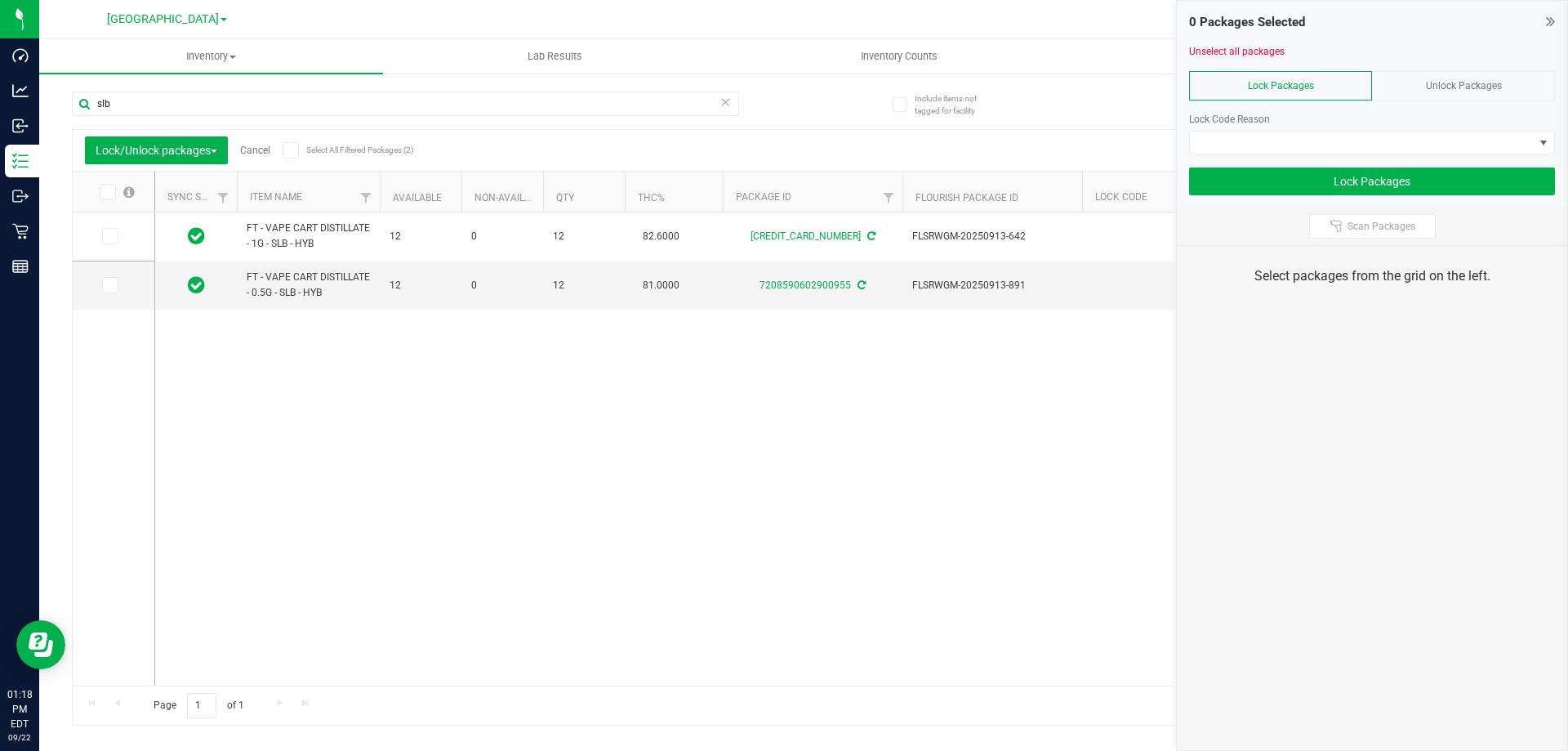
click at [107, 192] on icon at bounding box center [106, 192] width 10 height 0
click at [0, 0] on input "checkbox" at bounding box center [0, 0] width 0 height 0
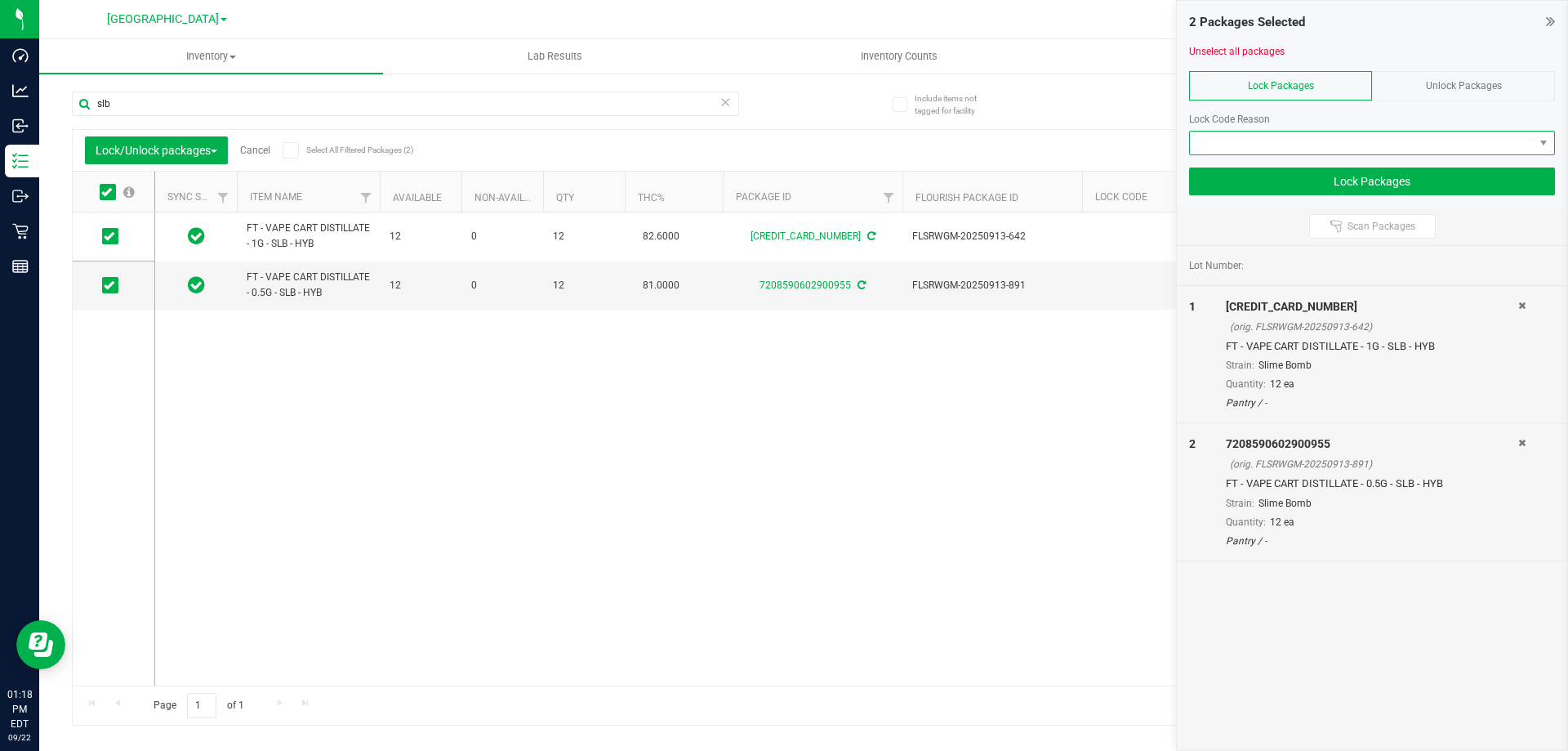
click at [1234, 131] on span at bounding box center [1372, 143] width 366 height 24
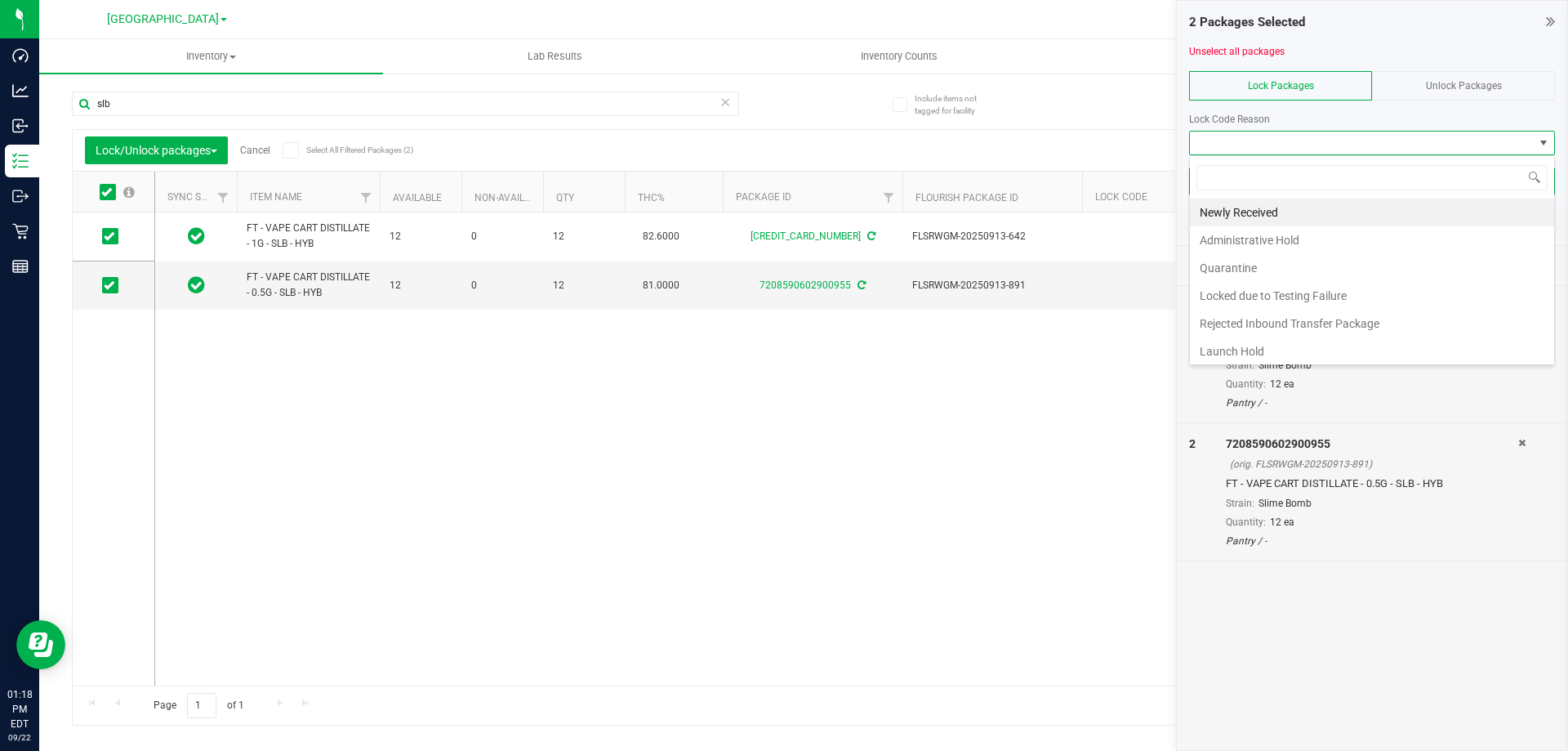
scroll to position [24, 366]
click at [1256, 347] on li "Launch Hold" at bounding box center [1372, 352] width 364 height 28
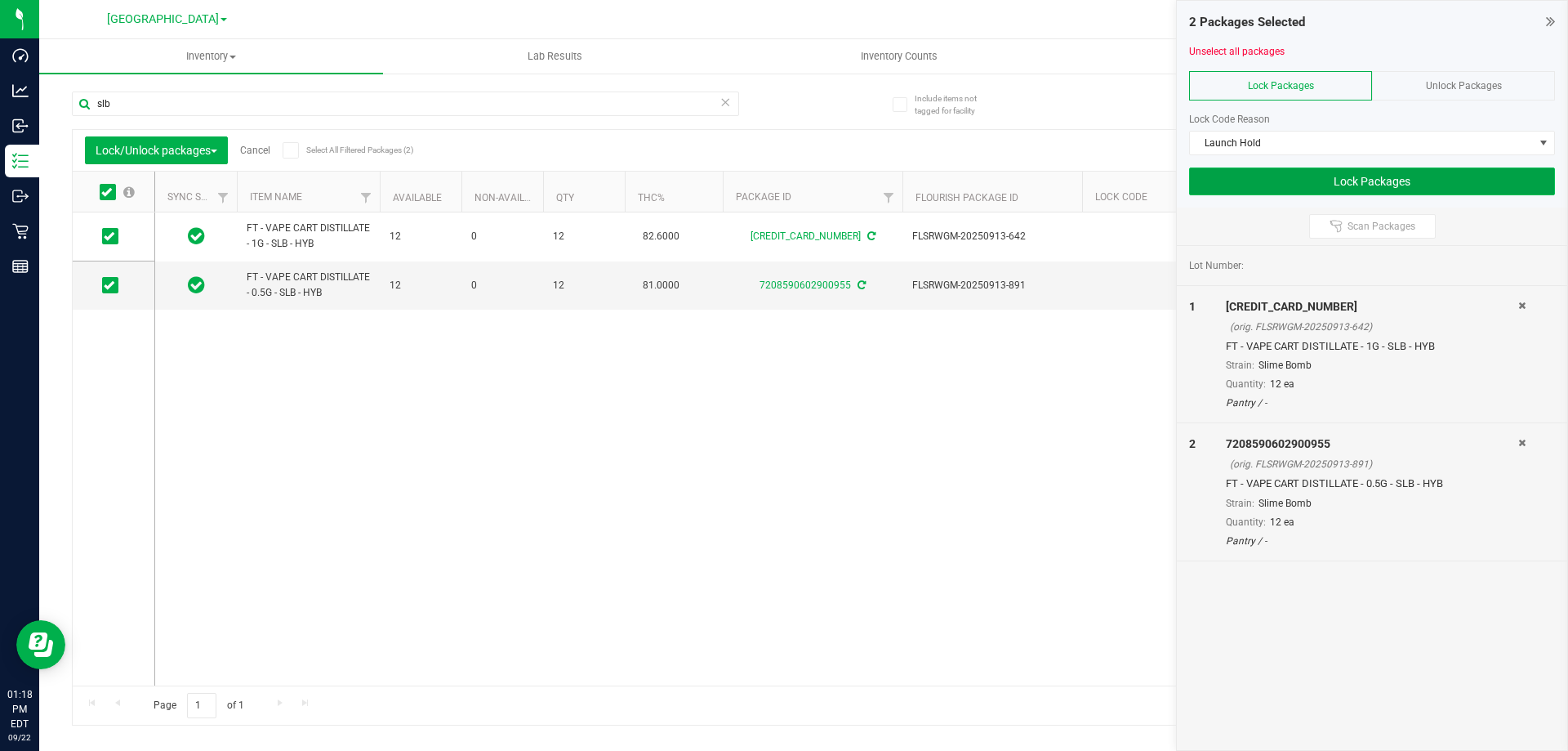
click at [1311, 187] on button "Lock Packages" at bounding box center [1372, 181] width 366 height 28
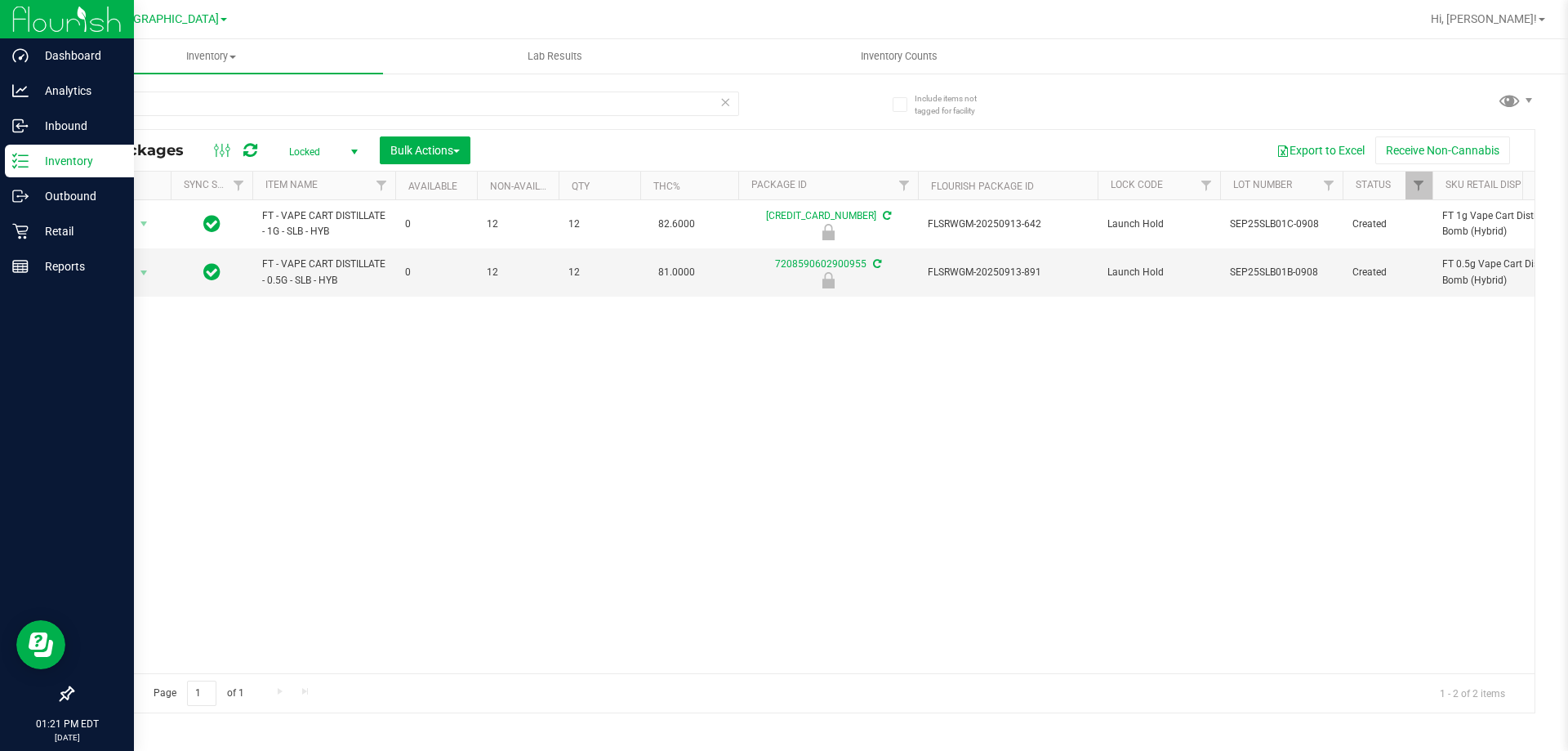
click at [72, 158] on p "Inventory" at bounding box center [77, 160] width 98 height 20
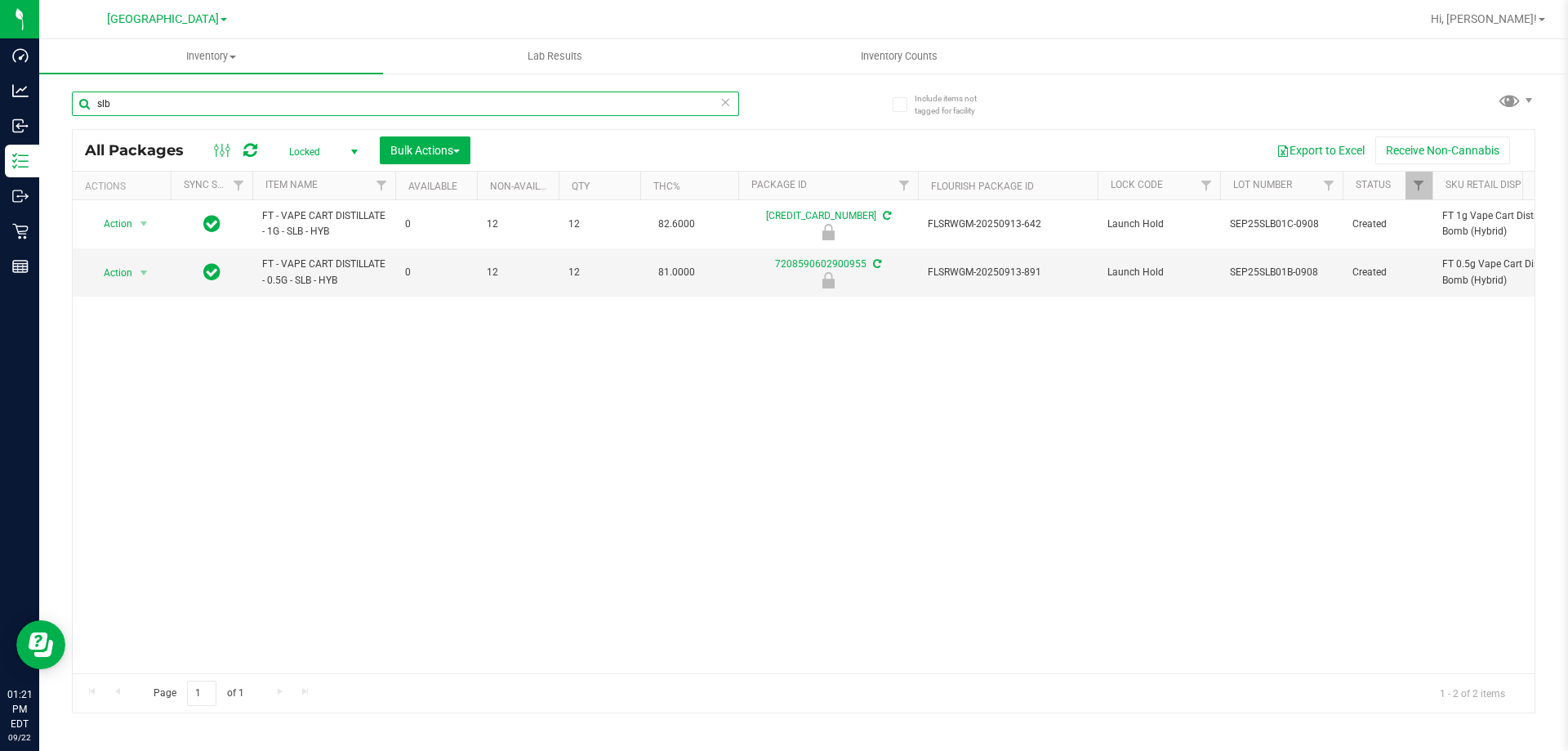
click at [148, 102] on input "slb" at bounding box center [405, 104] width 667 height 24
click at [148, 103] on input "slb" at bounding box center [405, 104] width 667 height 24
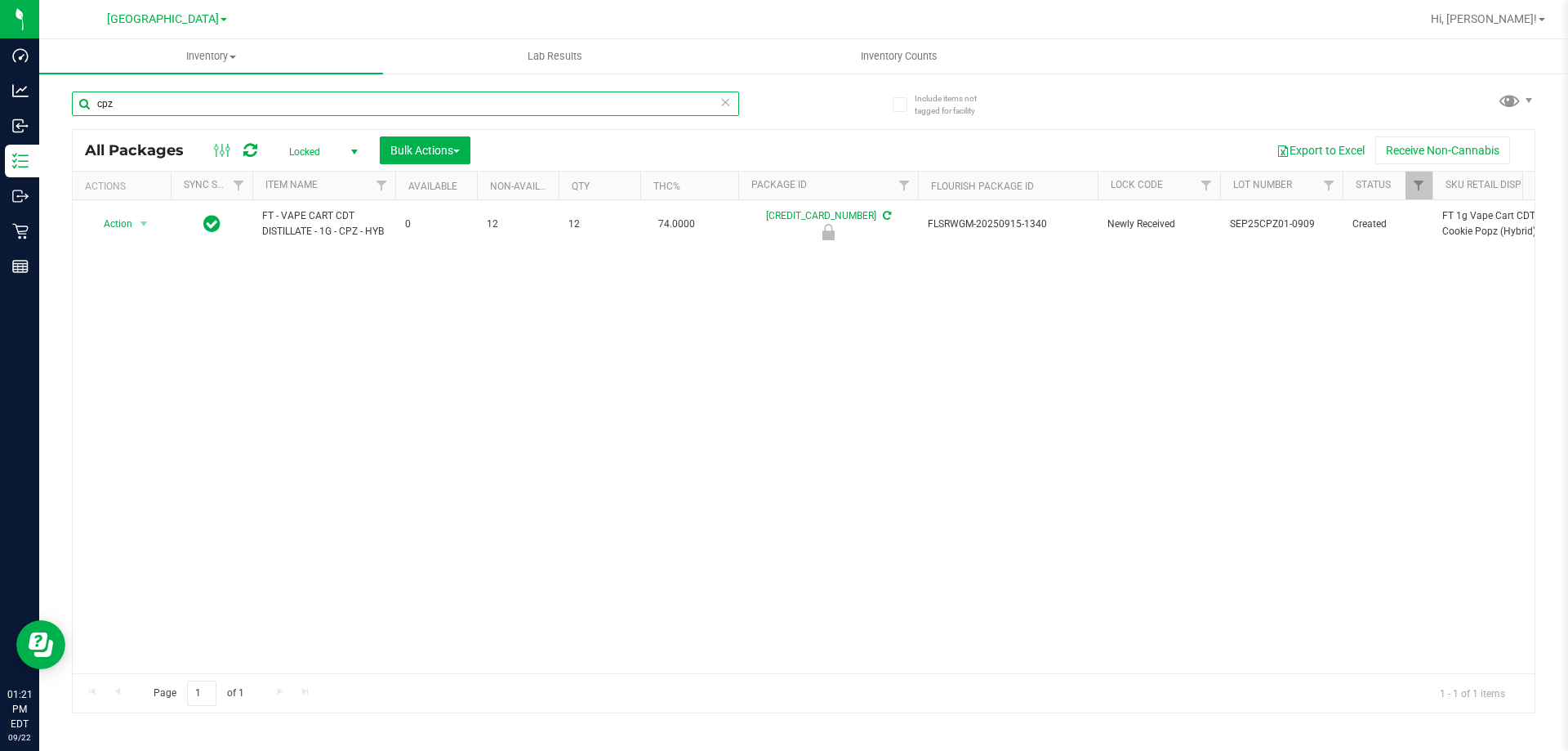
click at [173, 110] on input "cpz" at bounding box center [405, 104] width 667 height 24
type input "mer"
click at [338, 150] on span "Locked" at bounding box center [320, 152] width 90 height 23
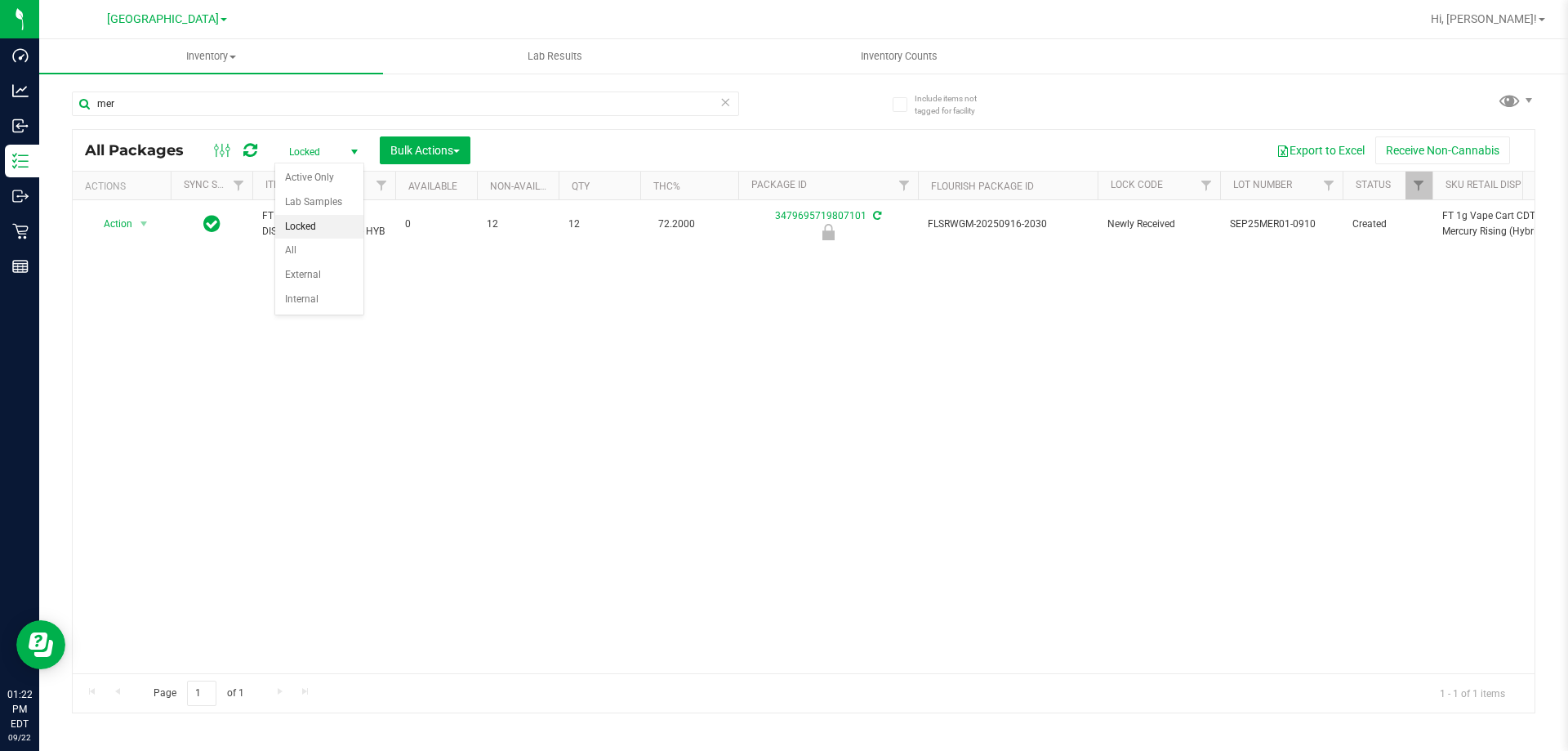
click at [331, 163] on div "Active Only Lab Samples Locked All External Internal No data found." at bounding box center [319, 239] width 90 height 153
click at [320, 167] on li "Active Only" at bounding box center [319, 178] width 89 height 24
click at [236, 98] on input "mer" at bounding box center [405, 104] width 667 height 24
click at [258, 94] on input "cpz" at bounding box center [405, 104] width 667 height 24
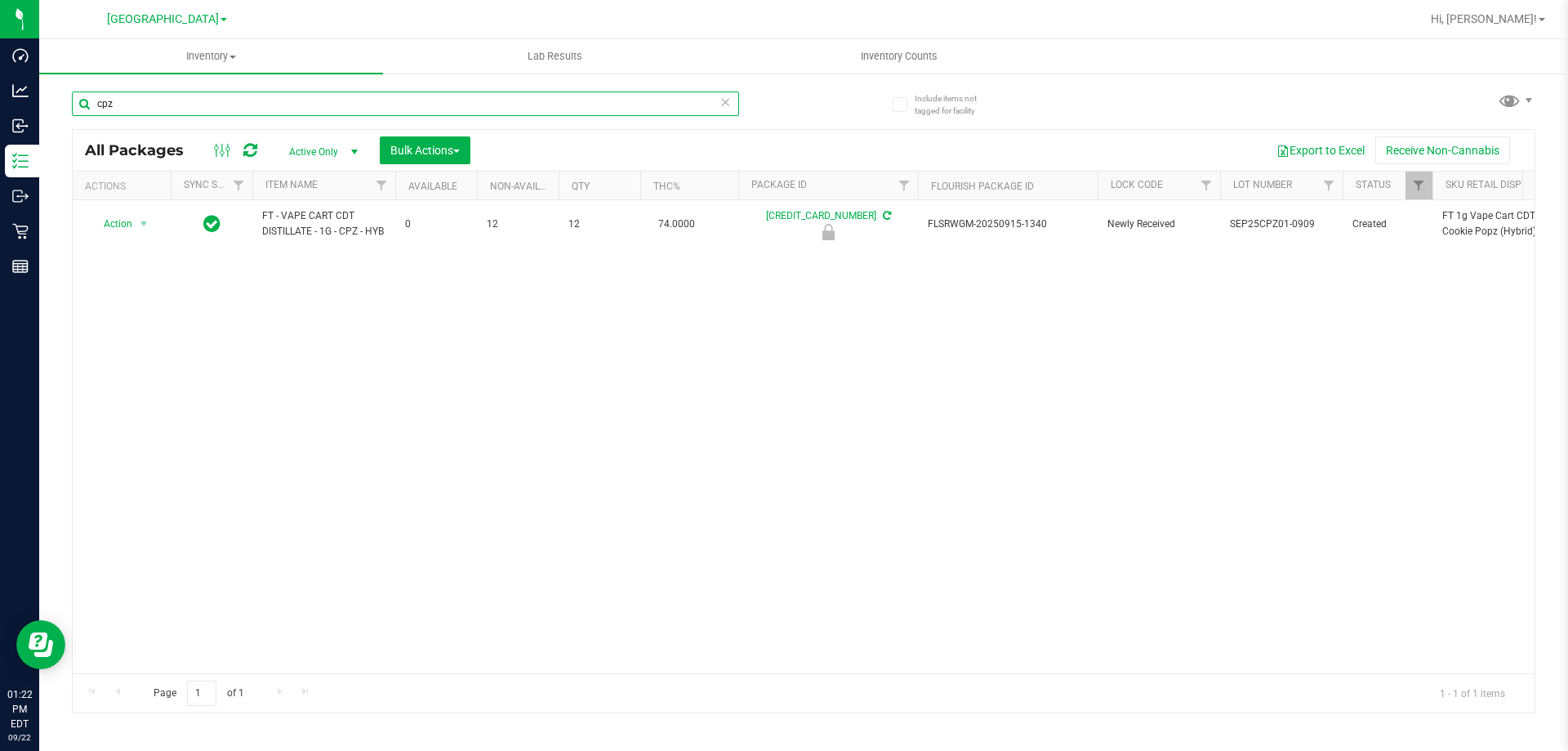
click at [256, 94] on input "cpz" at bounding box center [405, 104] width 667 height 24
type input "wzk"
click at [312, 152] on span "Active Only" at bounding box center [320, 152] width 90 height 23
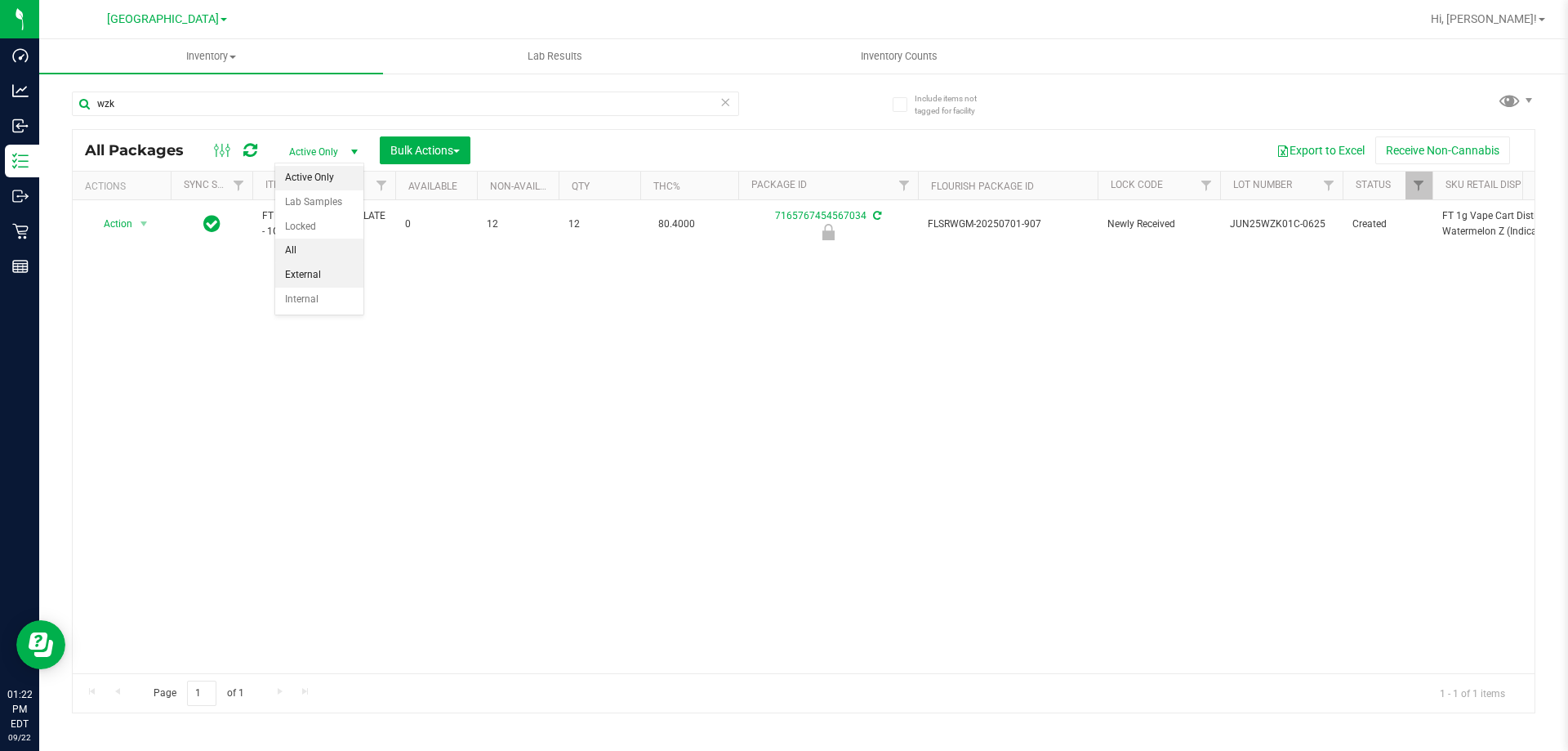
click at [298, 240] on li "All" at bounding box center [319, 251] width 89 height 24
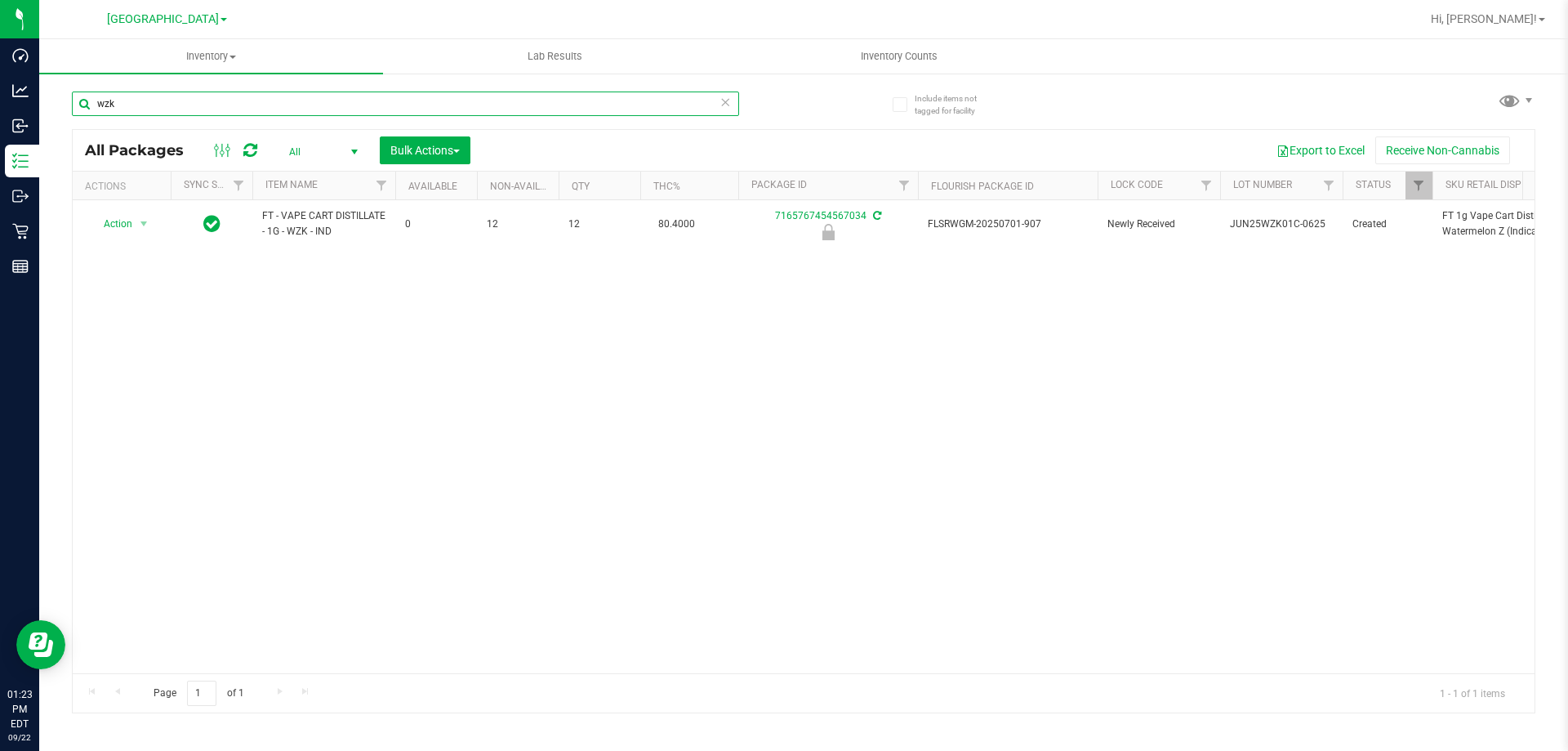
click at [132, 108] on input "wzk" at bounding box center [405, 104] width 667 height 24
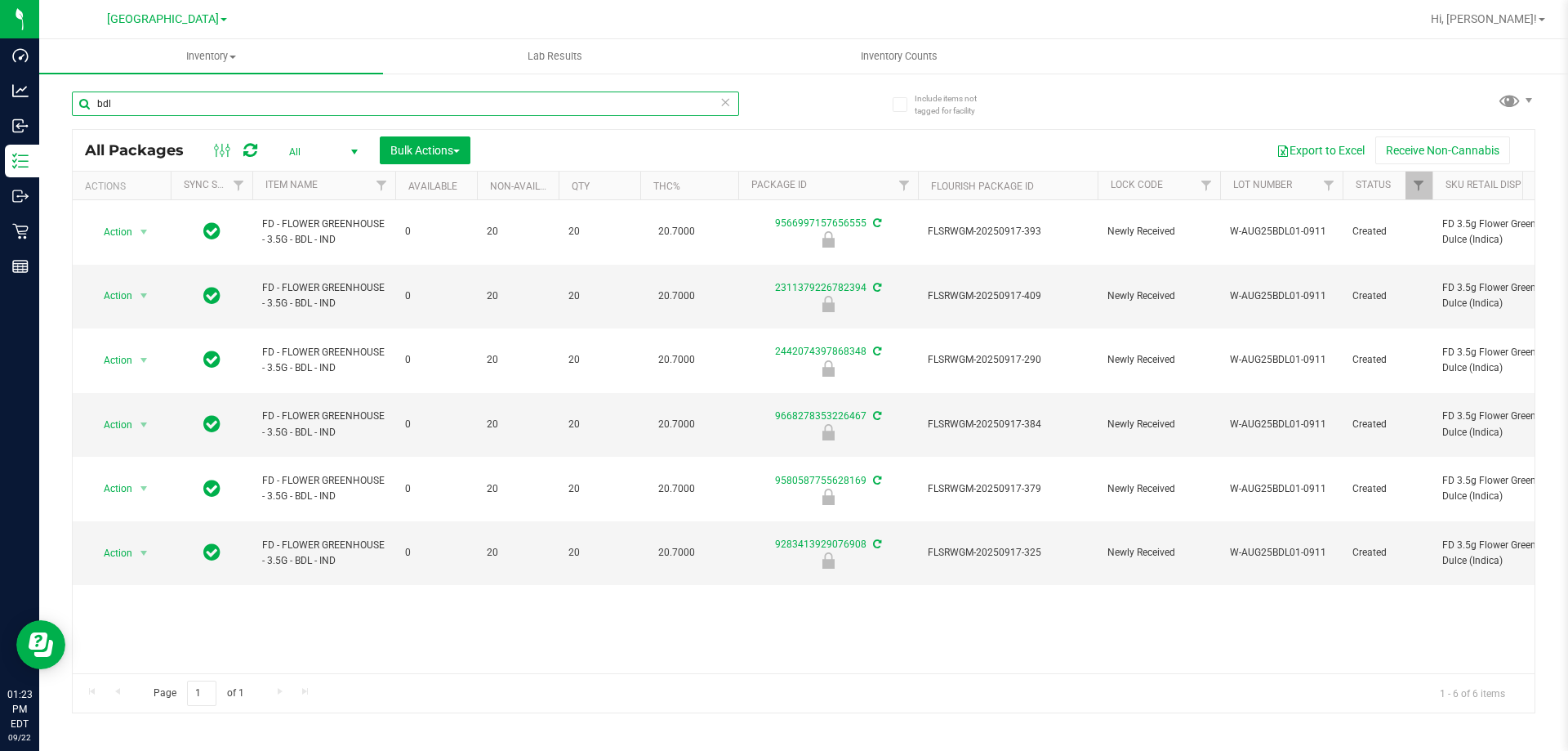
click at [137, 101] on input "bdl" at bounding box center [405, 104] width 667 height 24
click at [137, 102] on input "bdl" at bounding box center [405, 104] width 667 height 24
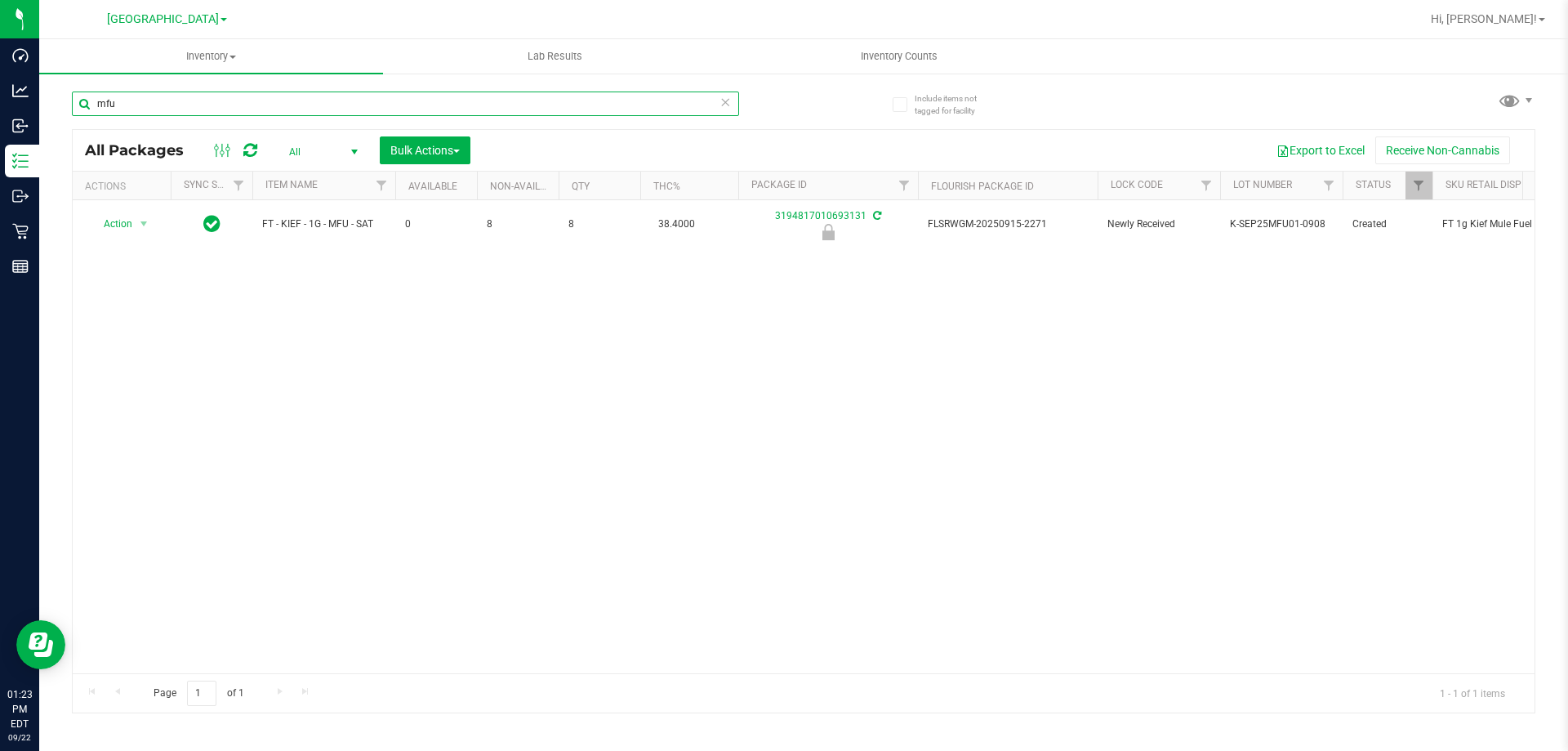
click at [257, 105] on input "mfu" at bounding box center [405, 104] width 667 height 24
click at [261, 107] on input "mfu" at bounding box center [405, 104] width 667 height 24
click at [264, 108] on input "mfu" at bounding box center [405, 104] width 667 height 24
click at [271, 106] on input "mfu" at bounding box center [405, 104] width 667 height 24
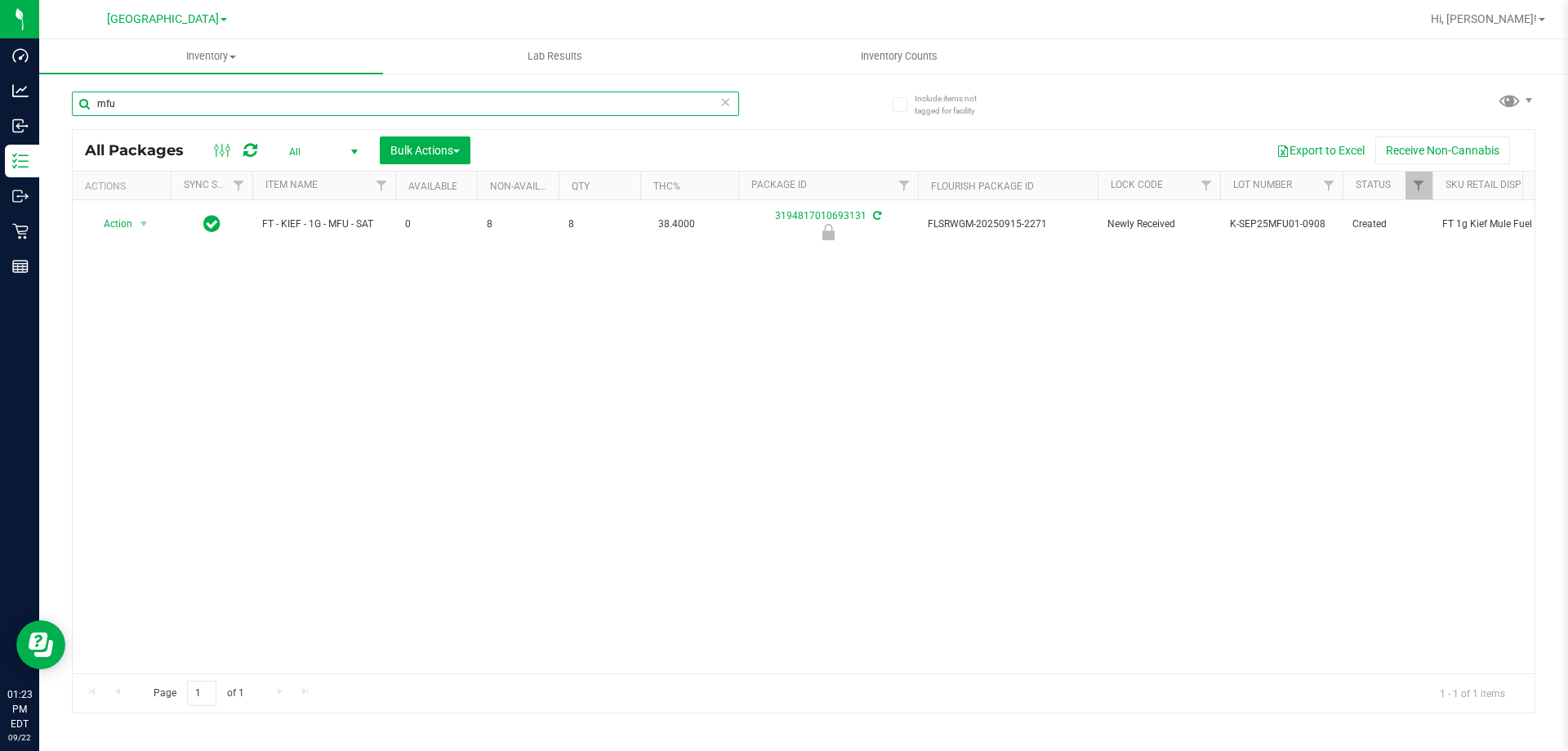
click at [270, 106] on input "mfu" at bounding box center [405, 104] width 667 height 24
type input "mfu"
click at [249, 106] on input "mfu" at bounding box center [405, 104] width 667 height 24
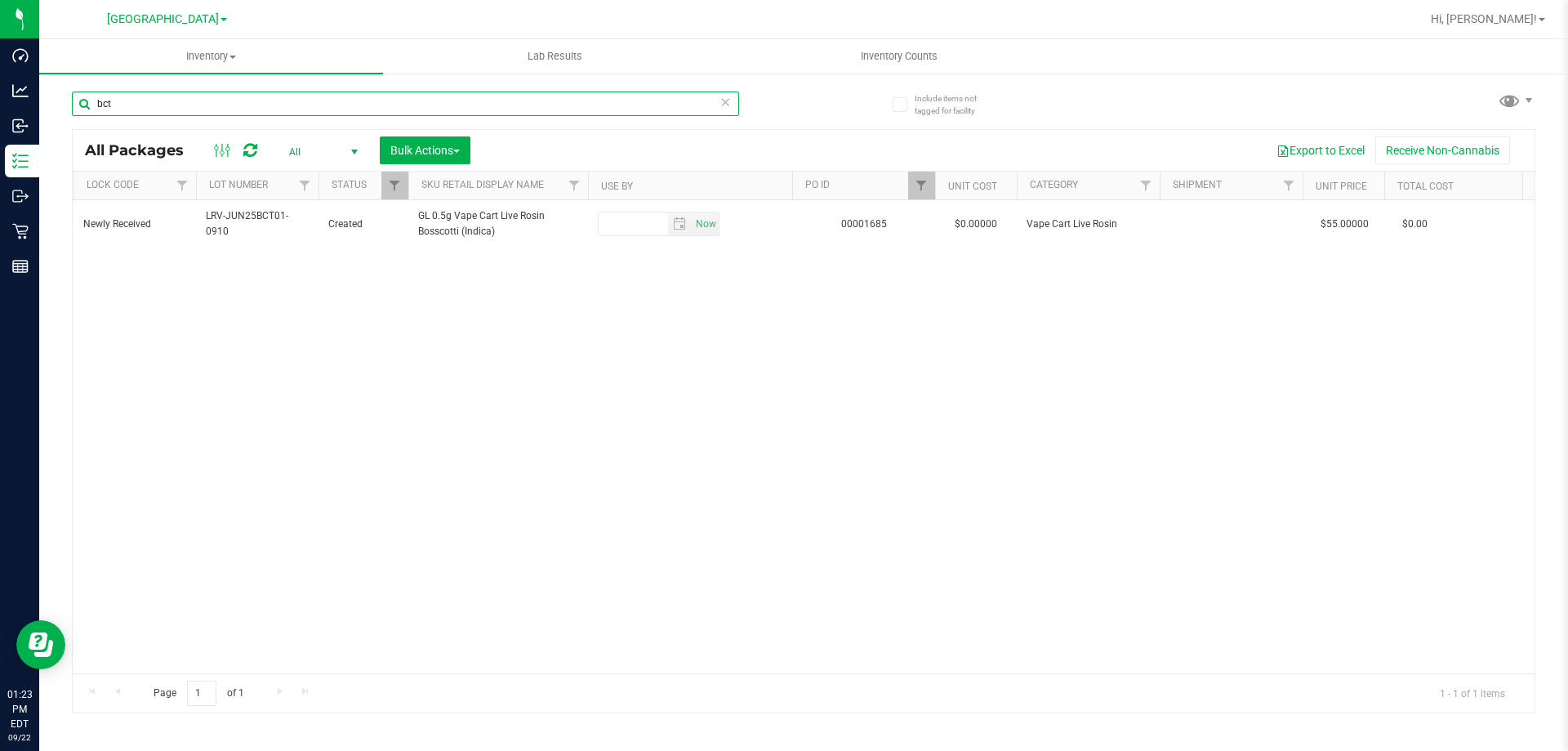
scroll to position [0, 1026]
click at [909, 185] on span "Filter" at bounding box center [915, 186] width 13 height 13
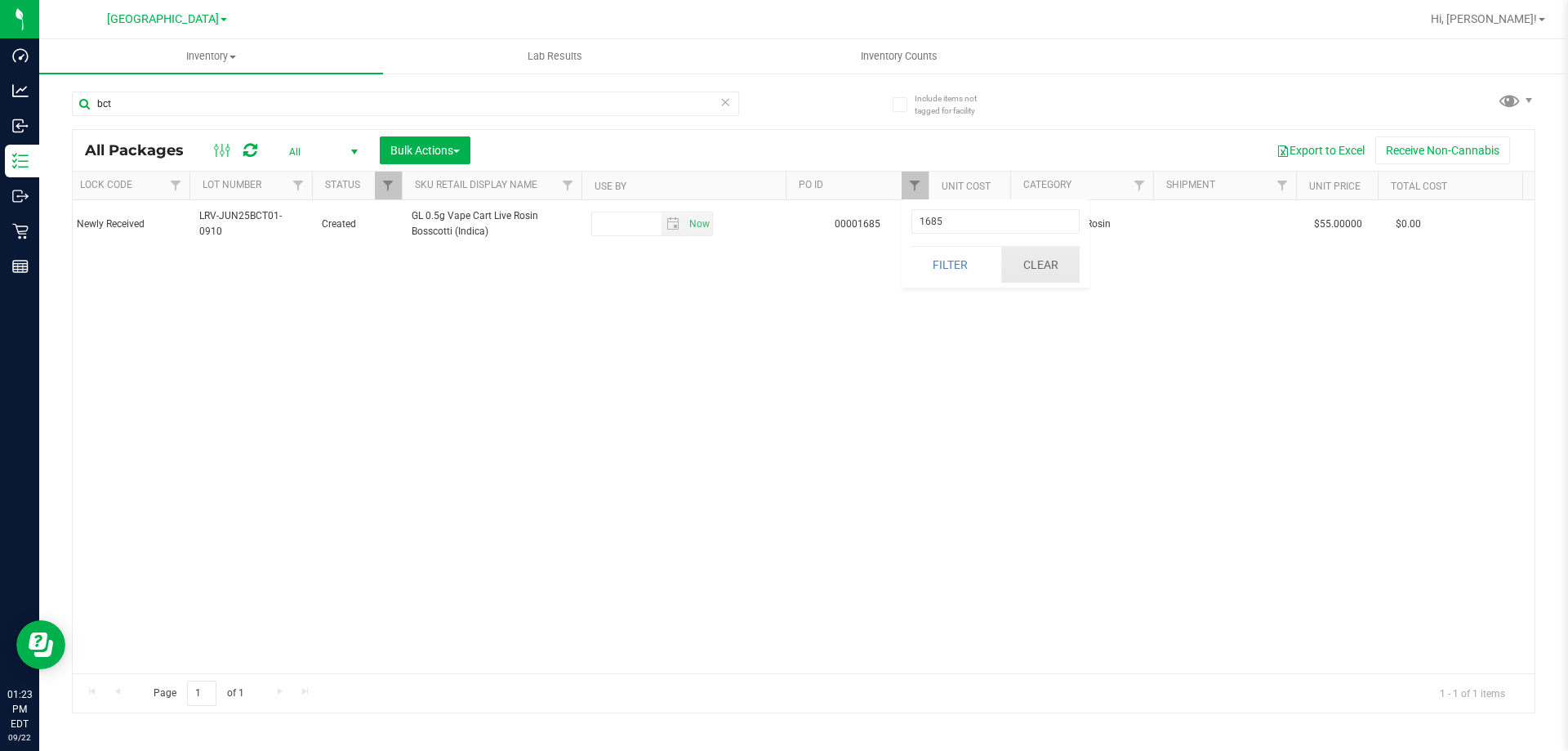
click at [1023, 270] on button "Clear" at bounding box center [1040, 264] width 78 height 36
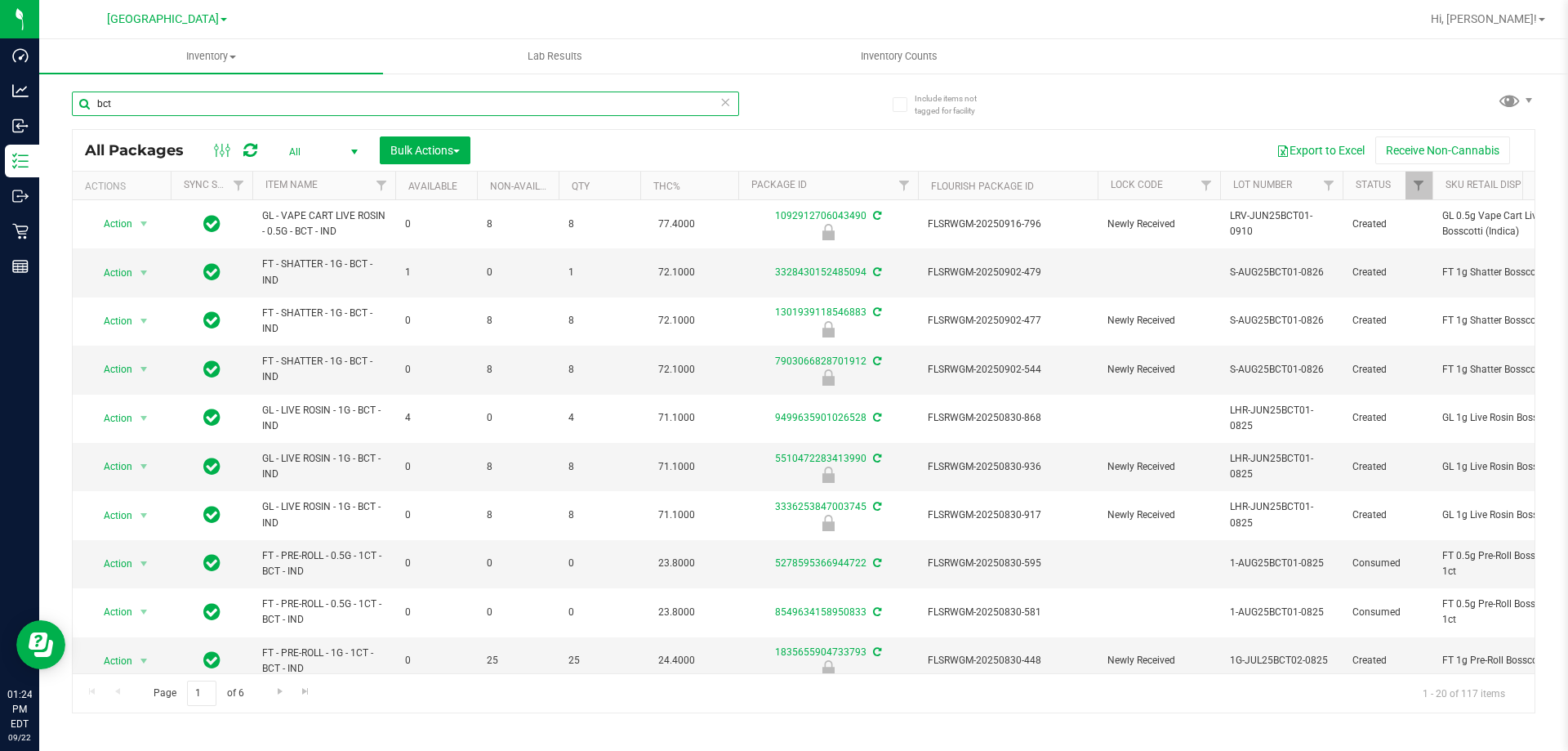
click at [263, 107] on input "bct" at bounding box center [405, 104] width 667 height 24
click at [265, 107] on input "bct" at bounding box center [405, 104] width 667 height 24
click at [526, 141] on div "Export to Excel Receive Non-Cannabis" at bounding box center [1002, 150] width 1039 height 28
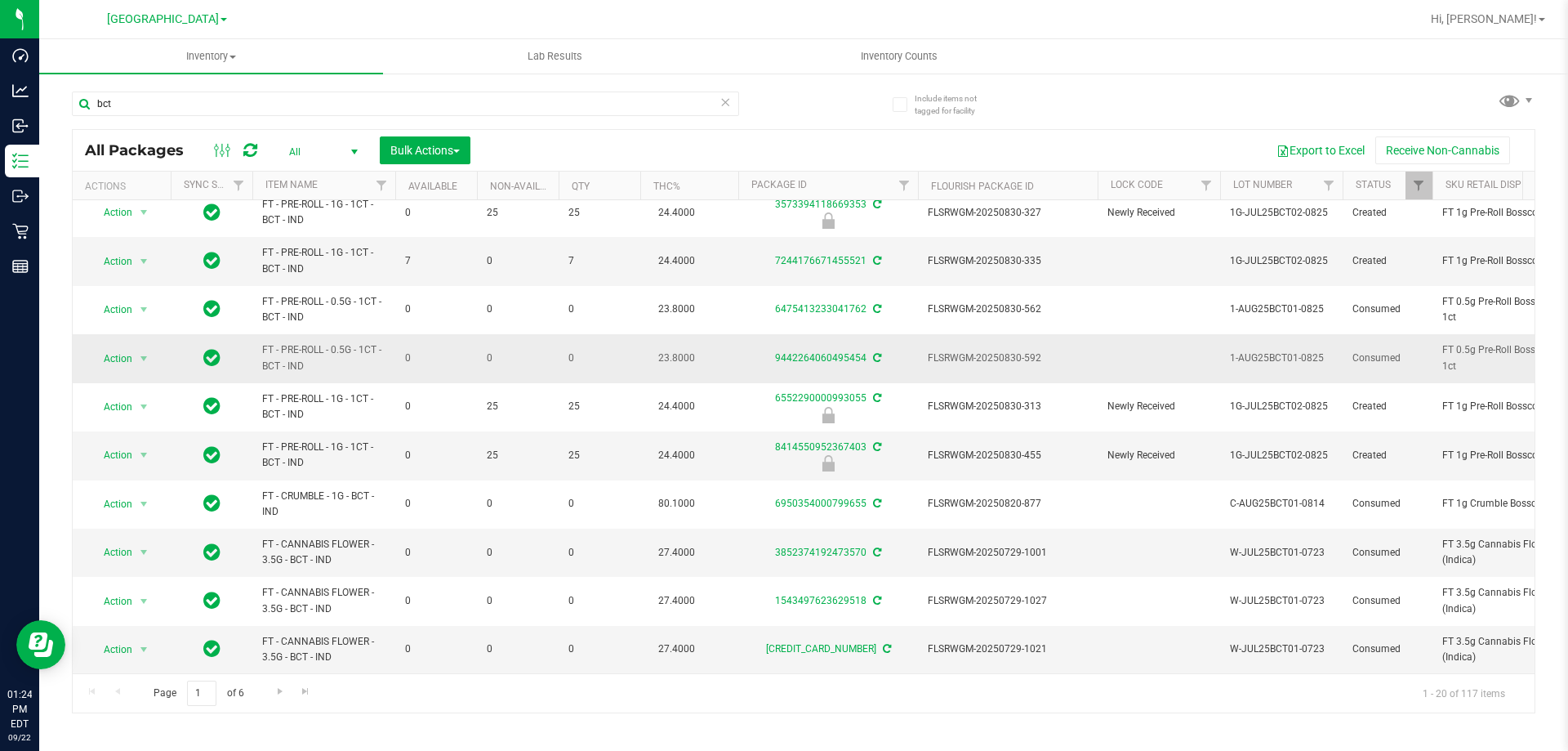
scroll to position [508, 0]
click at [282, 688] on span "Go to the next page" at bounding box center [280, 691] width 13 height 13
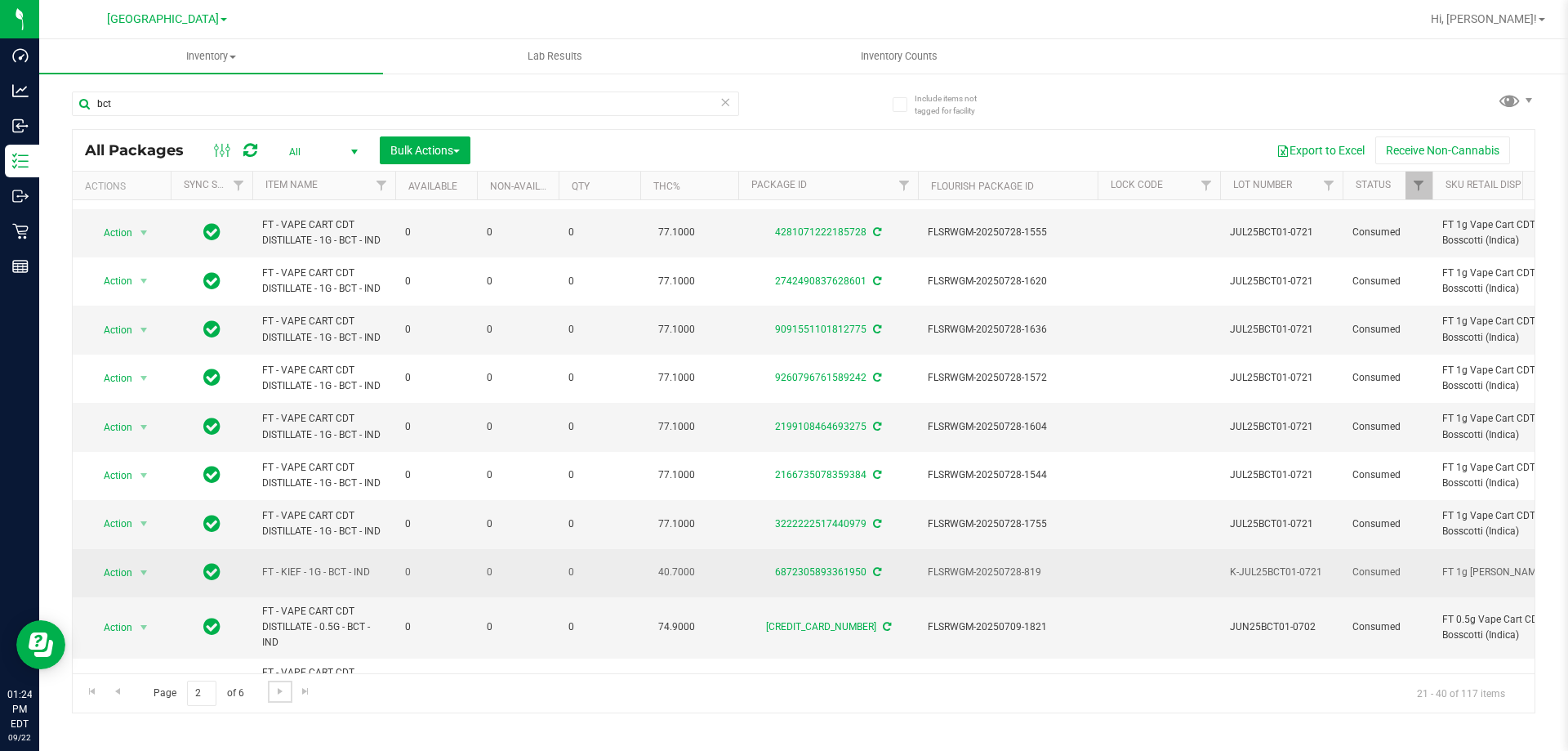
scroll to position [547, 0]
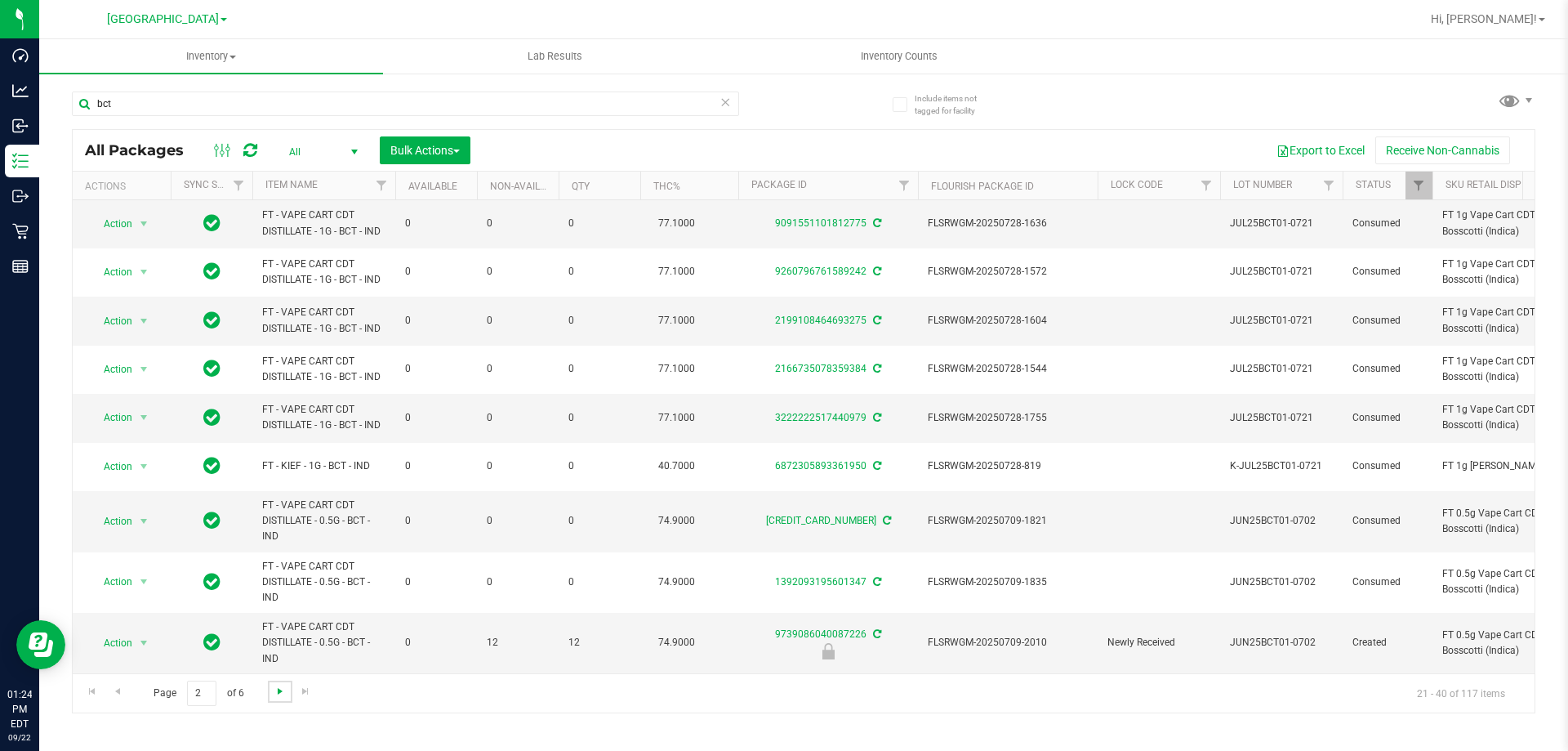
click at [277, 692] on span "Go to the next page" at bounding box center [280, 691] width 13 height 13
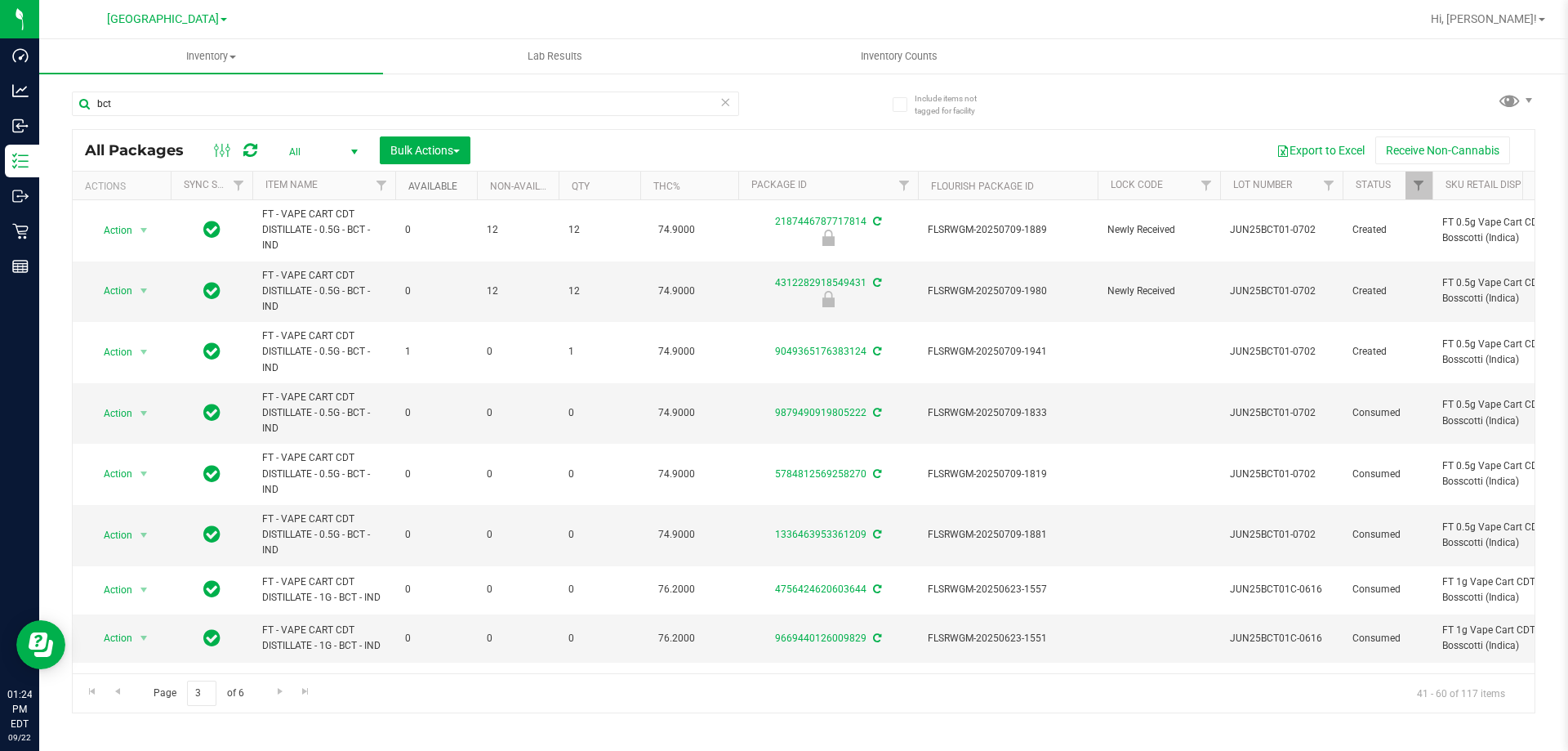
click at [441, 187] on link "Available" at bounding box center [433, 186] width 49 height 11
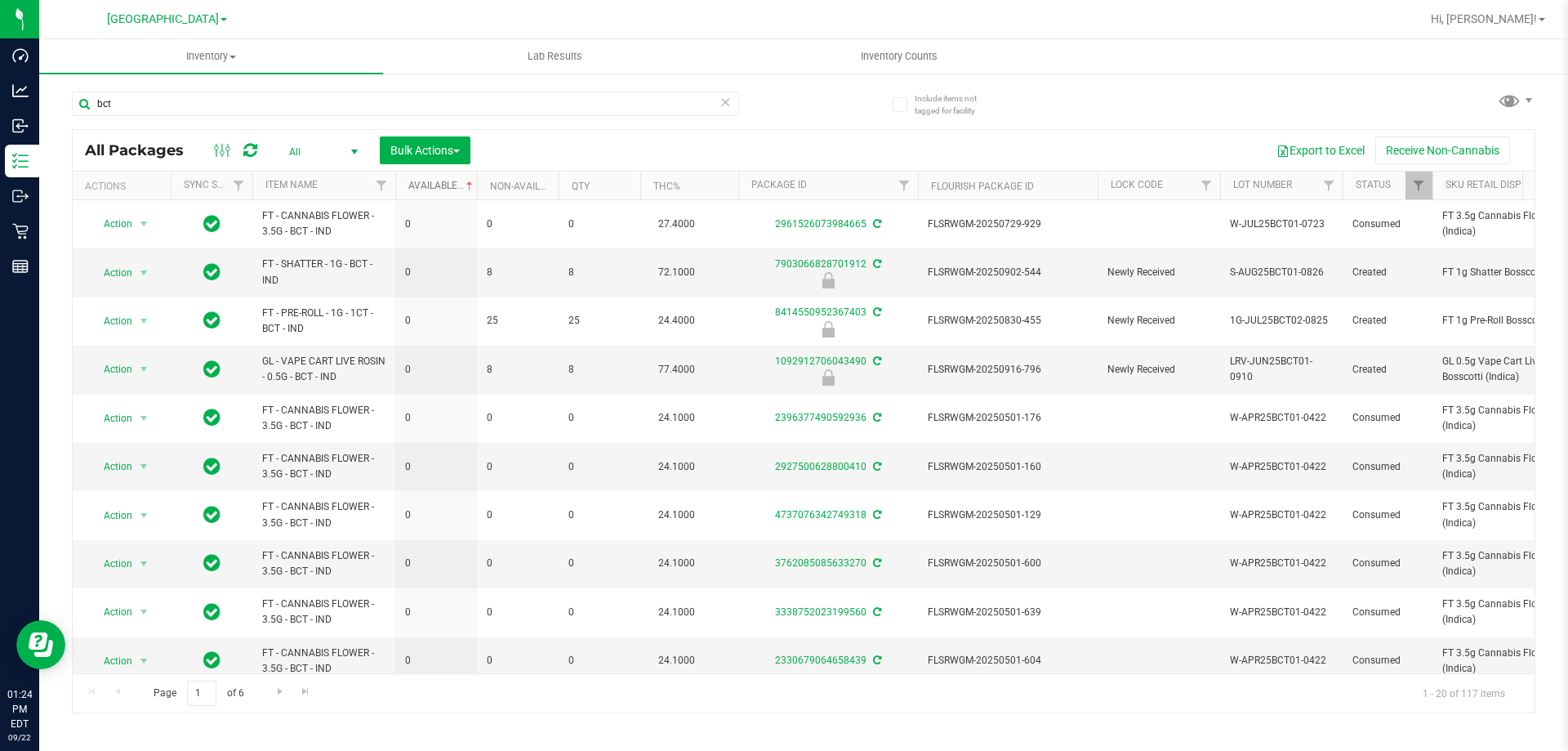
click at [439, 188] on link "Available" at bounding box center [442, 186] width 68 height 11
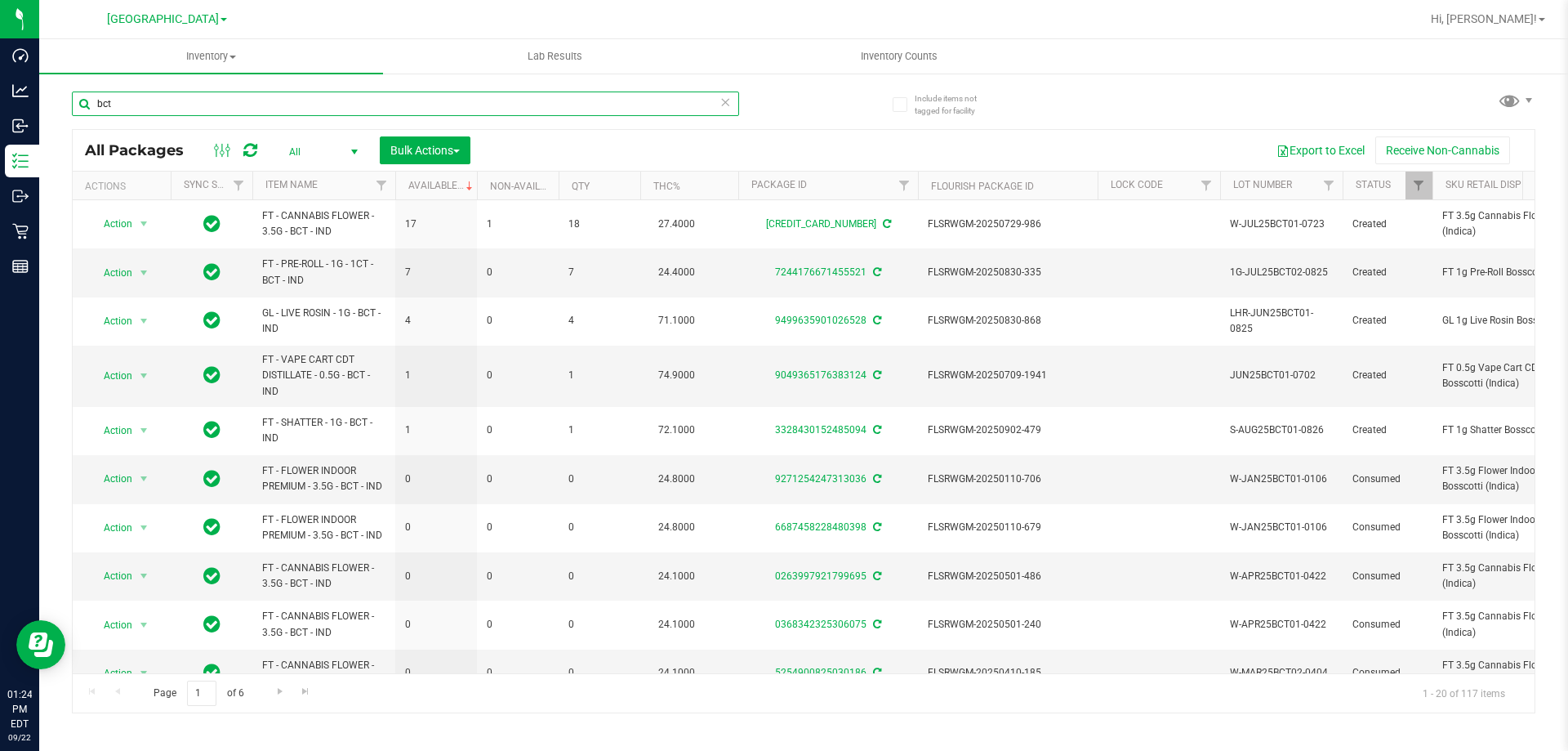
click at [331, 107] on input "bct" at bounding box center [405, 104] width 667 height 24
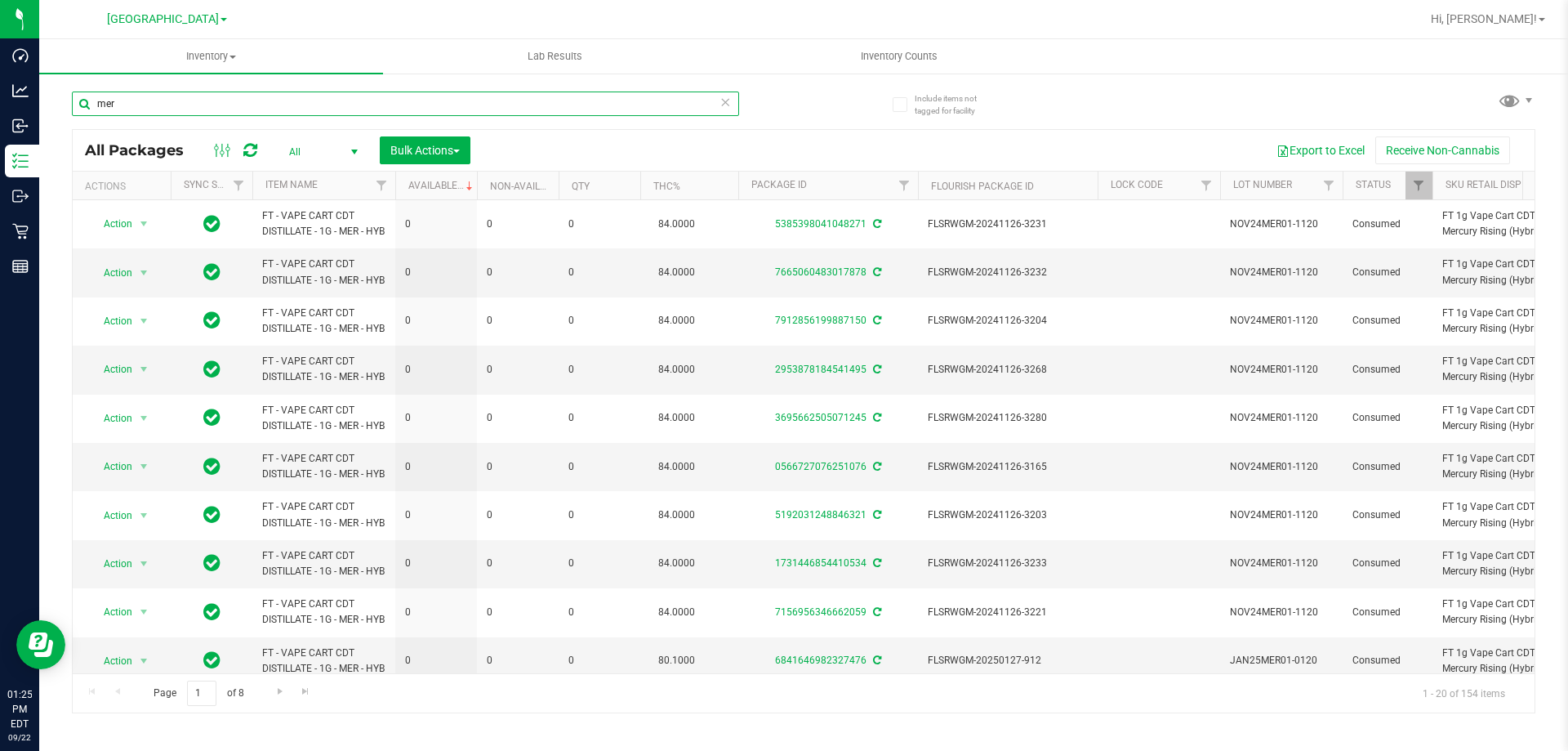
type input "mer"
click at [445, 182] on link "Available" at bounding box center [442, 186] width 68 height 11
click at [309, 155] on span "All" at bounding box center [320, 152] width 90 height 23
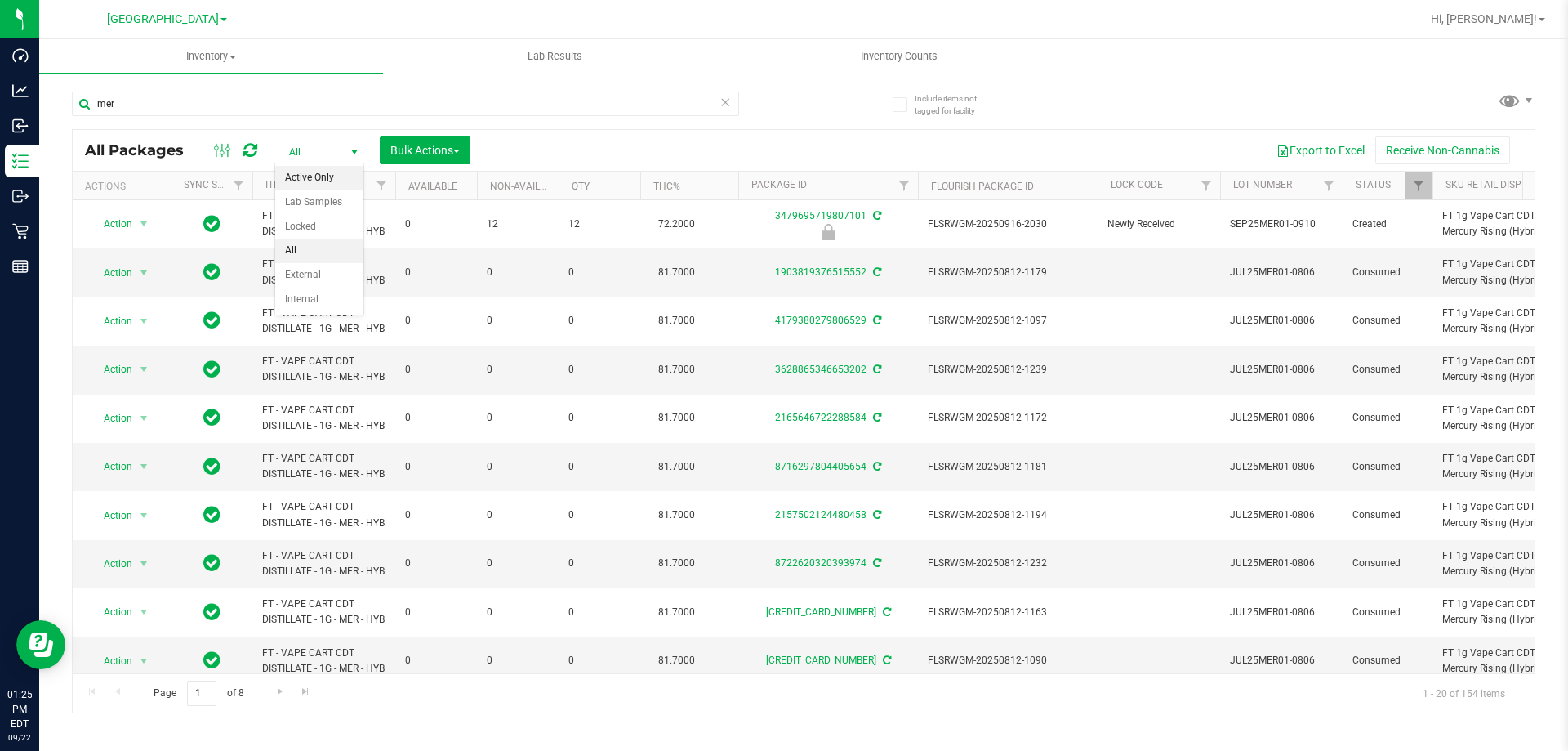
click at [322, 169] on li "Active Only" at bounding box center [319, 178] width 89 height 24
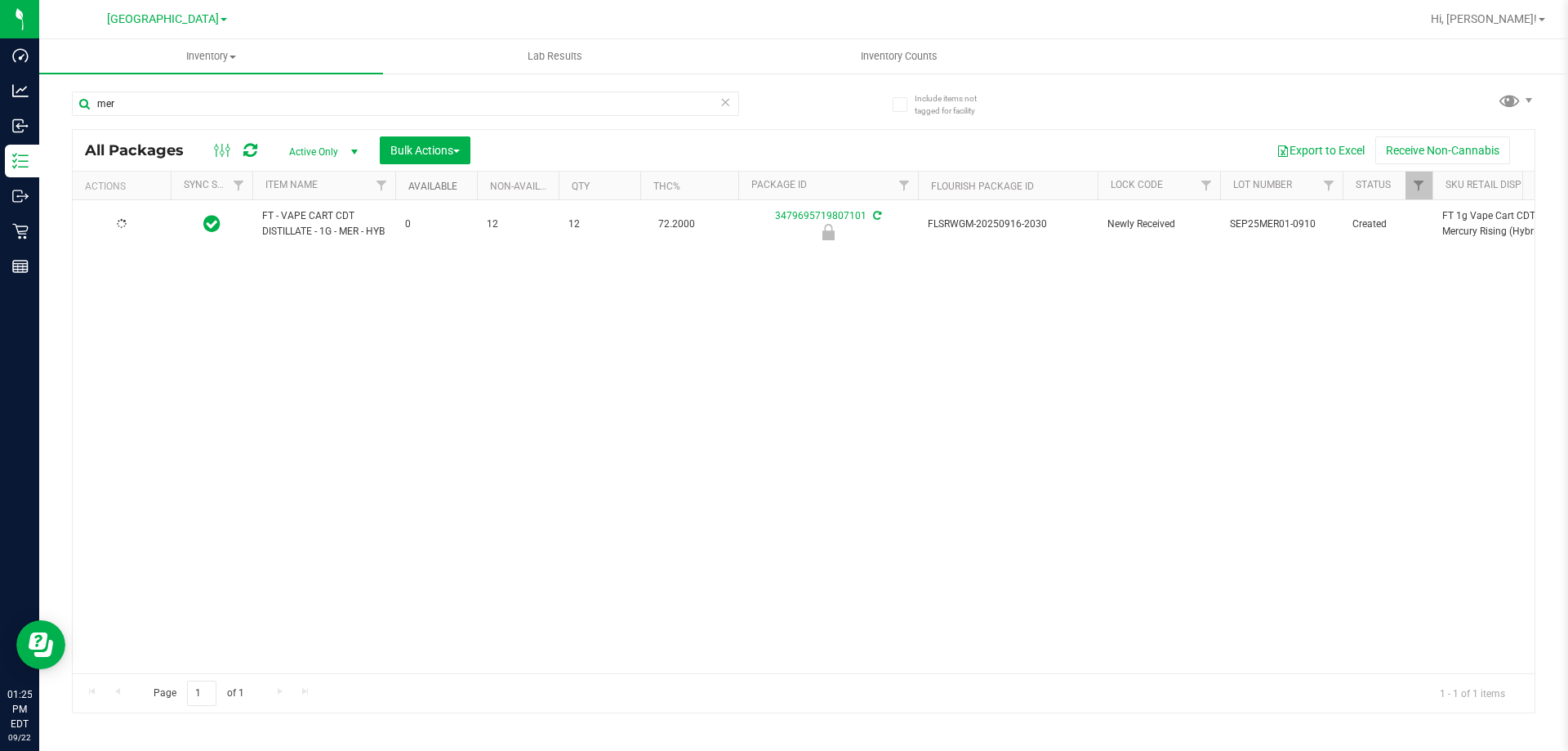
click at [443, 187] on link "Available" at bounding box center [433, 186] width 49 height 11
click at [259, 109] on input "mer" at bounding box center [405, 104] width 667 height 24
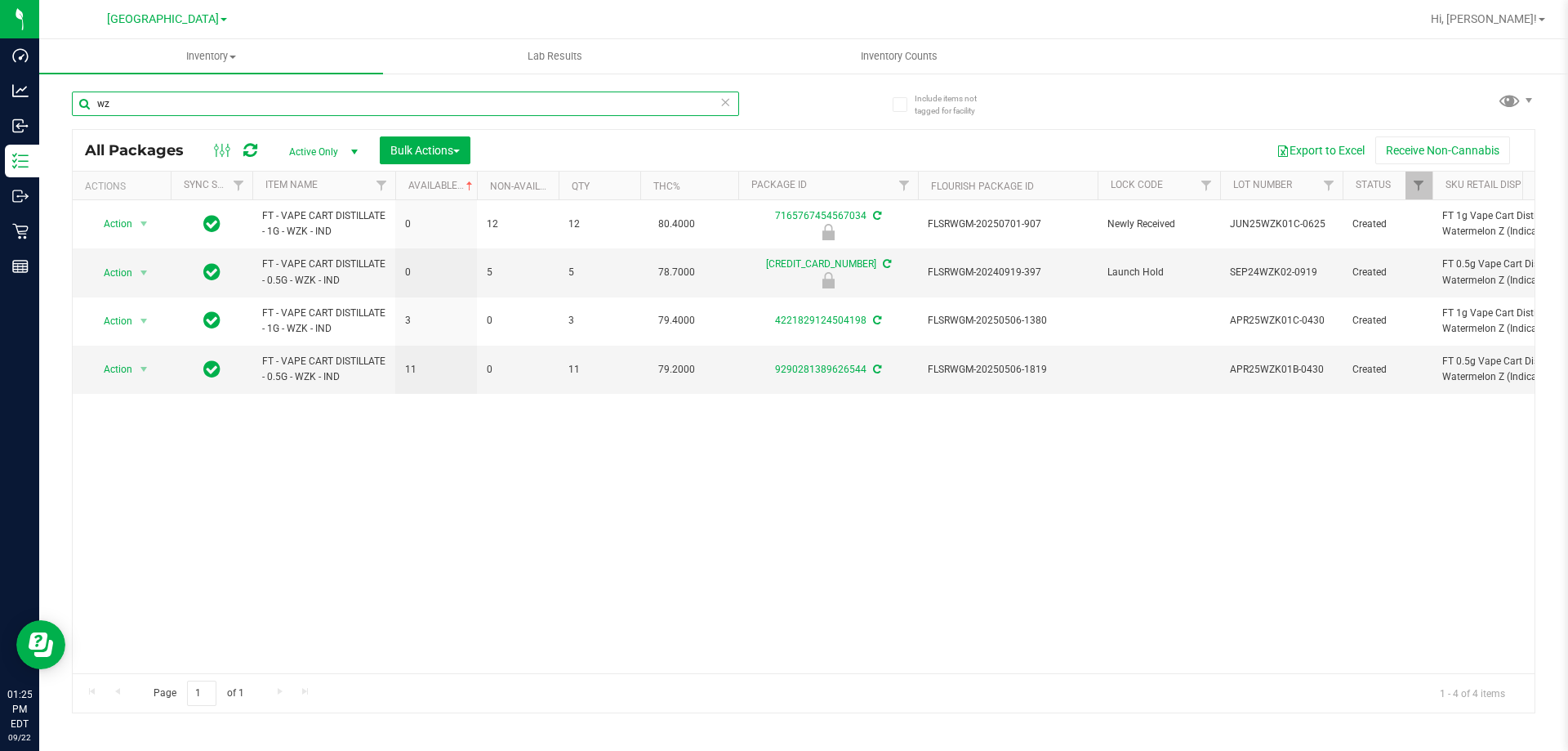
type input "w"
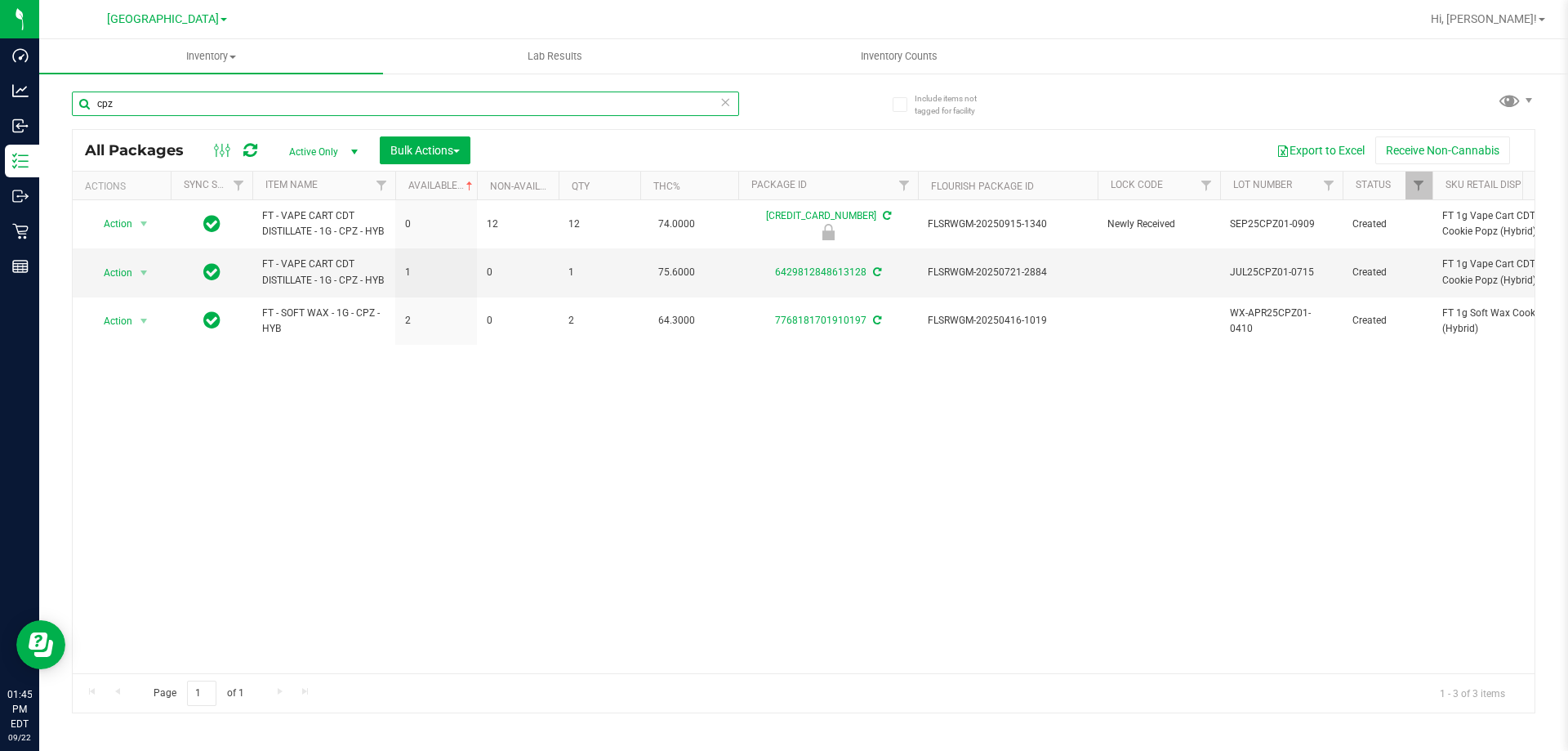
click at [243, 104] on input "cpz" at bounding box center [405, 104] width 667 height 24
click at [243, 104] on input "cpz" at bounding box center [405, 104] width 667 height 24
click at [245, 104] on input "cpz" at bounding box center [405, 104] width 667 height 24
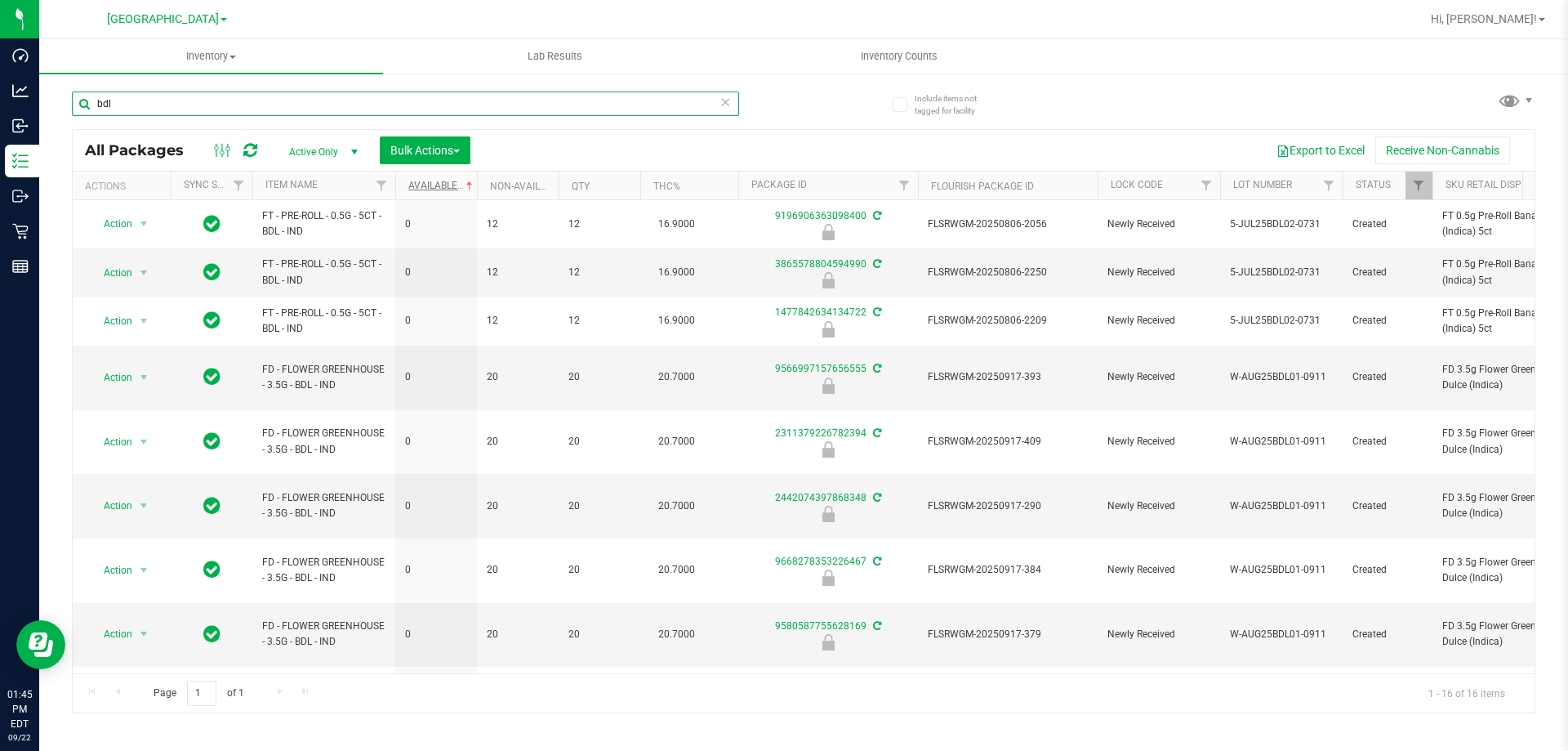
type input "bdl"
click at [430, 184] on link "Available" at bounding box center [442, 186] width 68 height 11
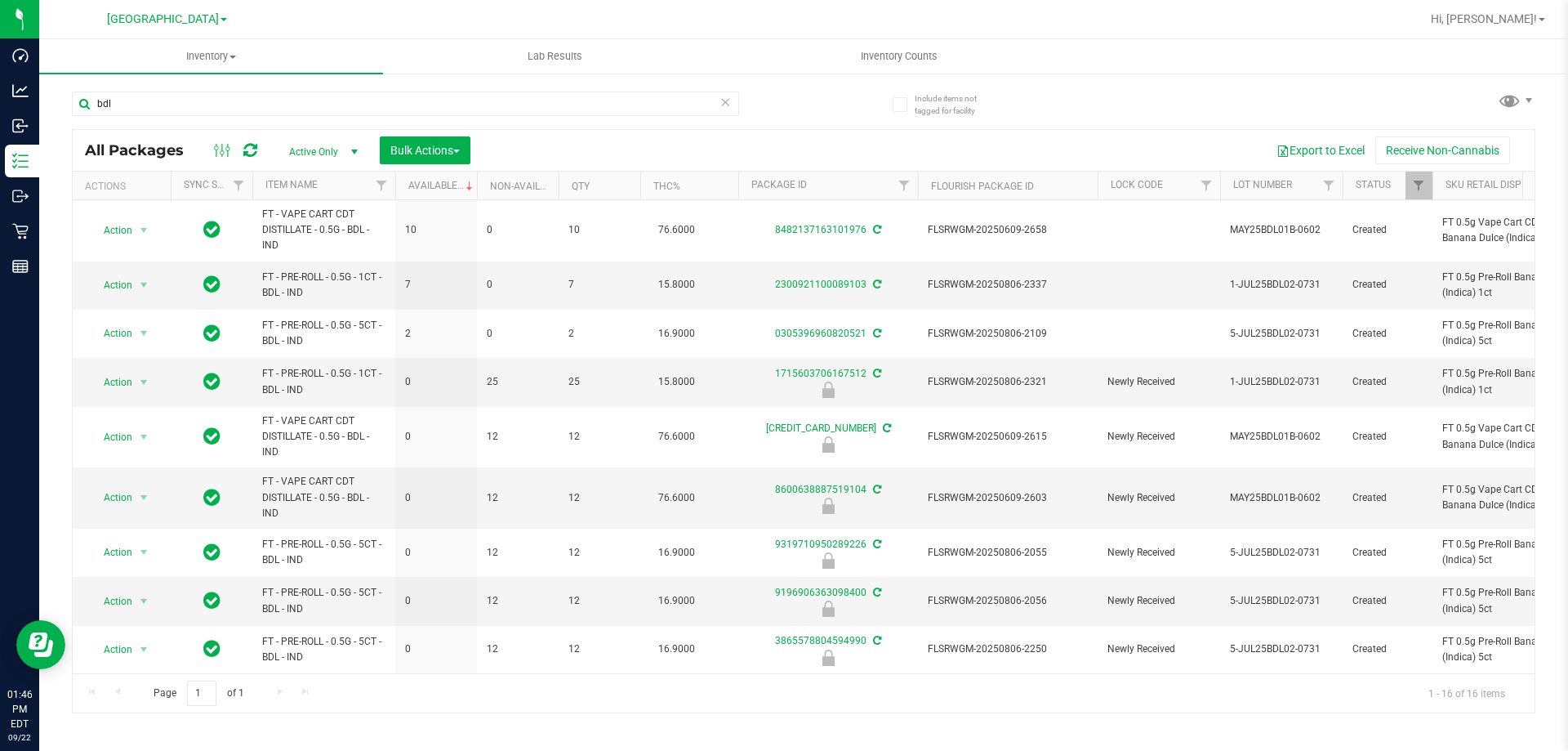
click at [798, 120] on div "bdl" at bounding box center [437, 103] width 731 height 52
click at [542, 103] on input "bdl" at bounding box center [405, 104] width 667 height 24
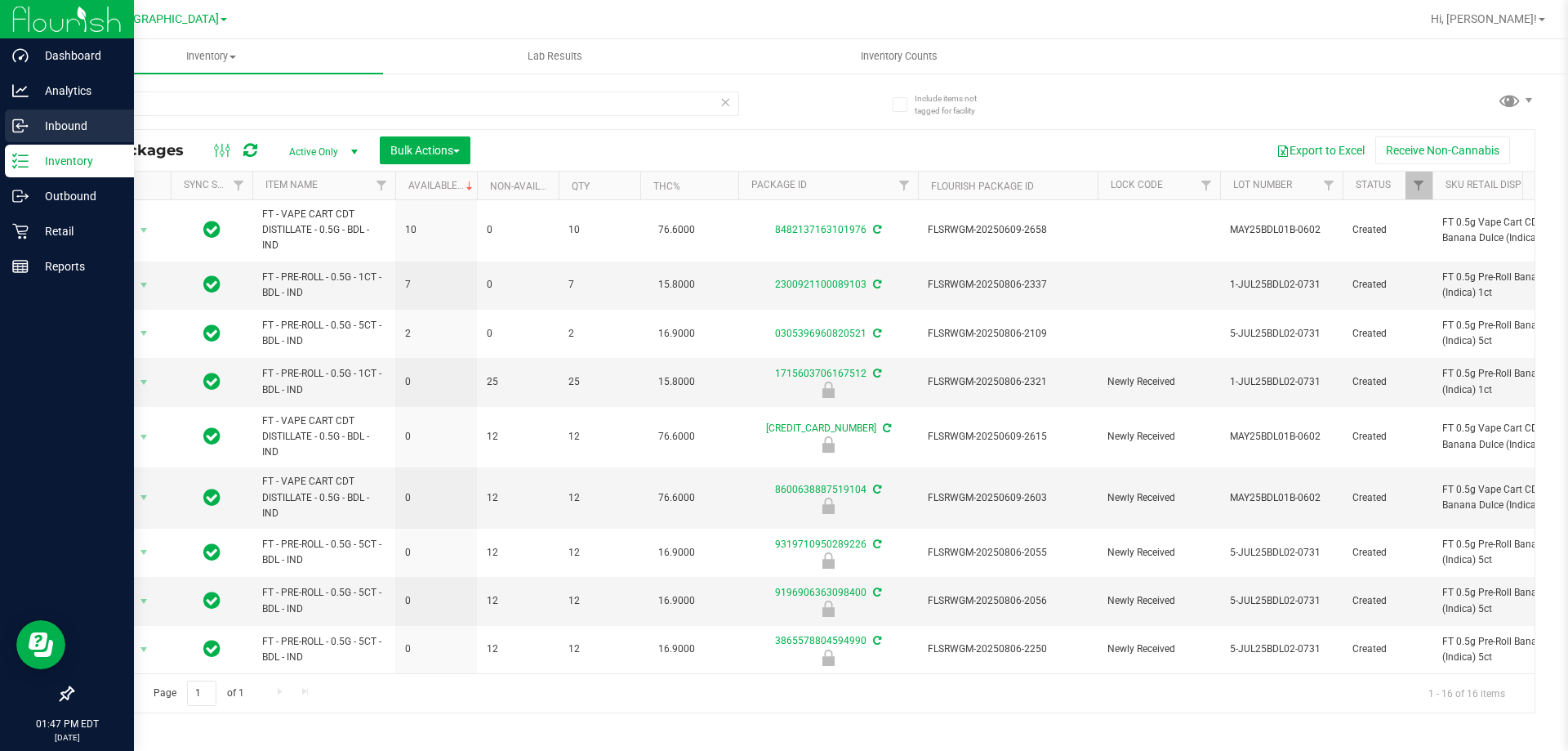
click at [55, 125] on p "Inbound" at bounding box center [77, 125] width 98 height 20
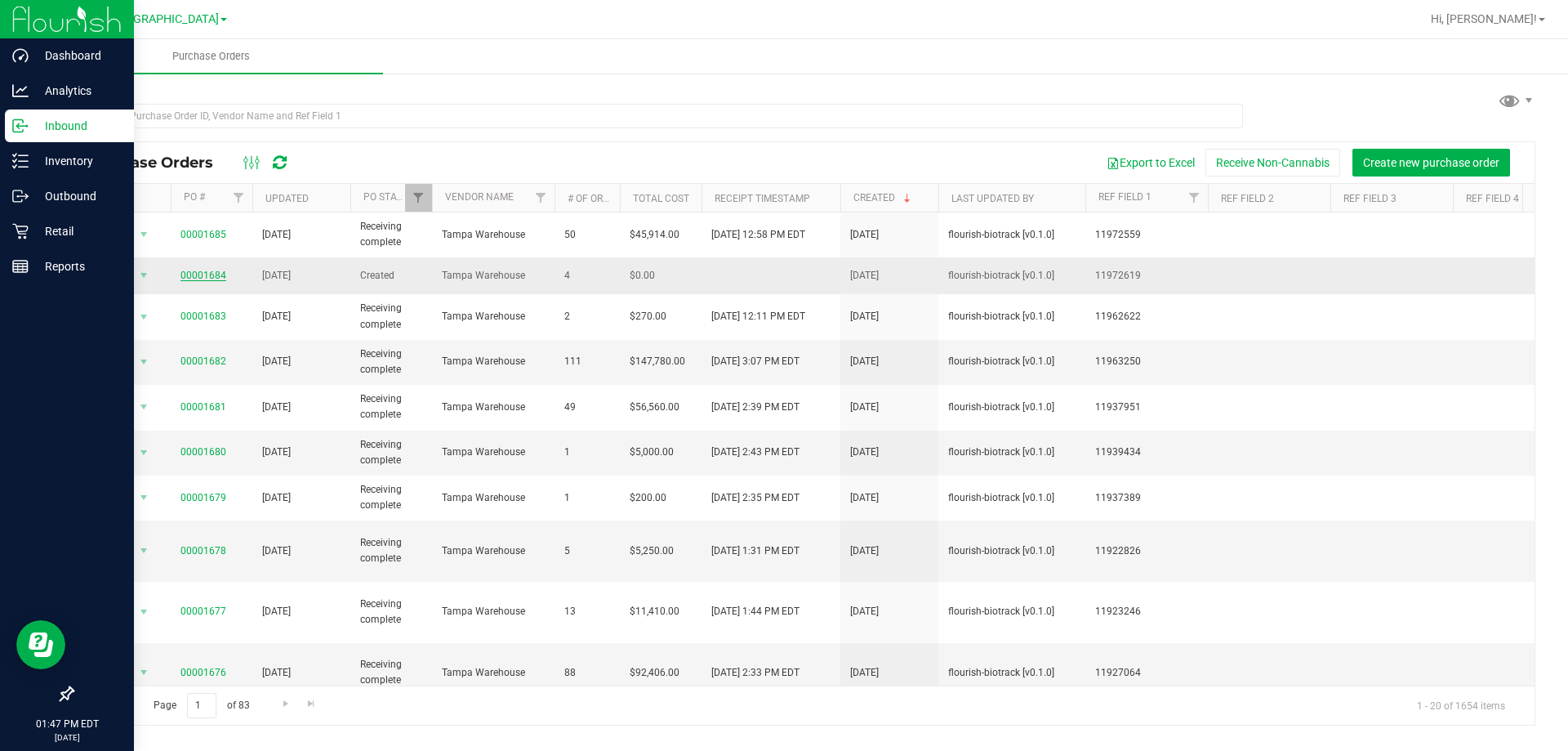
click at [215, 272] on link "00001684" at bounding box center [202, 275] width 46 height 11
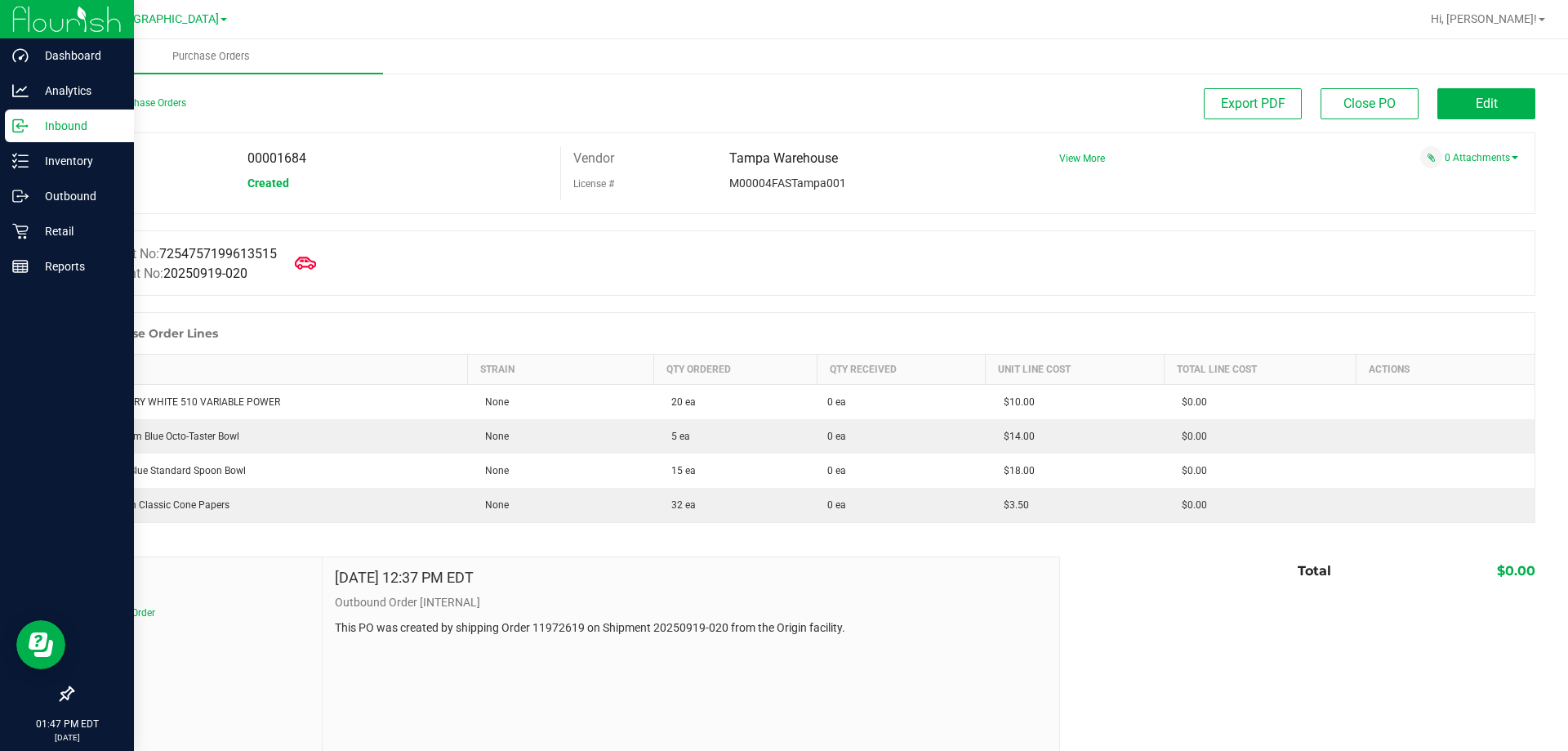
click at [316, 270] on icon at bounding box center [305, 263] width 21 height 21
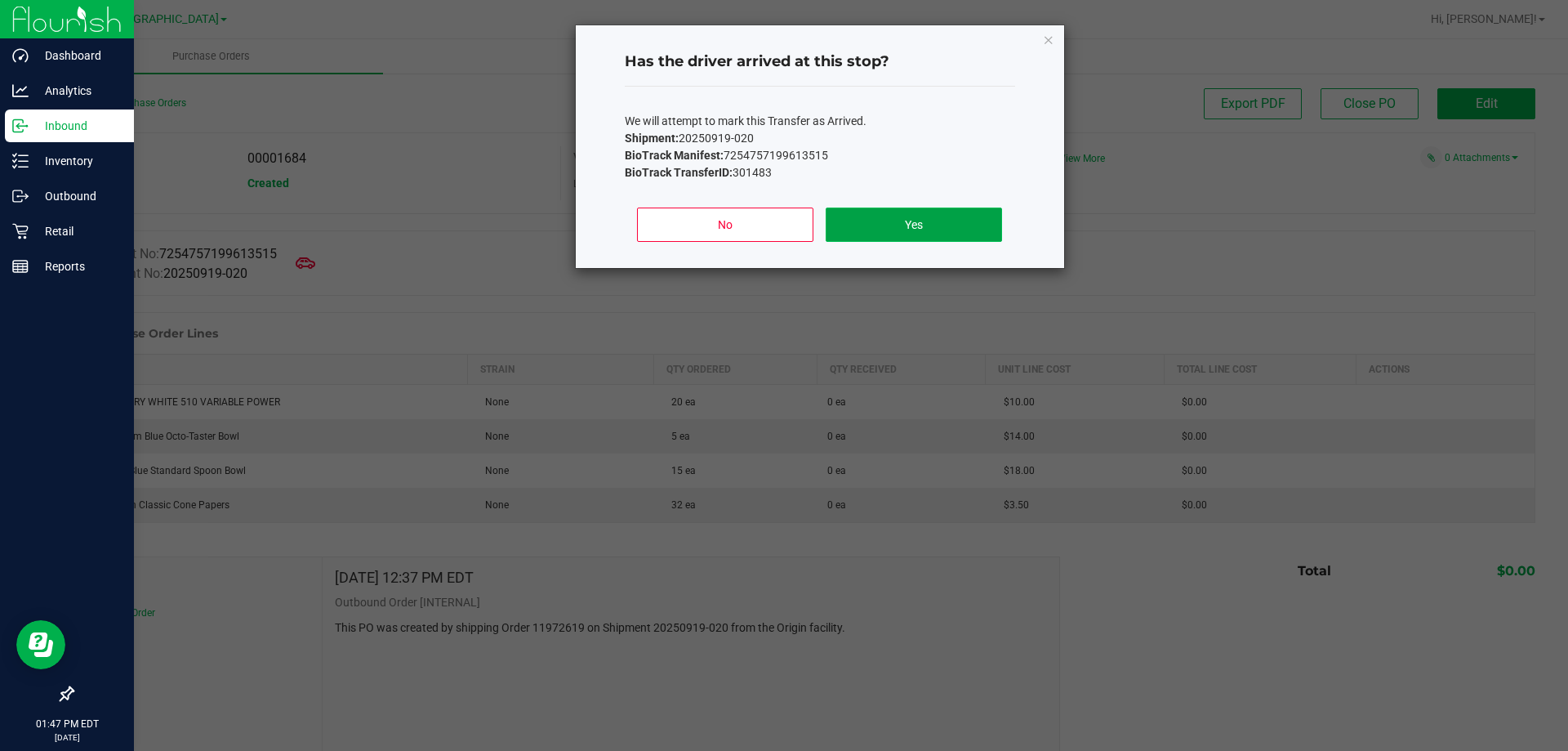
click at [852, 221] on button "Yes" at bounding box center [913, 224] width 175 height 35
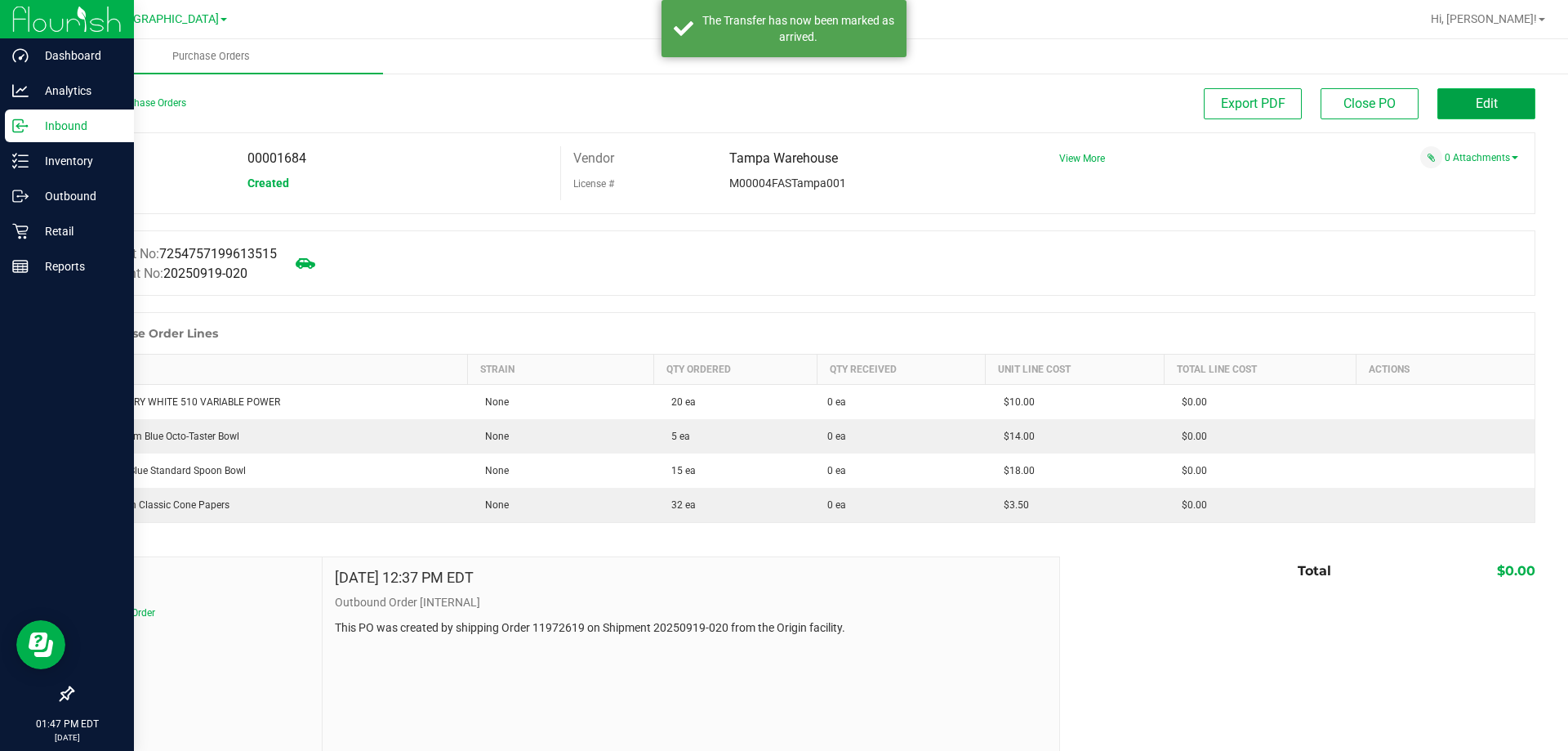
click at [1476, 96] on span "Edit" at bounding box center [1487, 103] width 22 height 16
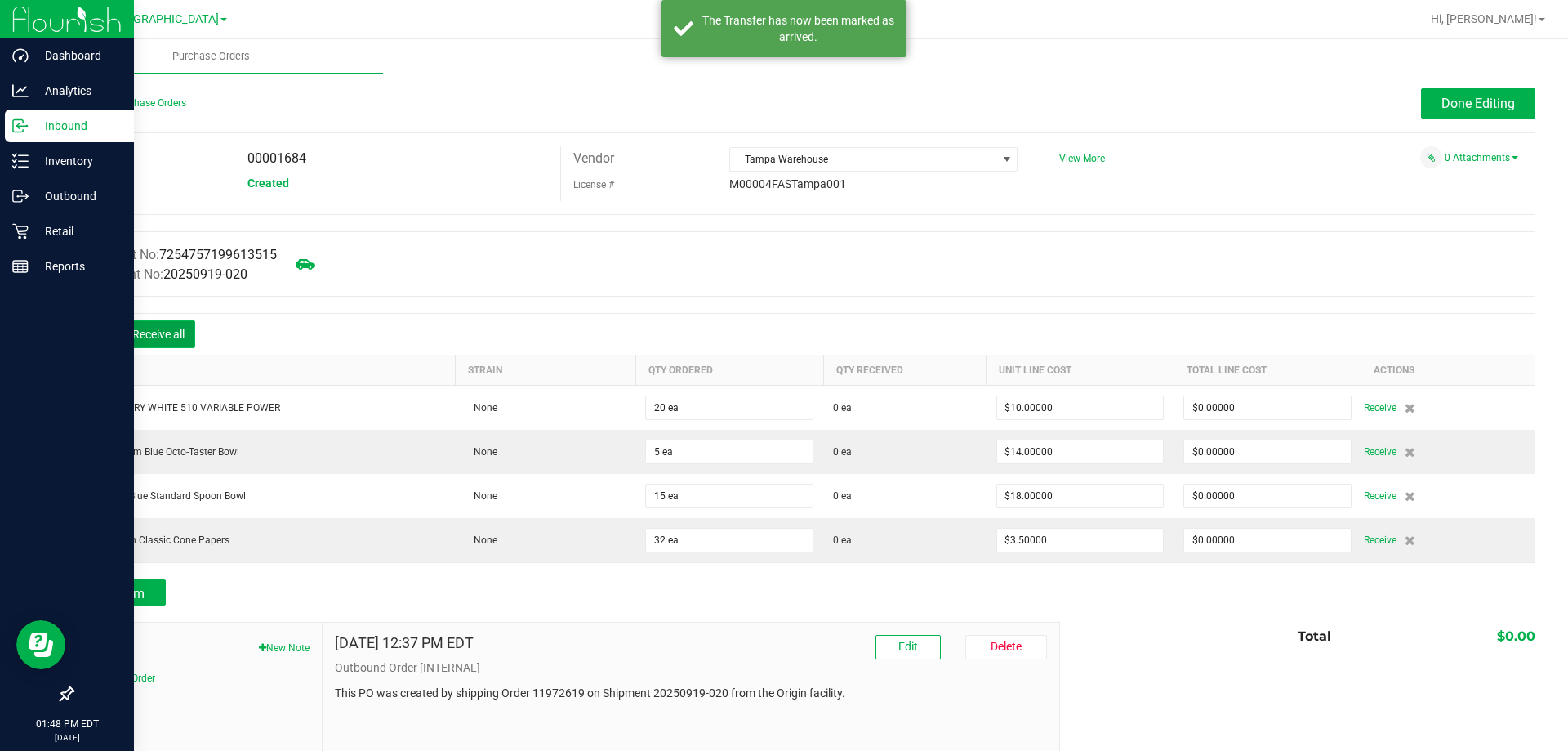
click at [150, 334] on button "Receive all" at bounding box center [158, 334] width 74 height 28
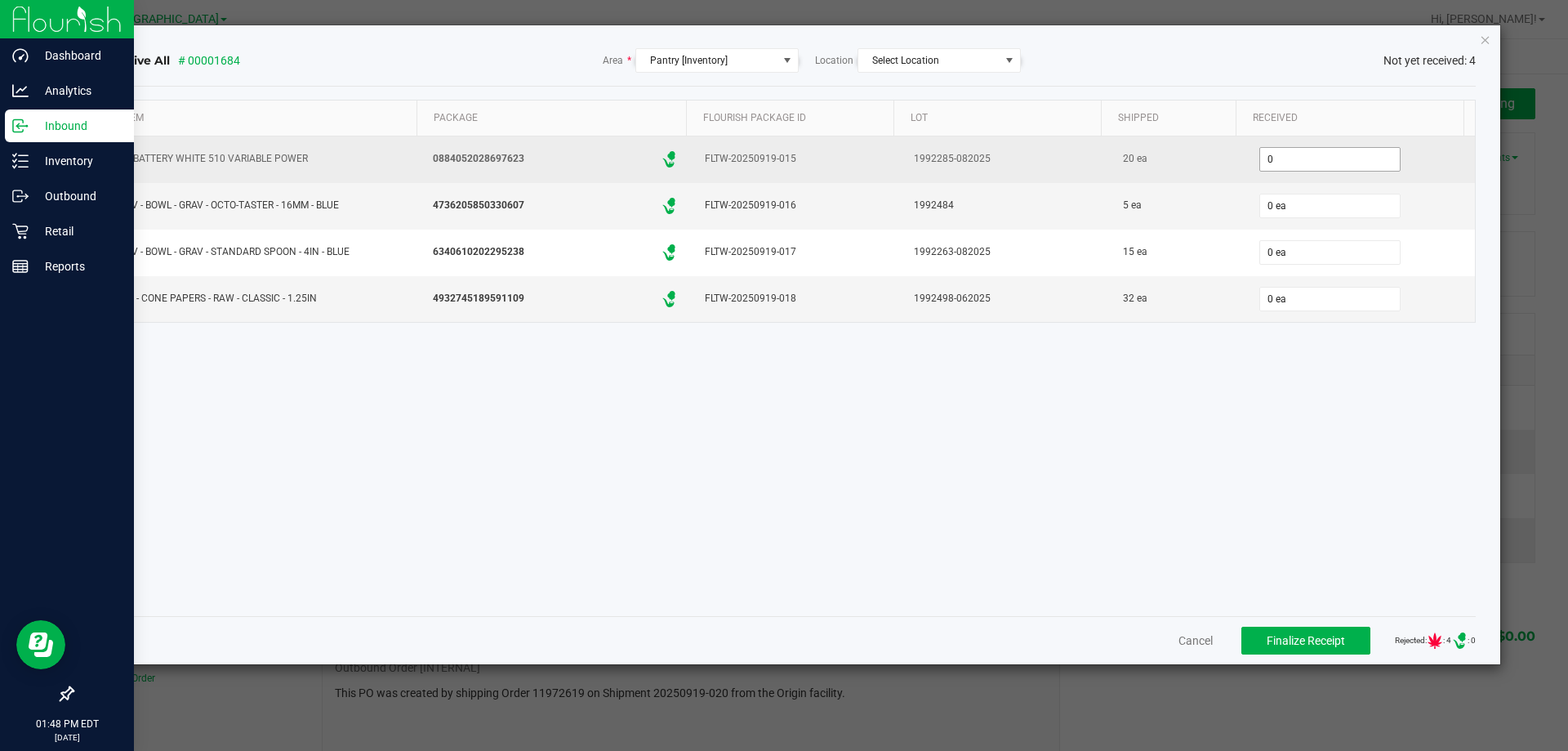
click at [1288, 162] on input "0" at bounding box center [1330, 159] width 140 height 23
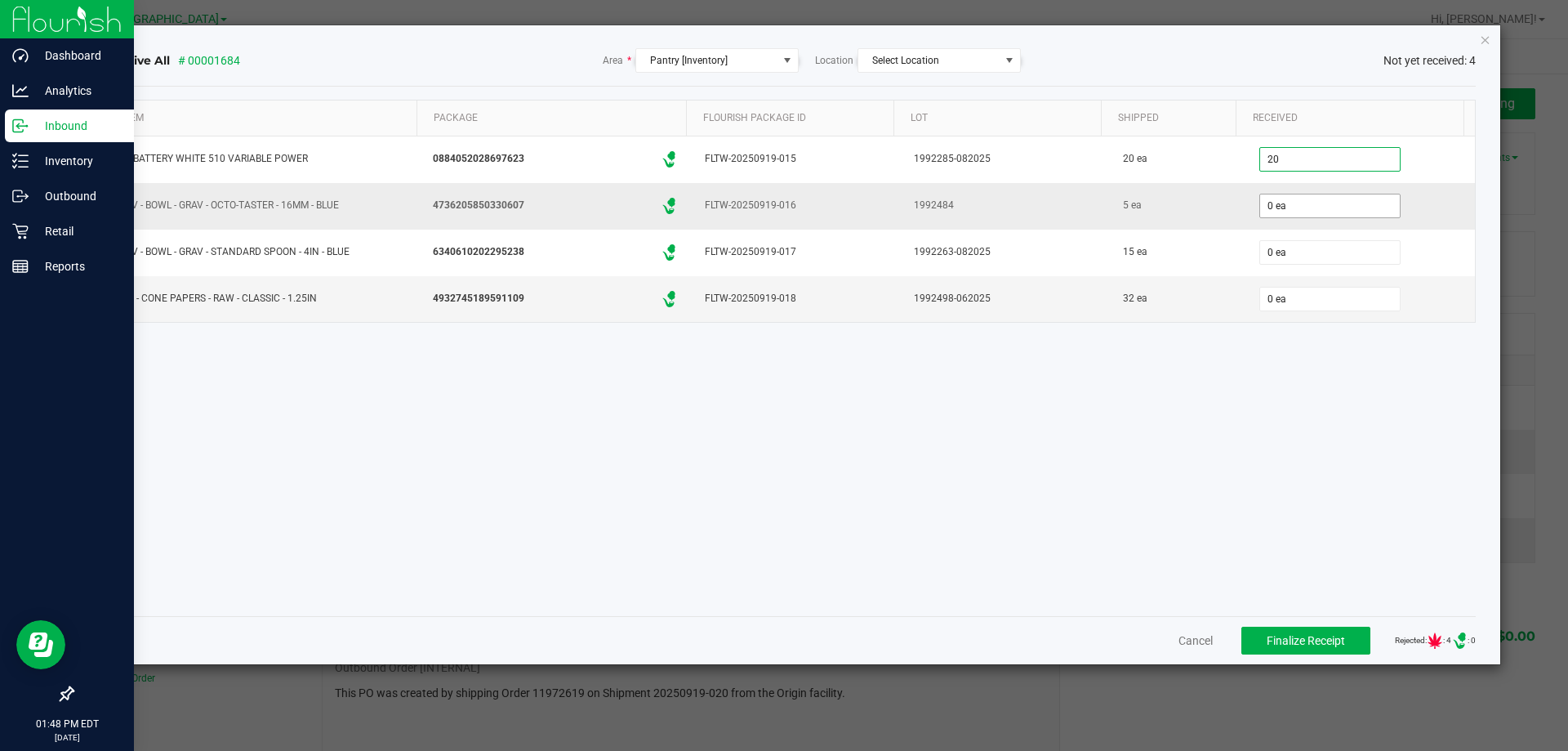
type input "20 ea"
click at [1288, 208] on input "0" at bounding box center [1330, 205] width 140 height 23
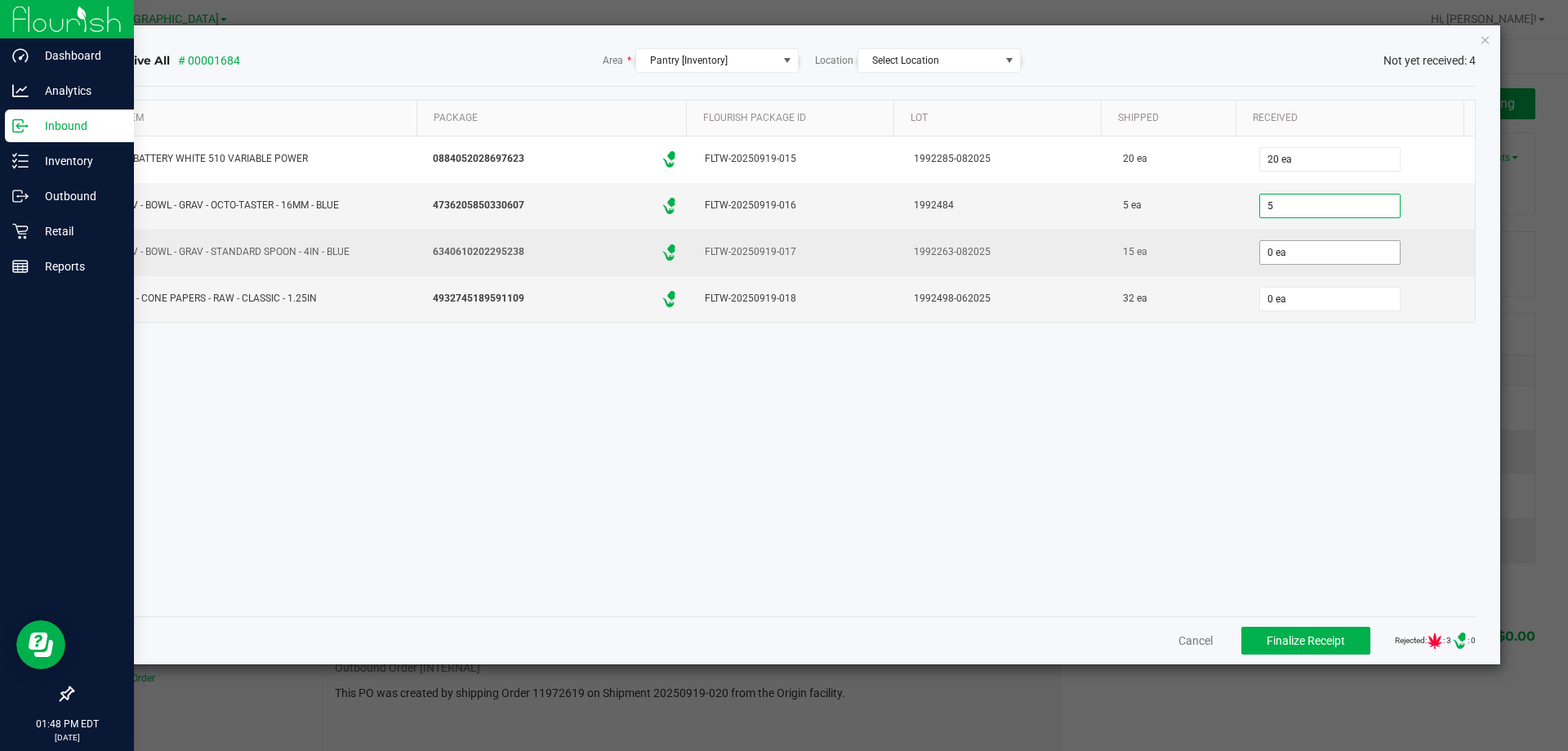
type input "5 ea"
click at [1276, 247] on input "0" at bounding box center [1330, 252] width 140 height 23
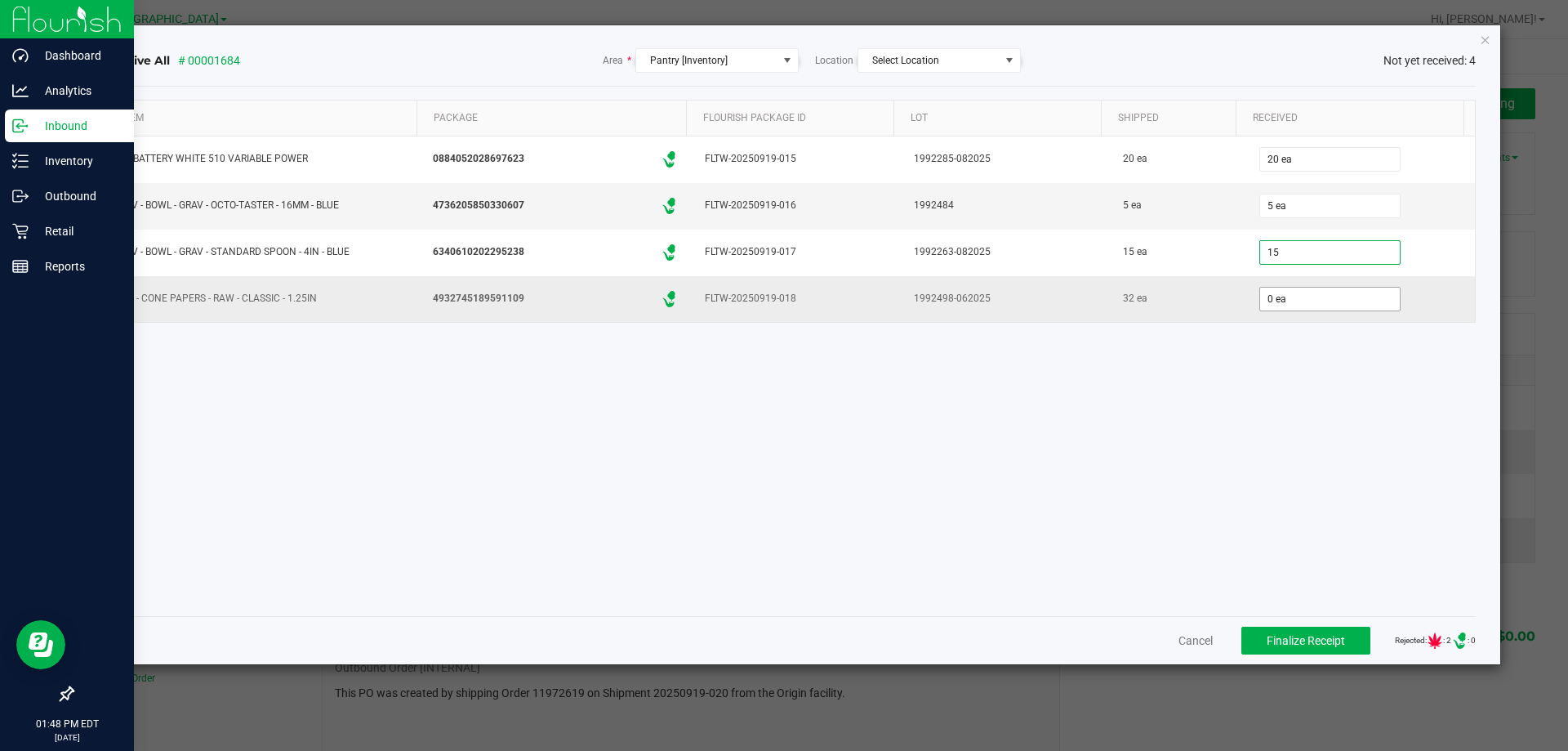
type input "15 ea"
click at [1296, 299] on input "0" at bounding box center [1330, 299] width 140 height 23
type input "32 ea"
click at [1245, 398] on div "Item Package Flourish Package ID Lot Shipped Received FT BATTERY WHITE 510 VARI…" at bounding box center [790, 351] width 1372 height 503
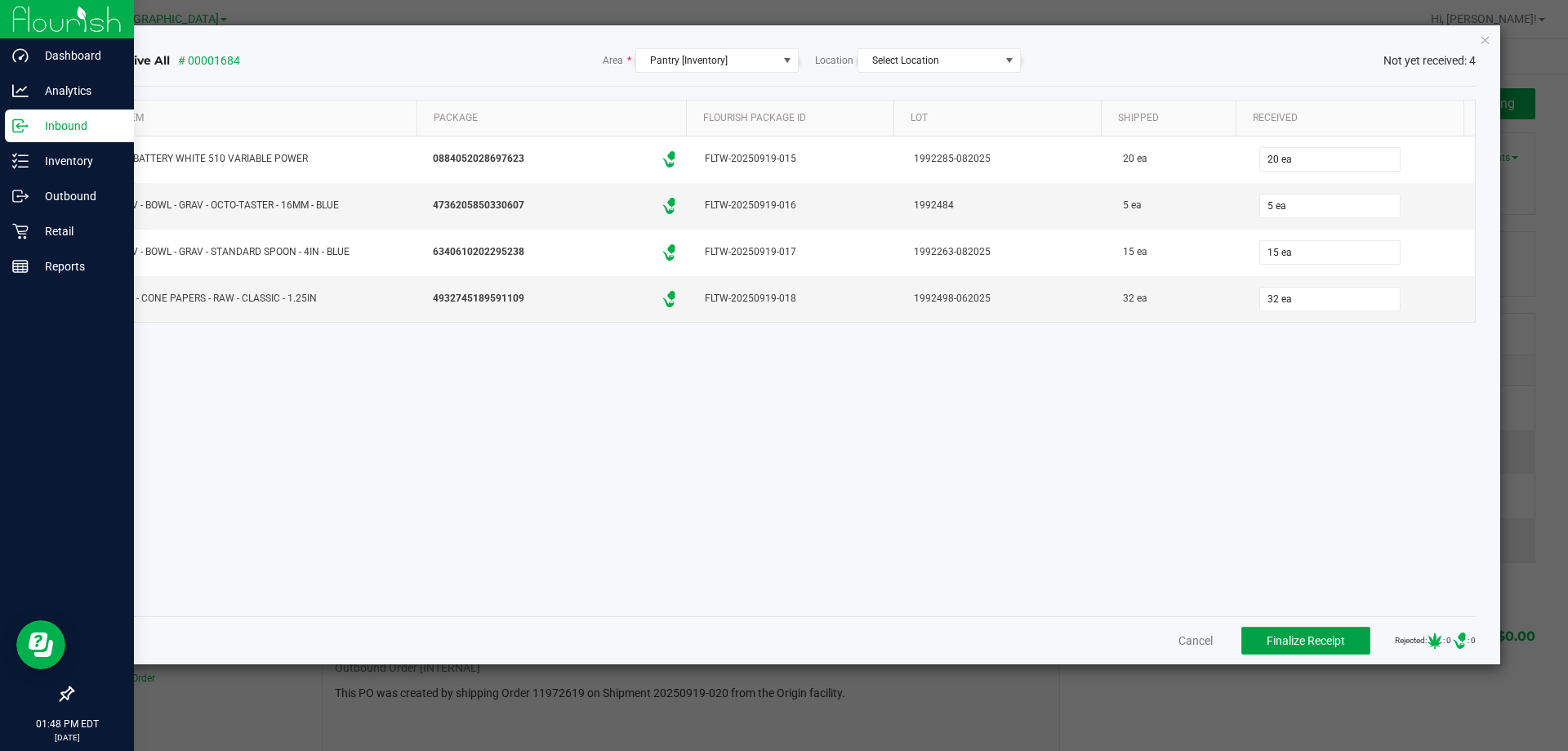
click at [1308, 635] on span "Finalize Receipt" at bounding box center [1306, 640] width 78 height 13
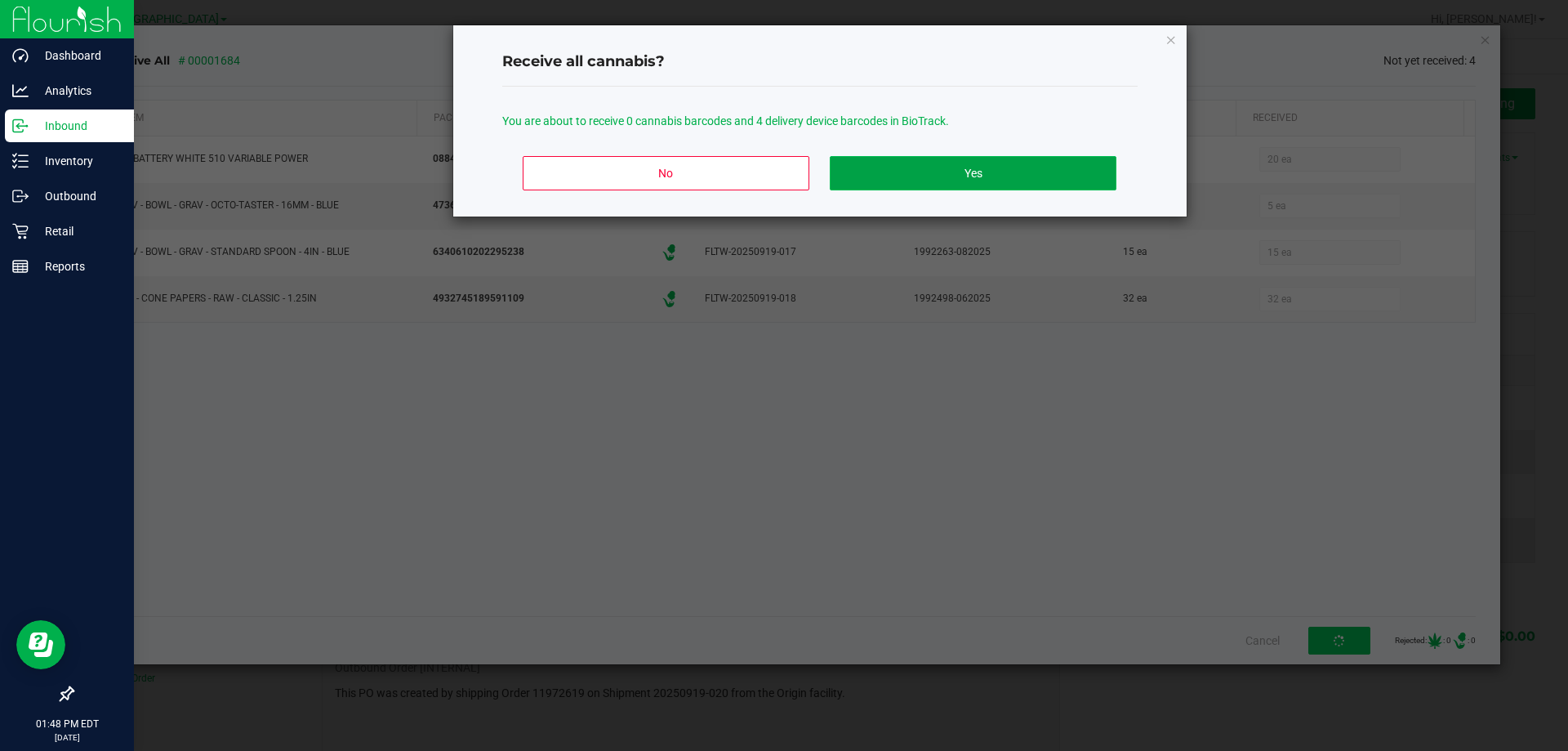
click at [948, 166] on button "Yes" at bounding box center [972, 173] width 285 height 35
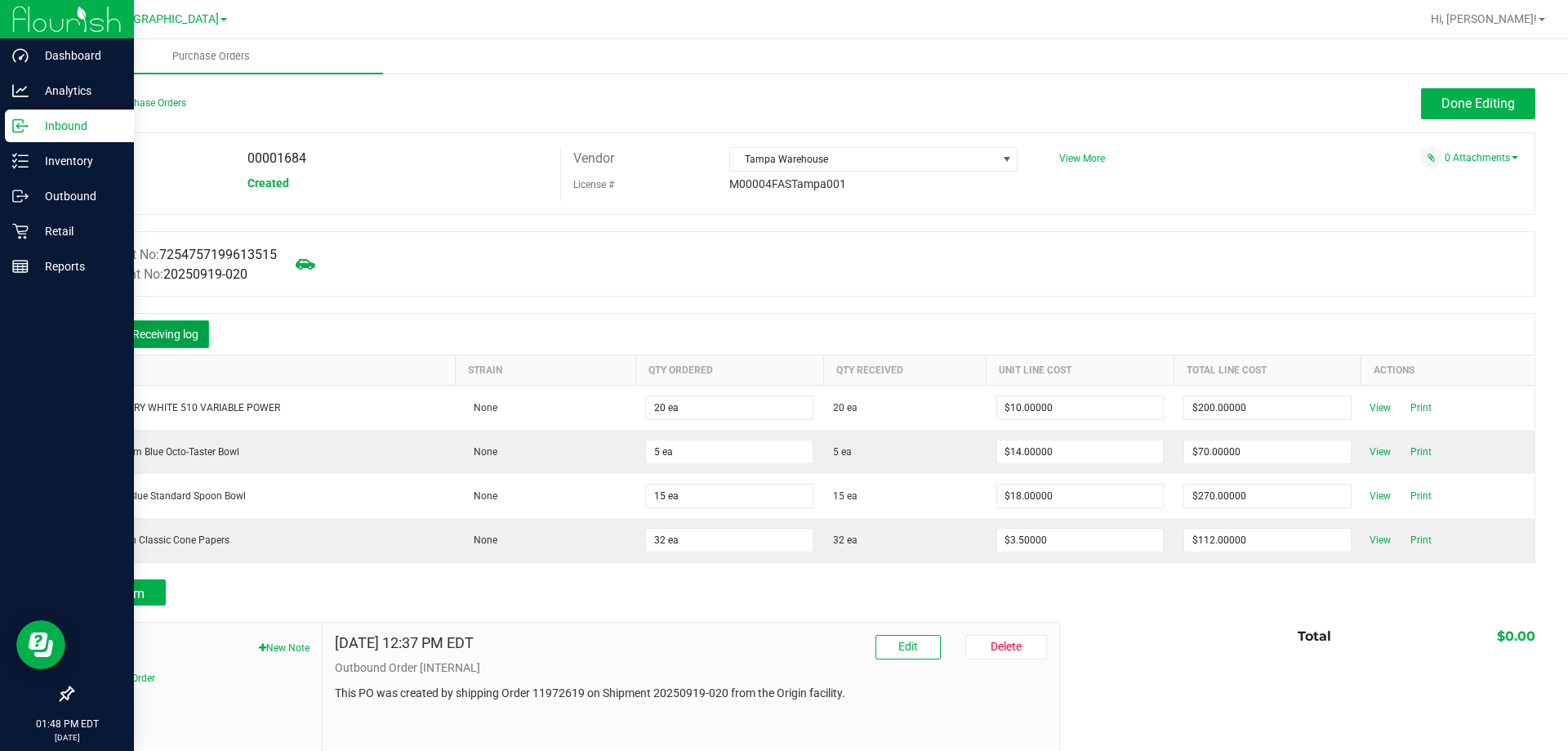
click at [158, 329] on button "Receiving log" at bounding box center [165, 334] width 88 height 28
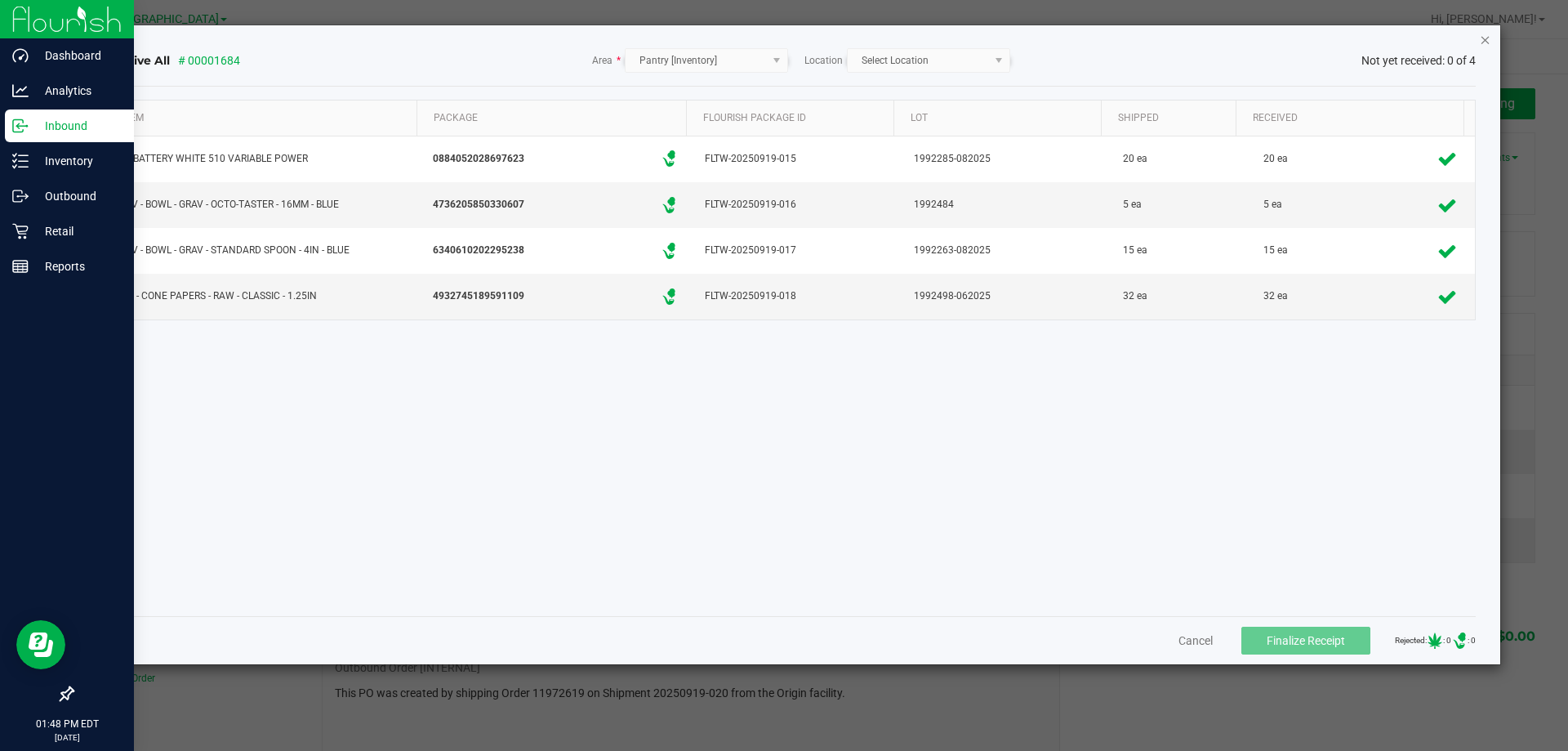
click at [1484, 41] on icon "Close" at bounding box center [1485, 39] width 11 height 20
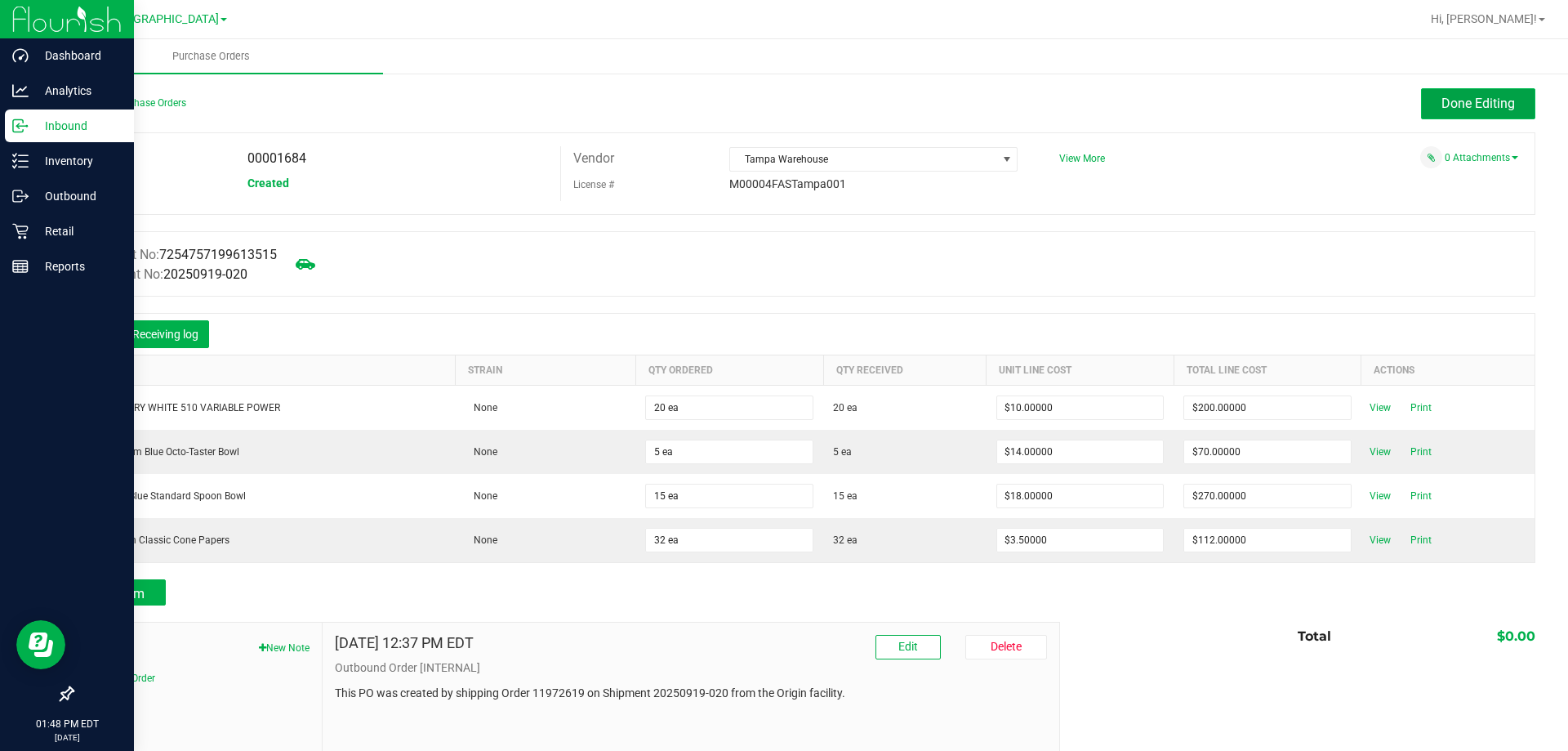
click at [1475, 102] on span "Done Editing" at bounding box center [1478, 103] width 74 height 16
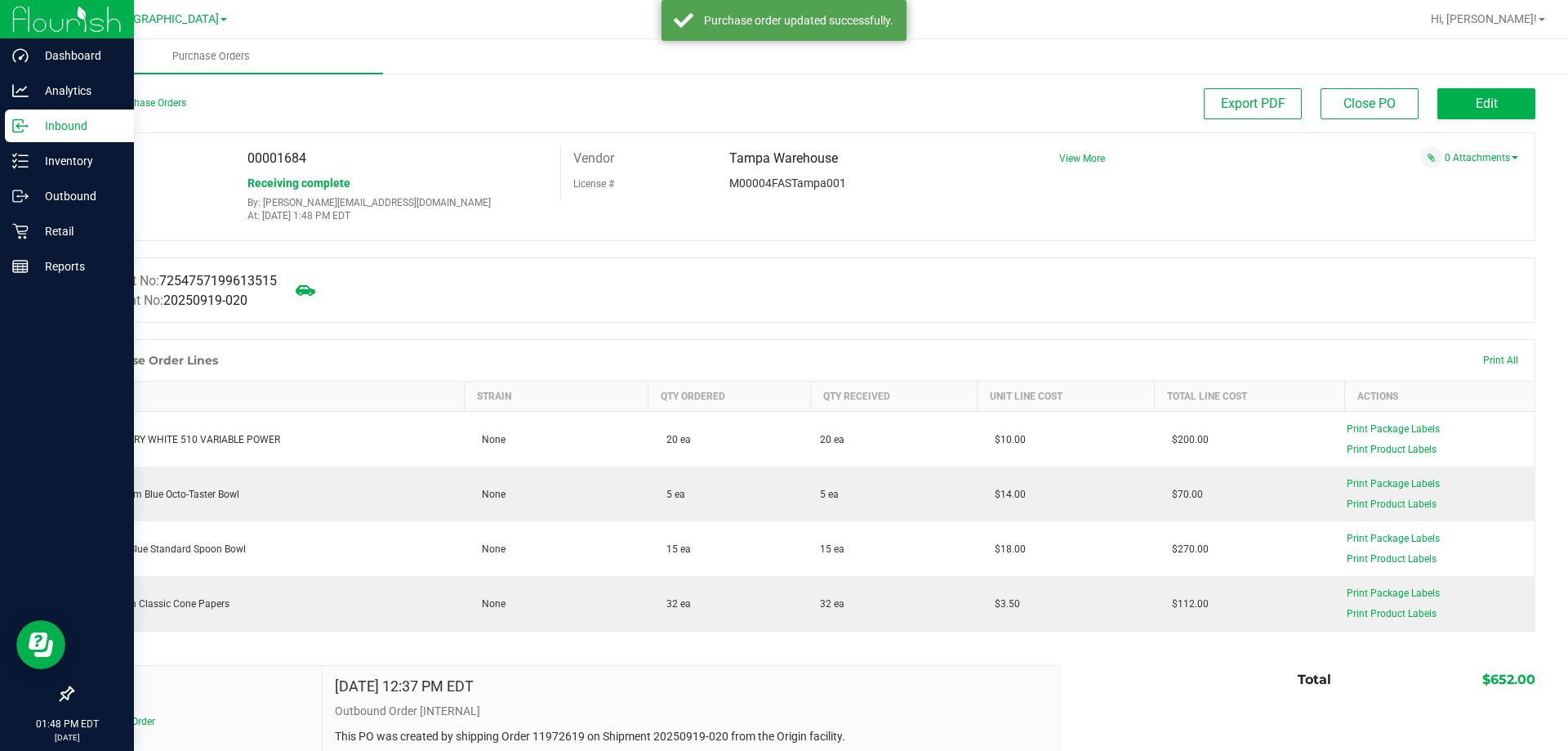
click at [46, 127] on p "Inbound" at bounding box center [77, 125] width 98 height 20
